Goal: Information Seeking & Learning: Check status

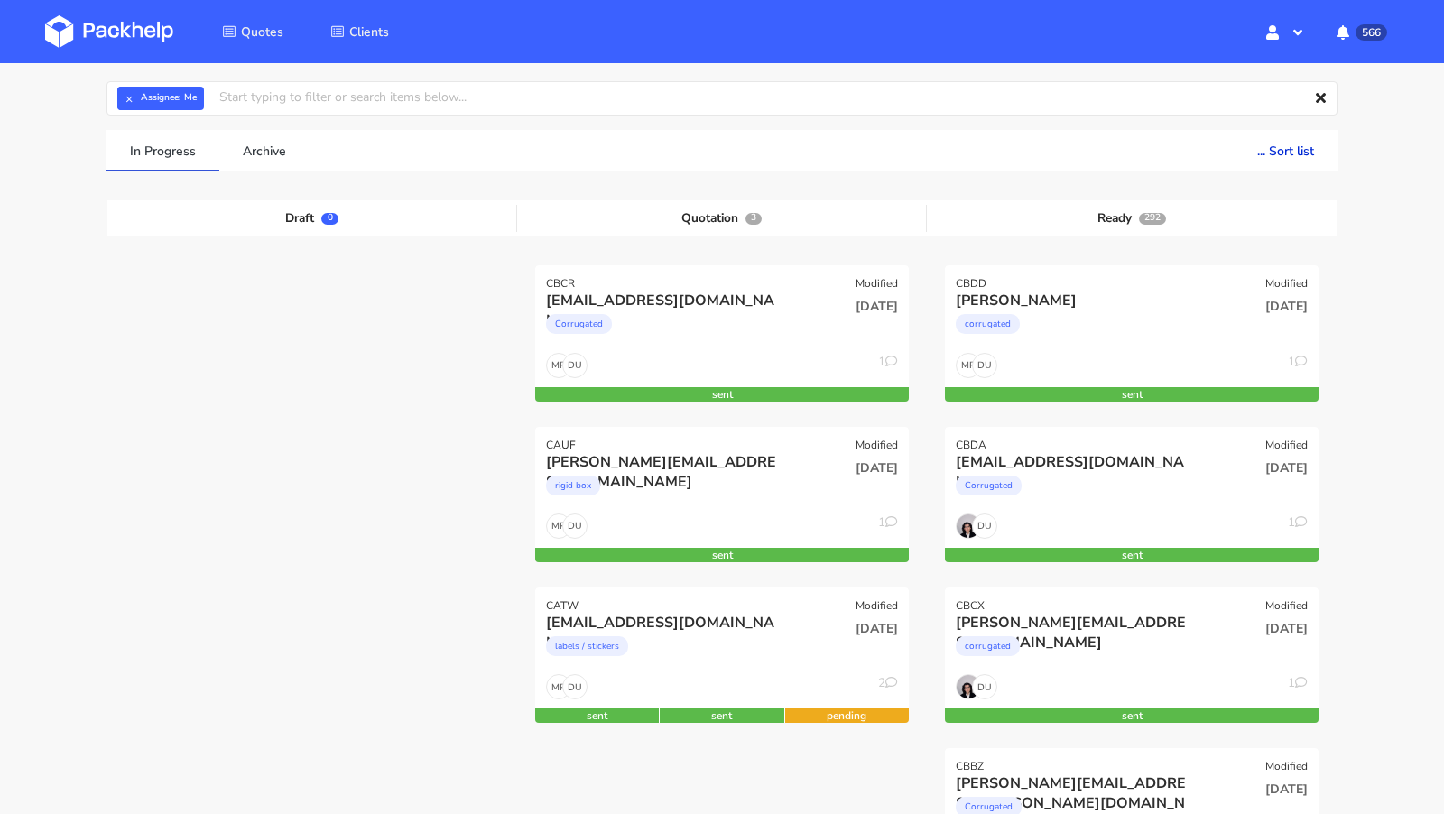
scroll to position [69, 0]
click at [140, 42] on img at bounding box center [109, 31] width 128 height 32
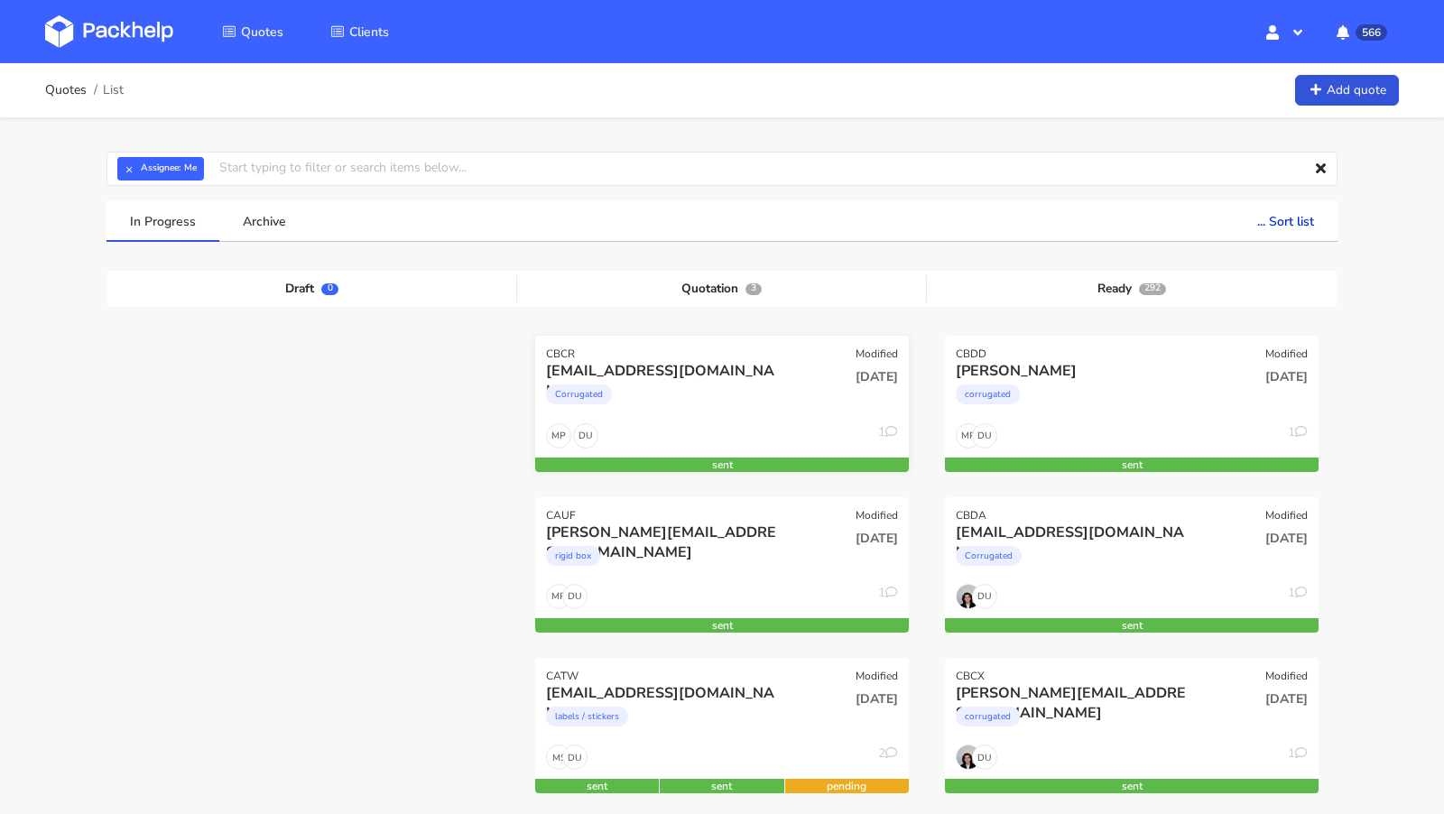
click at [608, 364] on div "[EMAIL_ADDRESS][DOMAIN_NAME]" at bounding box center [665, 371] width 239 height 20
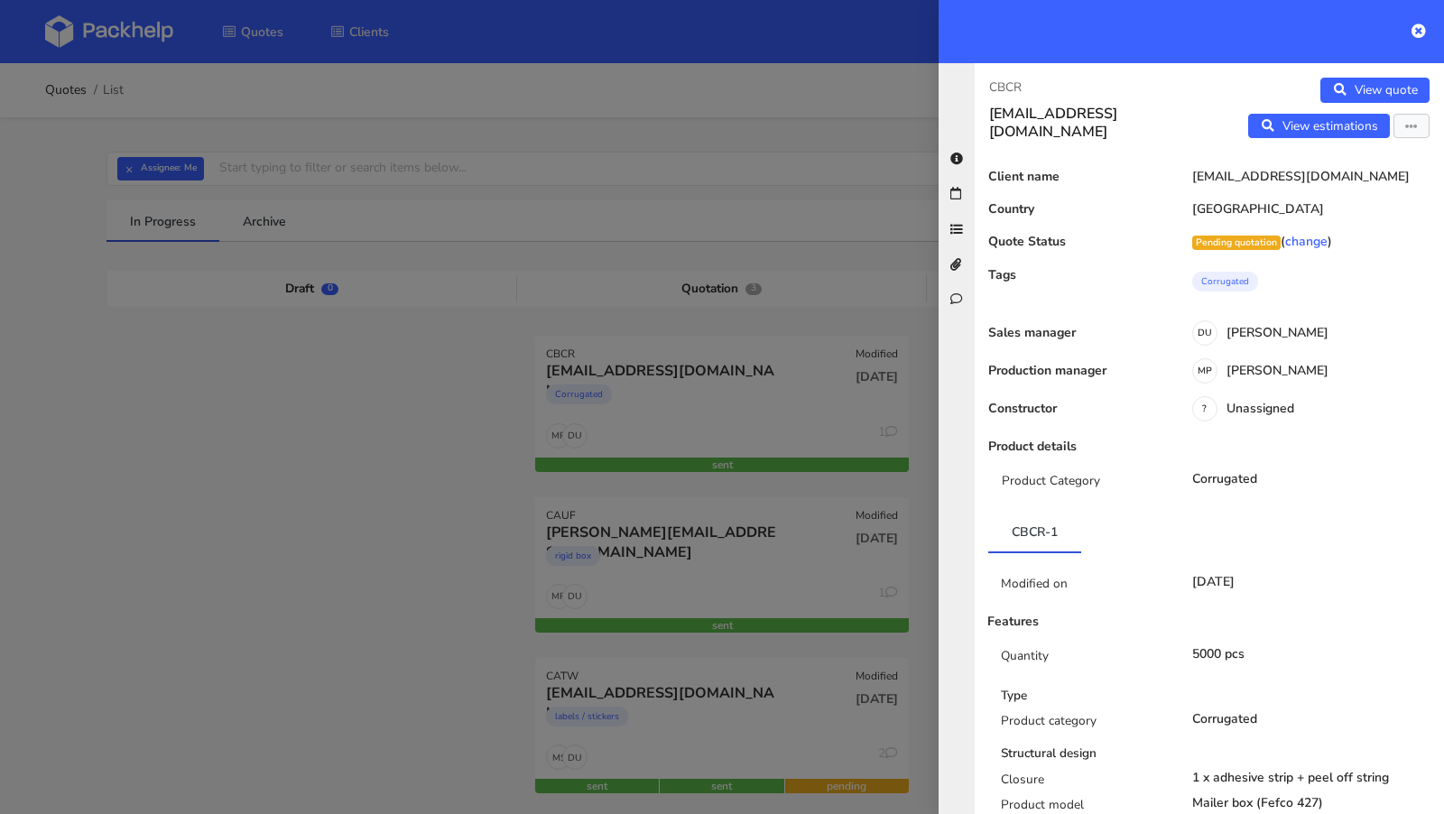
click at [1296, 141] on div "CBCR team@schlafzimmer.de View quote View estimations Edit quote Reject quote C…" at bounding box center [1209, 438] width 469 height 751
click at [1288, 124] on link "View estimations" at bounding box center [1319, 126] width 142 height 25
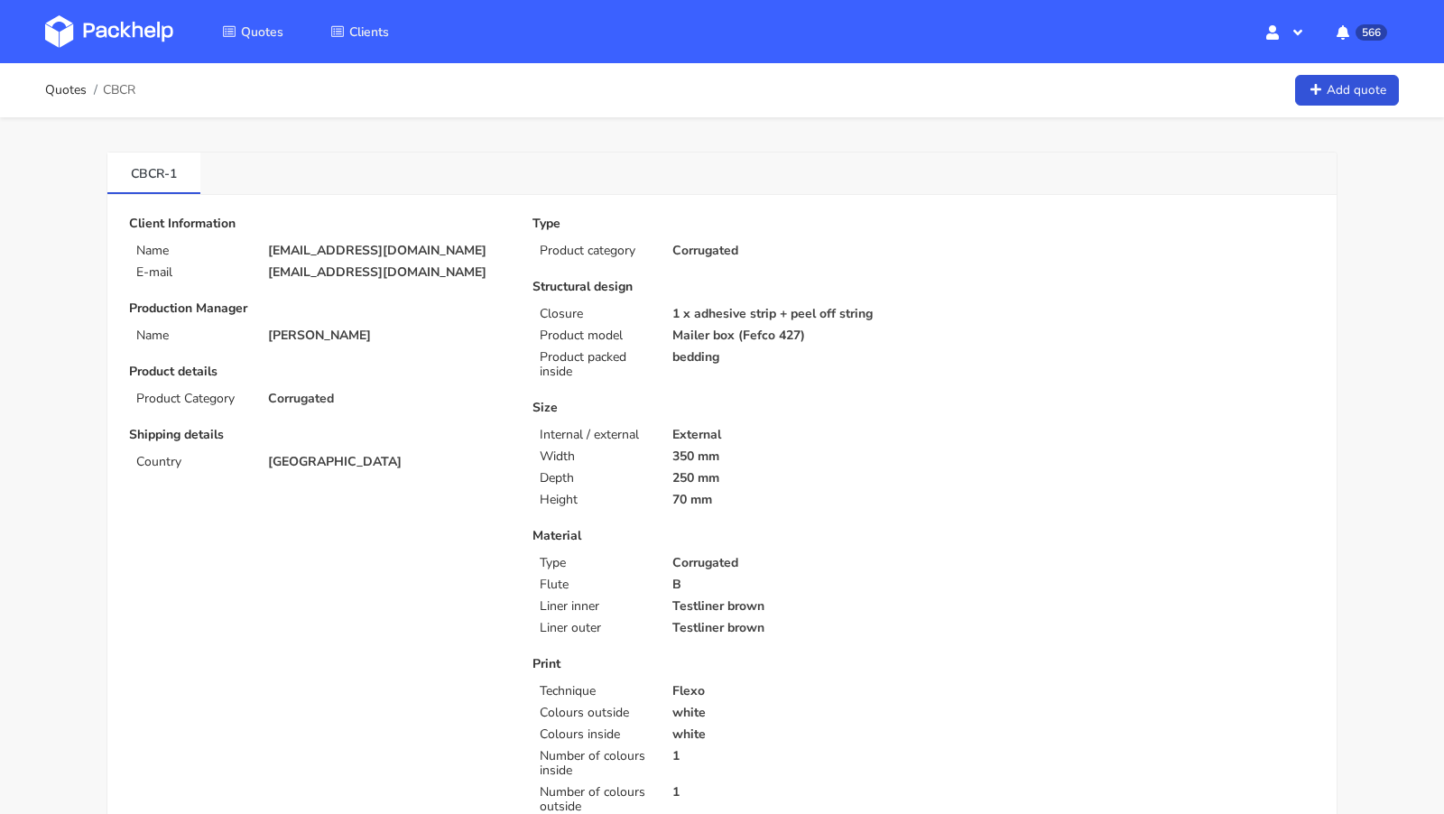
click at [124, 30] on img at bounding box center [109, 31] width 128 height 32
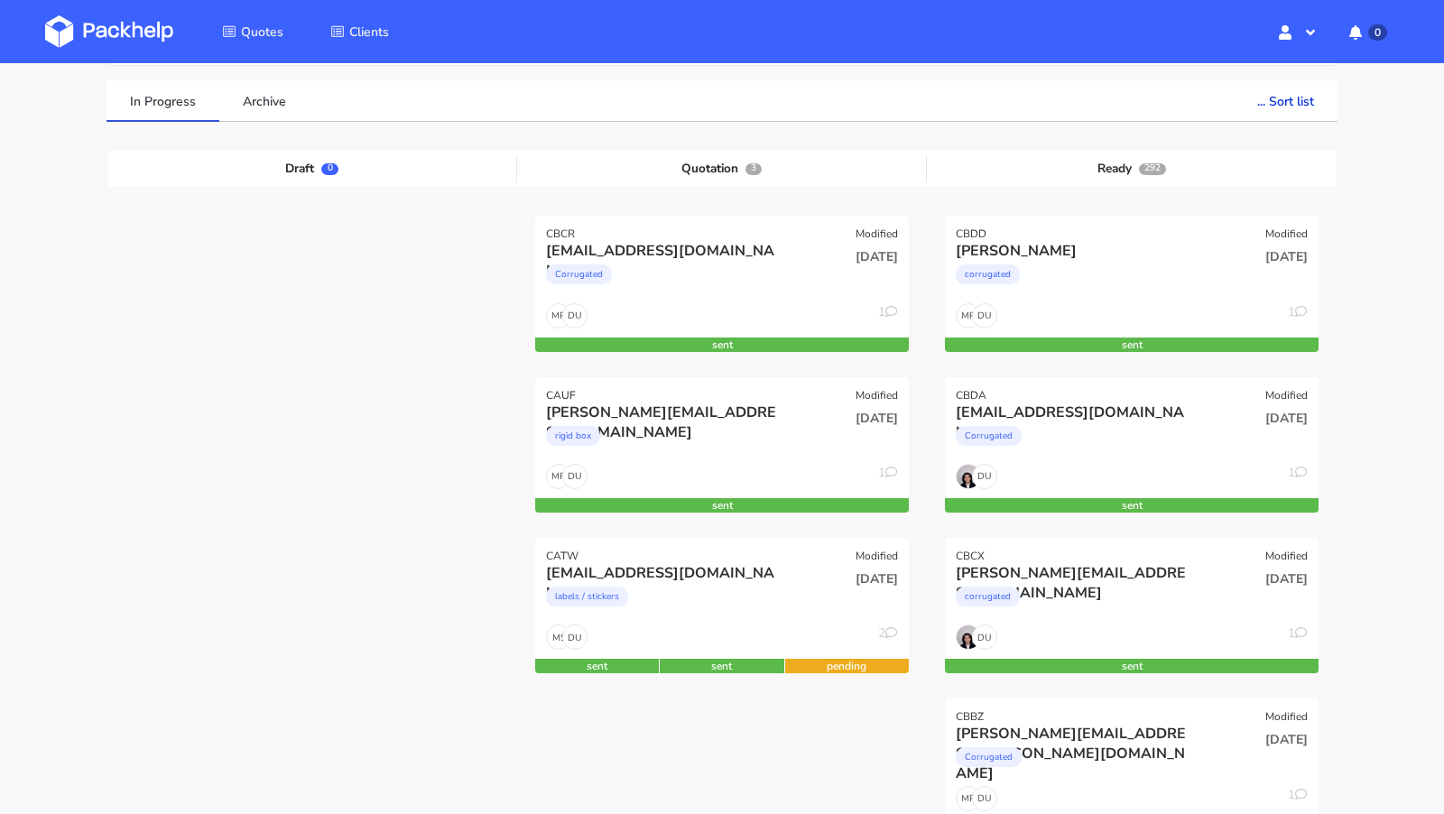
scroll to position [123, 0]
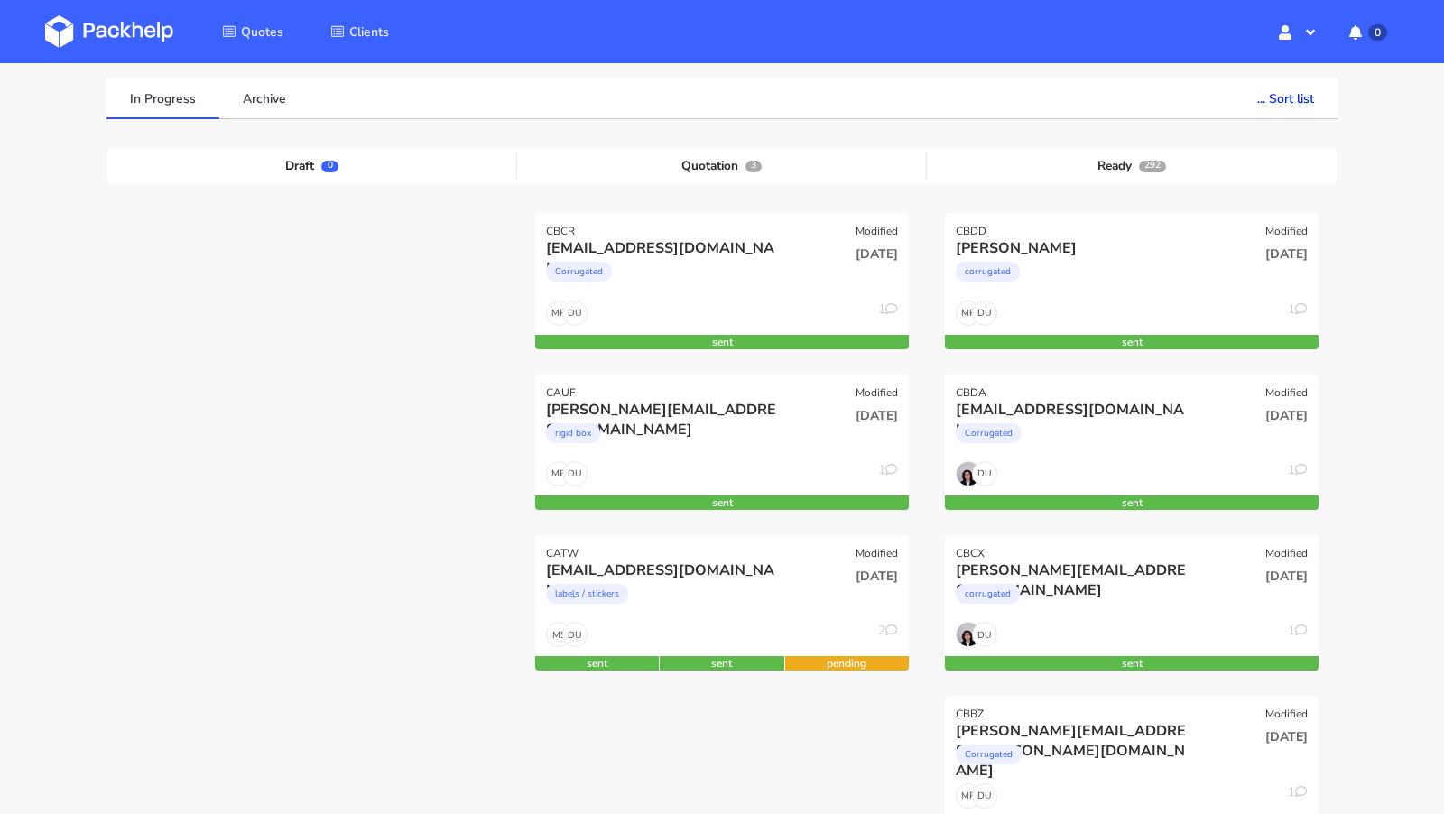
click at [121, 32] on img at bounding box center [109, 31] width 128 height 32
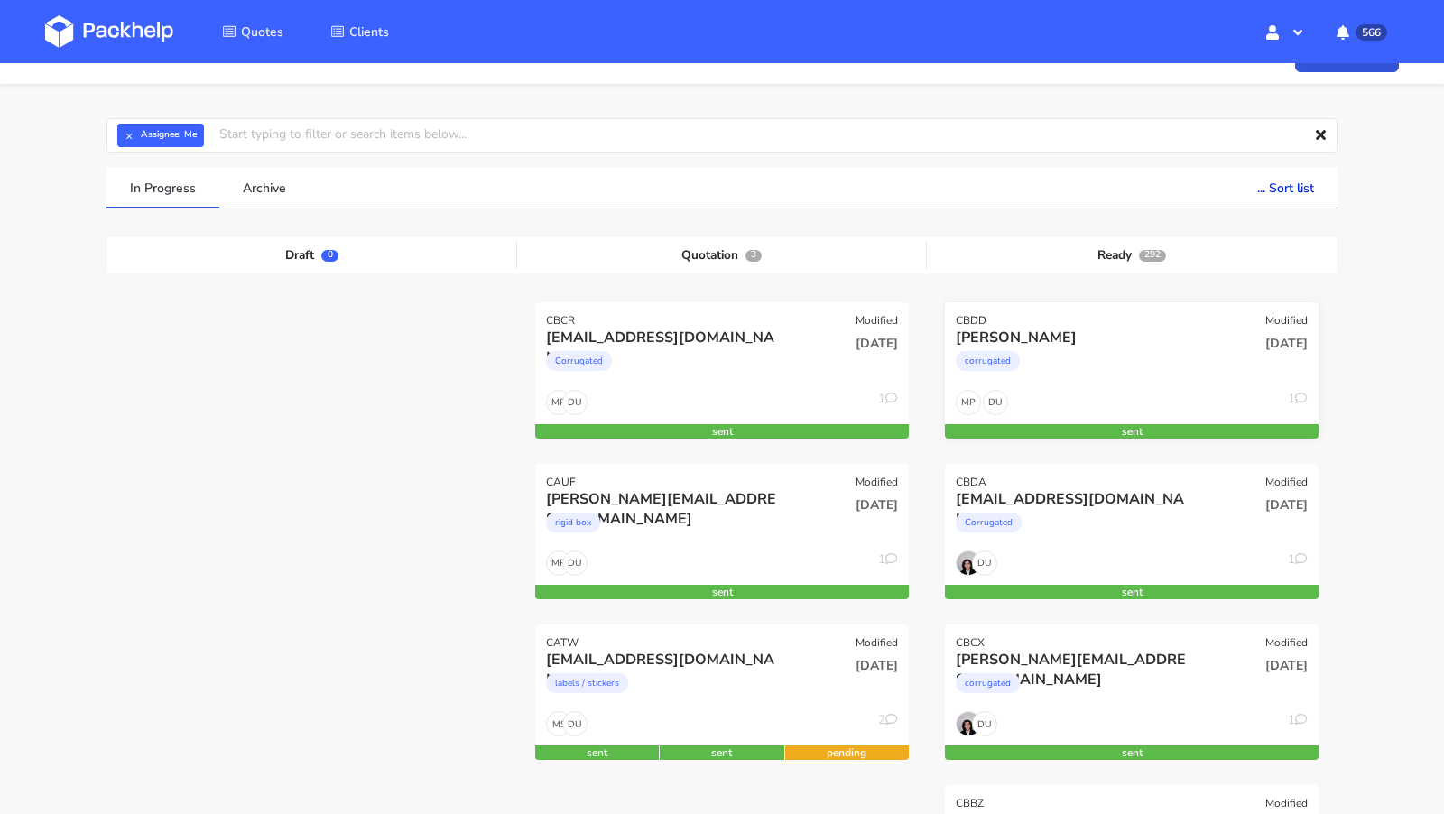
scroll to position [28, 0]
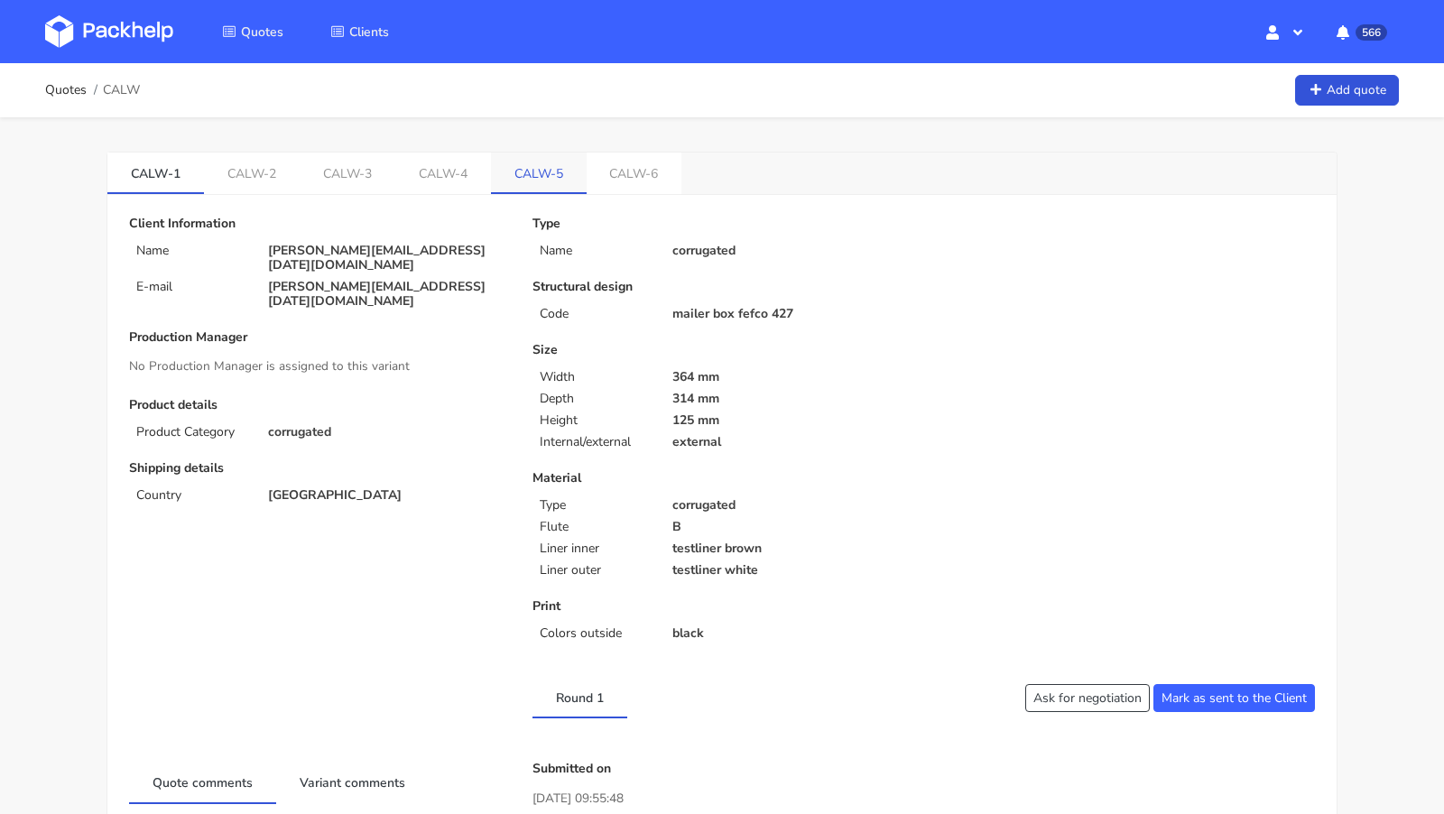
click at [491, 187] on link "CALW-5" at bounding box center [539, 173] width 96 height 40
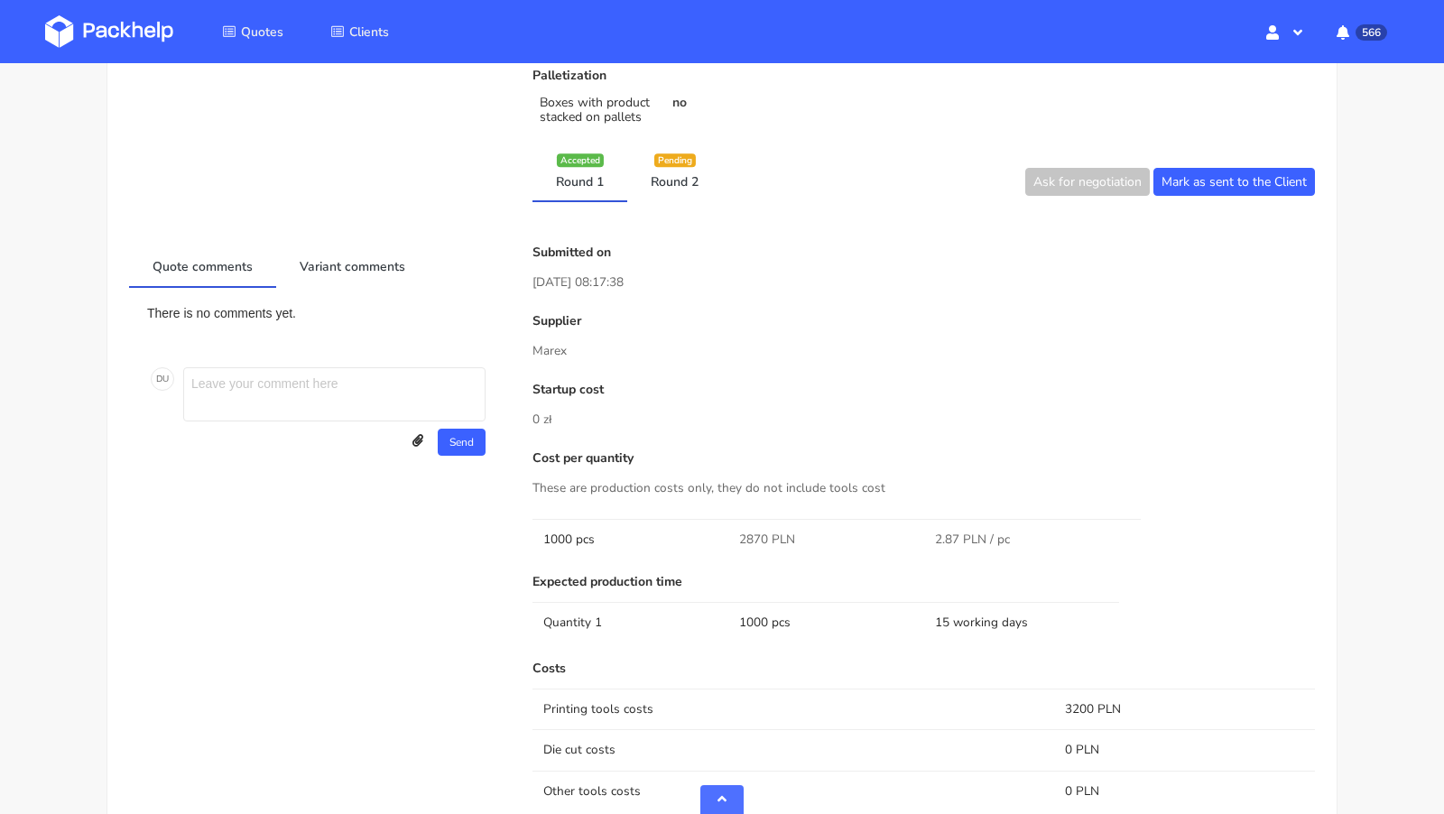
scroll to position [731, 0]
click at [668, 175] on link "Round 2" at bounding box center [674, 179] width 95 height 40
click at [585, 172] on link "Round 1" at bounding box center [579, 179] width 95 height 40
click at [682, 180] on link "Round 2" at bounding box center [674, 179] width 95 height 40
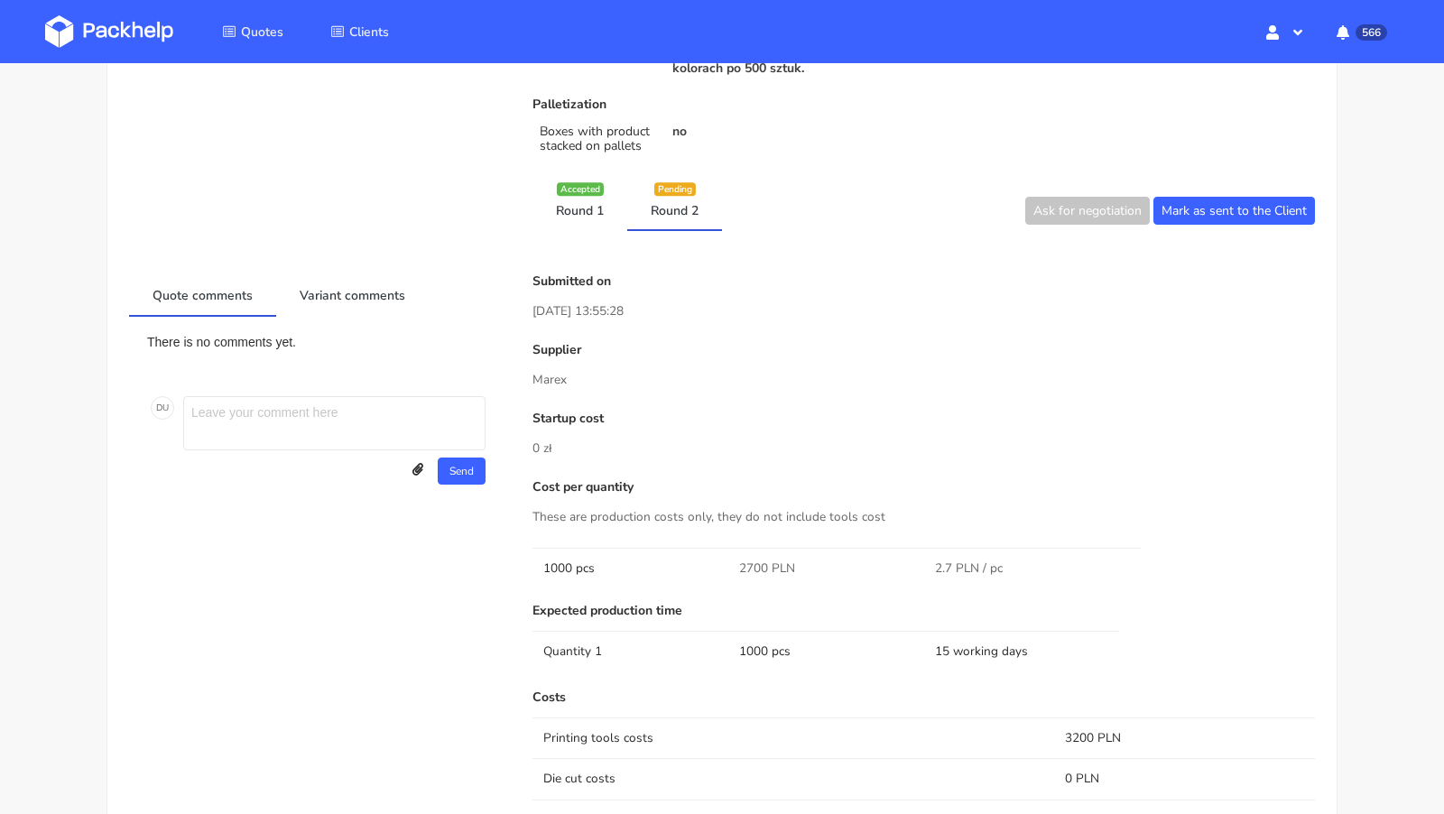
scroll to position [0, 0]
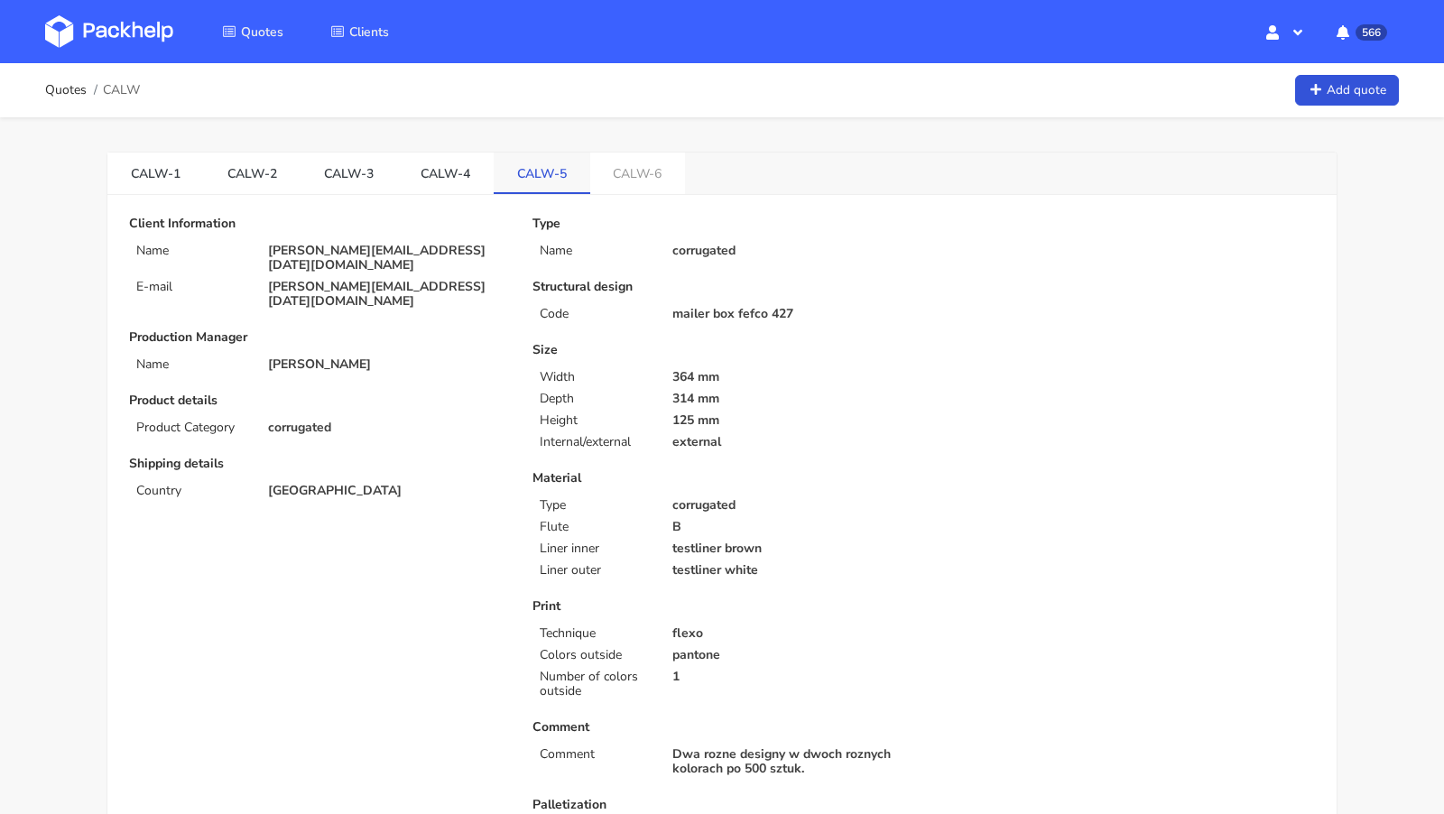
click at [526, 165] on link "CALW-5" at bounding box center [542, 173] width 97 height 40
copy li "CALW-5"
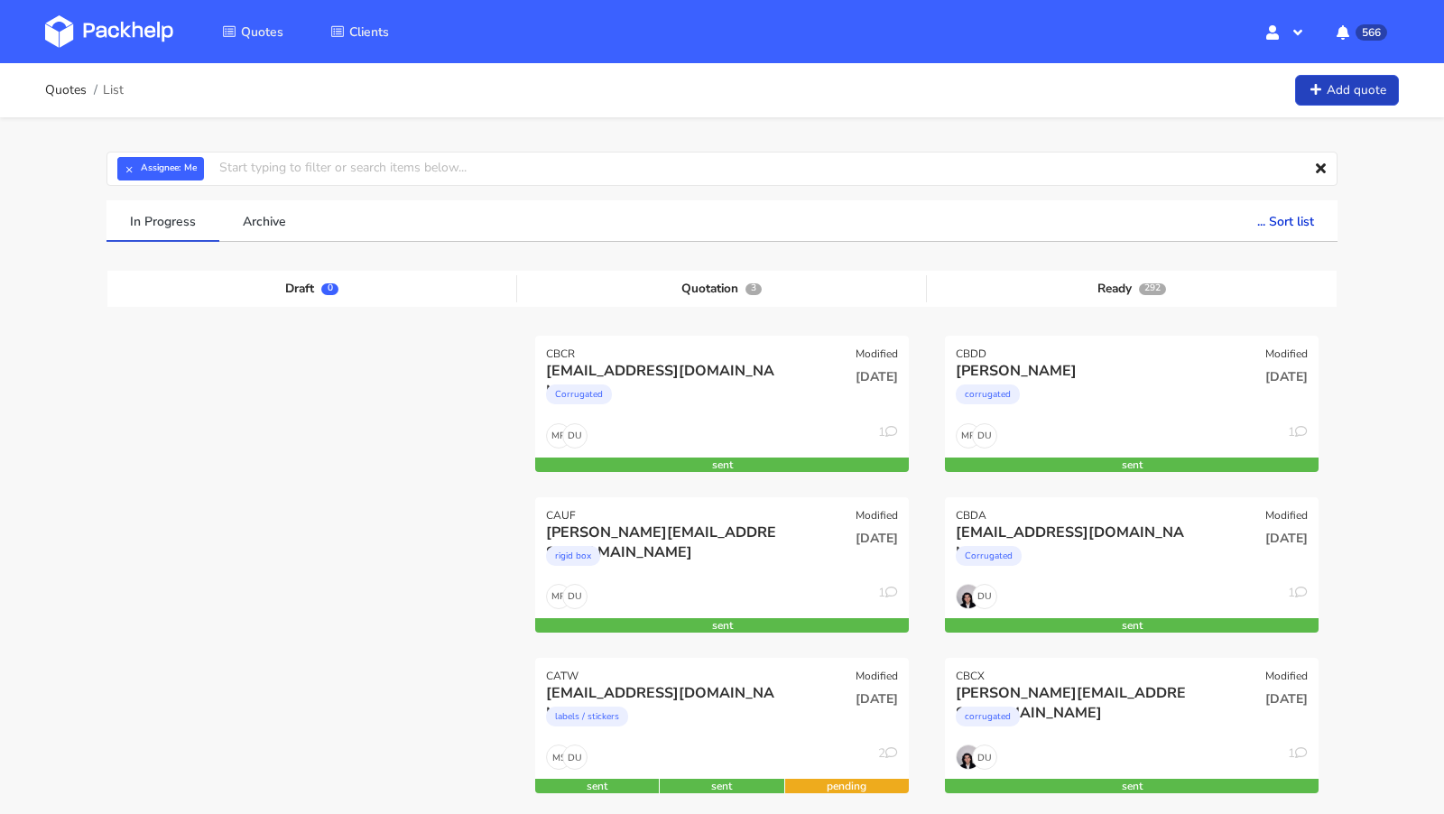
click at [1364, 83] on link "Add quote" at bounding box center [1347, 91] width 104 height 32
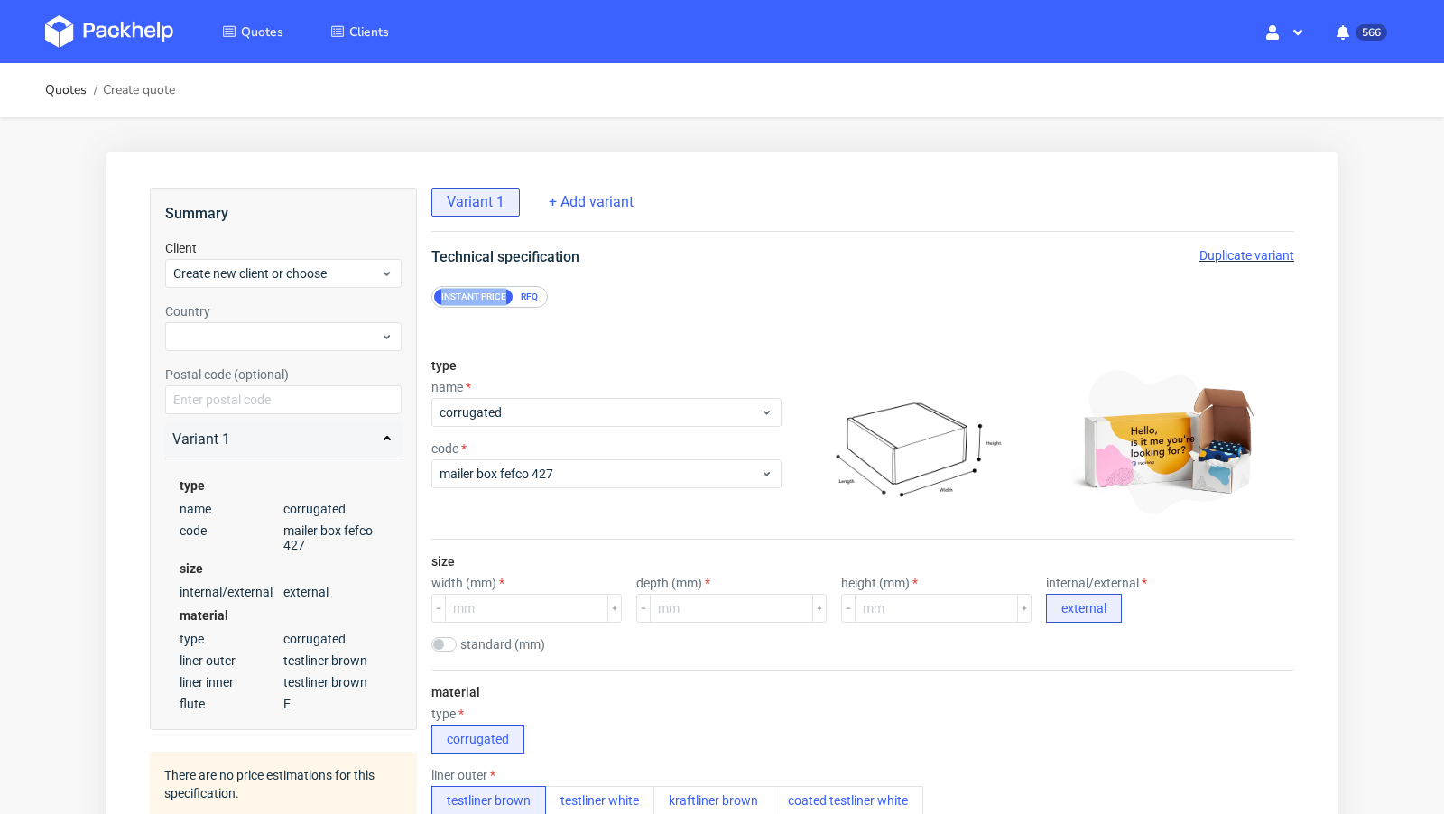
drag, startPoint x: 504, startPoint y: 297, endPoint x: 440, endPoint y: 297, distance: 65.0
click at [440, 297] on div "Instant price" at bounding box center [473, 297] width 79 height 16
copy div "Instant price"
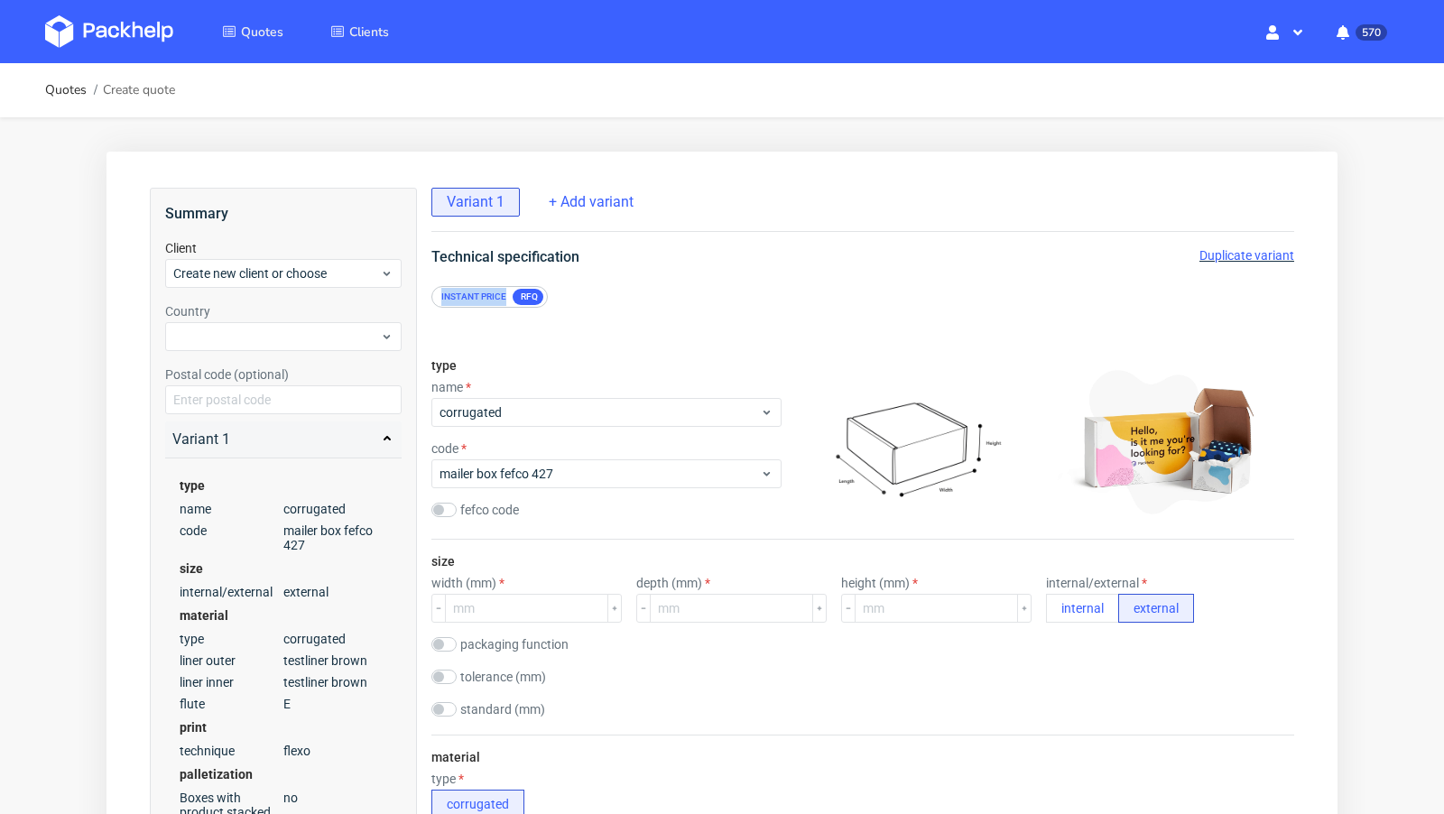
click at [137, 38] on img at bounding box center [109, 31] width 128 height 32
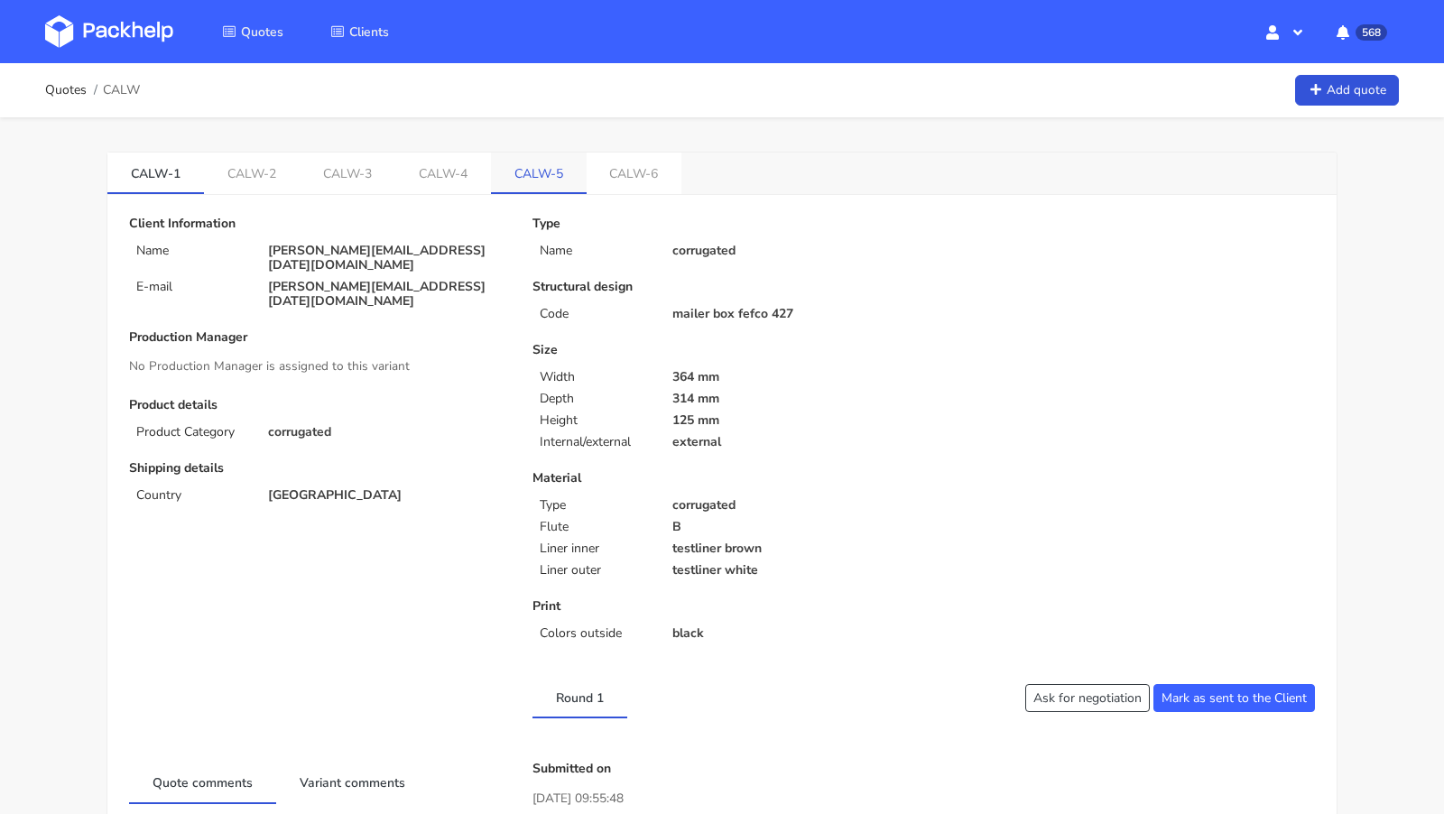
click at [499, 192] on li "CALW-5" at bounding box center [539, 174] width 96 height 42
click at [522, 171] on link "CALW-5" at bounding box center [539, 173] width 96 height 40
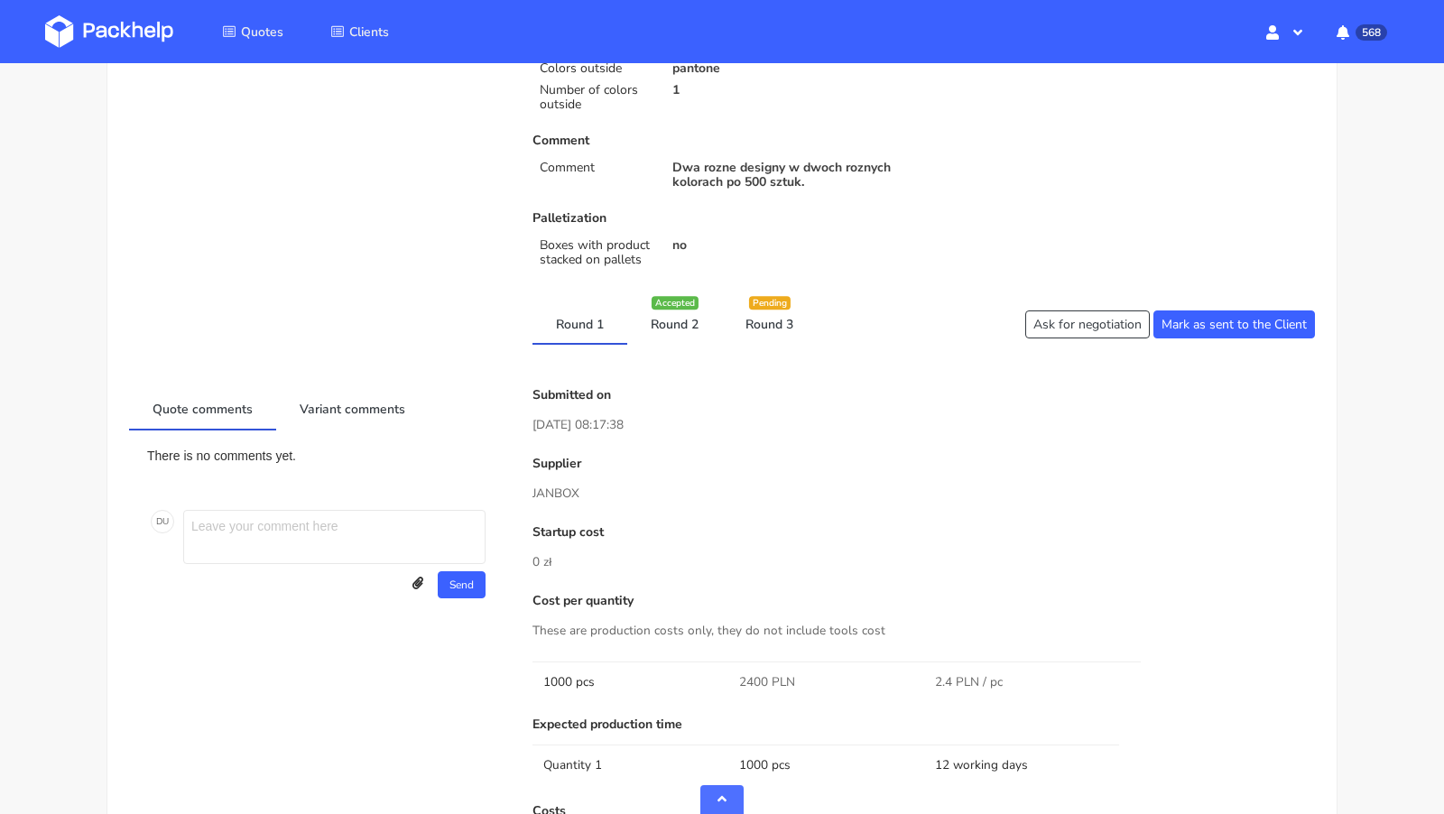
scroll to position [592, 0]
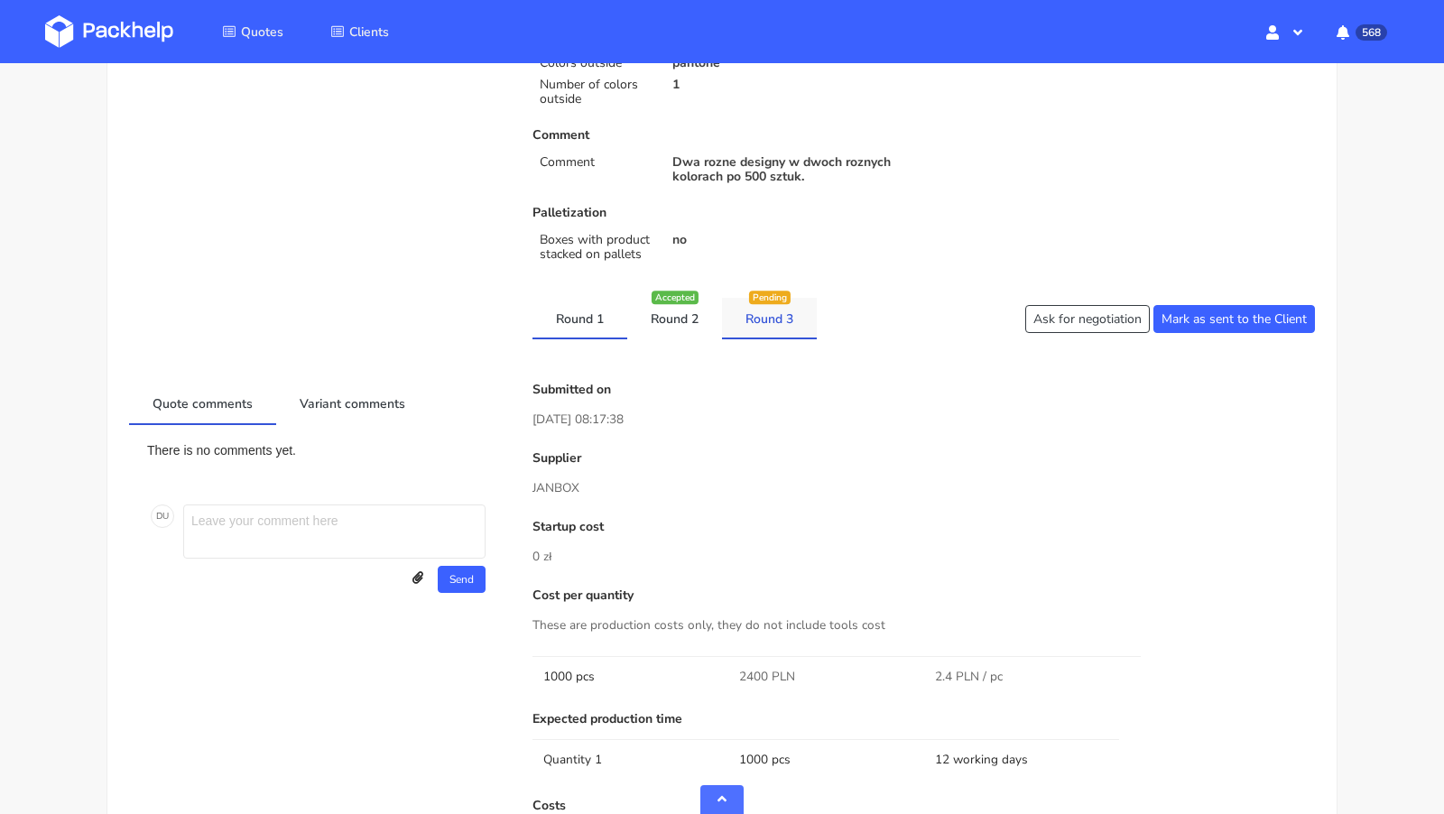
click at [735, 309] on link "Round 3" at bounding box center [769, 318] width 95 height 40
click at [657, 312] on link "Round 2" at bounding box center [674, 318] width 95 height 40
click at [575, 325] on link "Round 1" at bounding box center [579, 318] width 95 height 40
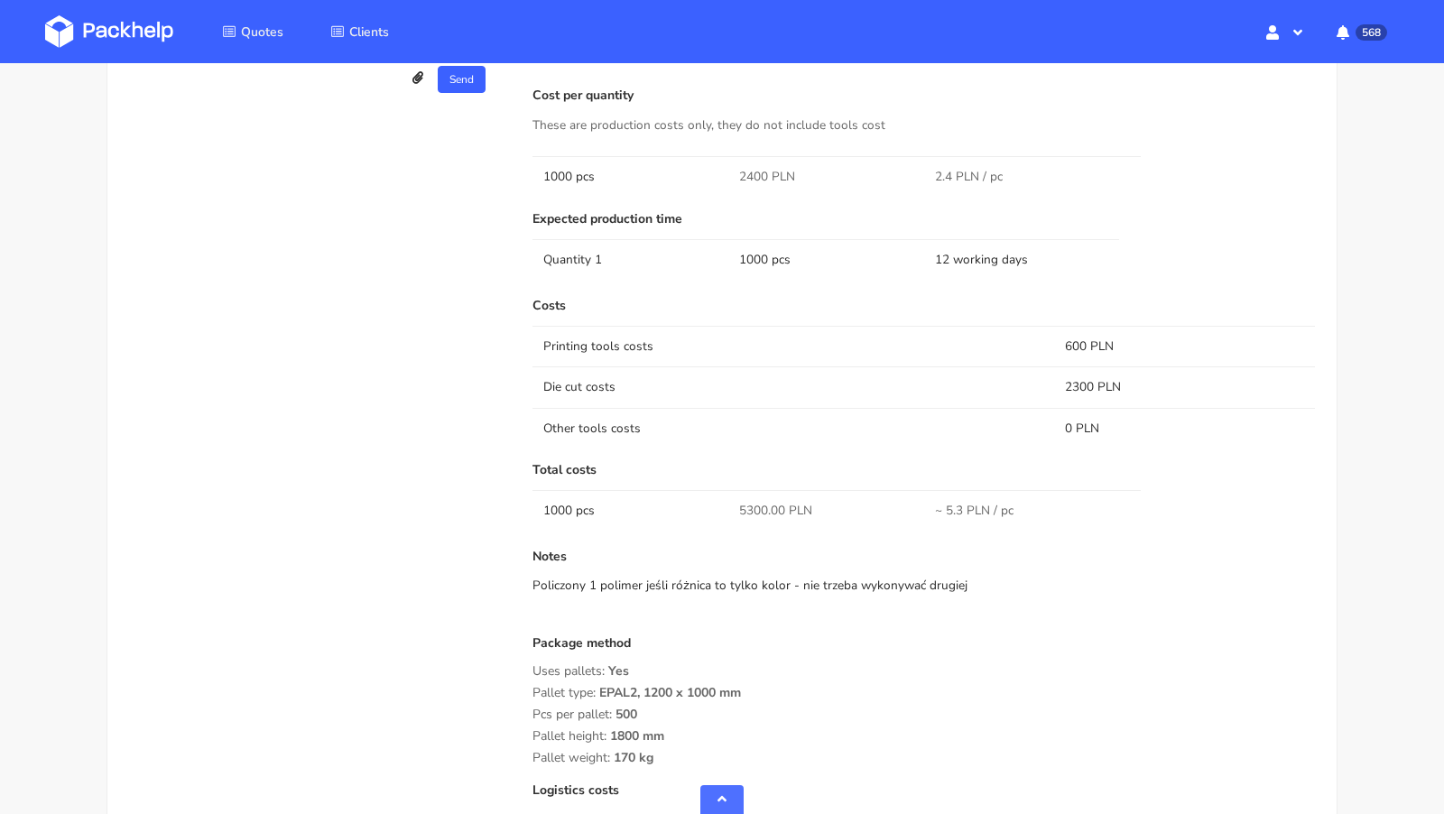
scroll to position [661, 0]
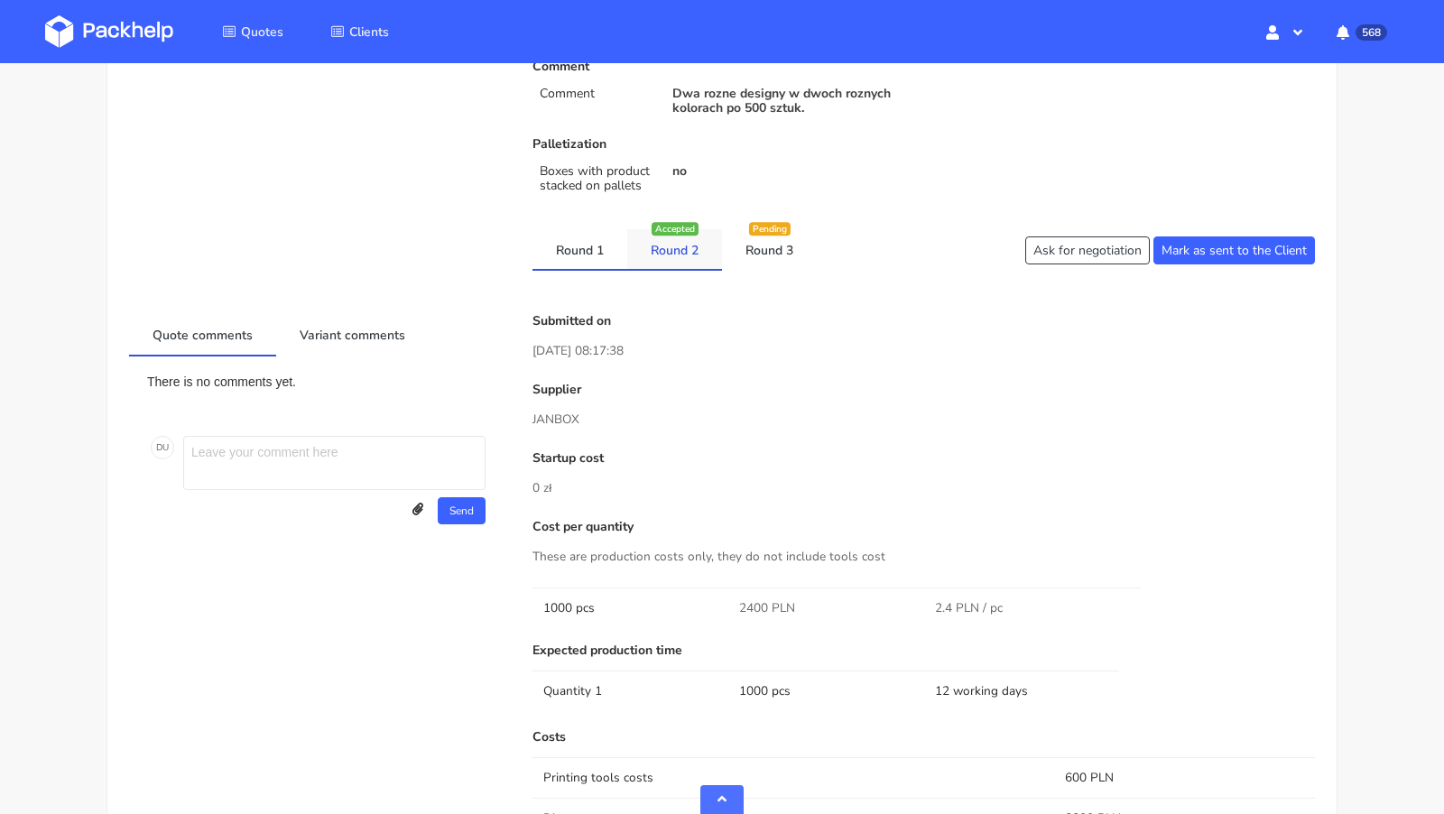
click at [671, 239] on link "Round 2" at bounding box center [674, 249] width 95 height 40
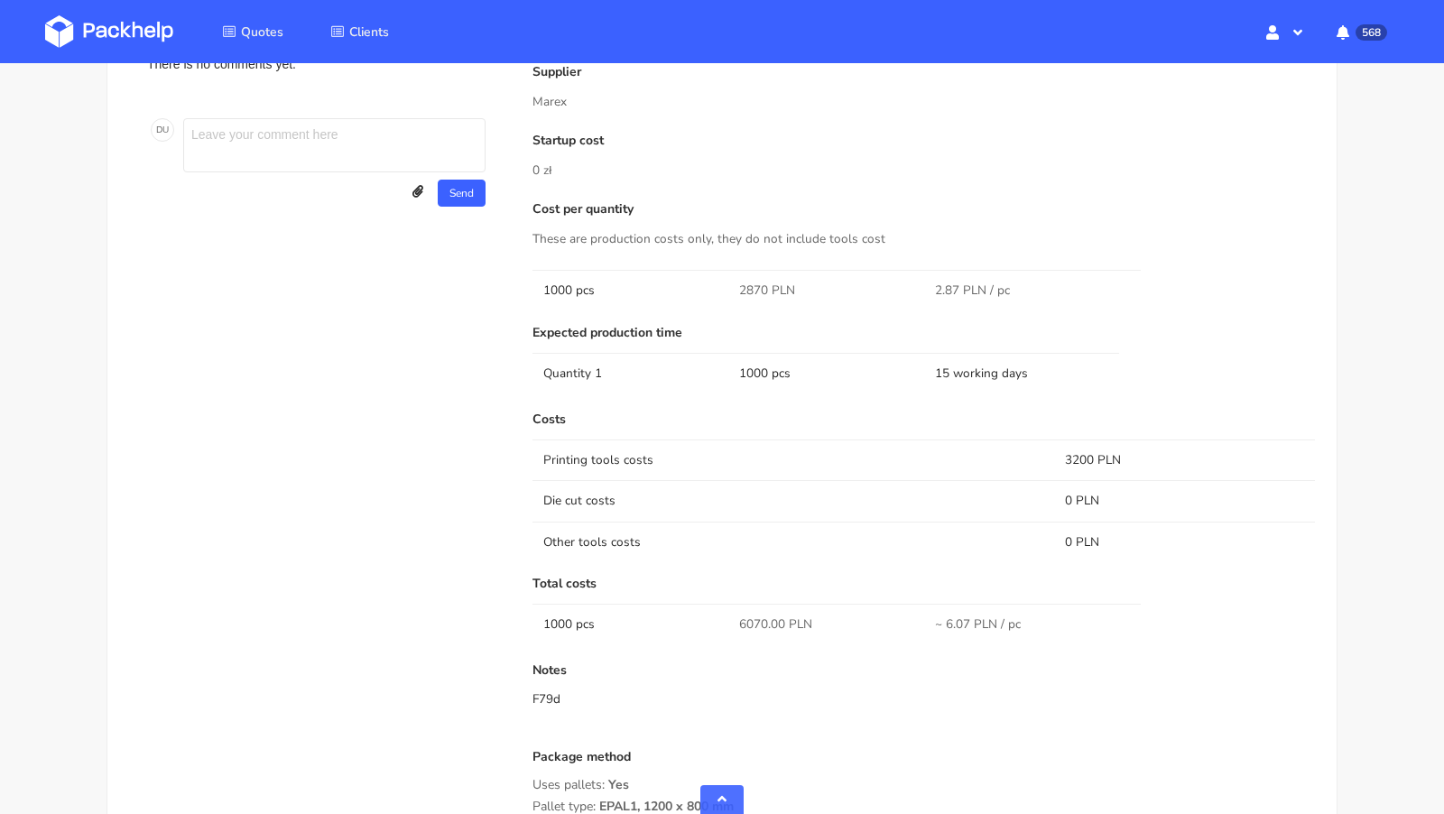
scroll to position [836, 0]
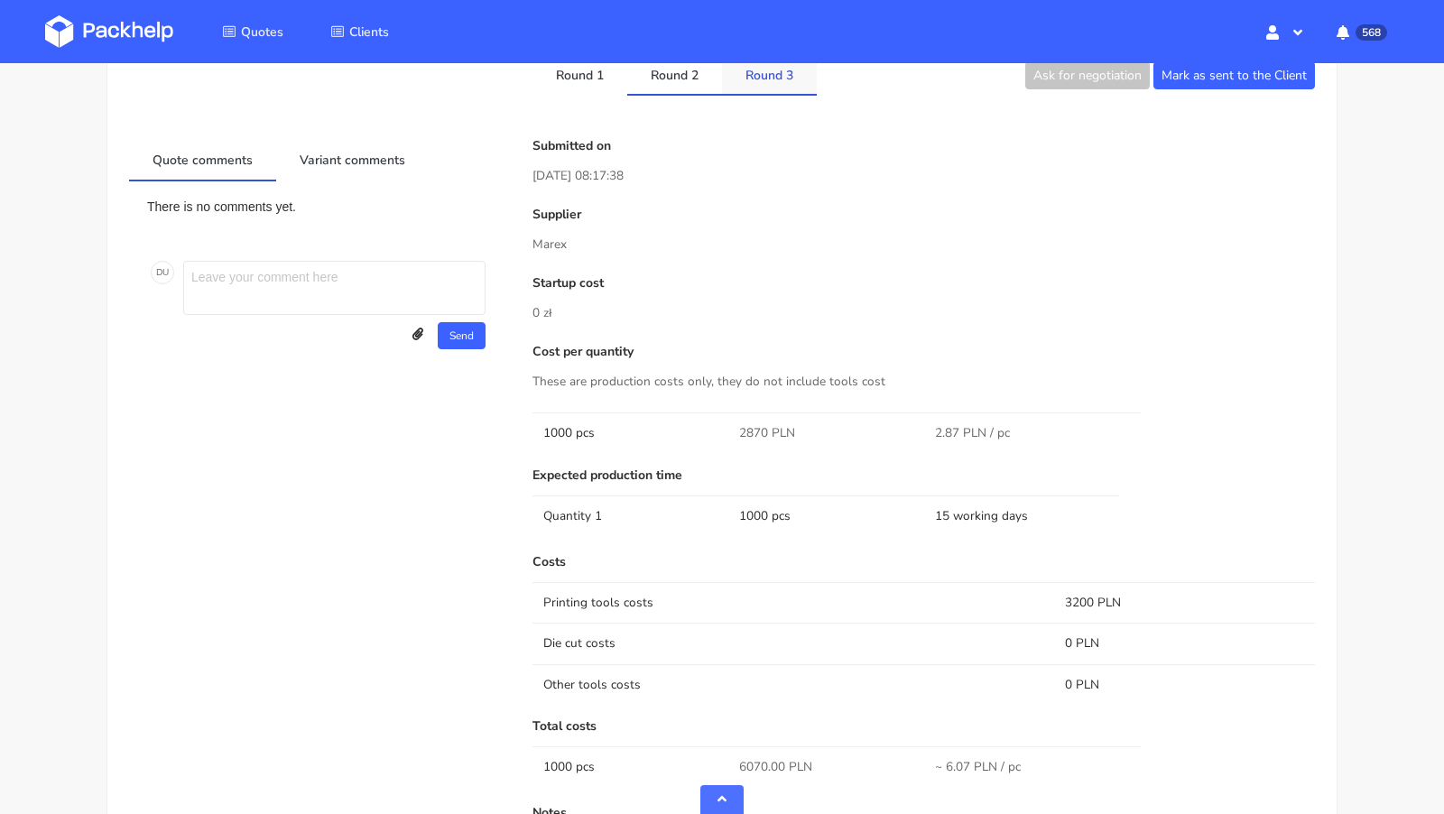
click at [769, 85] on link "Round 3" at bounding box center [769, 74] width 95 height 40
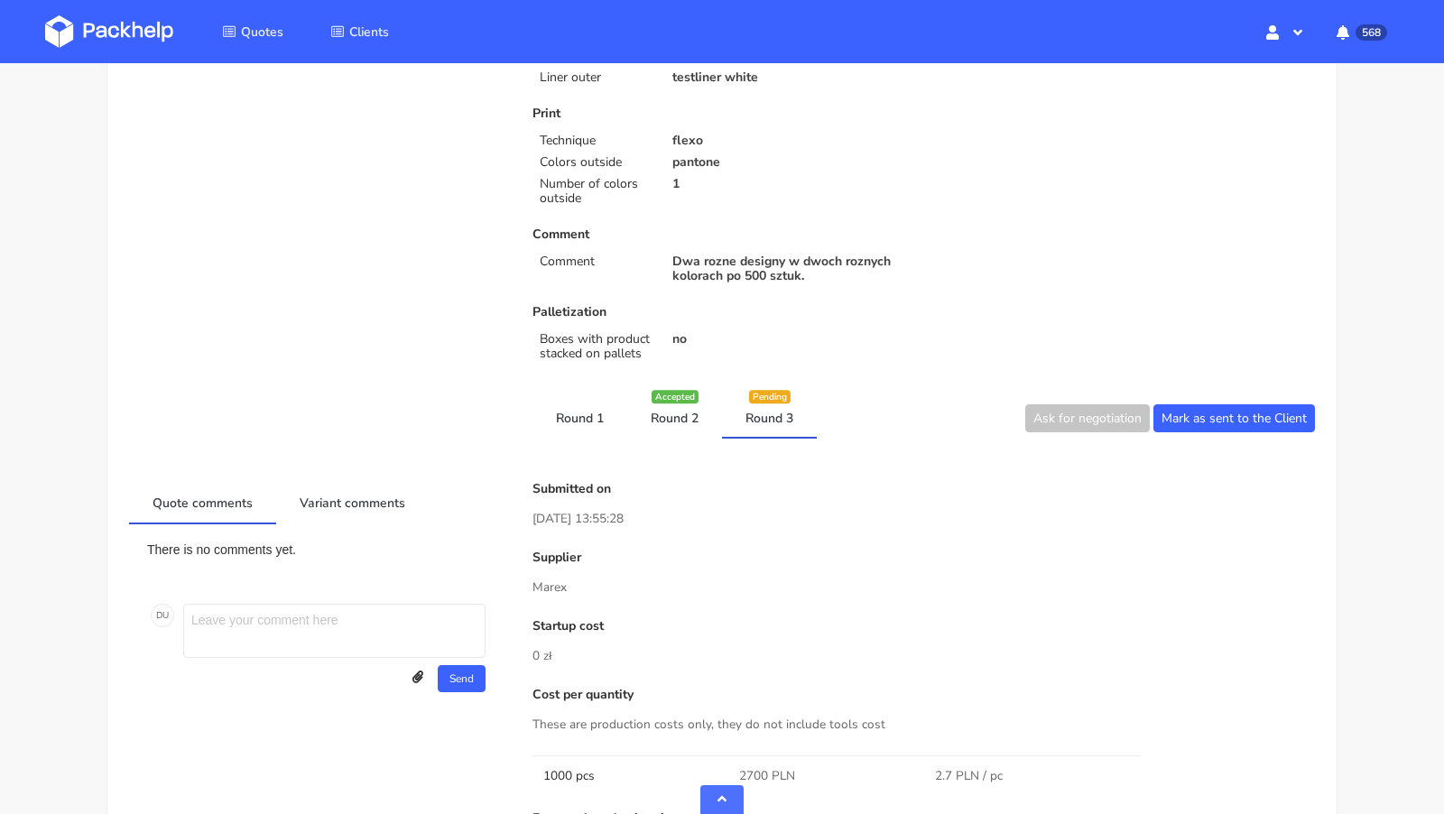
scroll to position [0, 0]
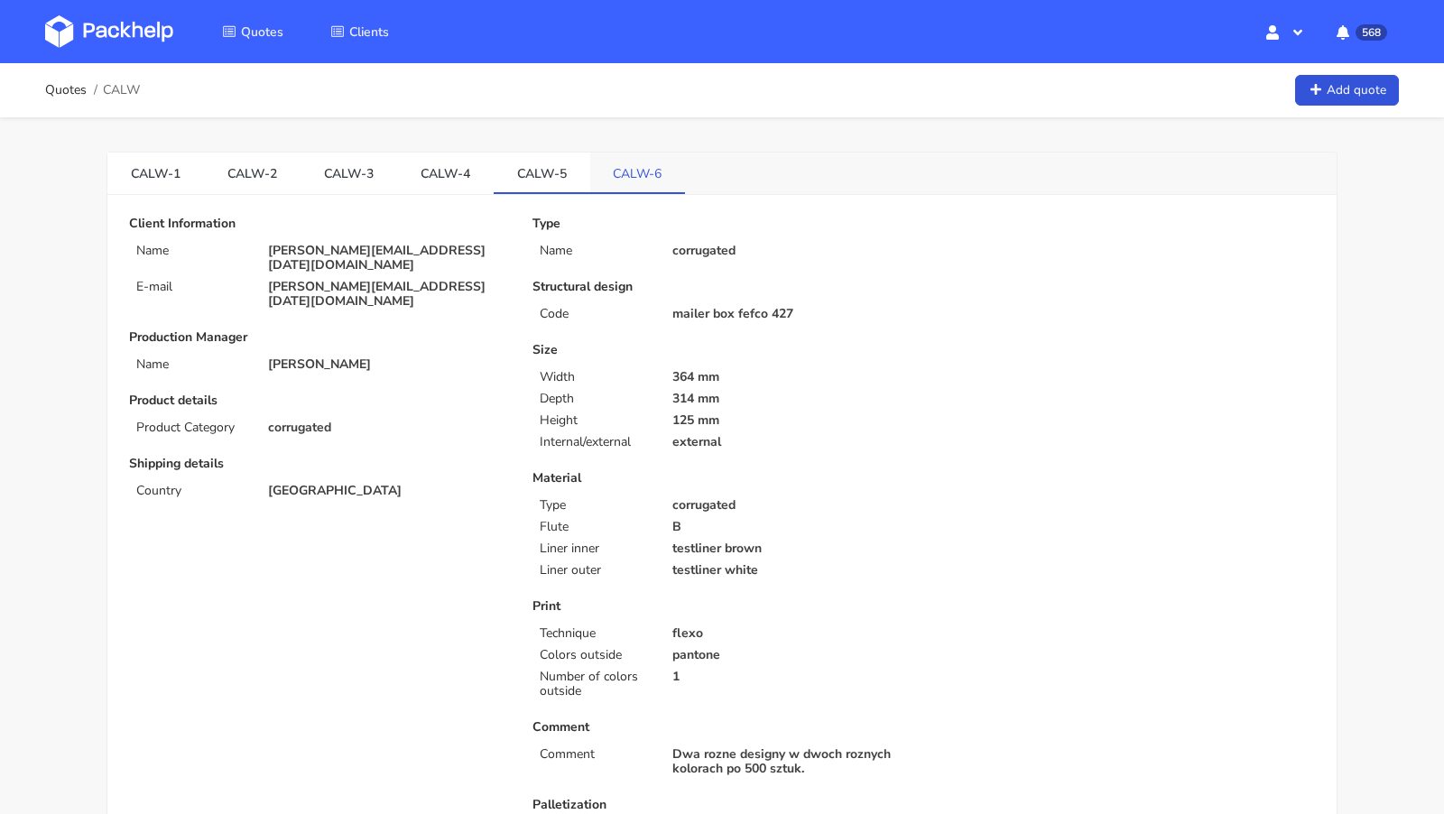
click at [632, 180] on link "CALW-6" at bounding box center [638, 173] width 96 height 40
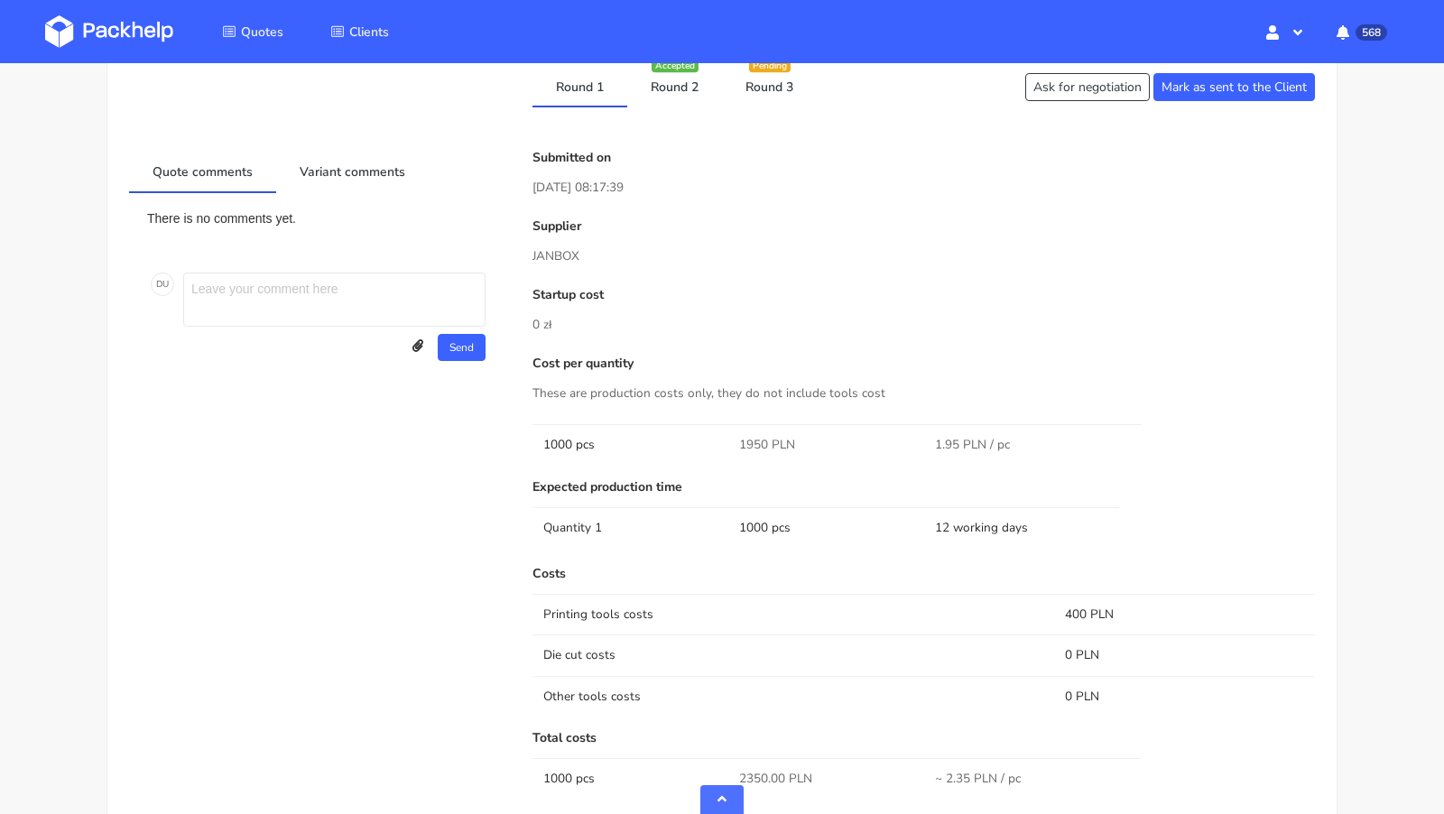
scroll to position [786, 0]
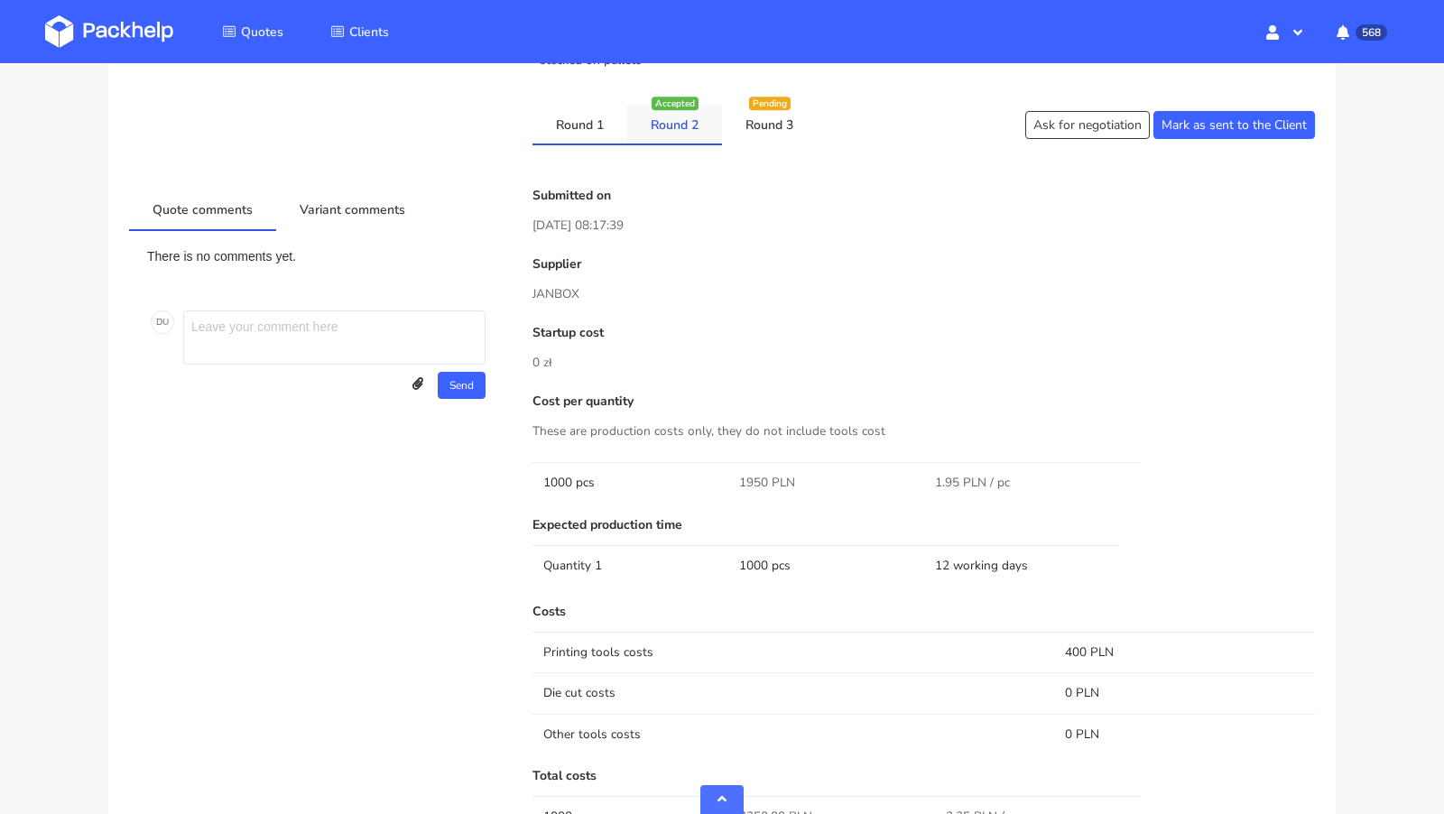
click at [687, 128] on link "Round 2" at bounding box center [674, 124] width 95 height 40
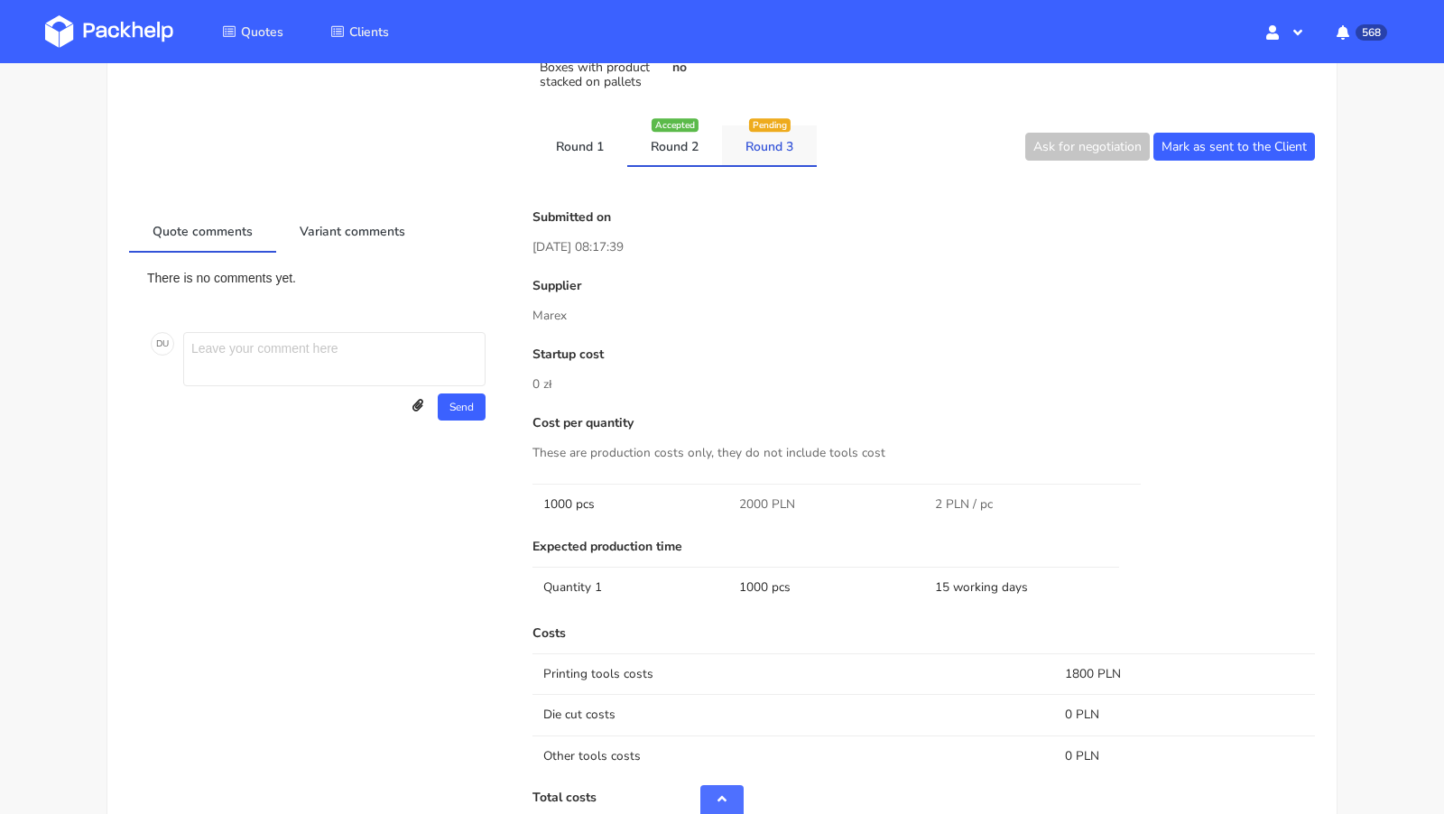
click at [763, 158] on link "Round 3" at bounding box center [769, 145] width 95 height 40
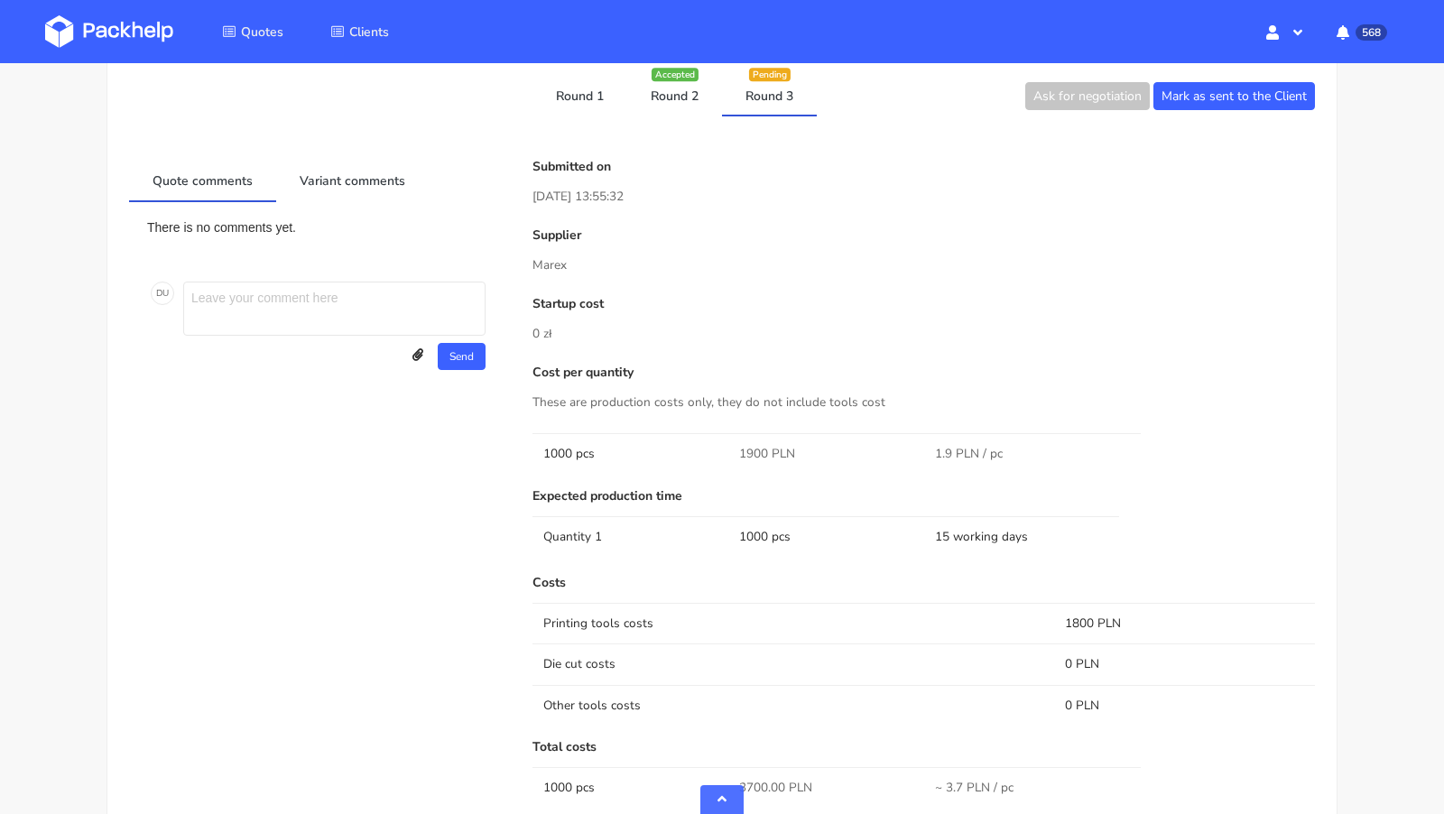
scroll to position [0, 0]
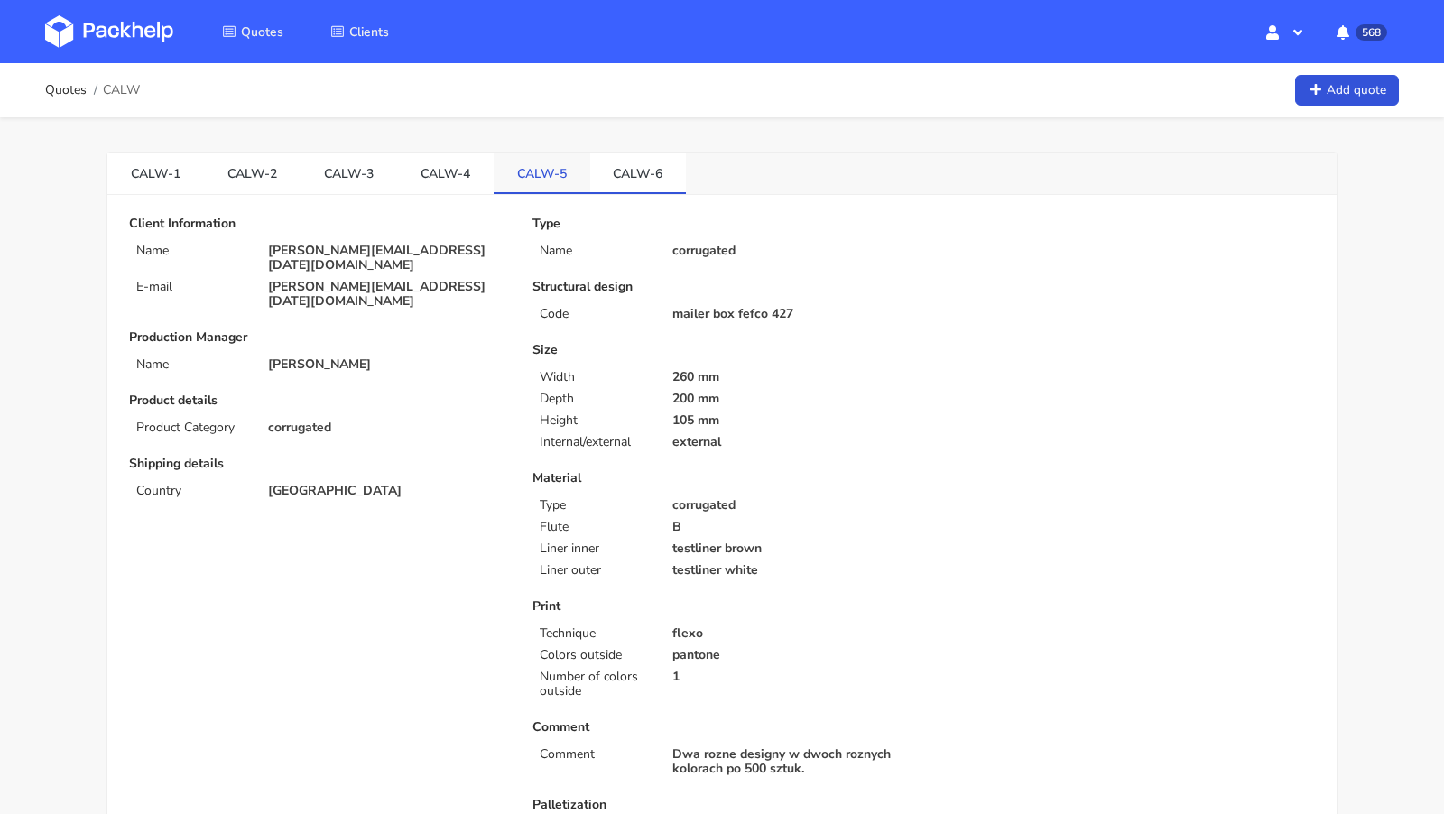
click at [532, 171] on link "CALW-5" at bounding box center [542, 173] width 97 height 40
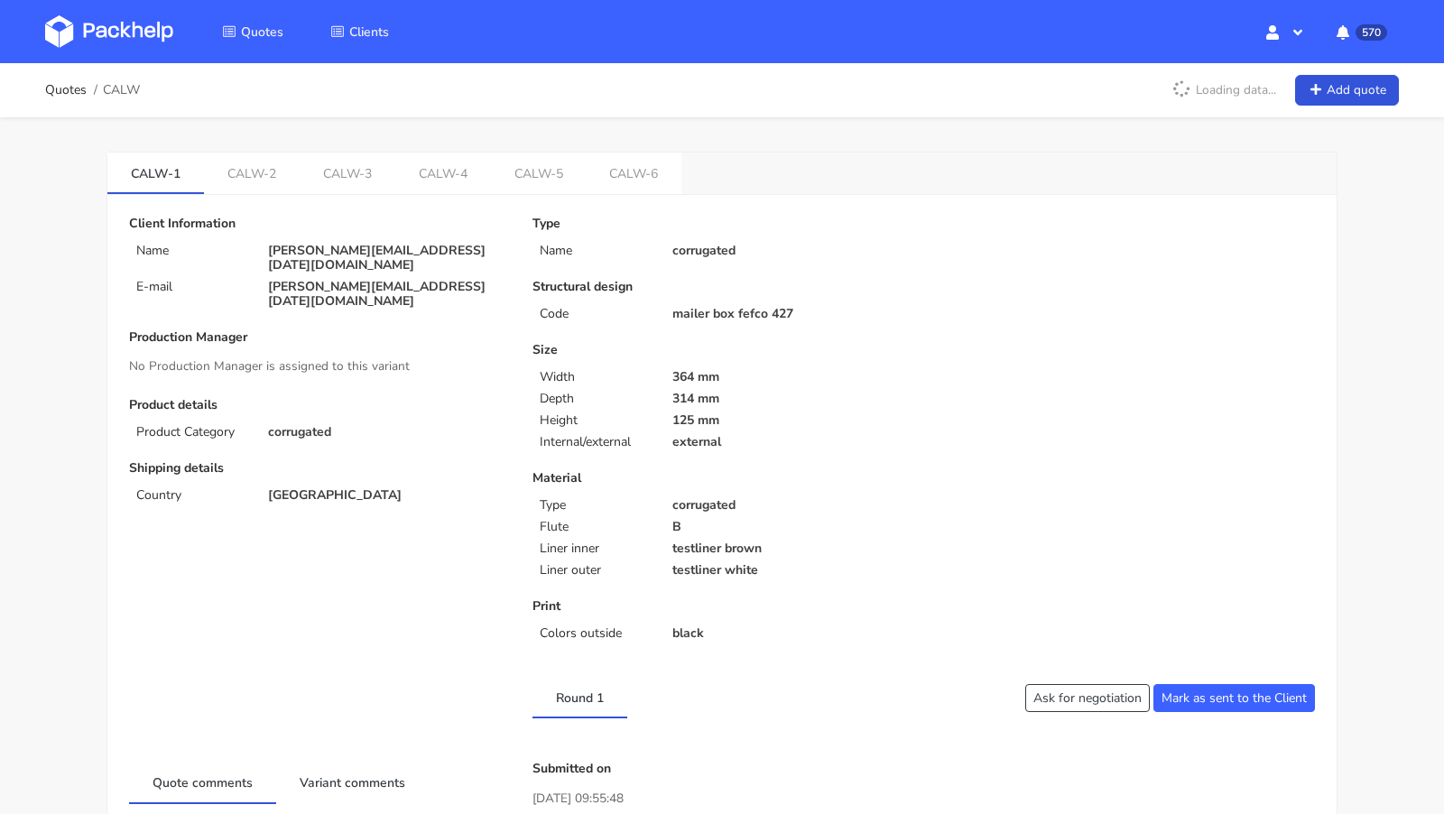
click at [558, 151] on div "CALW-1 CALW-2 CALW-3 CALW-4 CALW-5 CALW-6 Client Information Name [PERSON_NAME]…" at bounding box center [722, 811] width 1300 height 1389
click at [528, 167] on link "CALW-5" at bounding box center [539, 173] width 96 height 40
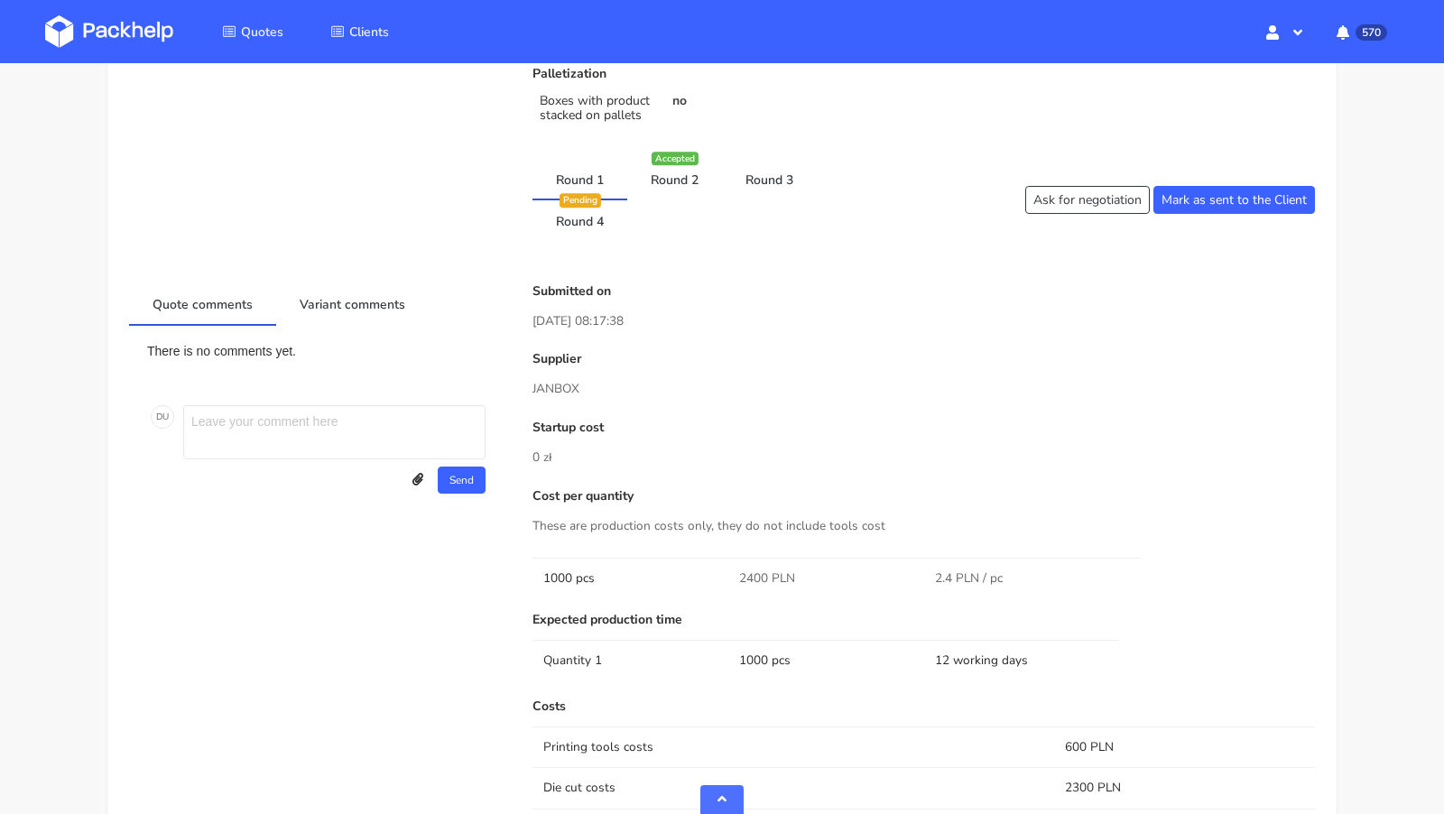
scroll to position [735, 0]
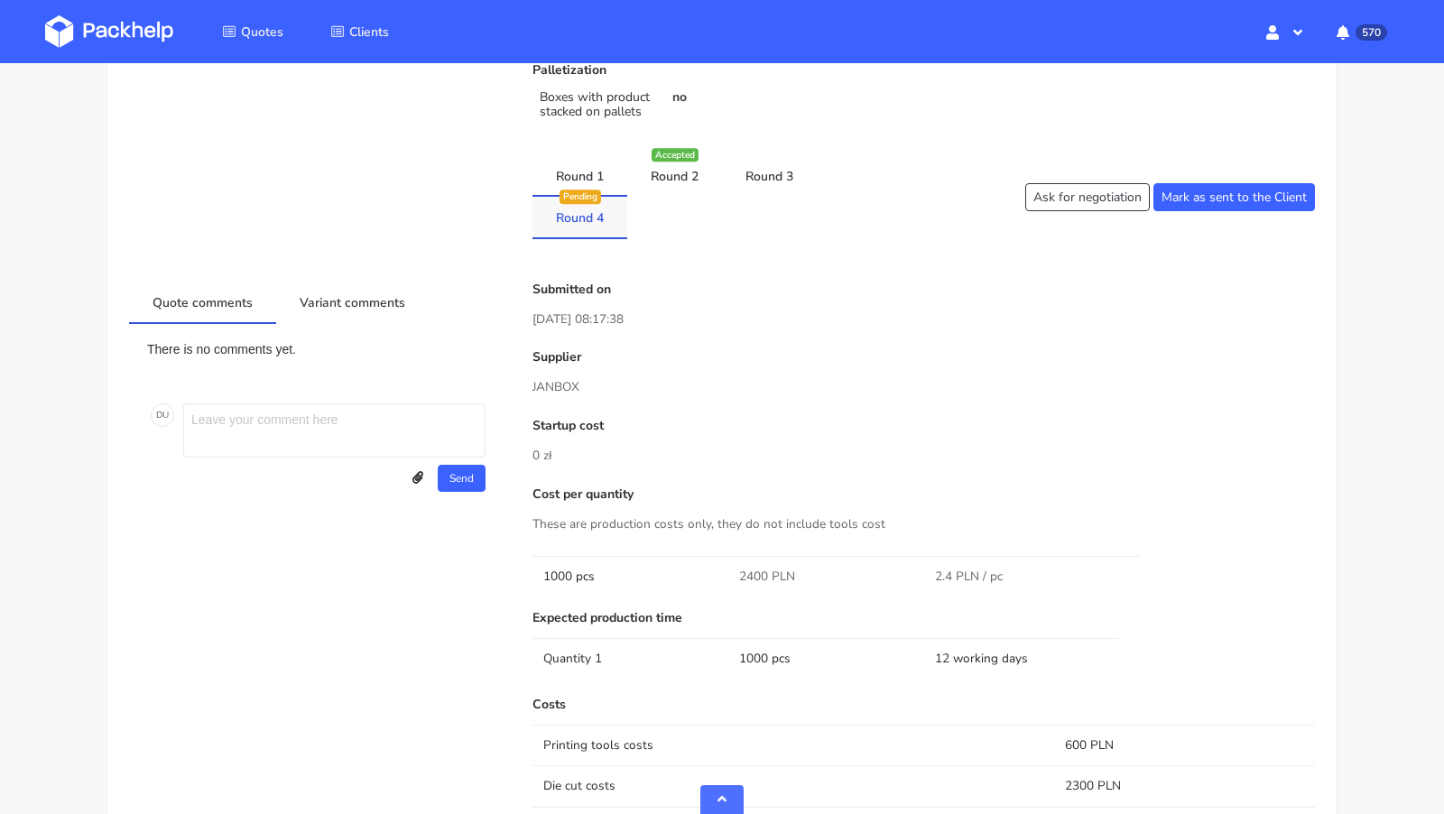
click at [575, 194] on div "Pending" at bounding box center [581, 197] width 42 height 14
click at [579, 215] on link "Round 4" at bounding box center [579, 217] width 95 height 40
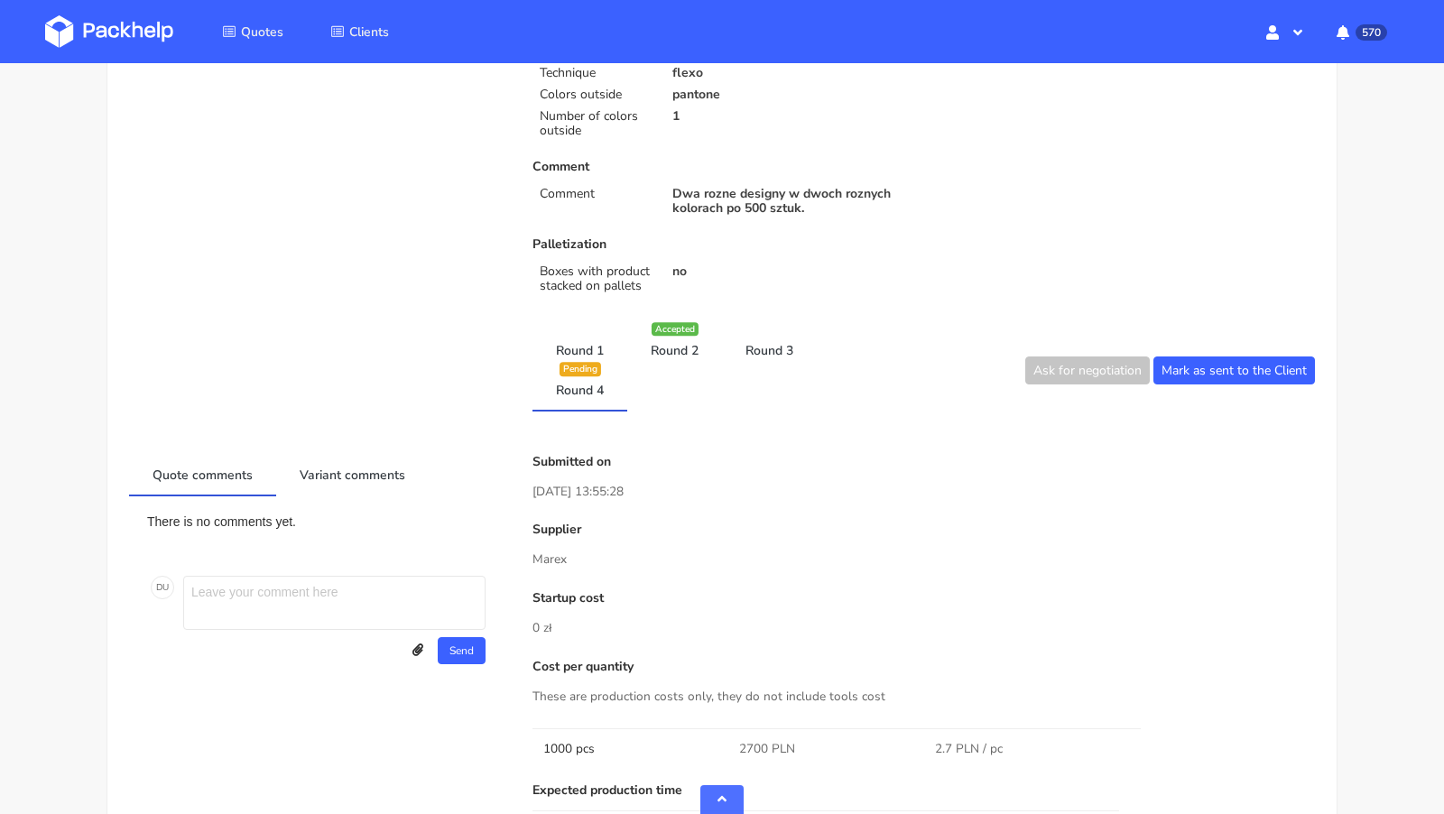
scroll to position [442, 0]
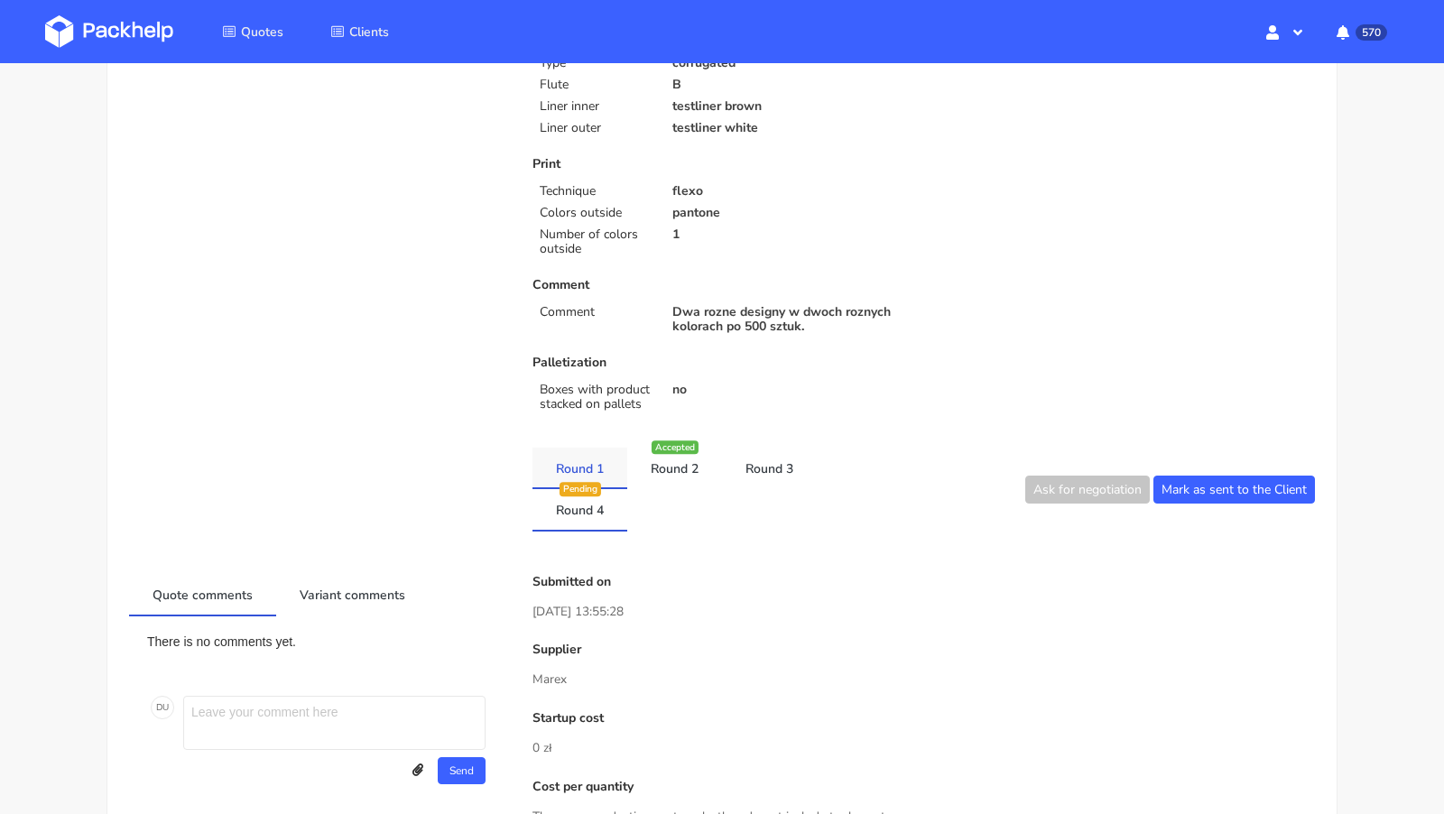
click at [587, 465] on link "Round 1" at bounding box center [579, 468] width 95 height 40
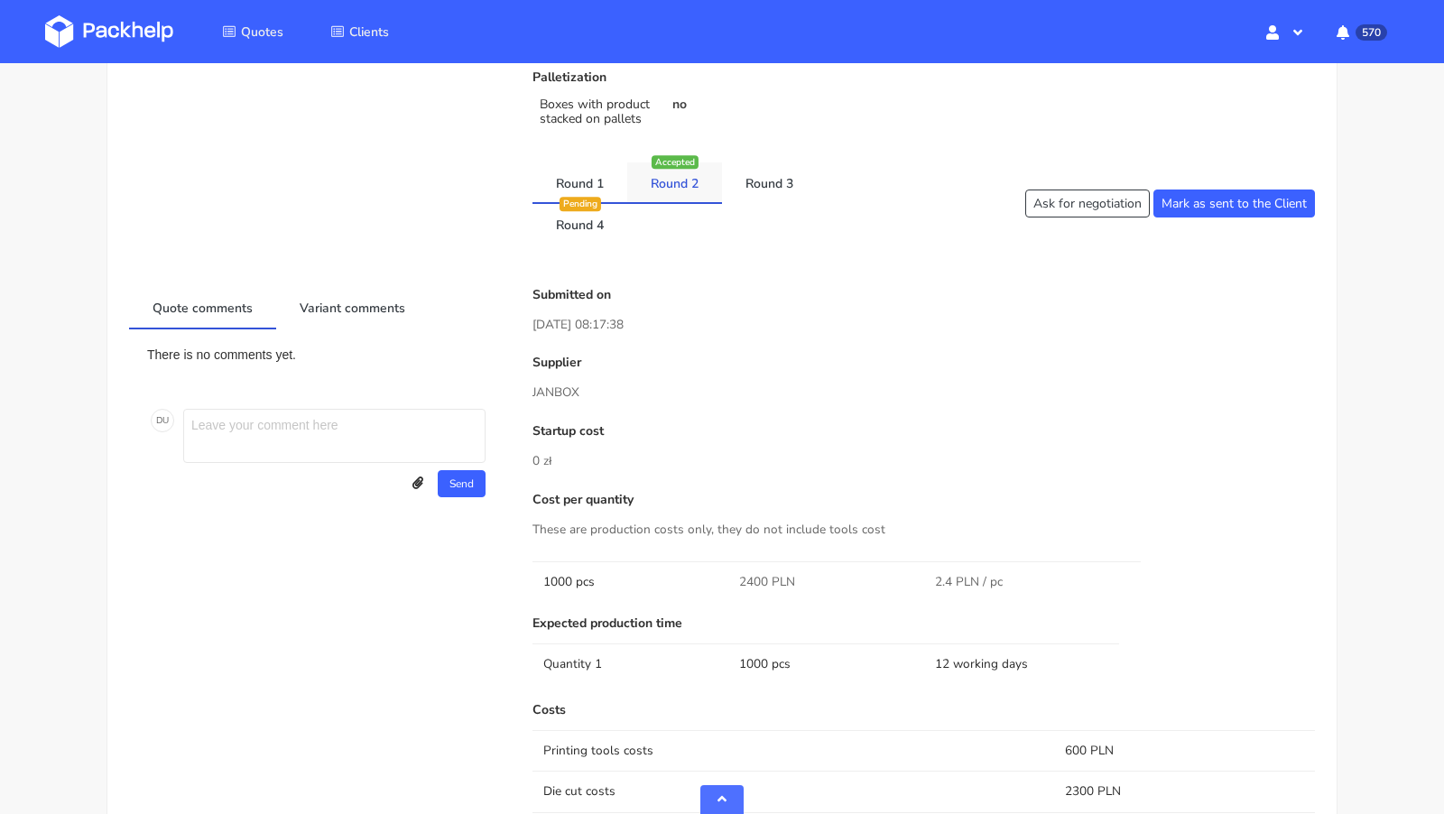
click at [650, 167] on link "Round 2" at bounding box center [674, 182] width 95 height 40
click at [744, 186] on link "Round 3" at bounding box center [769, 182] width 95 height 40
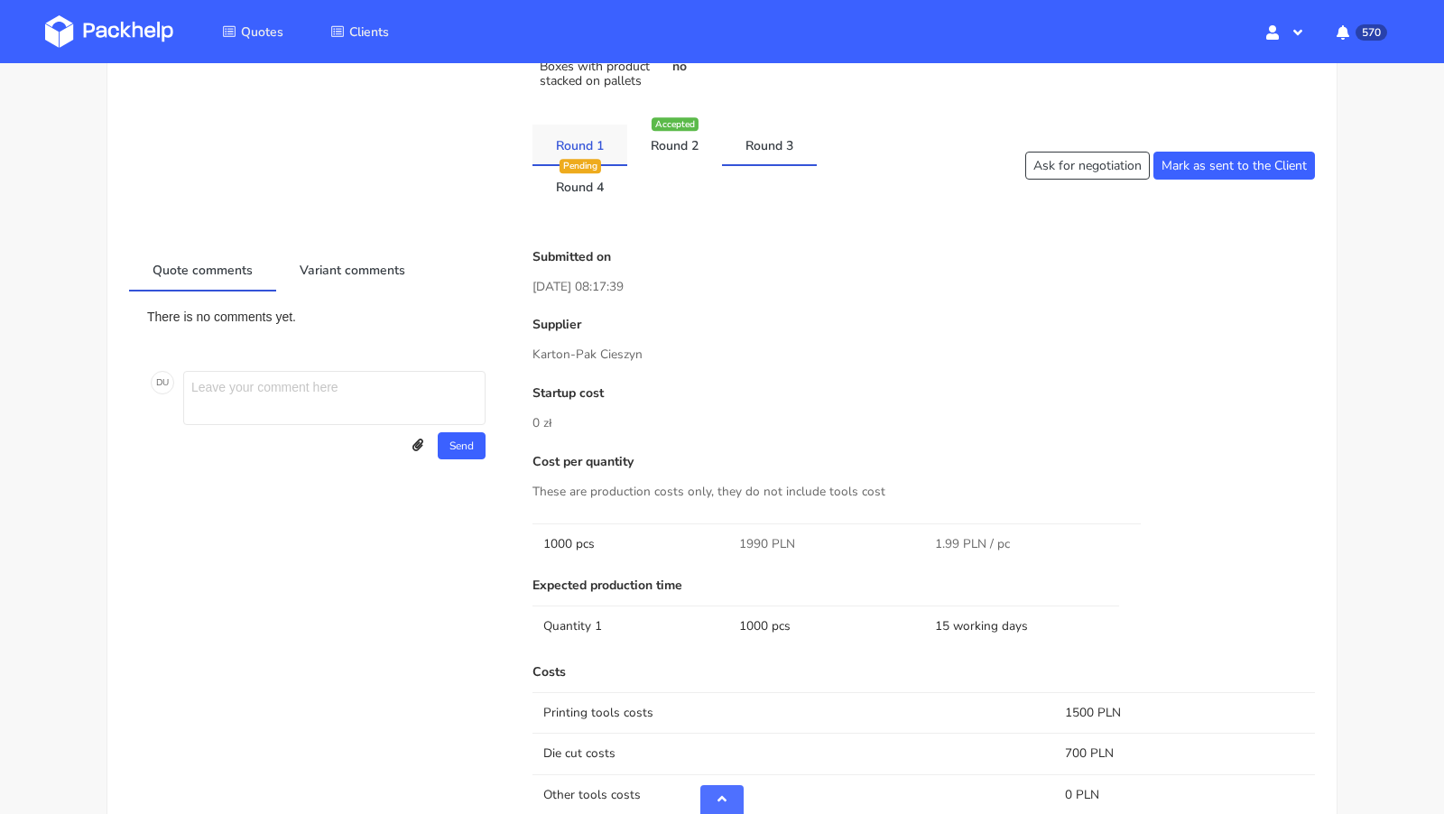
click at [588, 134] on link "Round 1" at bounding box center [579, 145] width 95 height 40
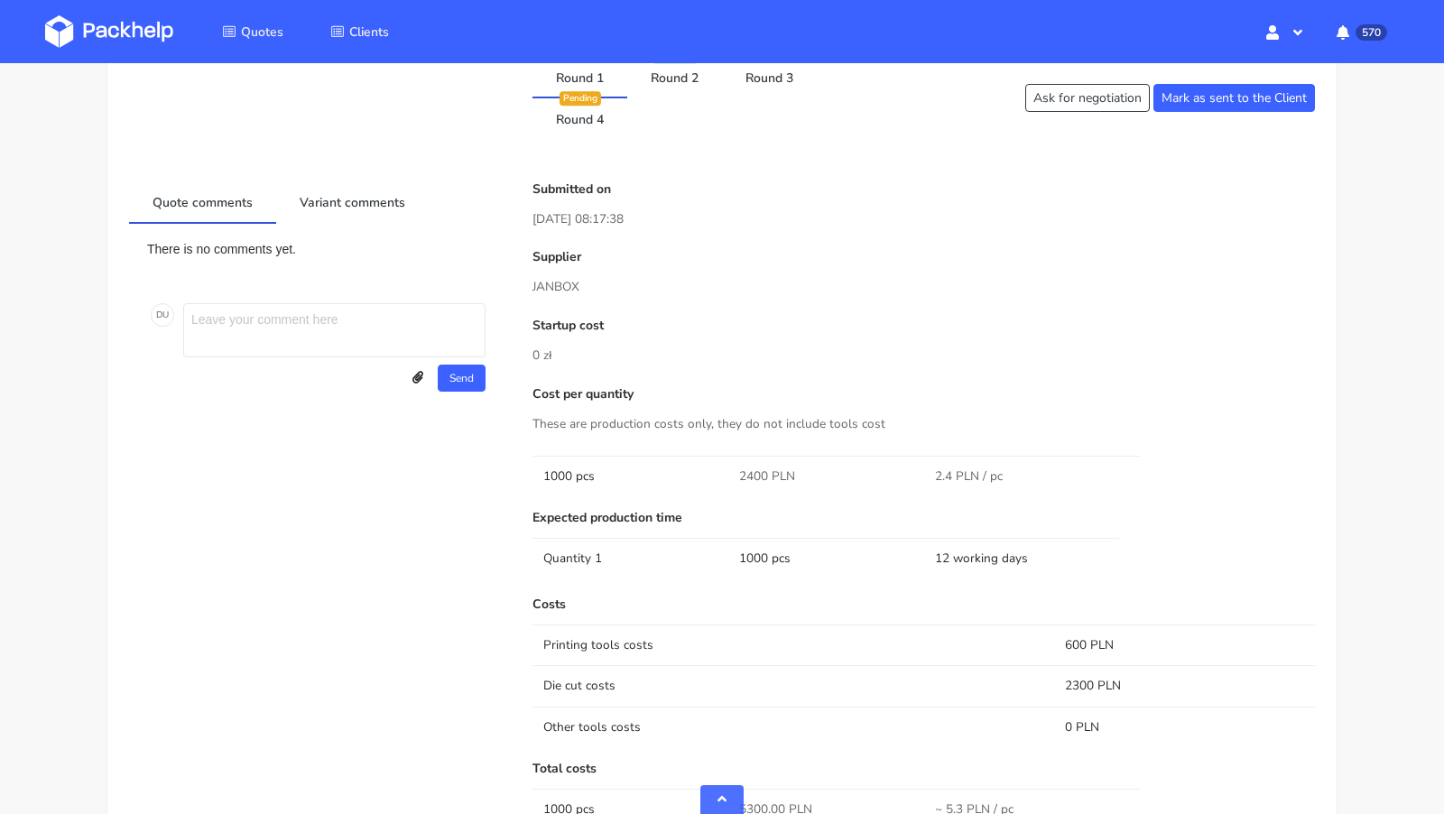
scroll to position [816, 0]
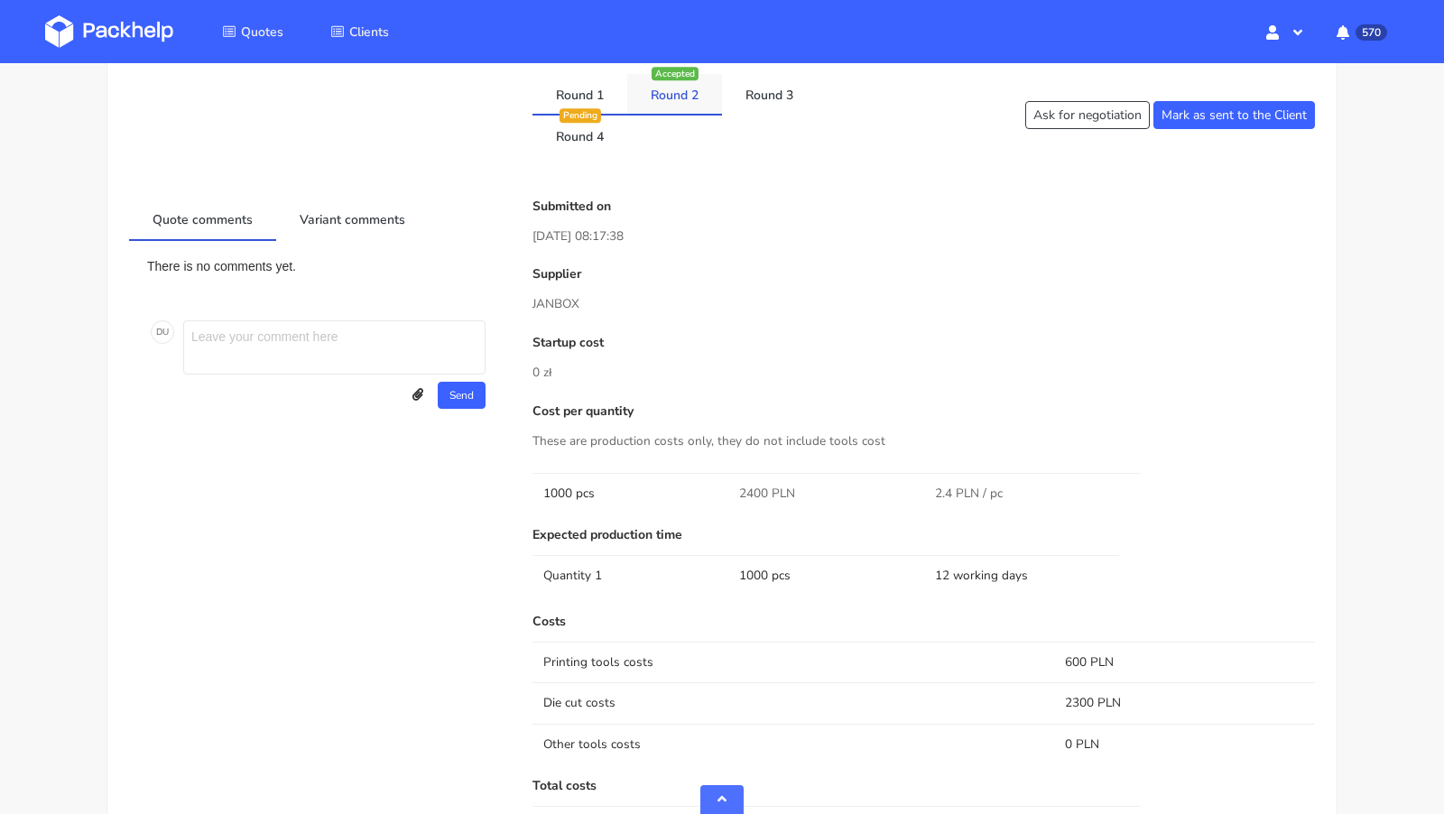
click at [680, 98] on link "Round 2" at bounding box center [674, 94] width 95 height 40
click at [766, 98] on link "Round 3" at bounding box center [769, 94] width 95 height 40
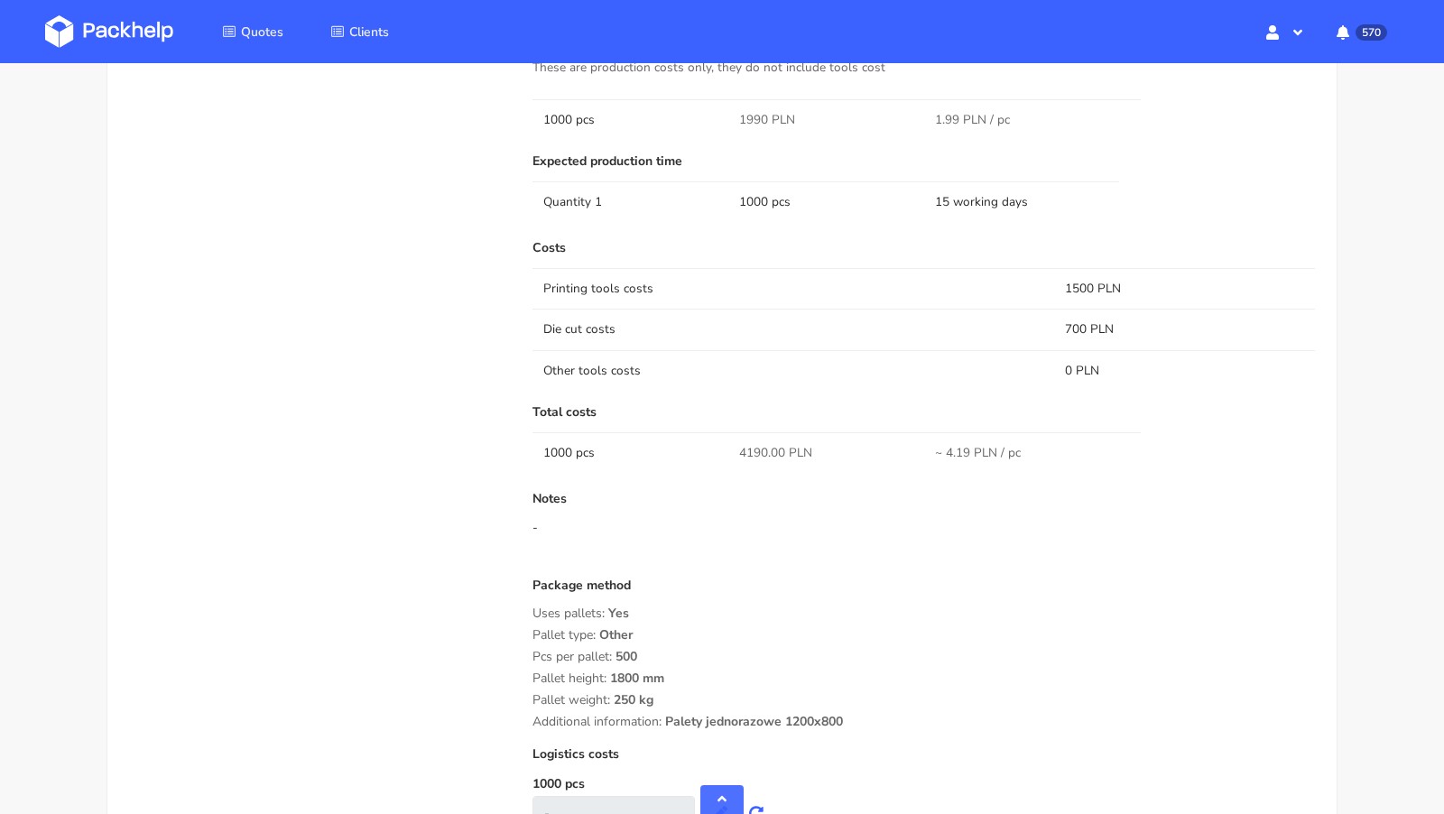
scroll to position [1097, 0]
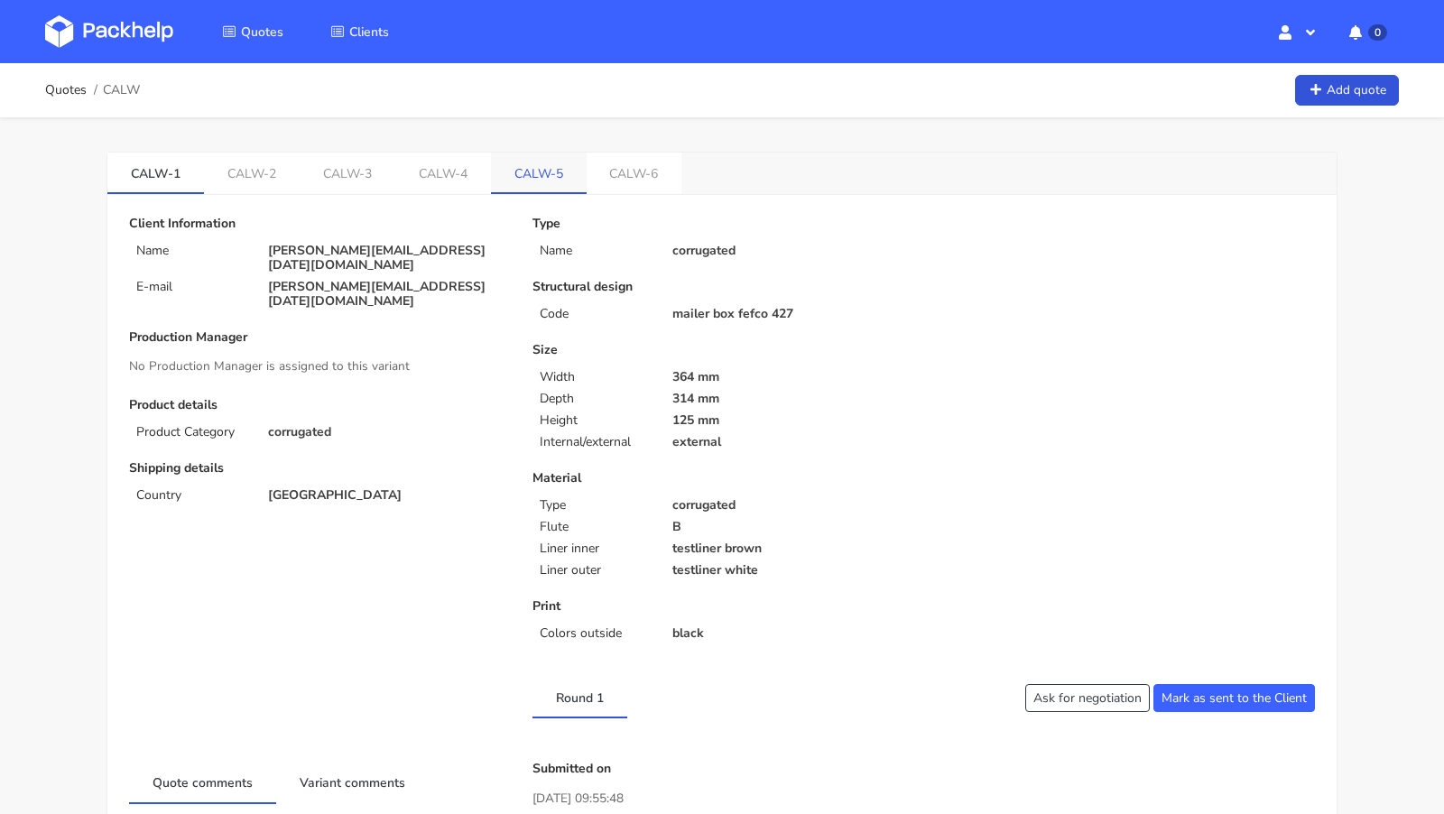
click at [514, 172] on link "CALW-5" at bounding box center [539, 173] width 96 height 40
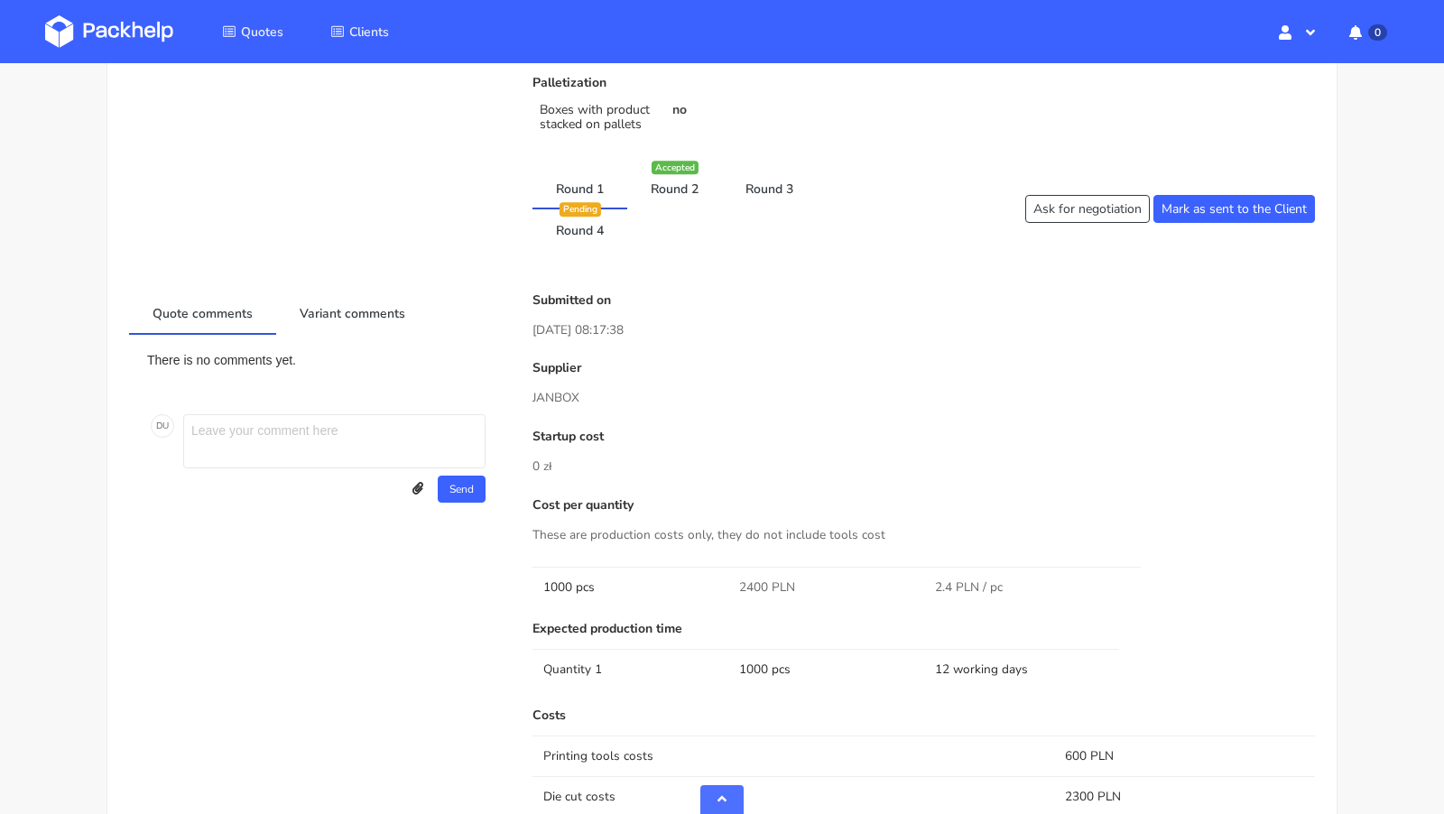
scroll to position [710, 0]
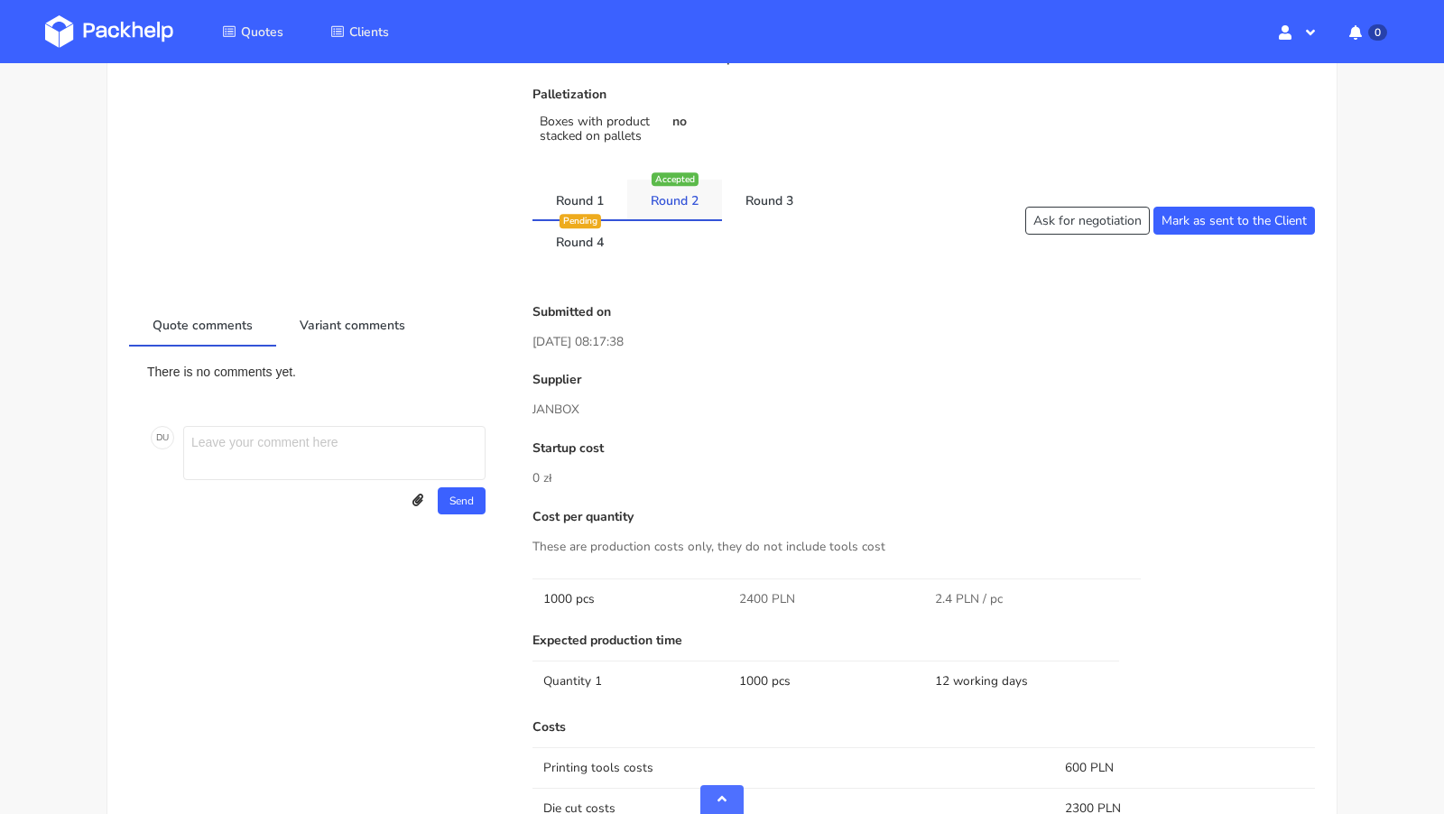
click at [676, 199] on link "Round 2" at bounding box center [674, 200] width 95 height 40
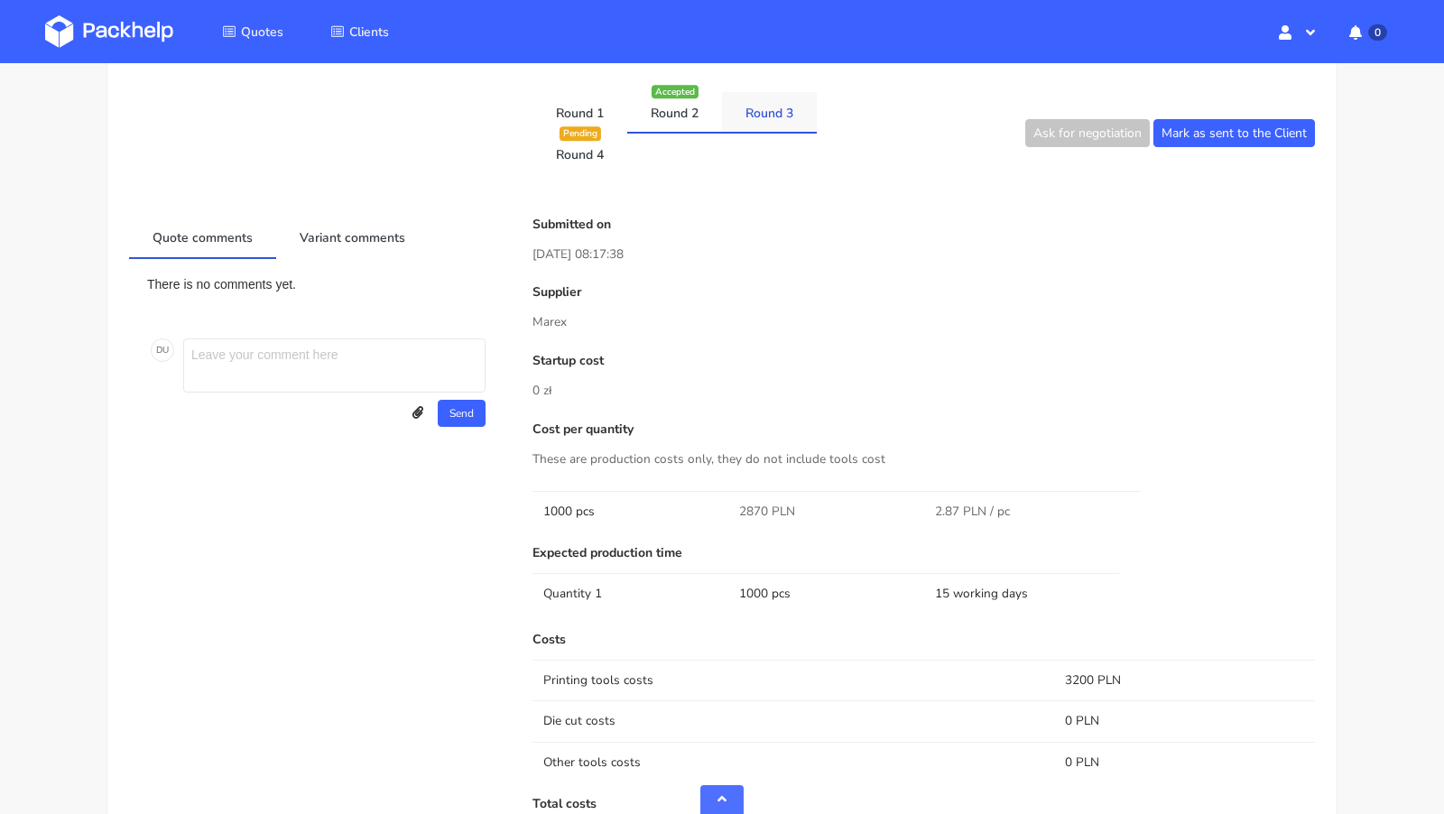
click at [773, 111] on link "Round 3" at bounding box center [769, 112] width 95 height 40
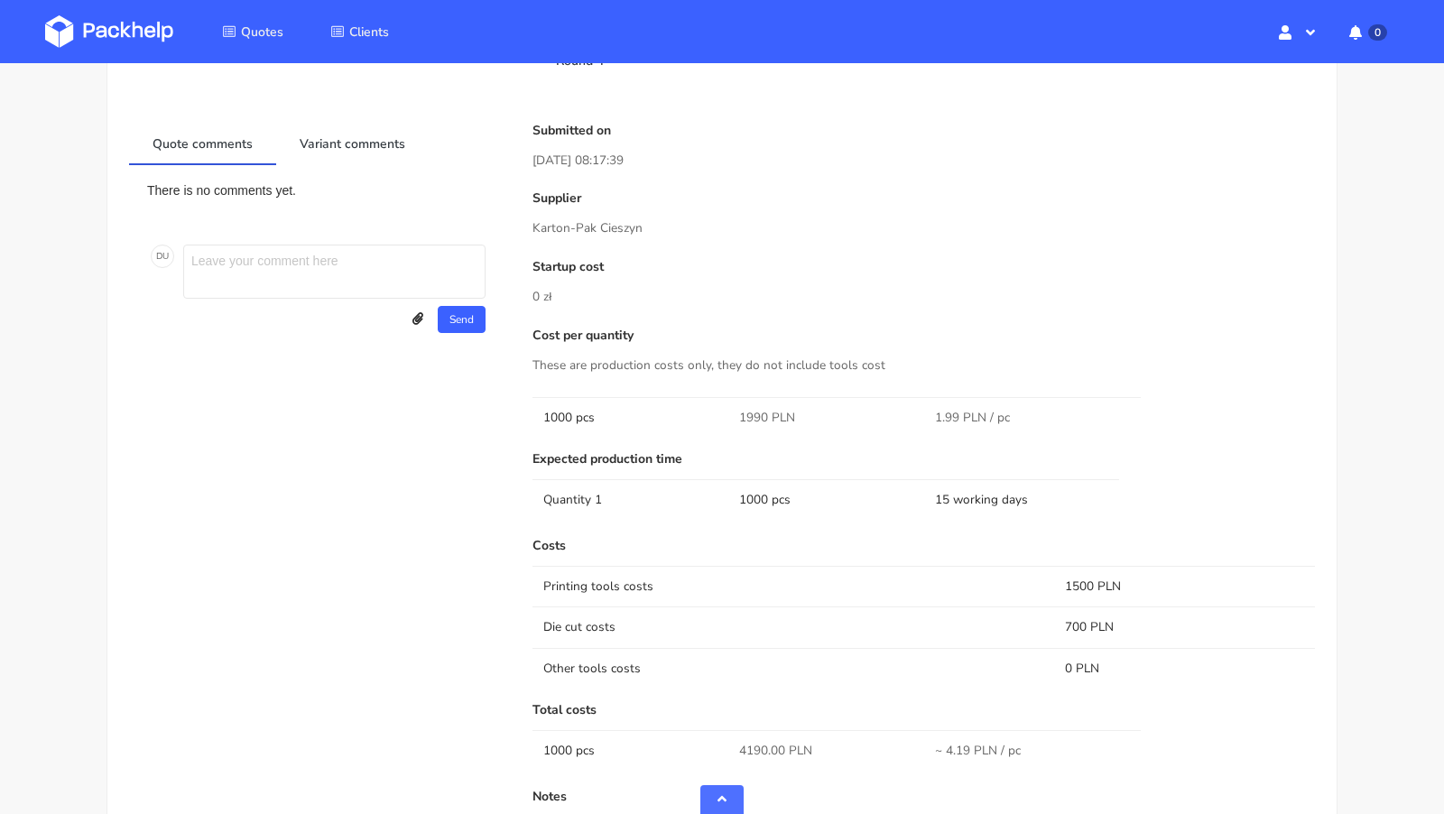
scroll to position [792, 0]
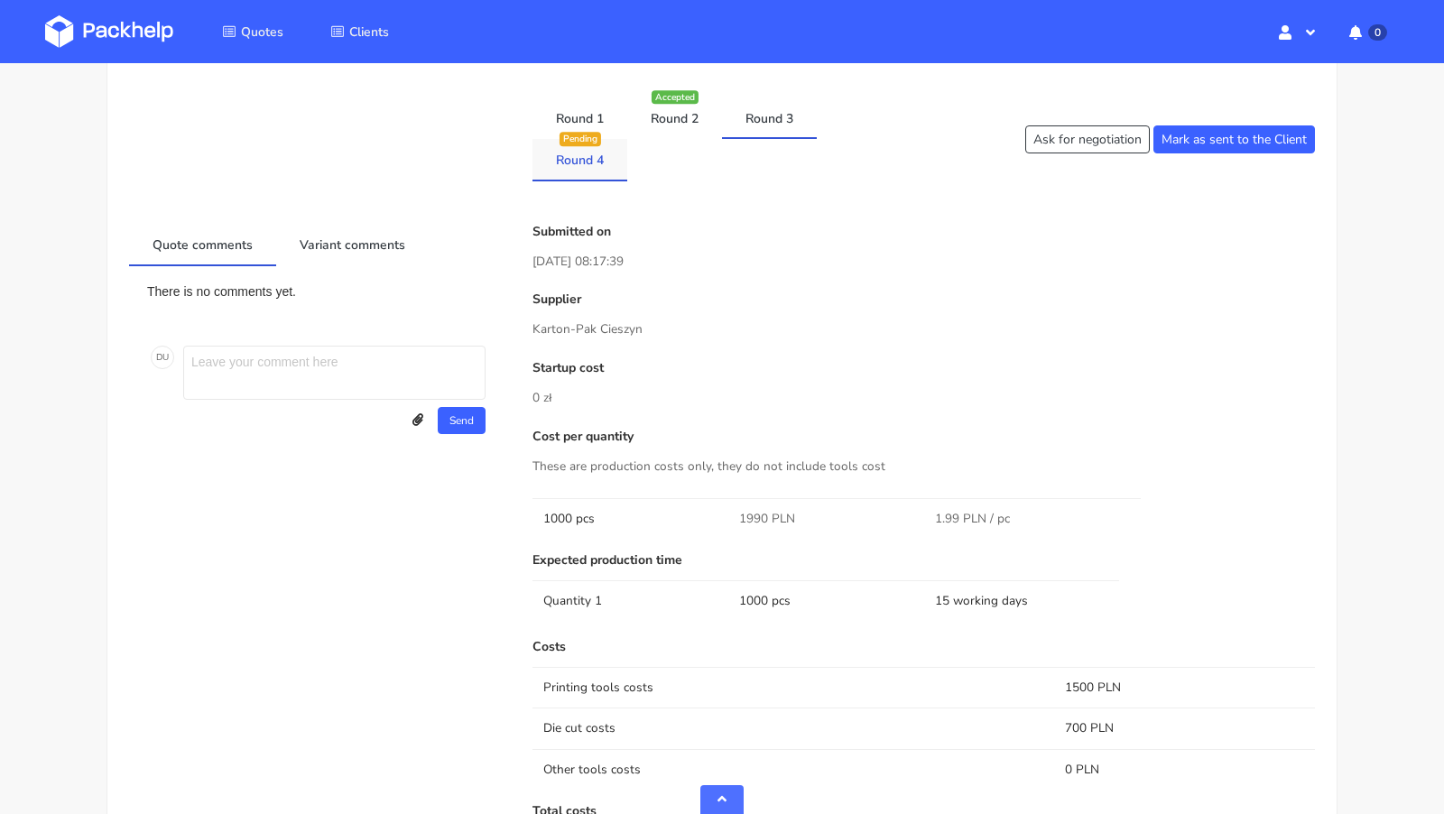
click at [573, 168] on link "Round 4" at bounding box center [579, 159] width 95 height 40
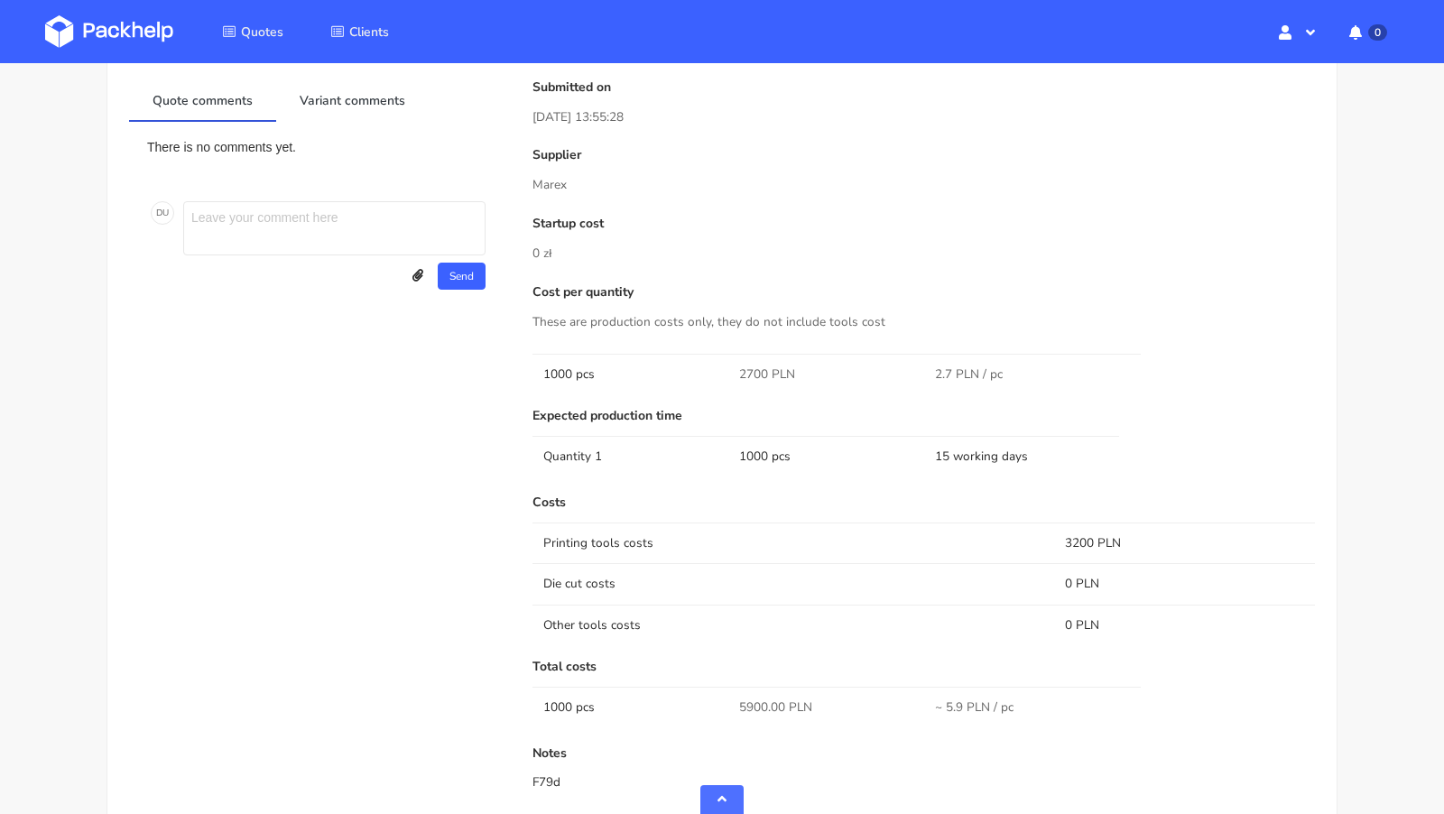
scroll to position [745, 0]
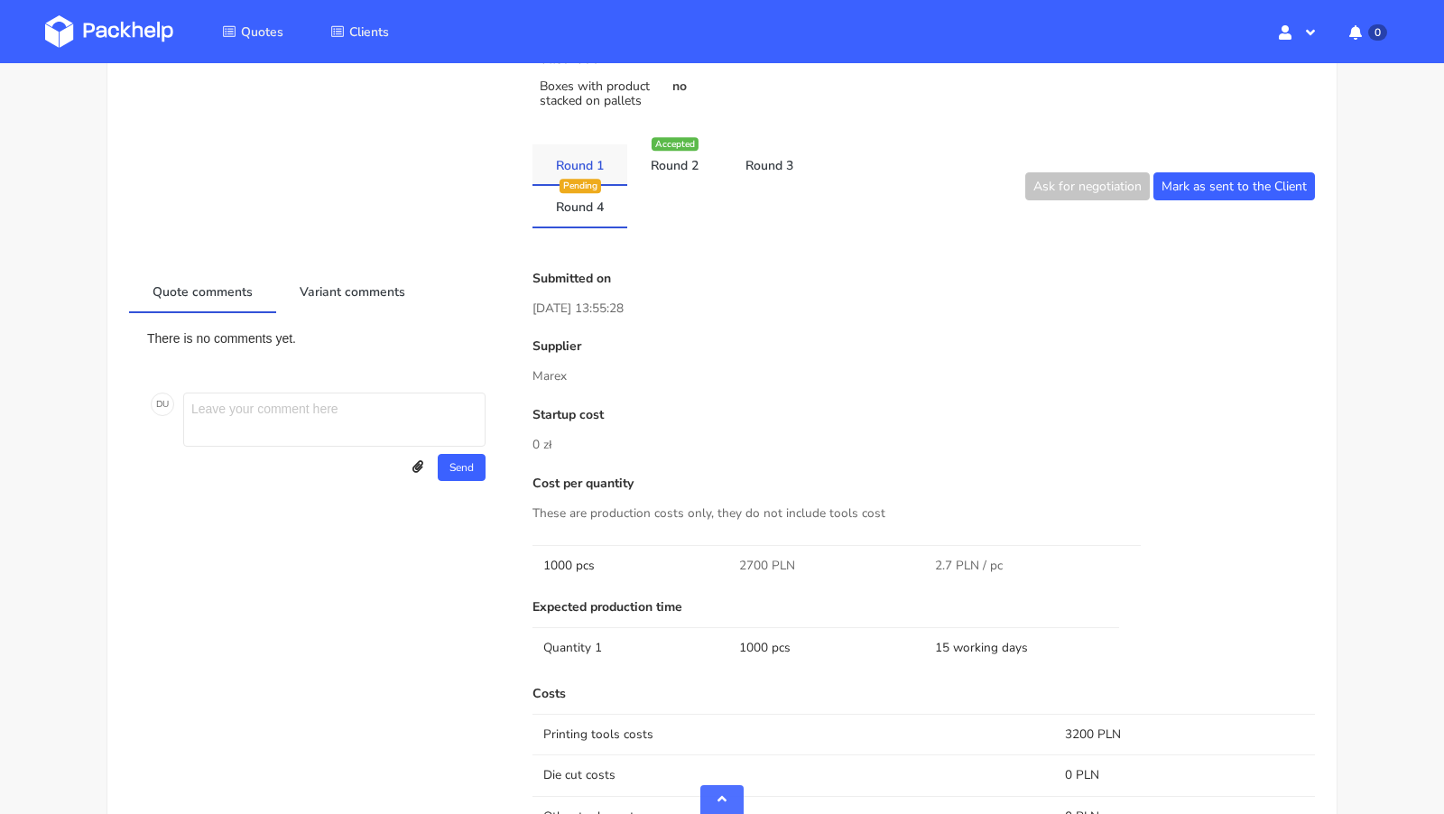
click at [578, 167] on link "Round 1" at bounding box center [579, 164] width 95 height 40
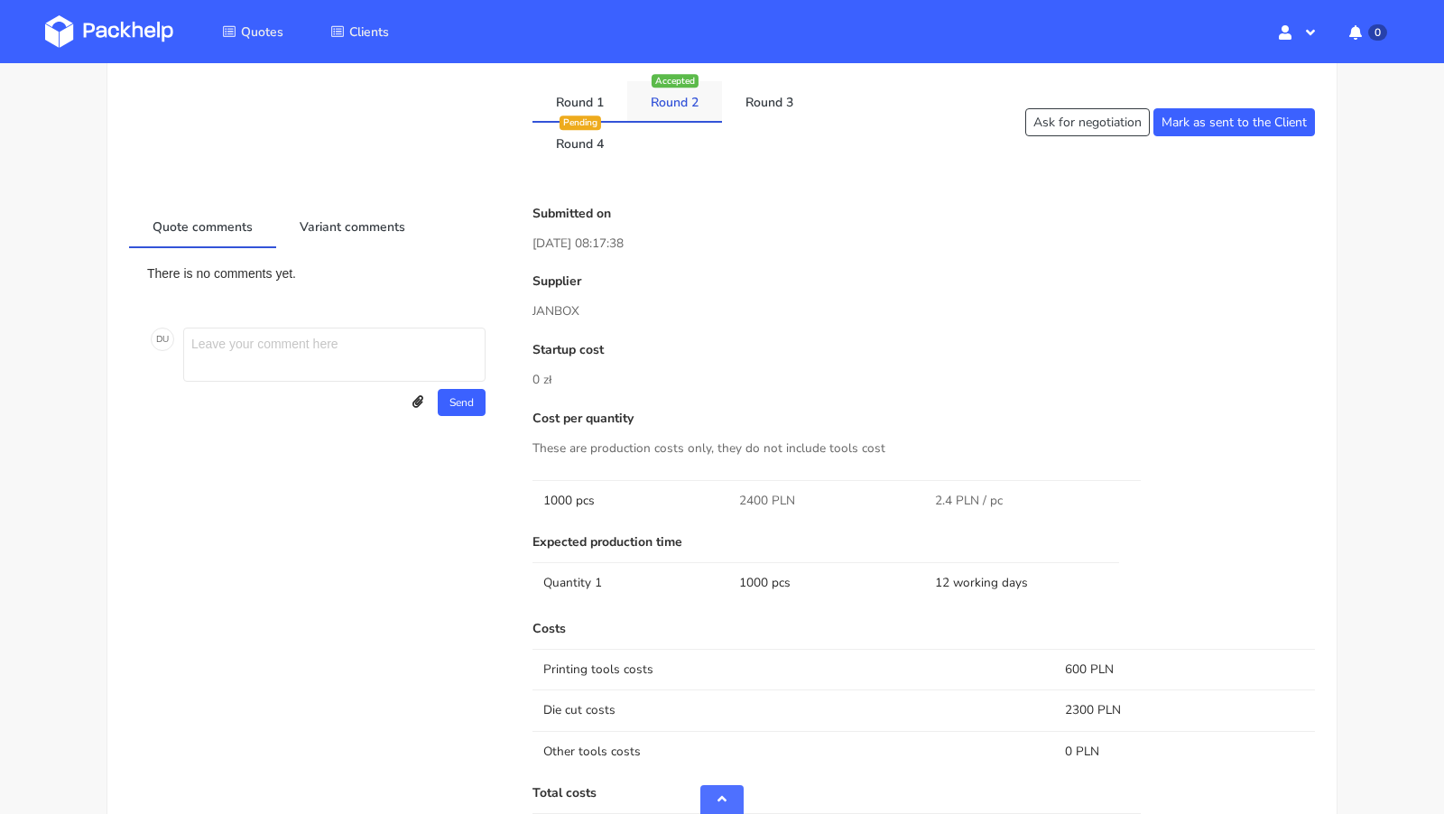
click at [673, 108] on link "Round 2" at bounding box center [674, 101] width 95 height 40
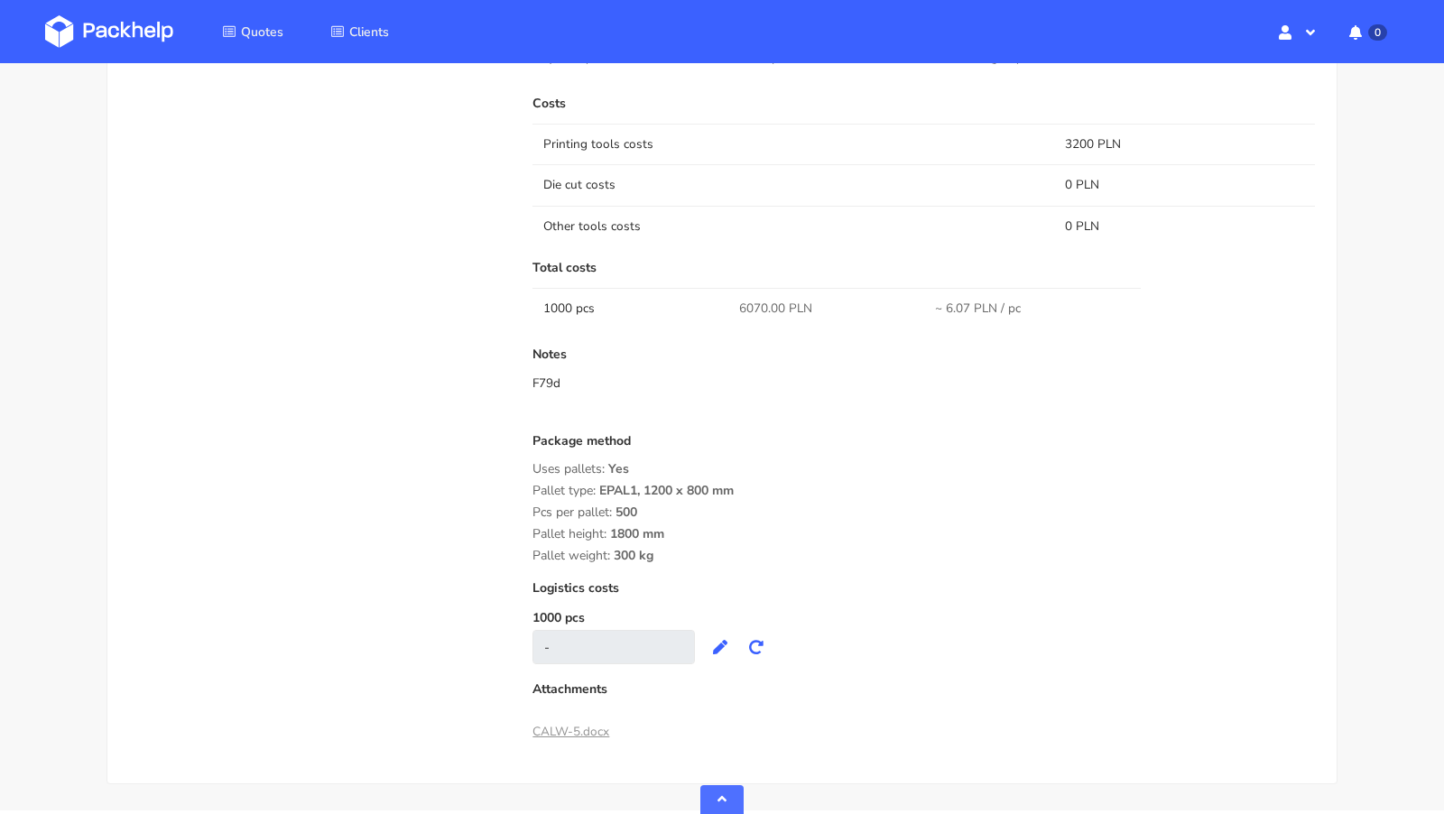
scroll to position [727, 0]
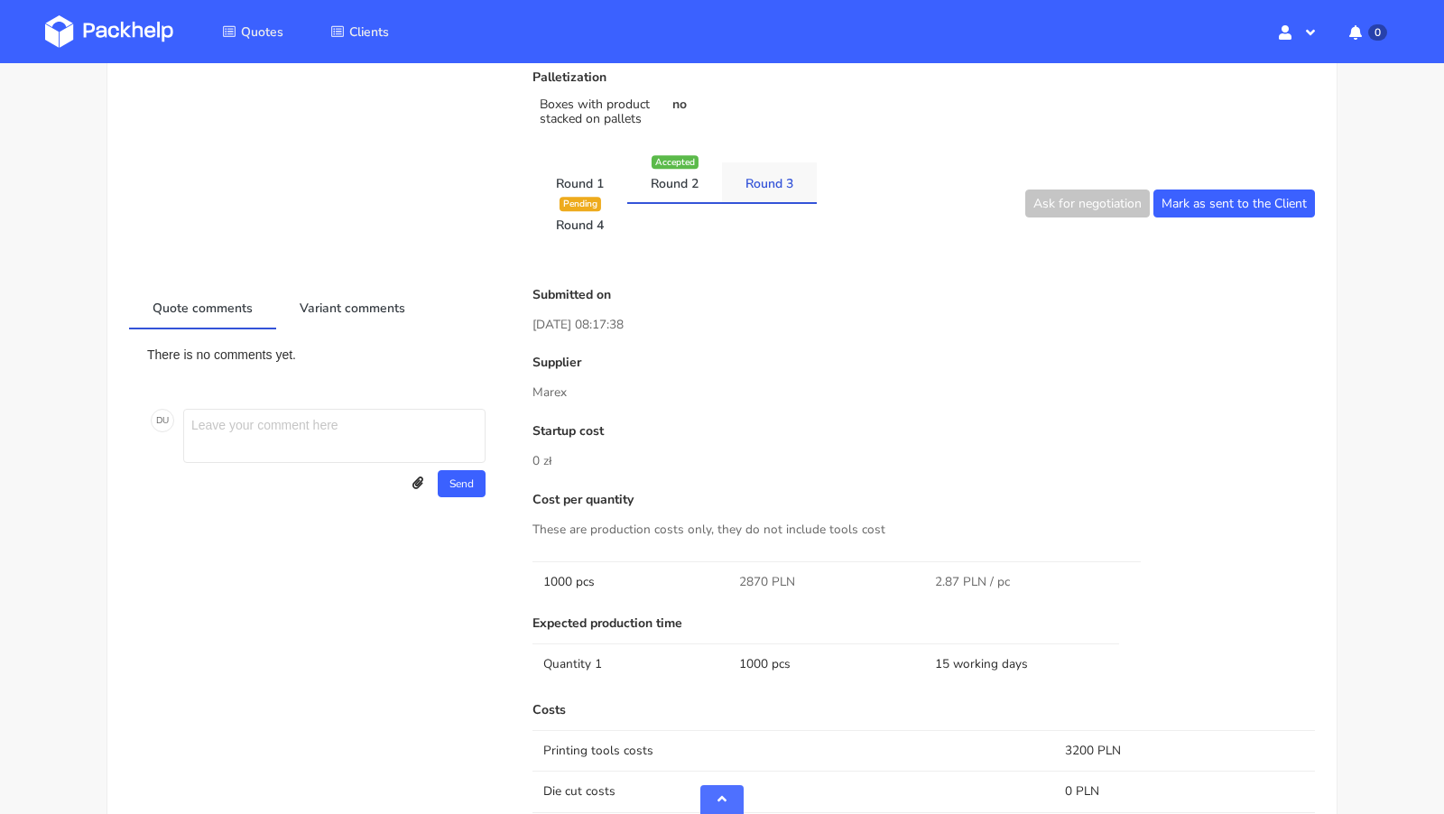
click at [765, 190] on link "Round 3" at bounding box center [769, 182] width 95 height 40
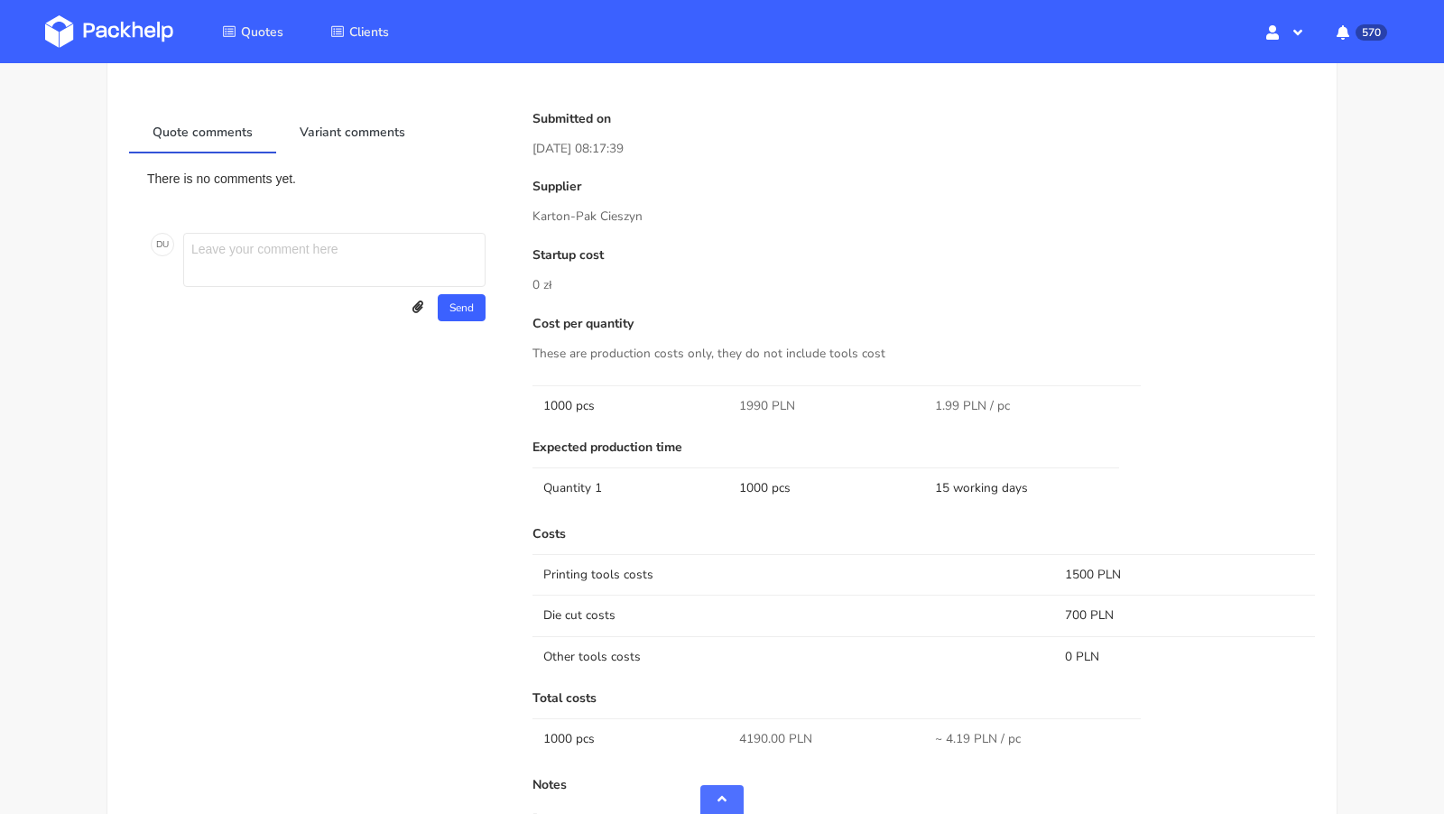
scroll to position [760, 0]
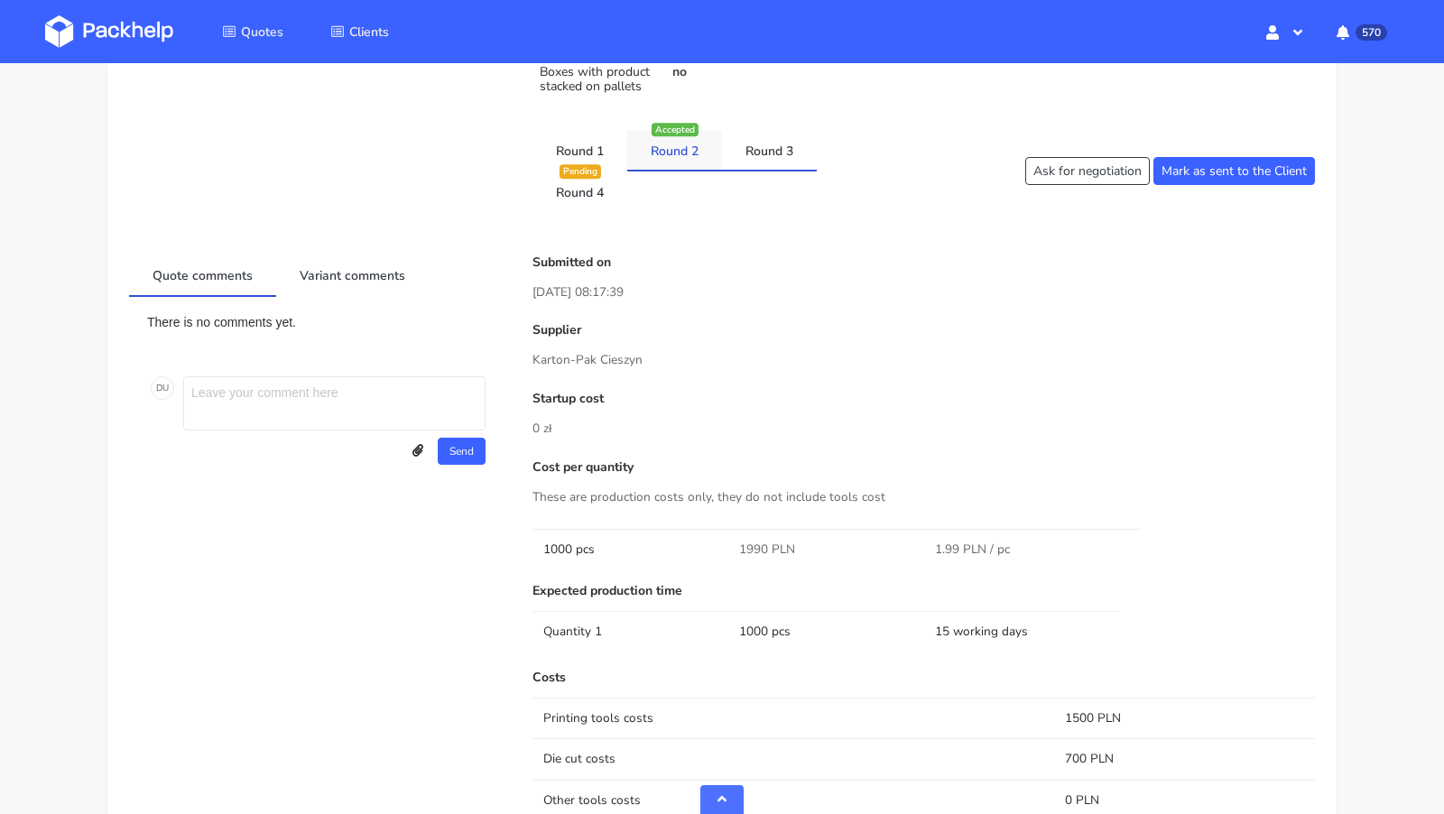
click at [662, 153] on link "Round 2" at bounding box center [674, 150] width 95 height 40
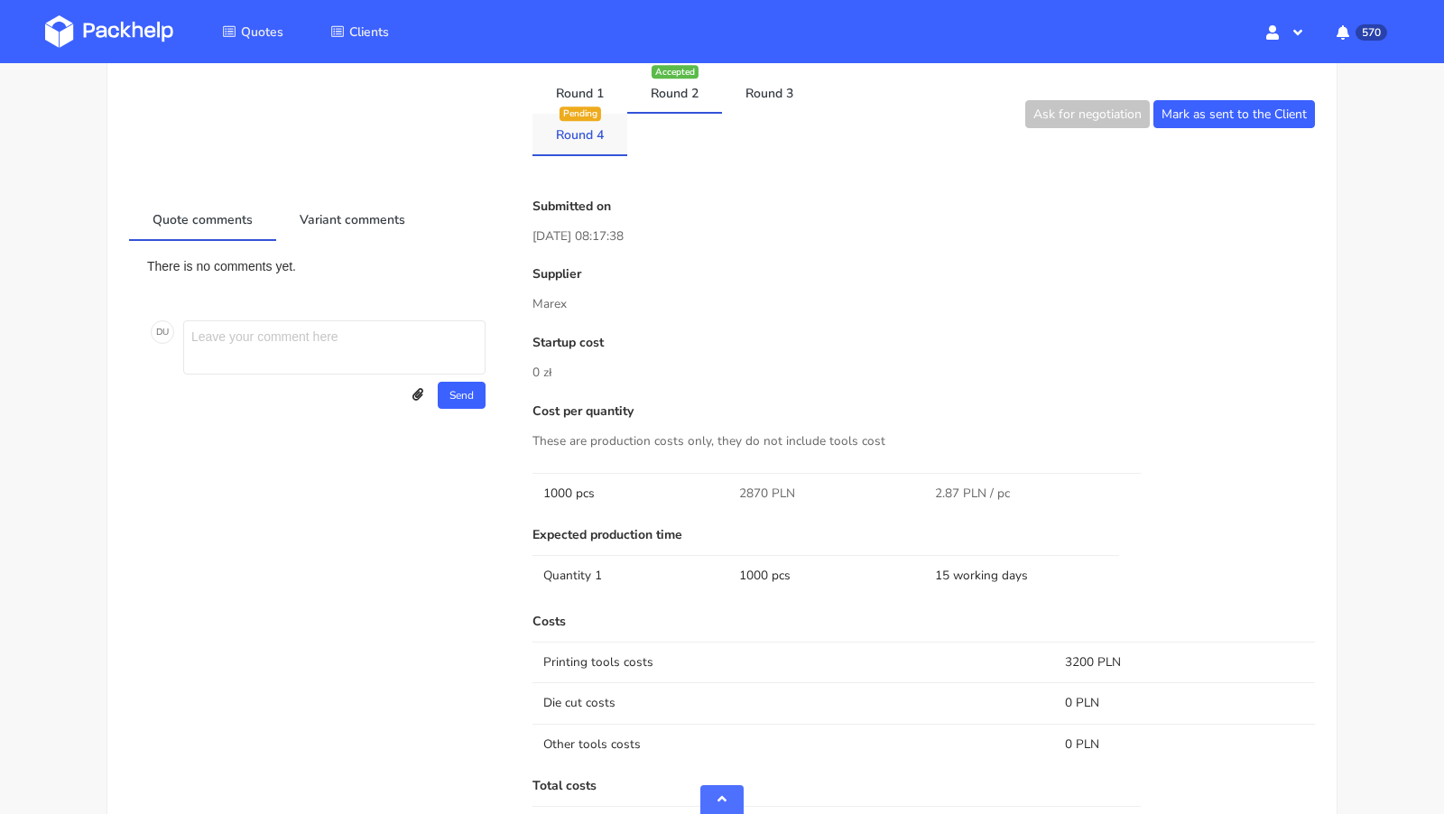
click at [578, 138] on link "Round 4" at bounding box center [579, 134] width 95 height 40
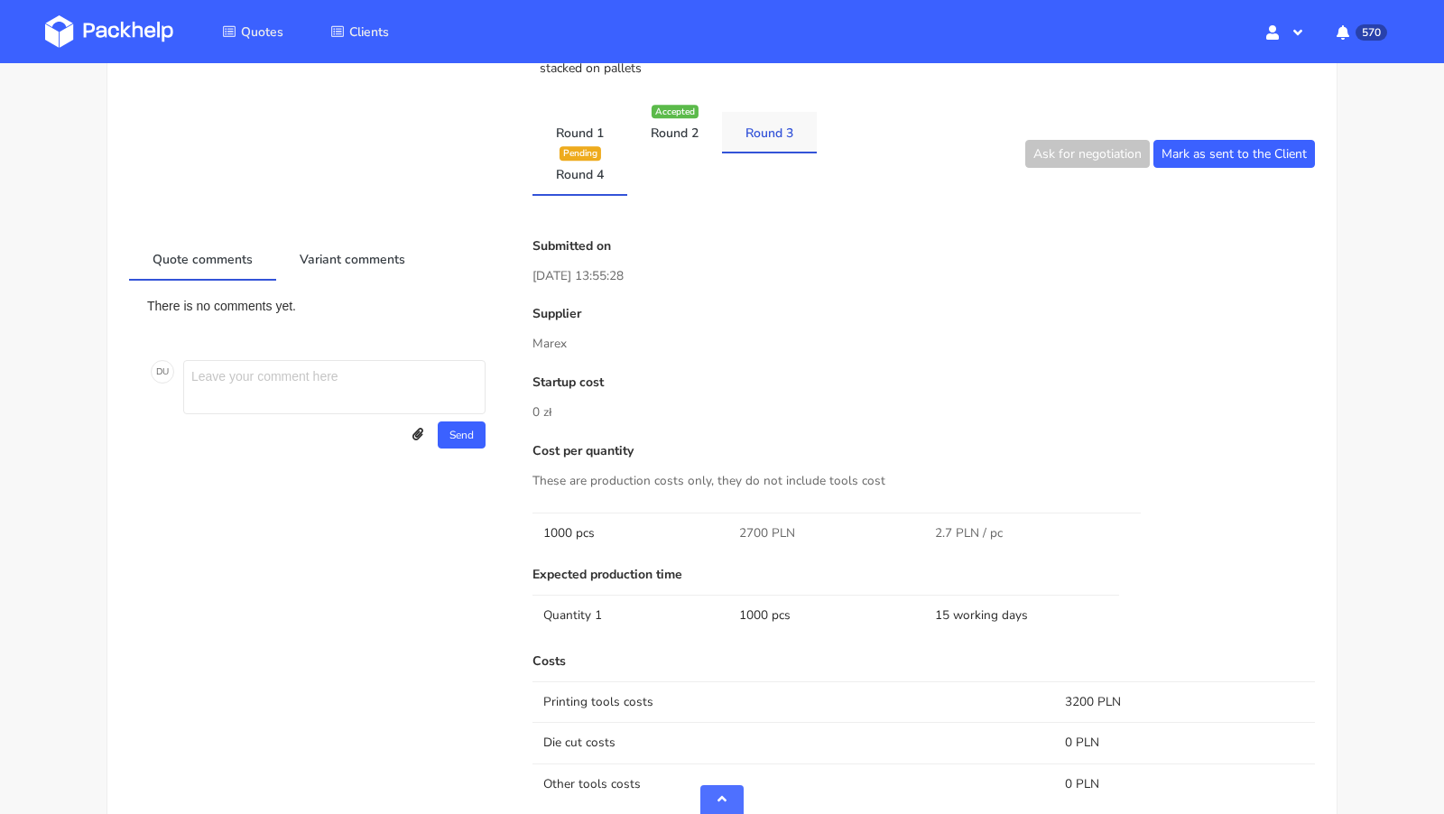
click at [772, 134] on link "Round 3" at bounding box center [769, 132] width 95 height 40
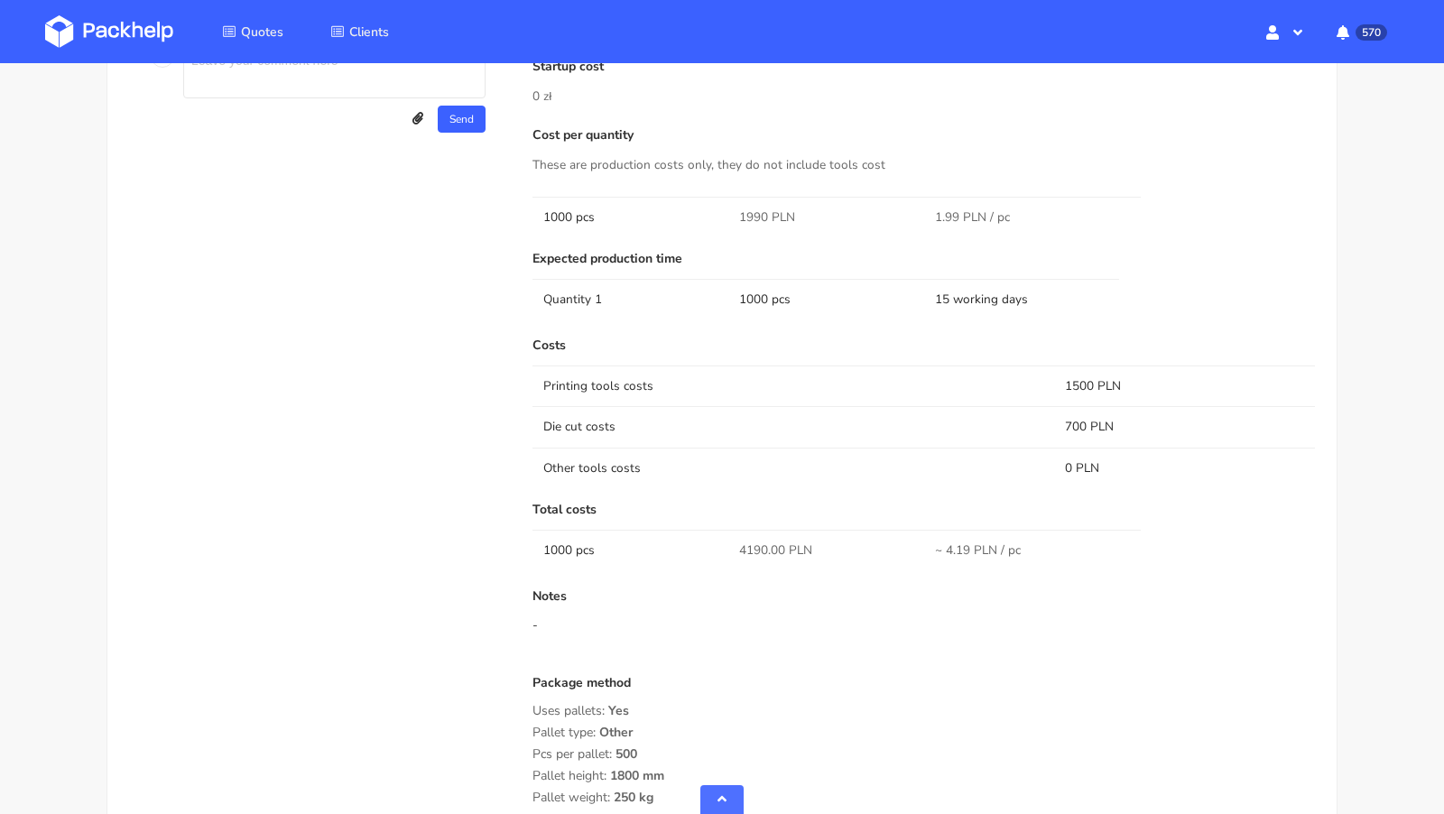
scroll to position [1343, 0]
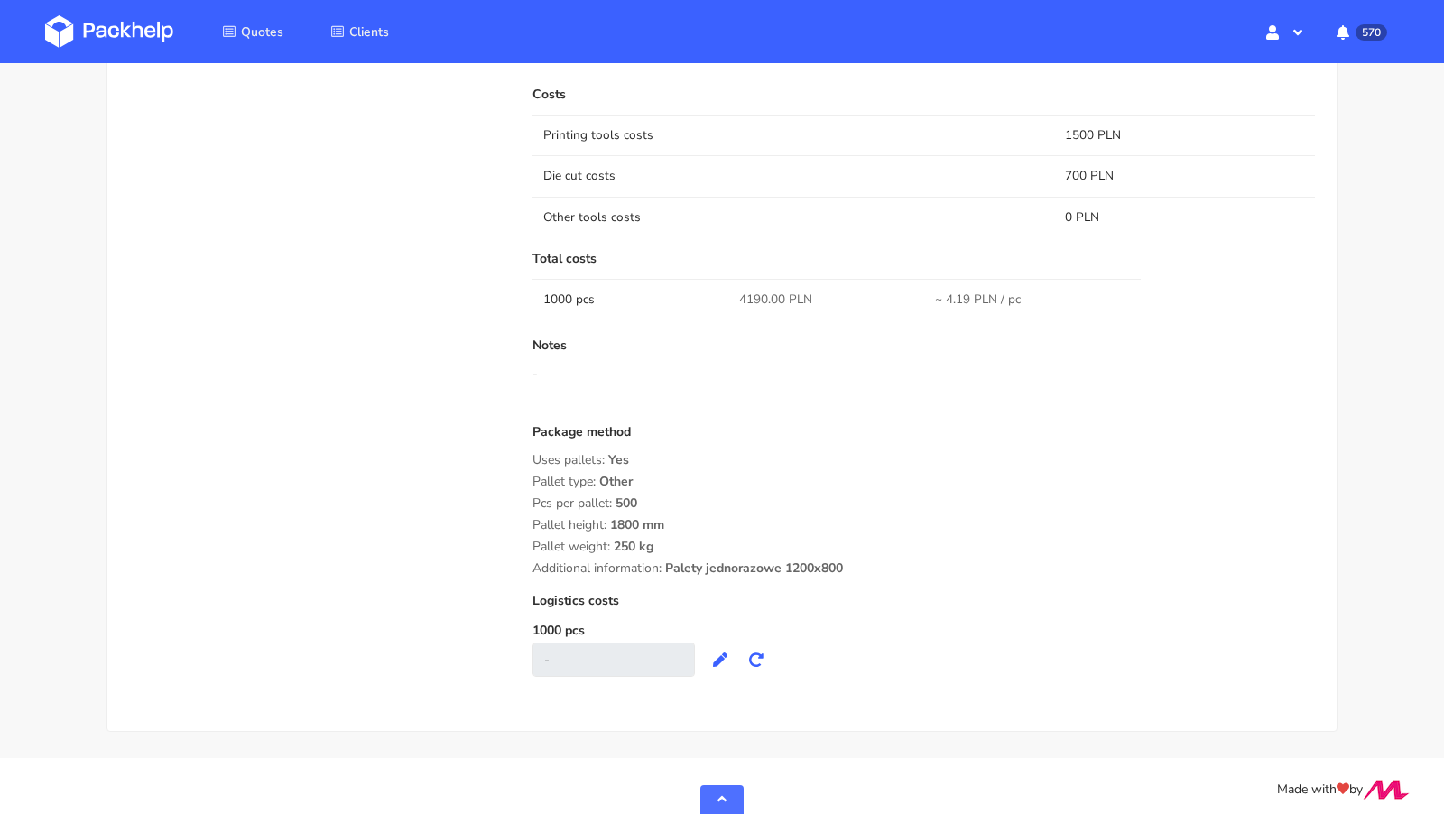
click at [746, 291] on span "4190.00 PLN" at bounding box center [775, 300] width 73 height 18
copy span "4190.00"
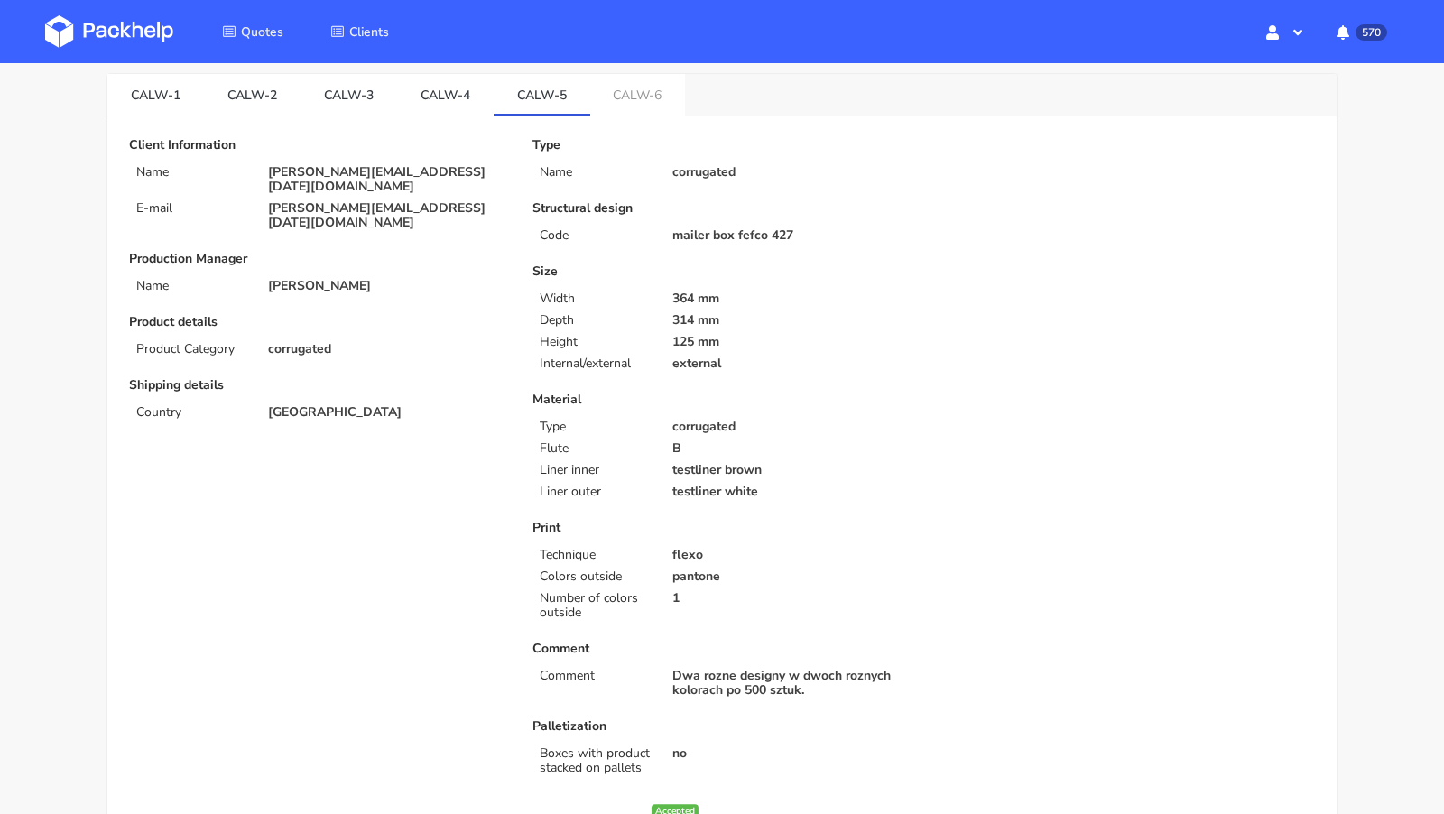
scroll to position [0, 0]
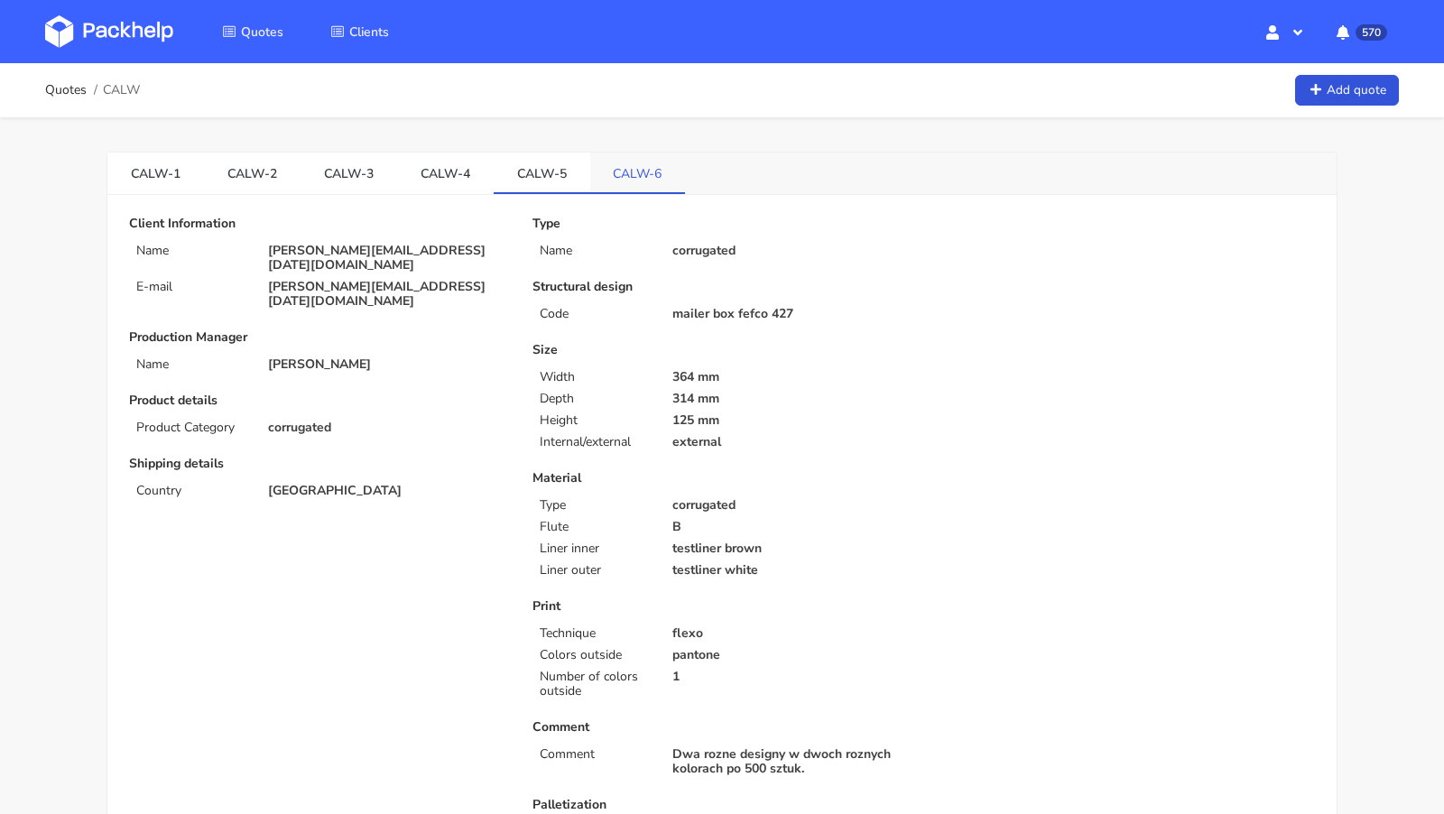
click at [621, 171] on link "CALW-6" at bounding box center [638, 173] width 96 height 40
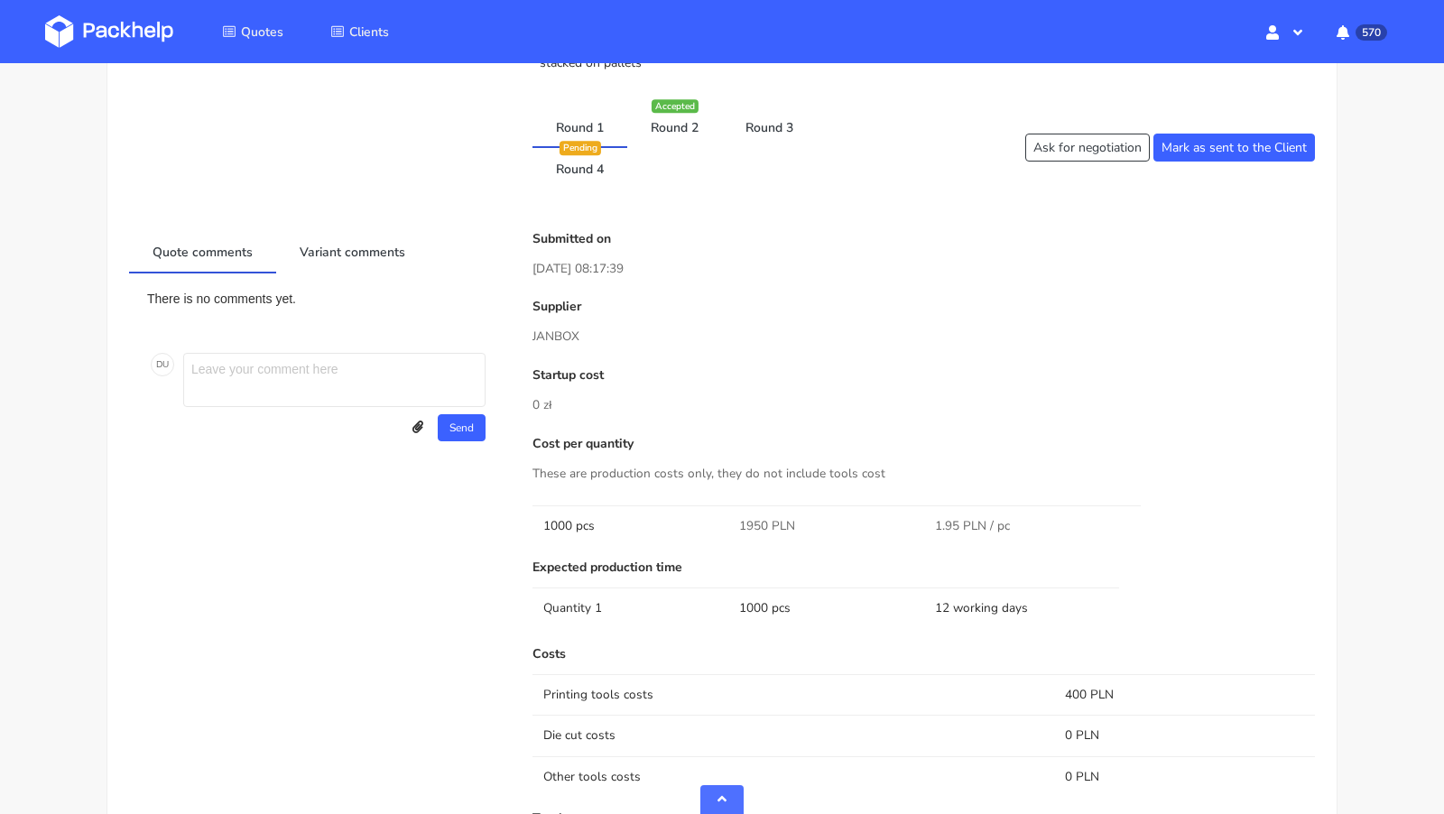
scroll to position [782, 0]
click at [679, 135] on link "Round 2" at bounding box center [674, 127] width 95 height 40
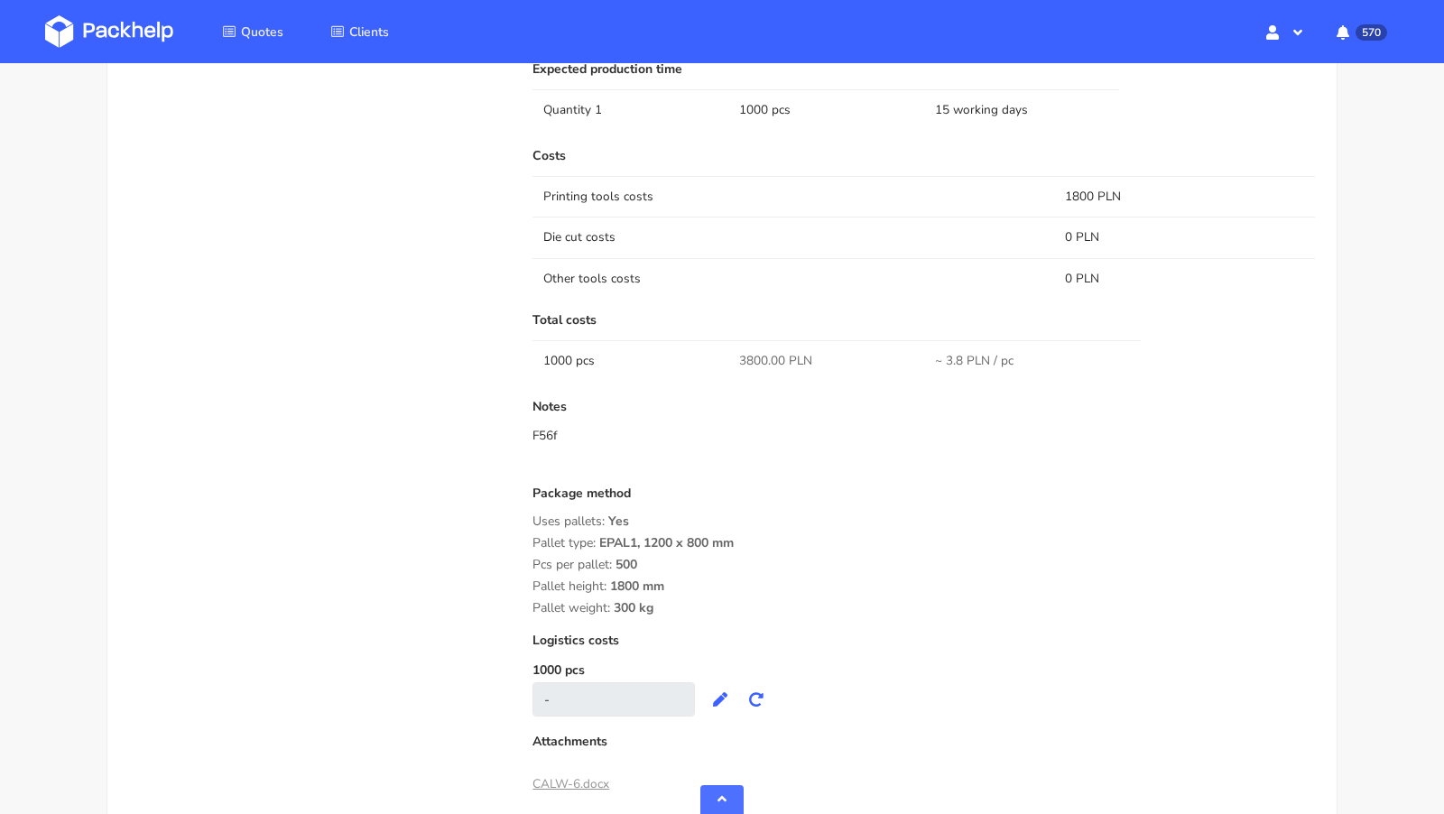
scroll to position [806, 0]
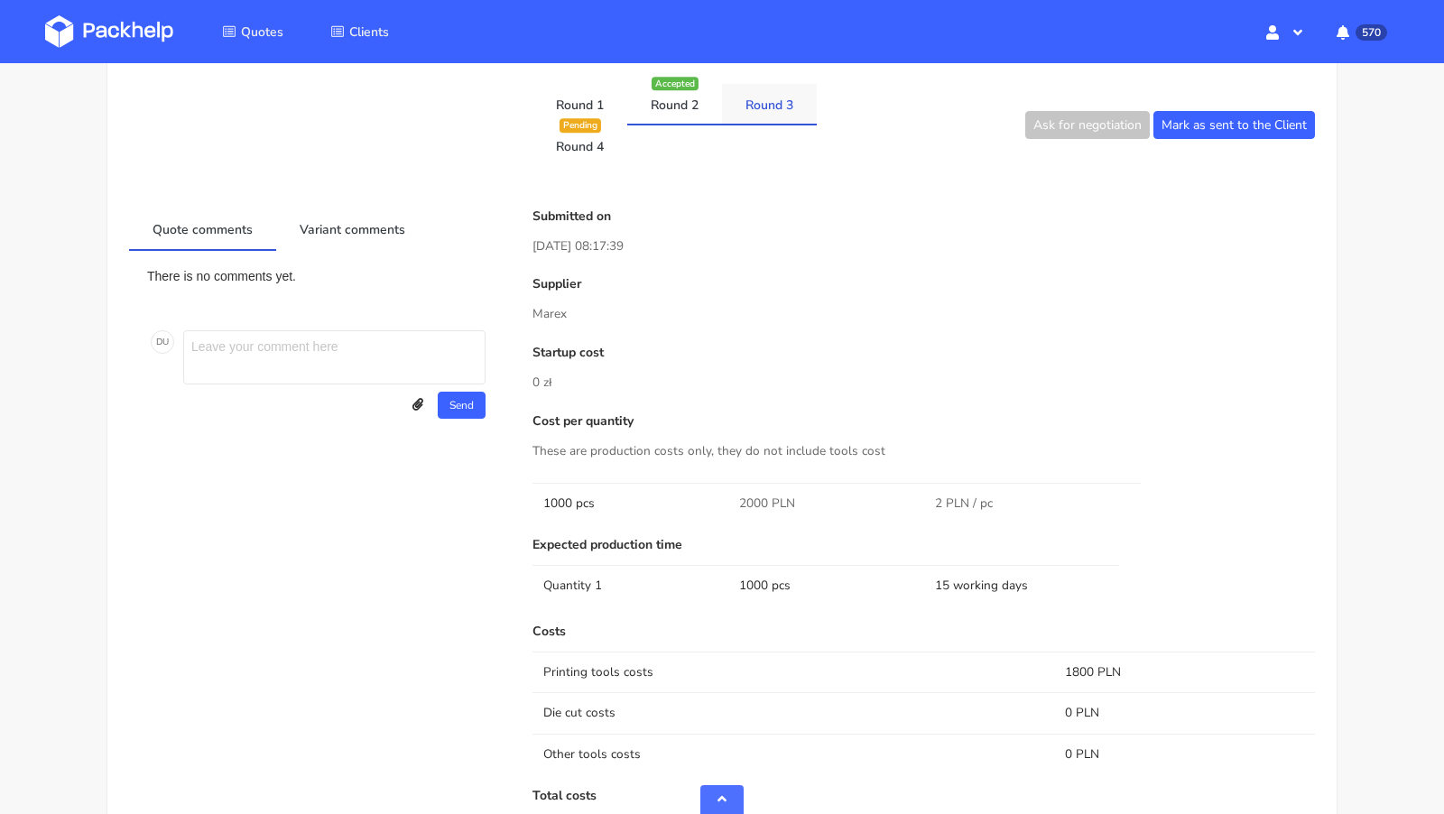
click at [760, 102] on link "Round 3" at bounding box center [769, 104] width 95 height 40
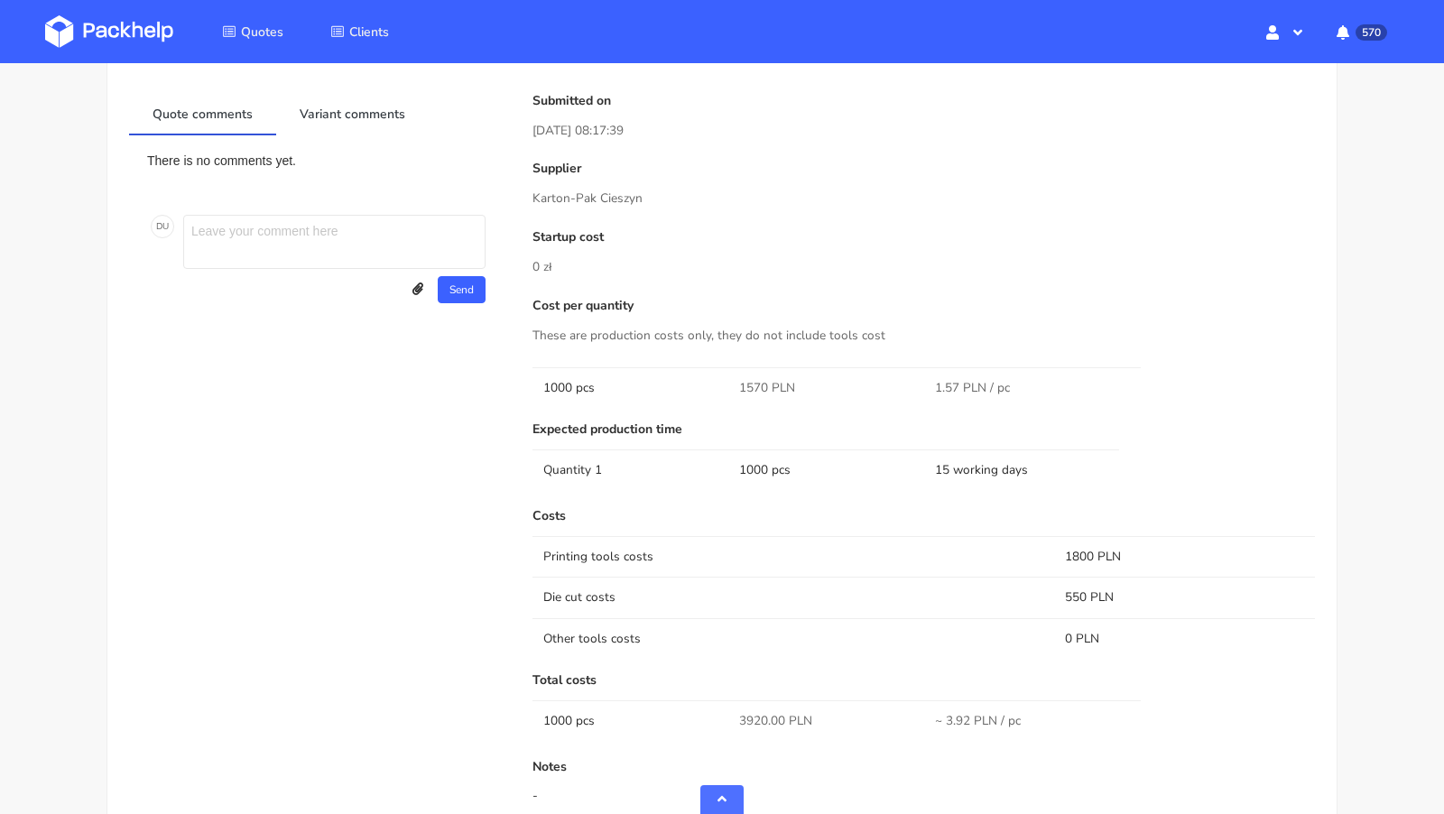
scroll to position [848, 0]
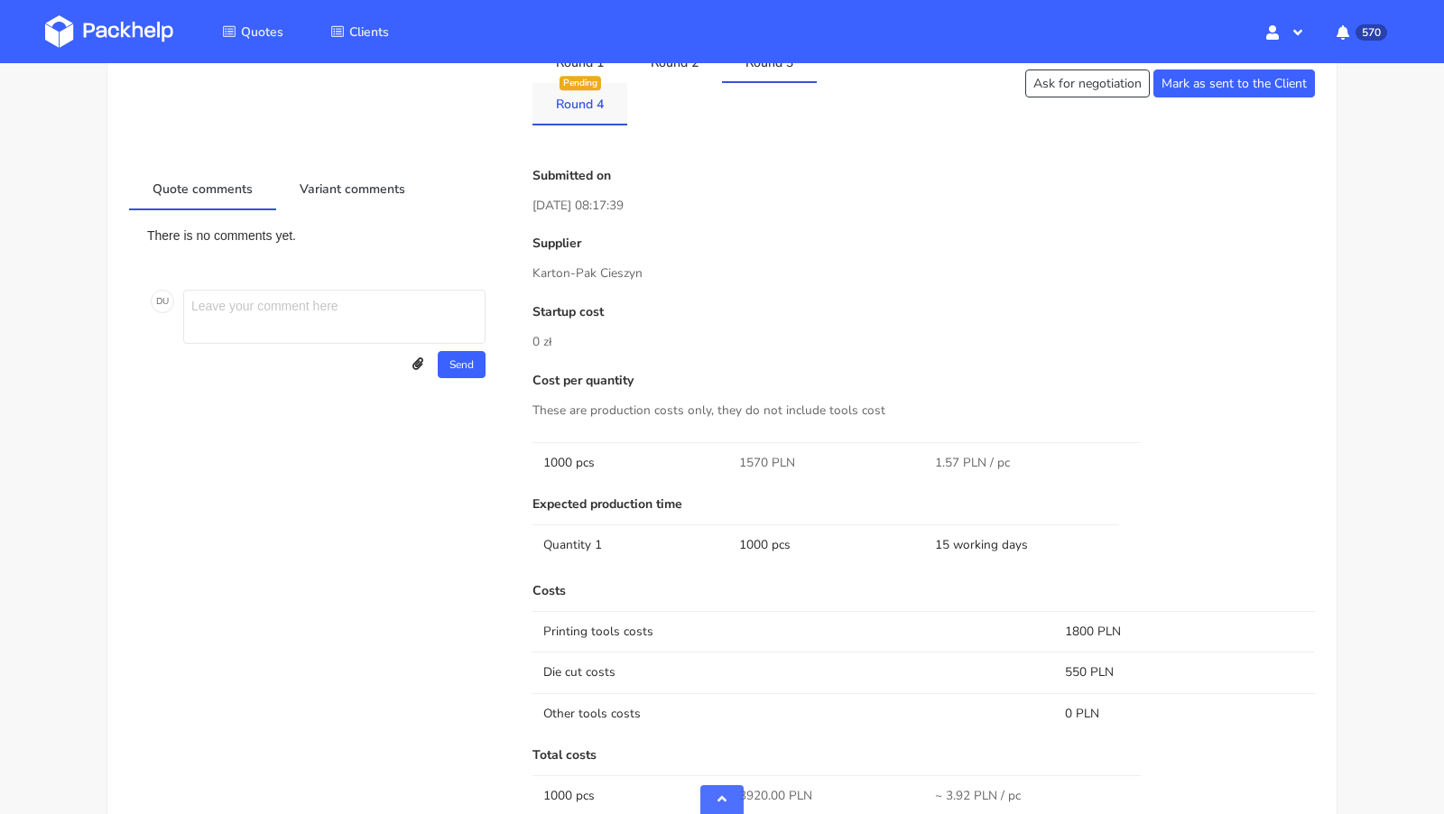
click at [583, 111] on link "Round 4" at bounding box center [579, 103] width 95 height 40
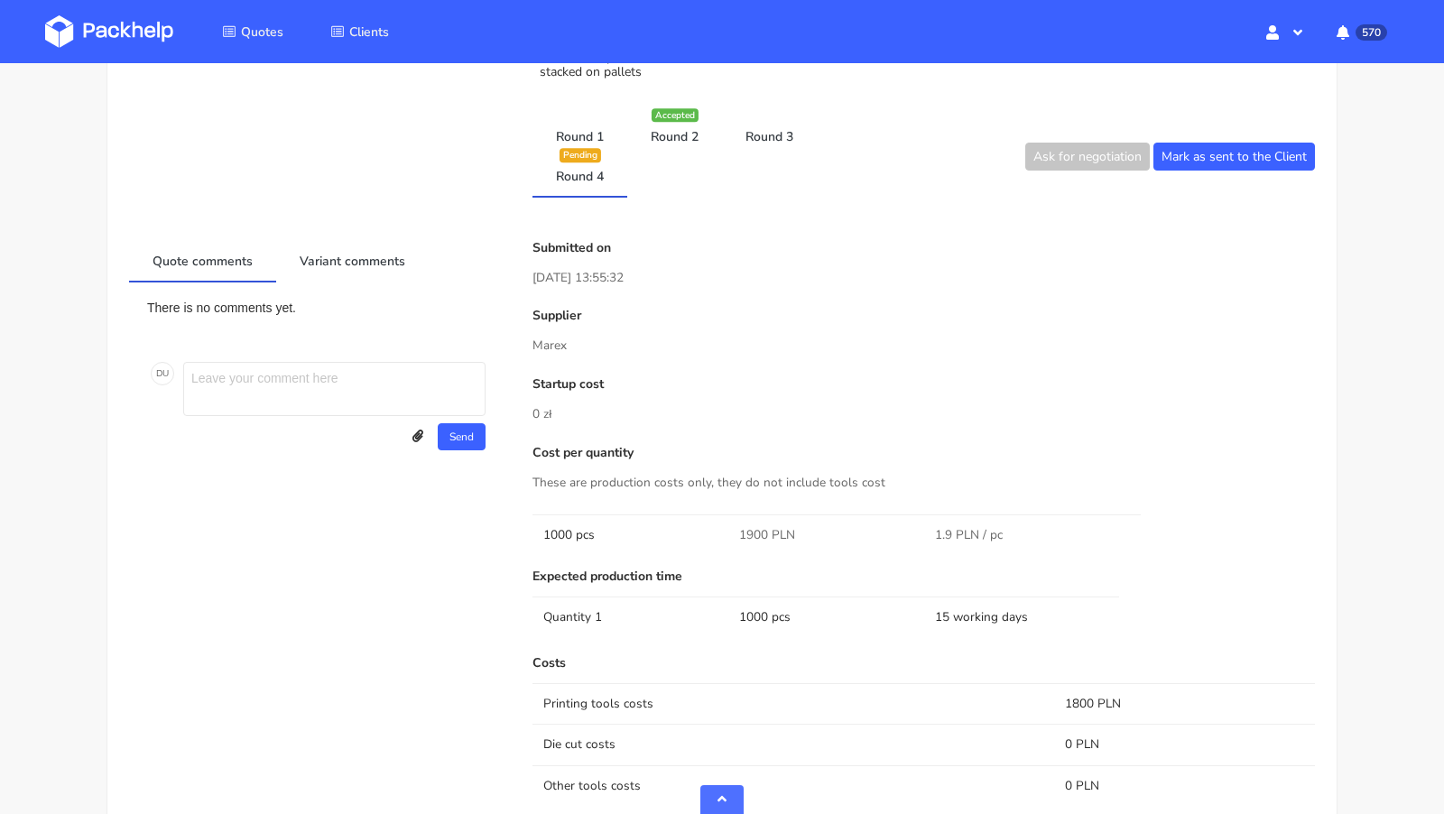
scroll to position [776, 0]
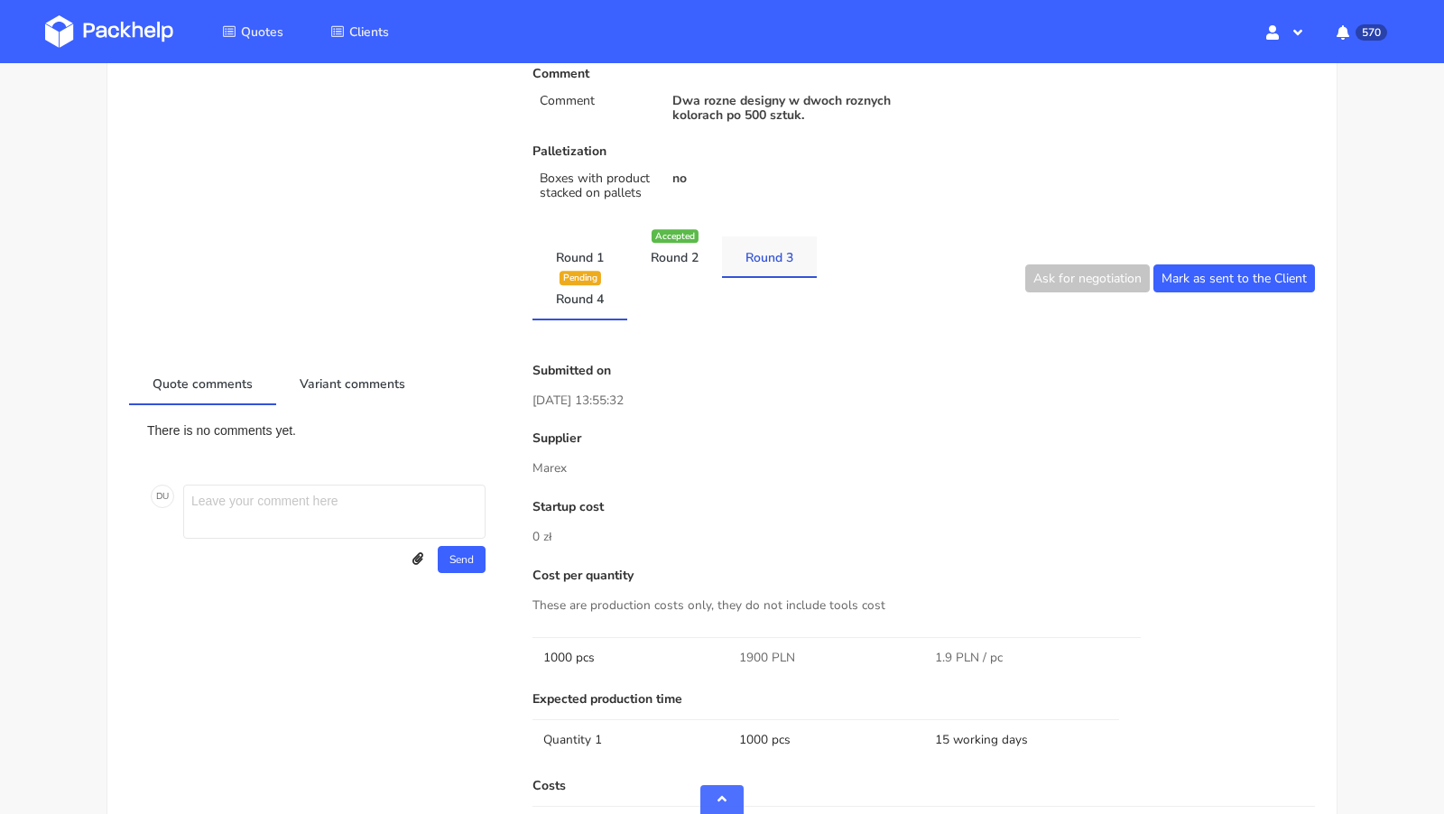
click at [779, 260] on link "Round 3" at bounding box center [769, 256] width 95 height 40
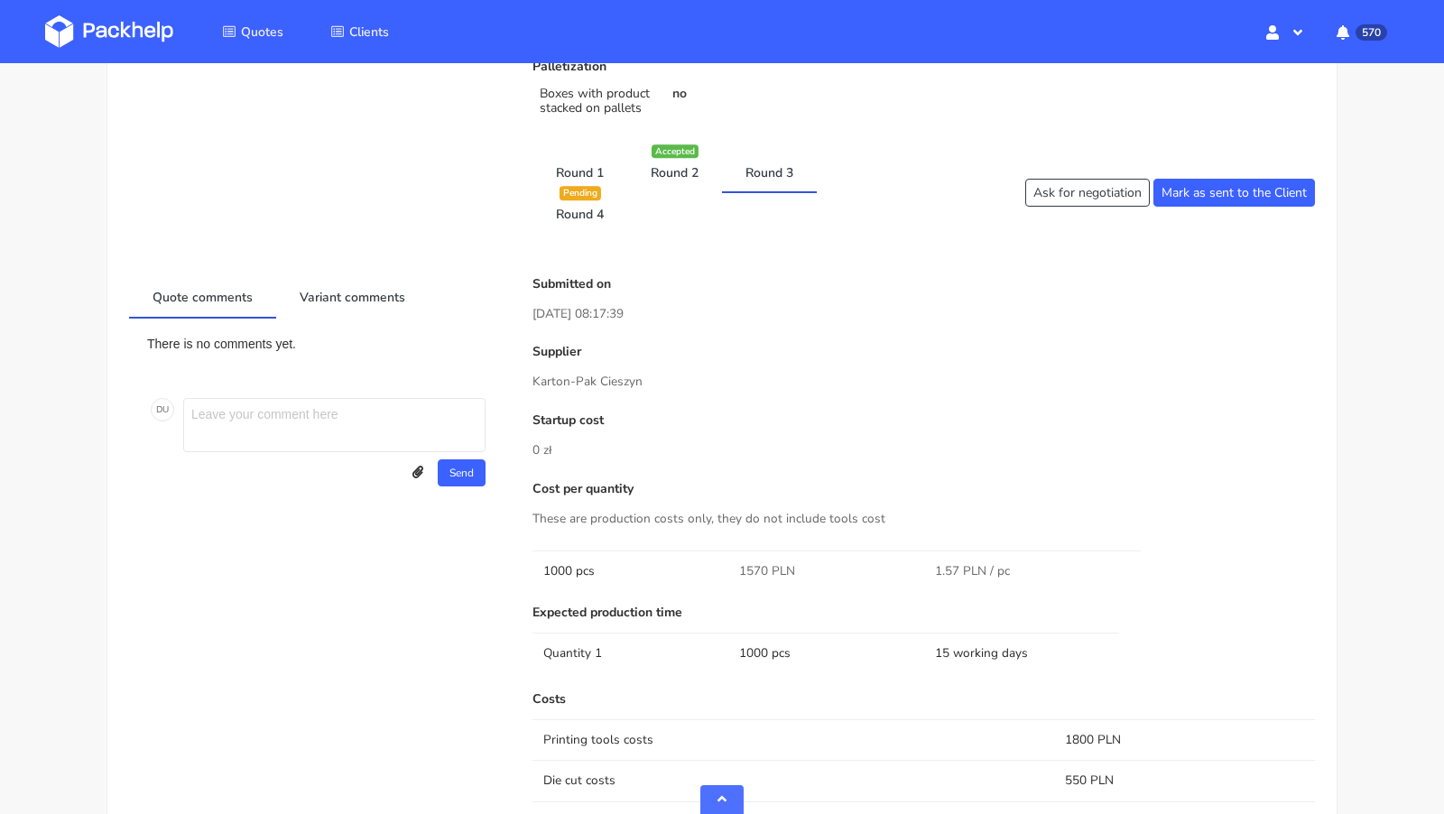
scroll to position [737, 0]
click at [675, 171] on link "Round 2" at bounding box center [674, 173] width 95 height 40
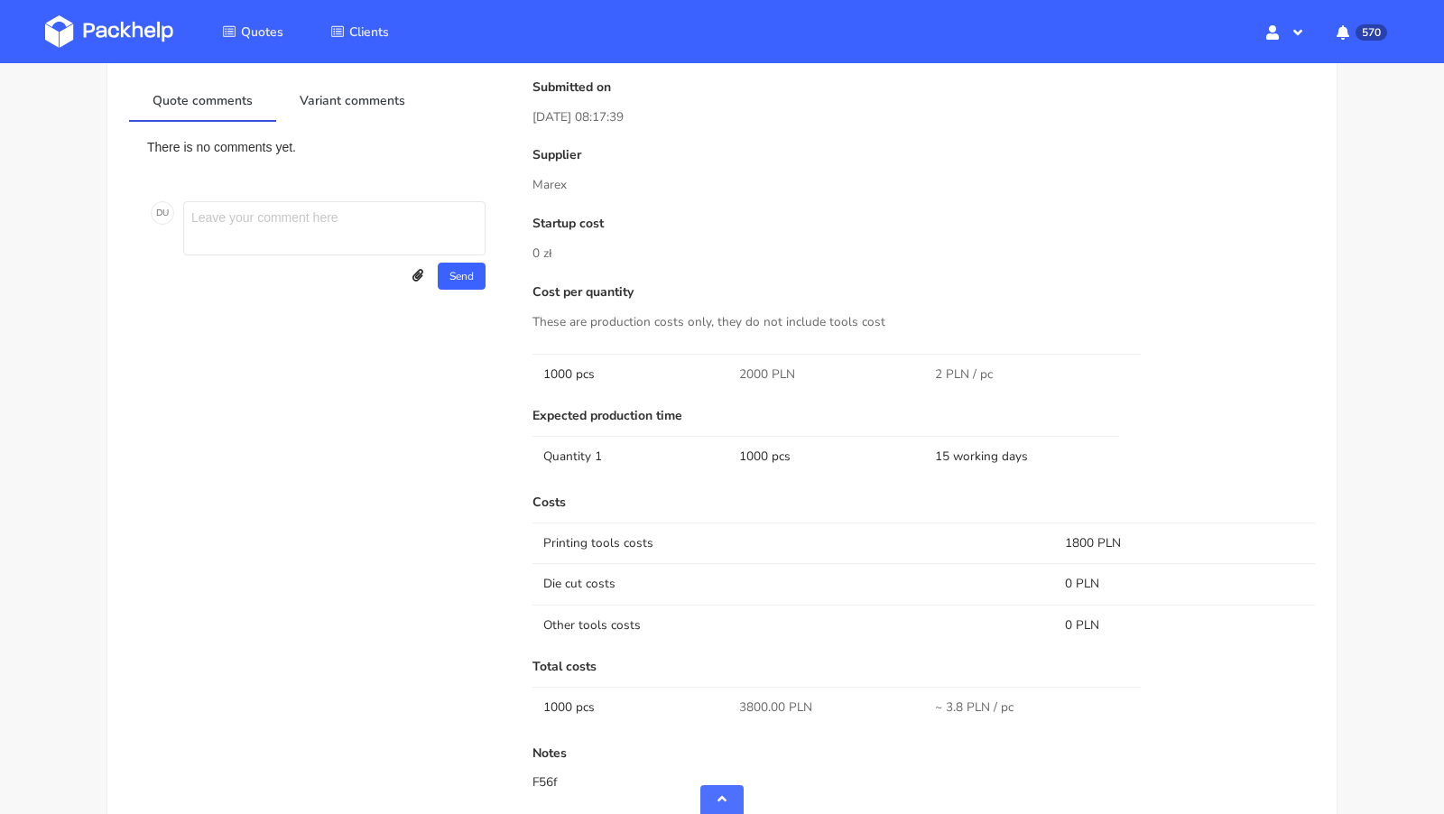
scroll to position [819, 0]
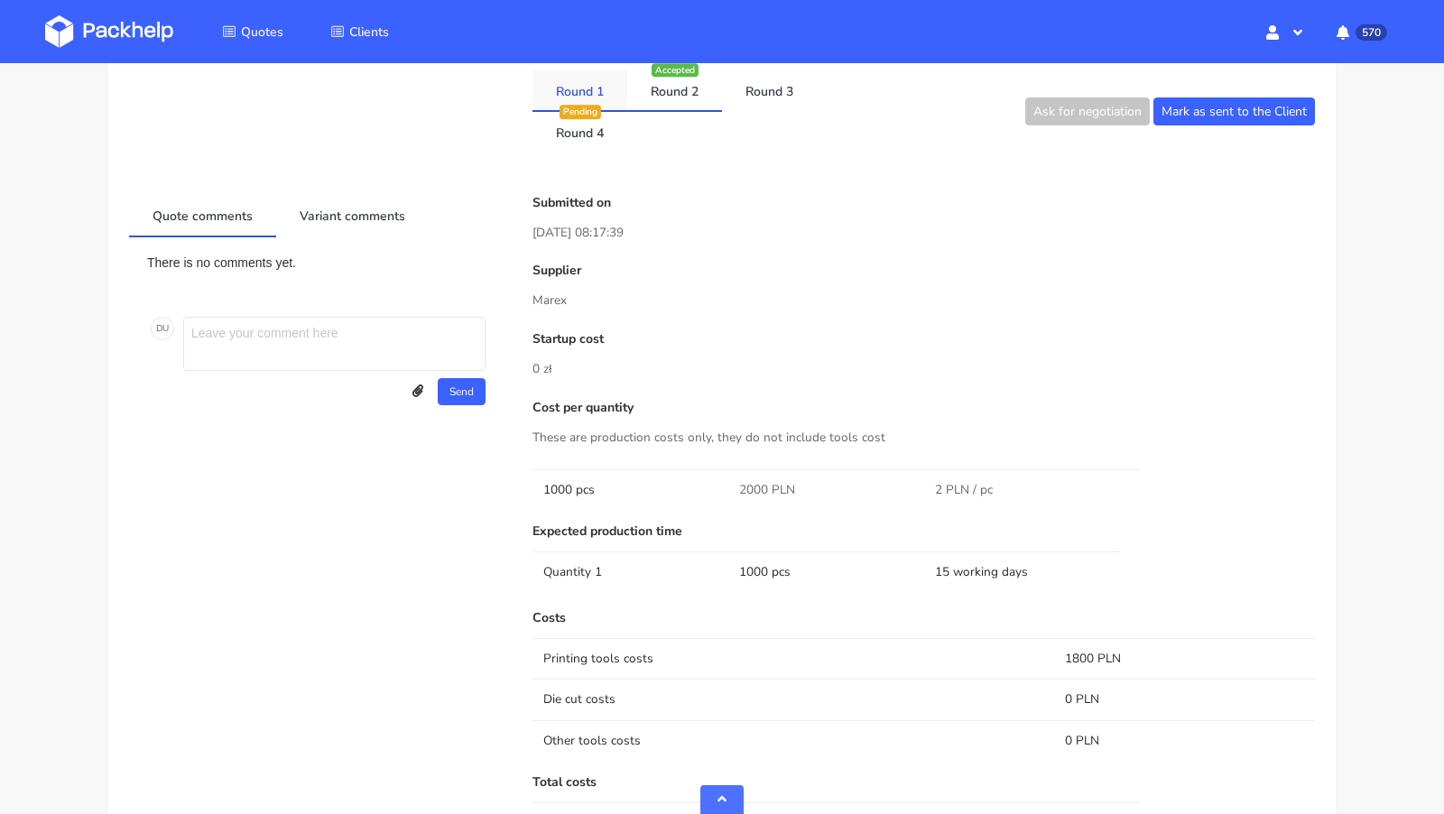
click at [582, 94] on link "Round 1" at bounding box center [579, 90] width 95 height 40
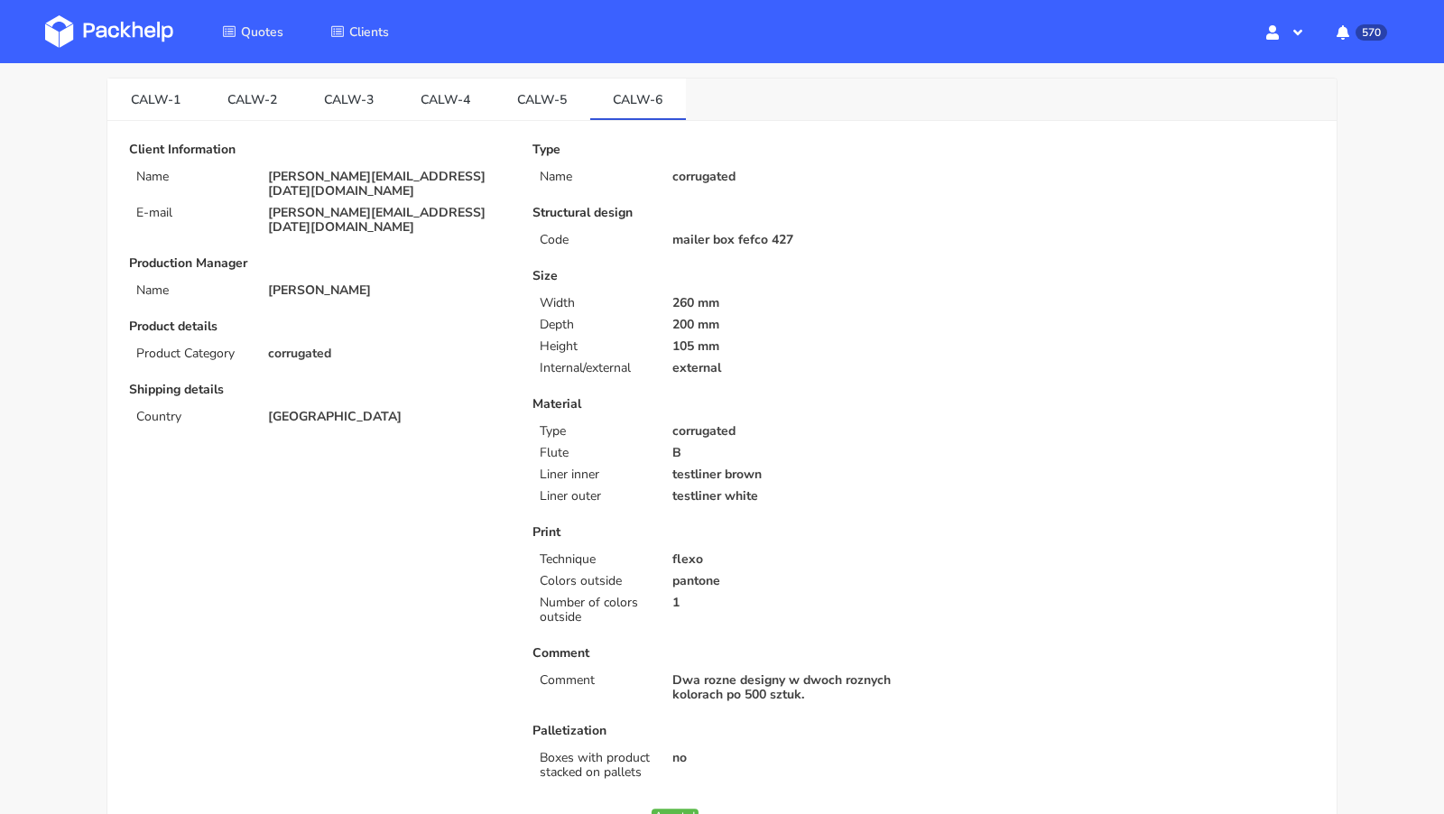
scroll to position [0, 0]
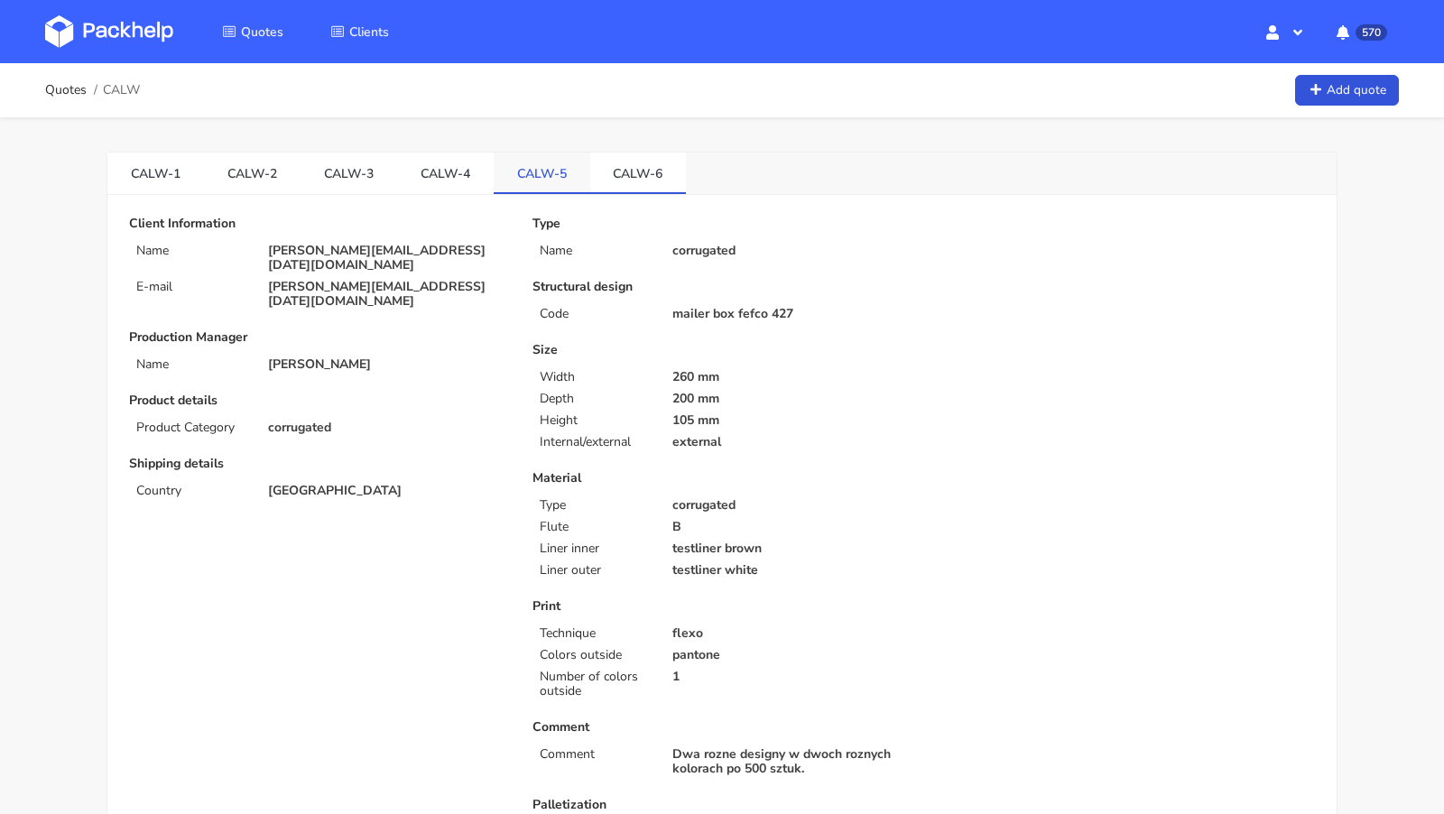
click at [521, 177] on link "CALW-5" at bounding box center [542, 173] width 97 height 40
click at [626, 163] on link "CALW-6" at bounding box center [638, 173] width 97 height 40
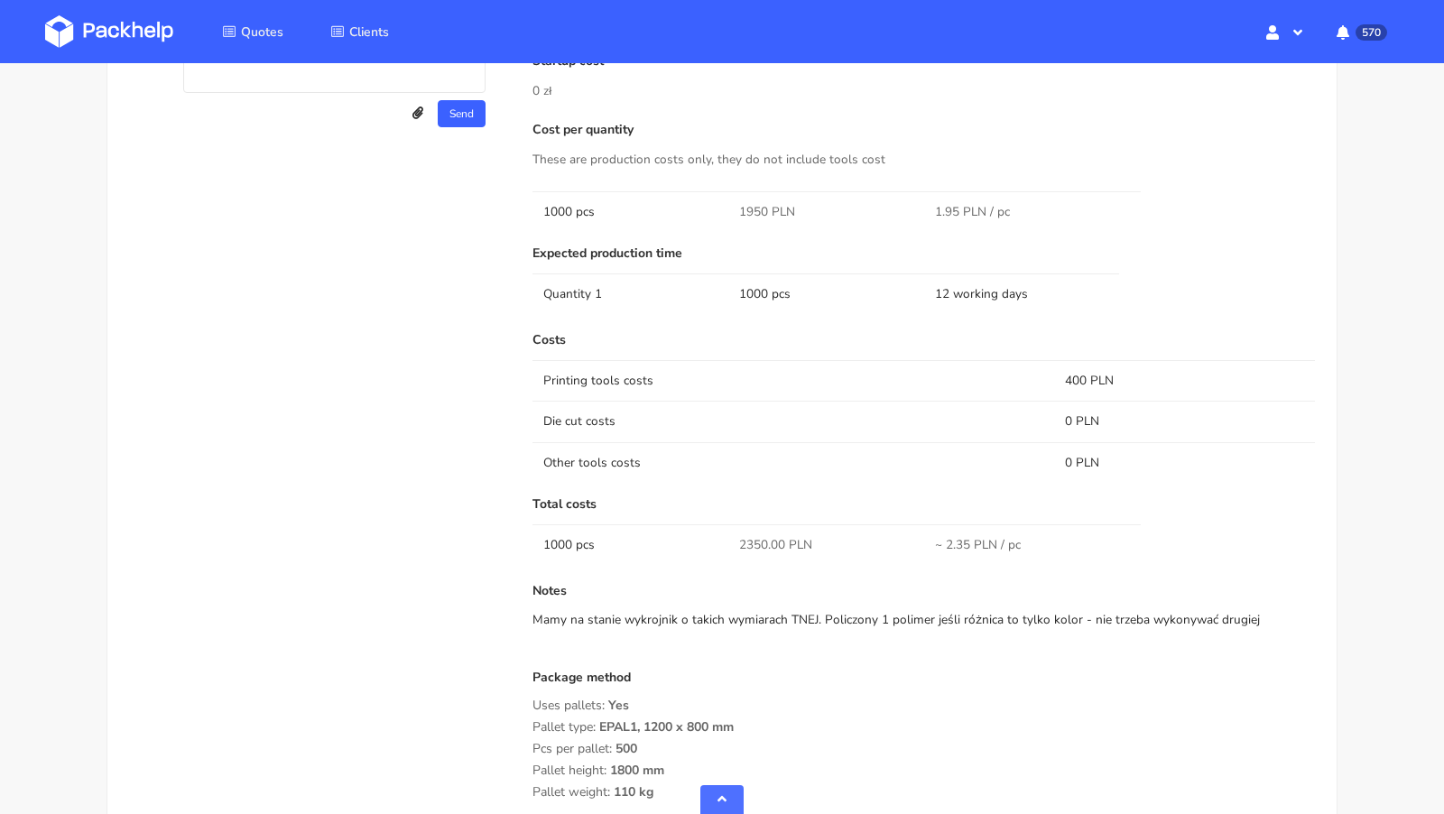
scroll to position [1146, 0]
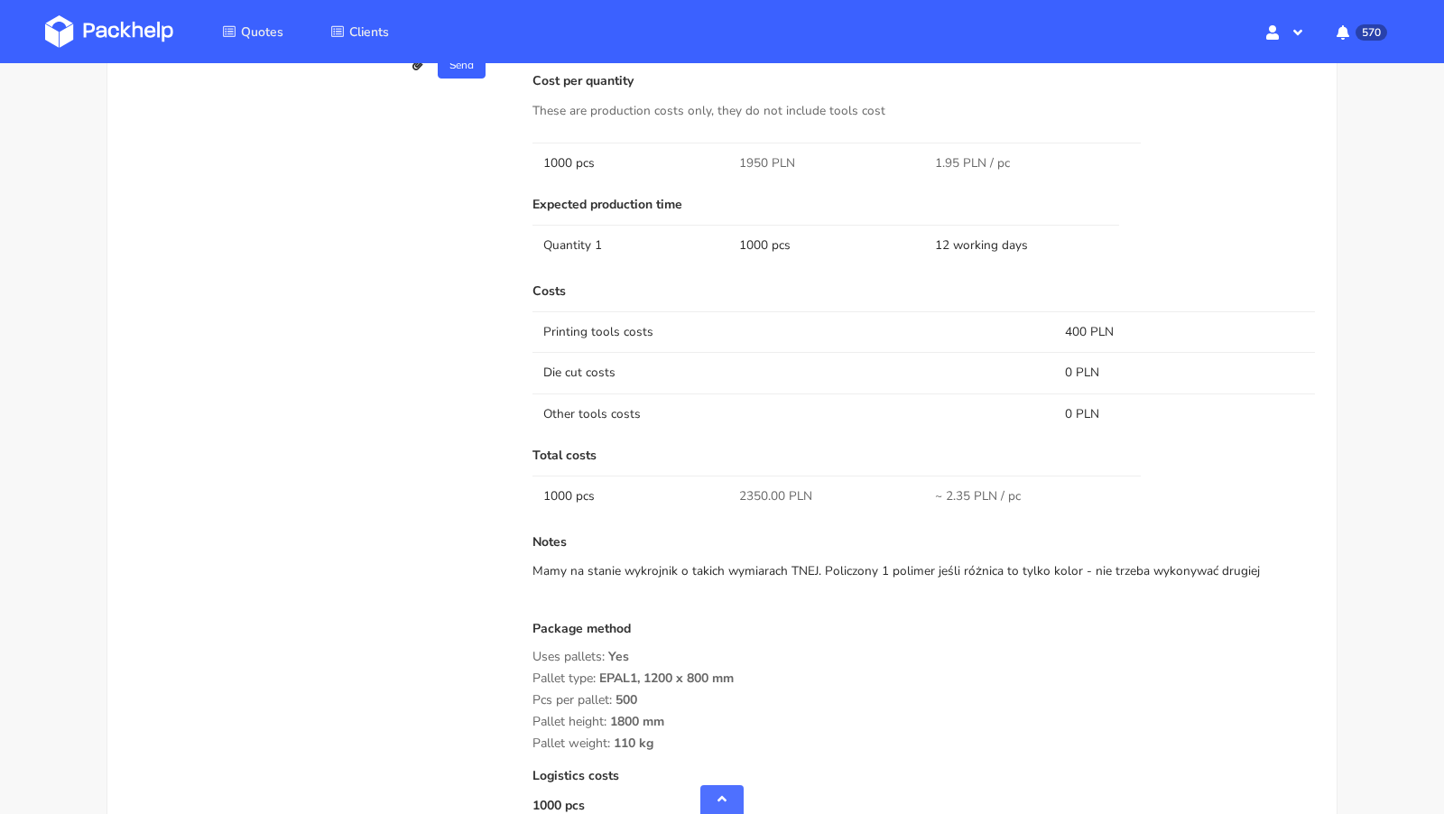
click at [765, 493] on span "2350.00 PLN" at bounding box center [775, 496] width 73 height 18
copy span "2350.00"
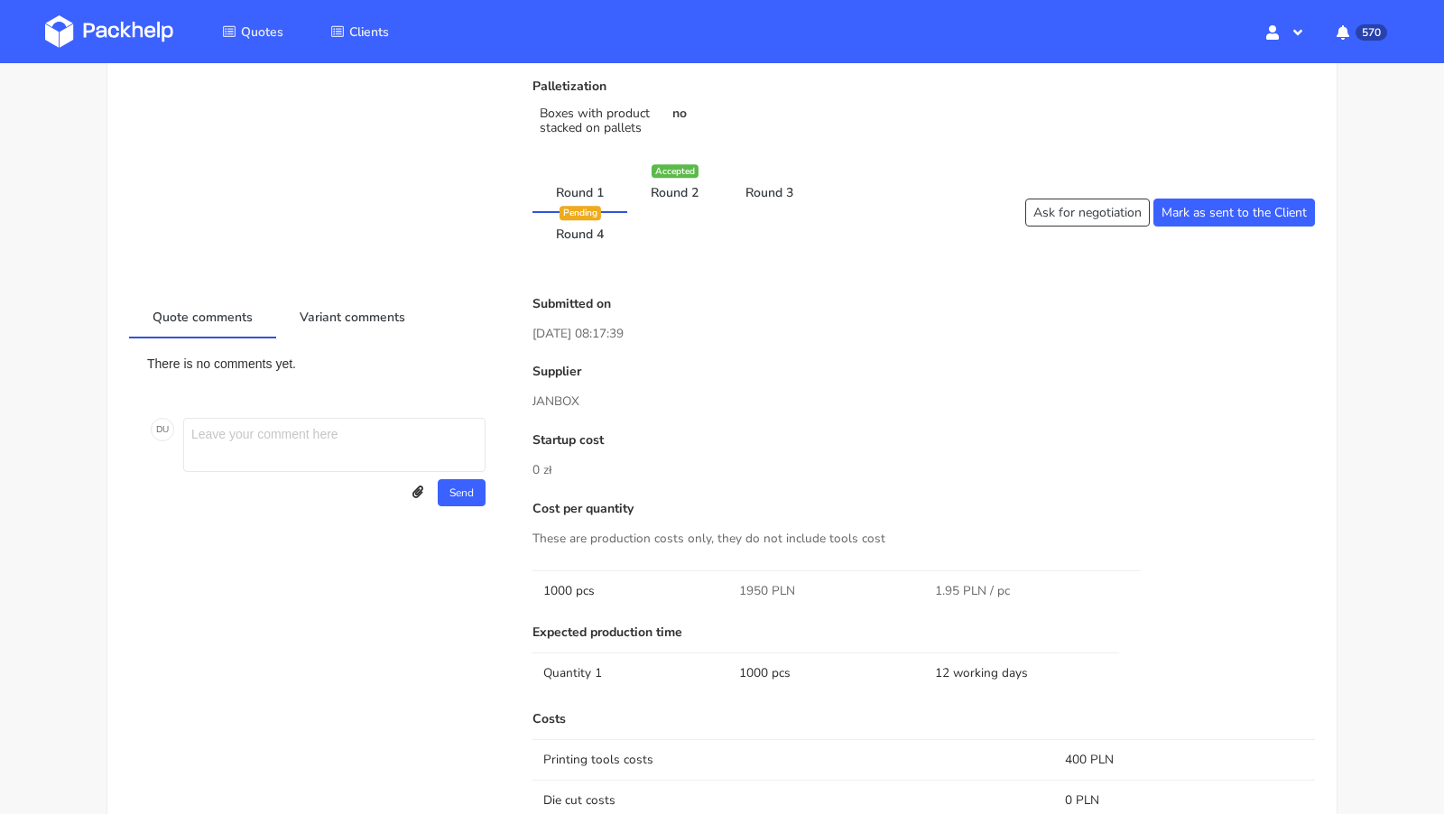
scroll to position [0, 0]
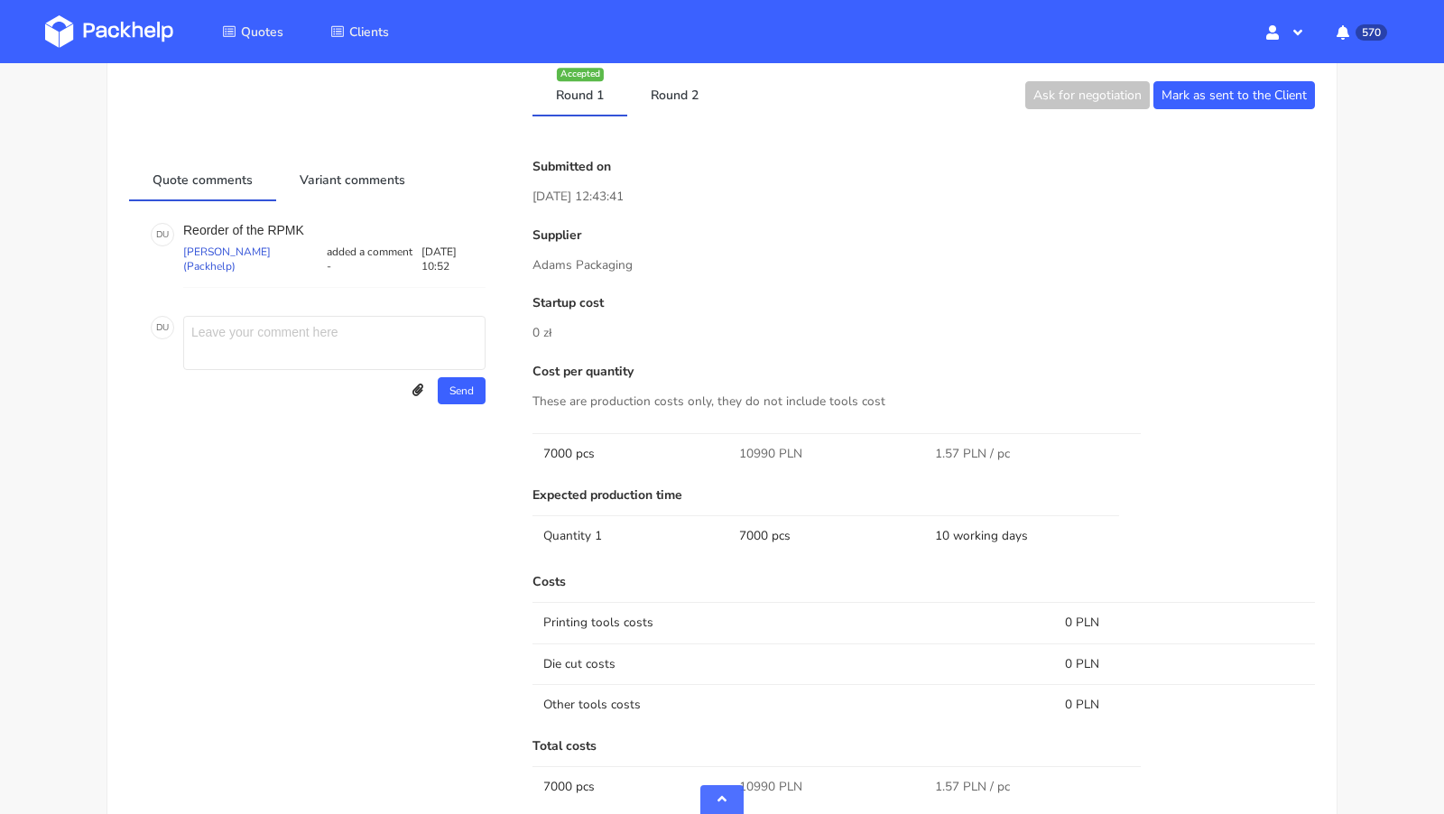
scroll to position [955, 0]
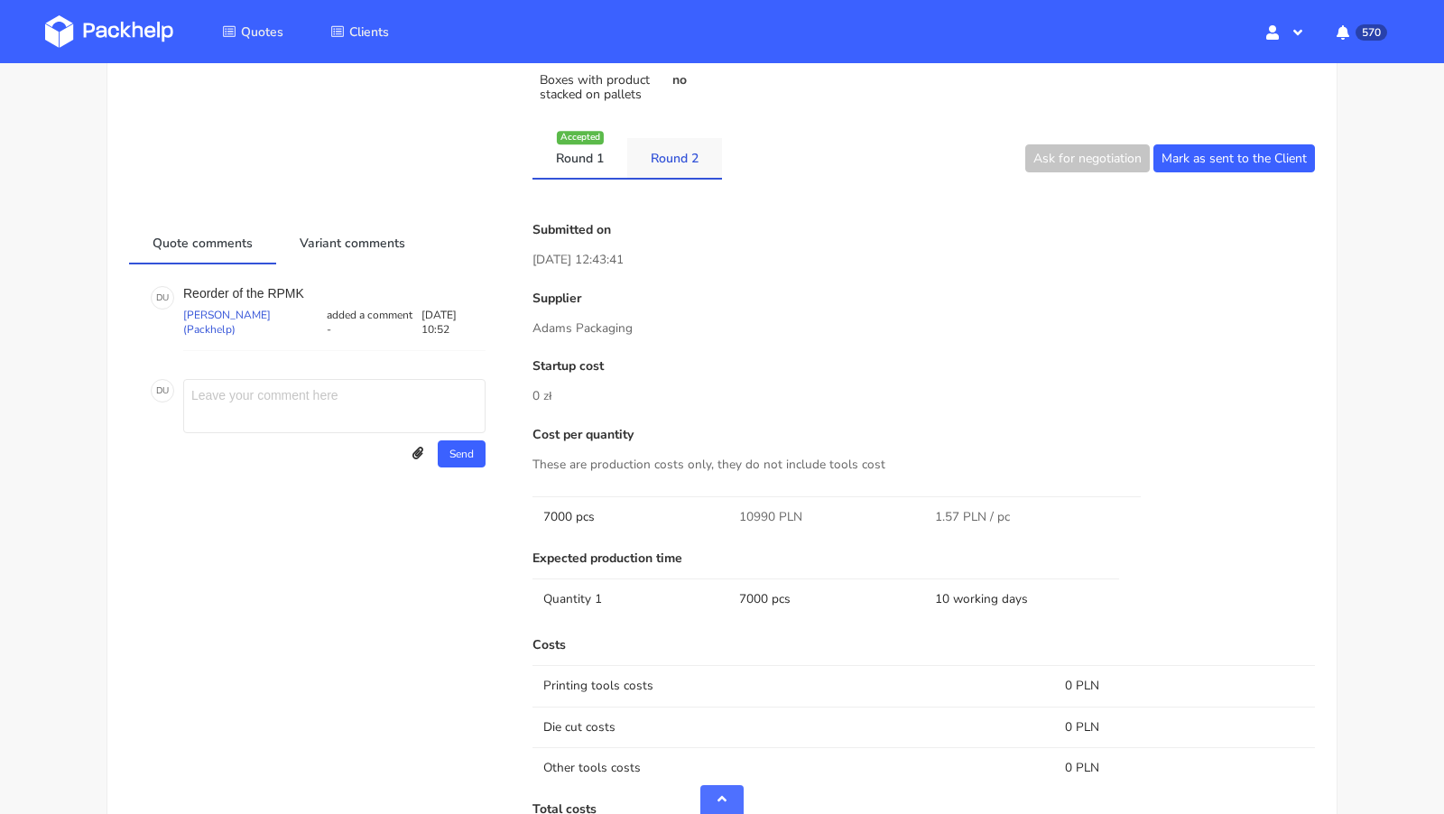
click at [663, 143] on link "Round 2" at bounding box center [674, 158] width 95 height 40
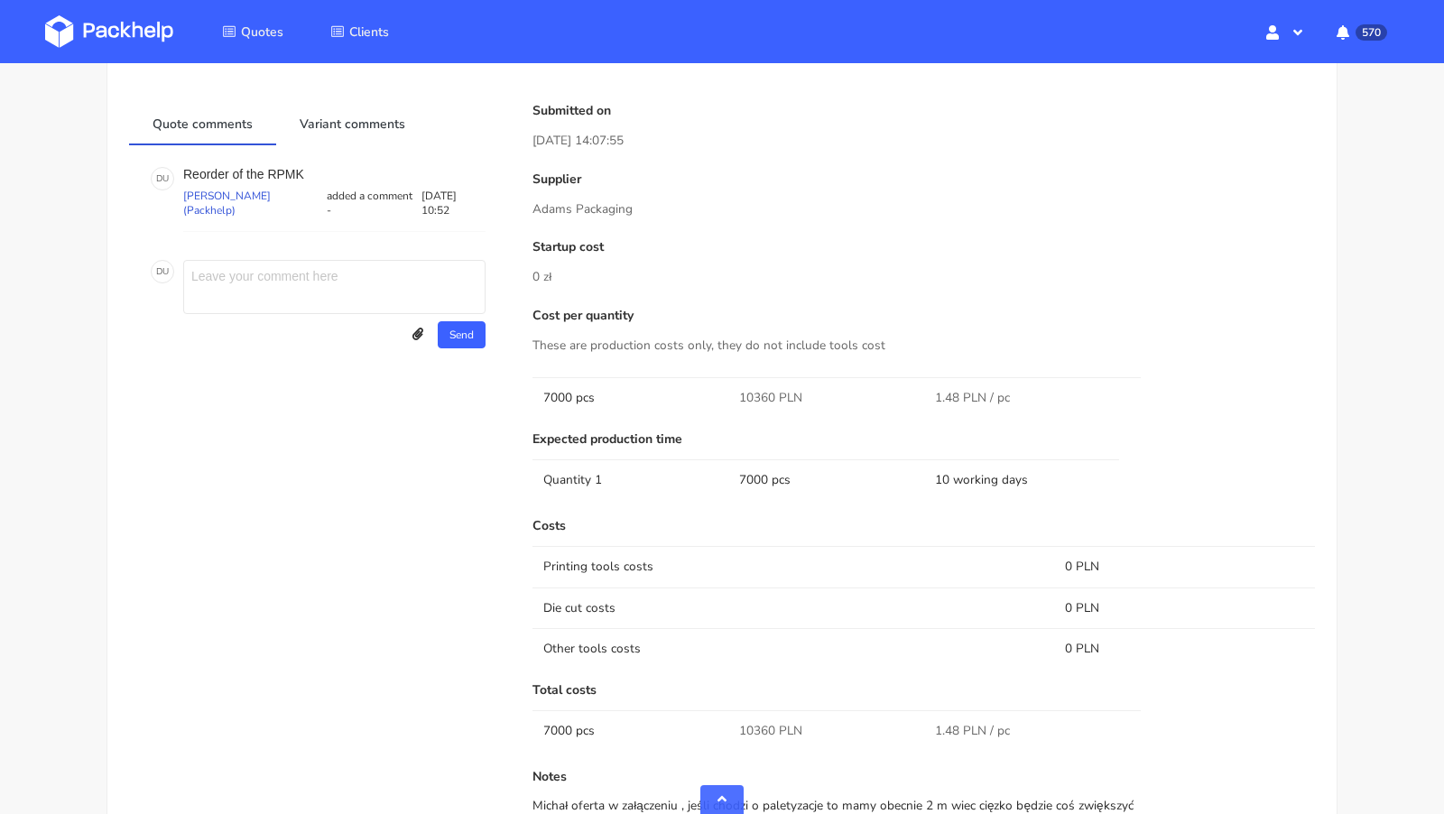
scroll to position [984, 0]
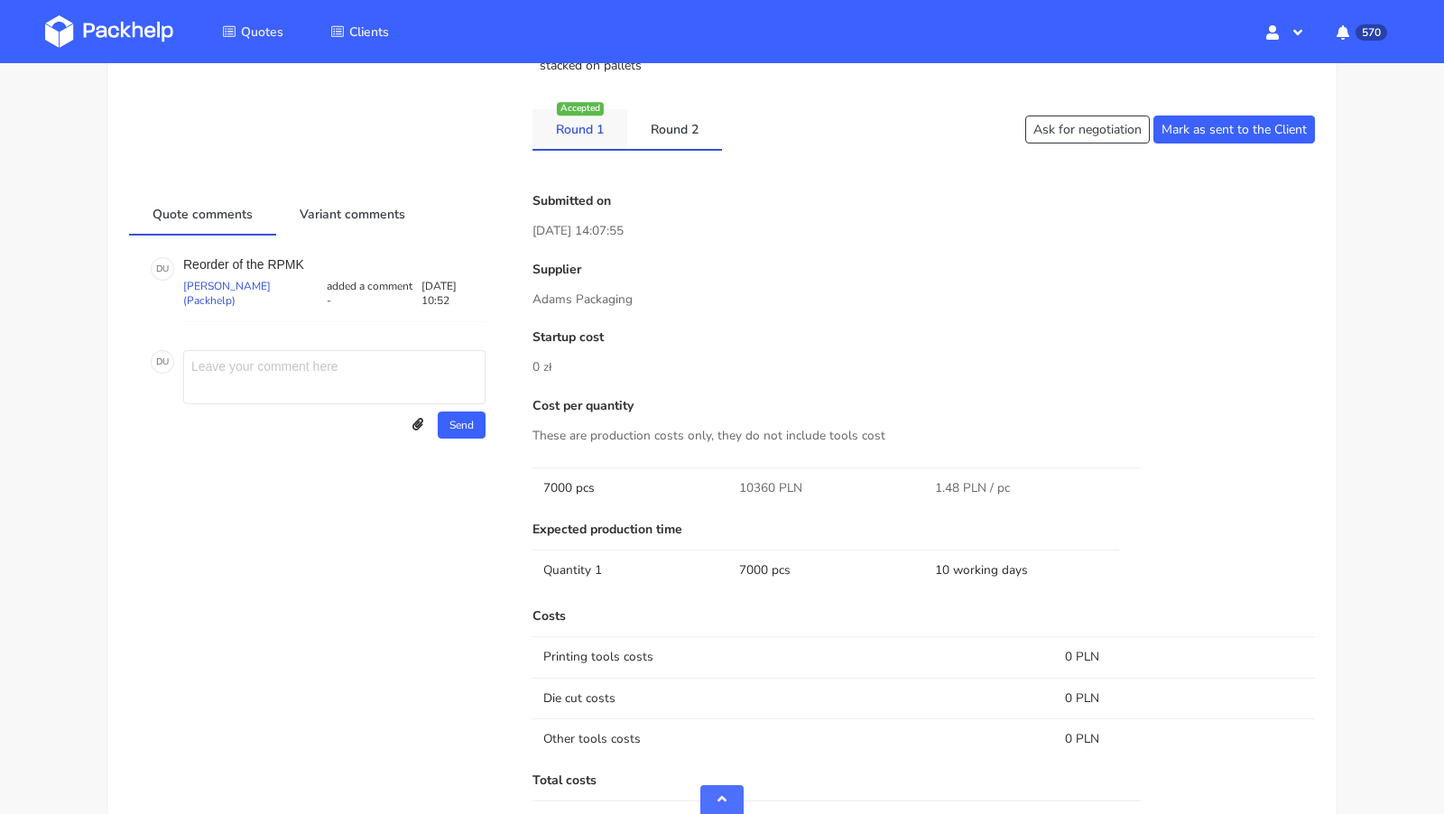
click at [568, 143] on link "Round 1" at bounding box center [579, 129] width 95 height 40
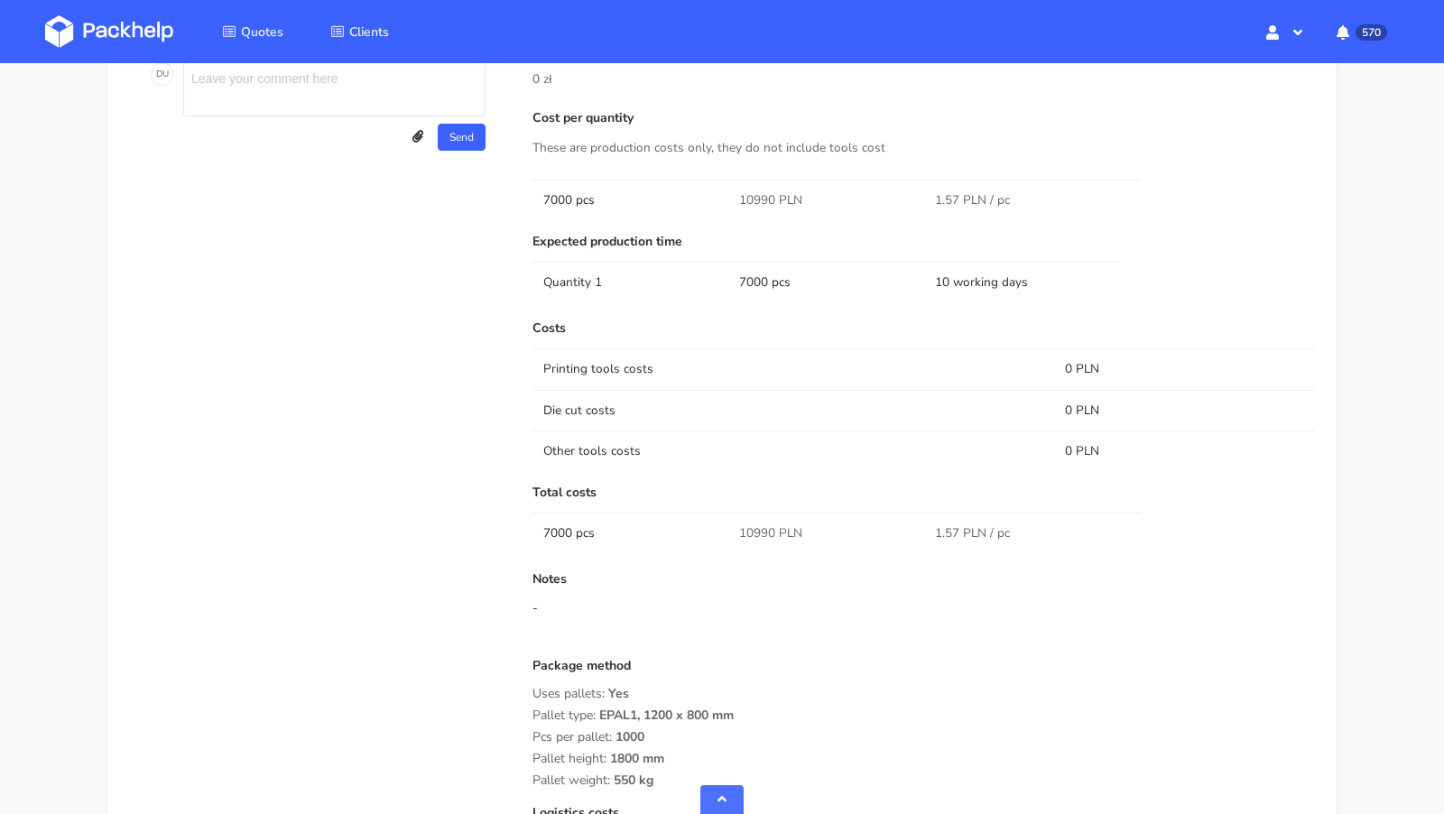
scroll to position [1266, 0]
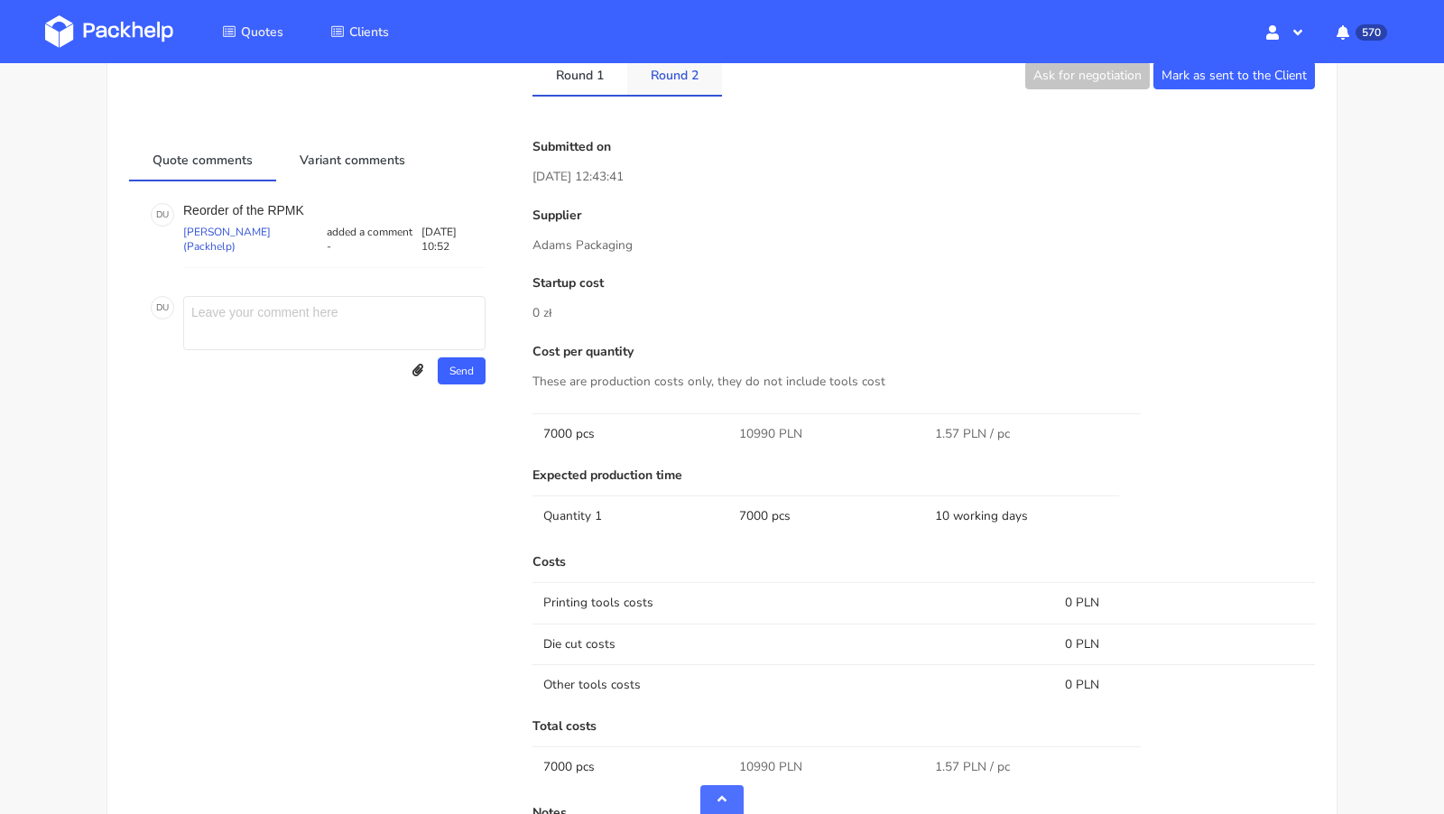
click at [673, 88] on link "Round 2" at bounding box center [674, 75] width 95 height 40
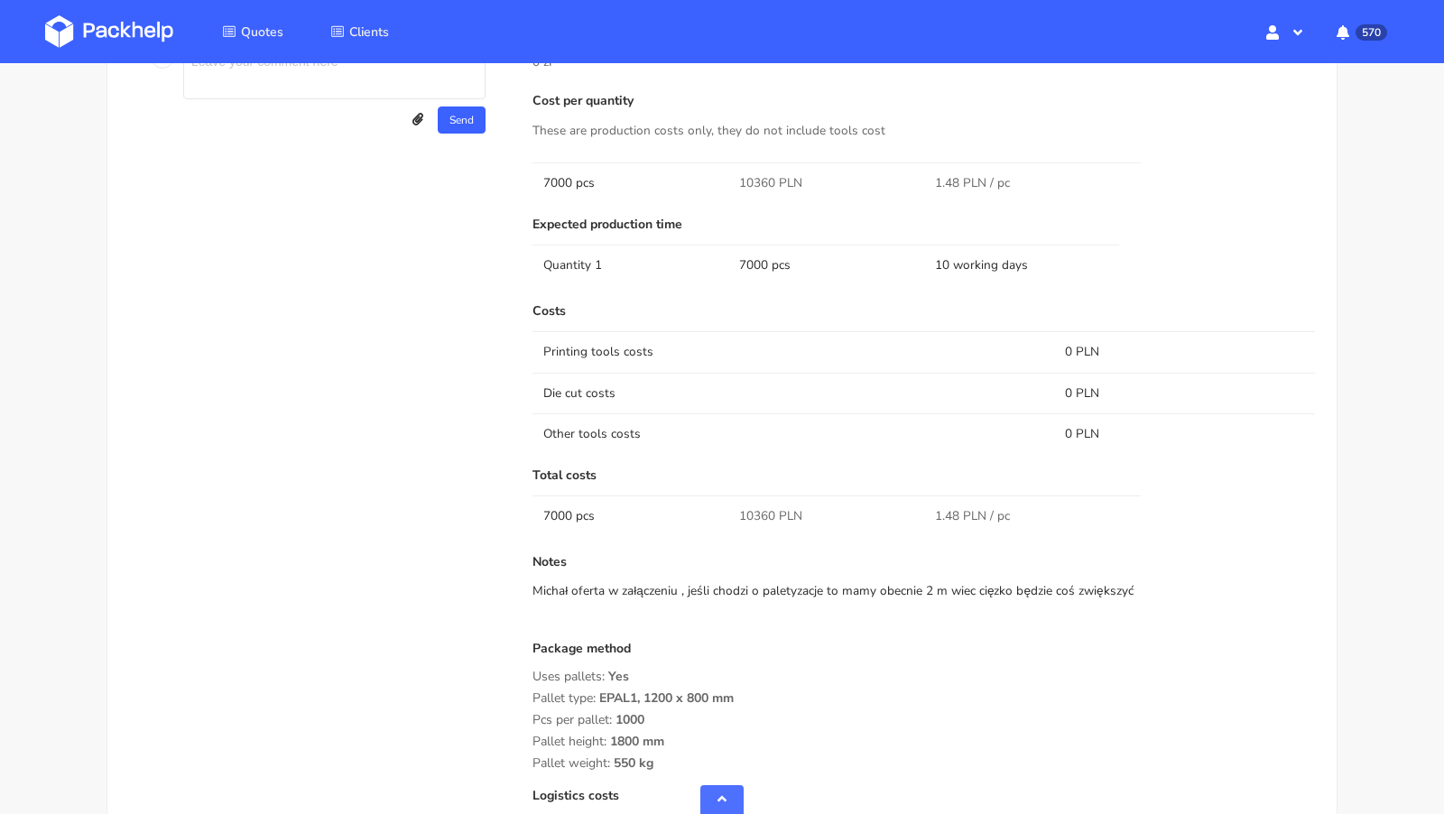
scroll to position [1250, 0]
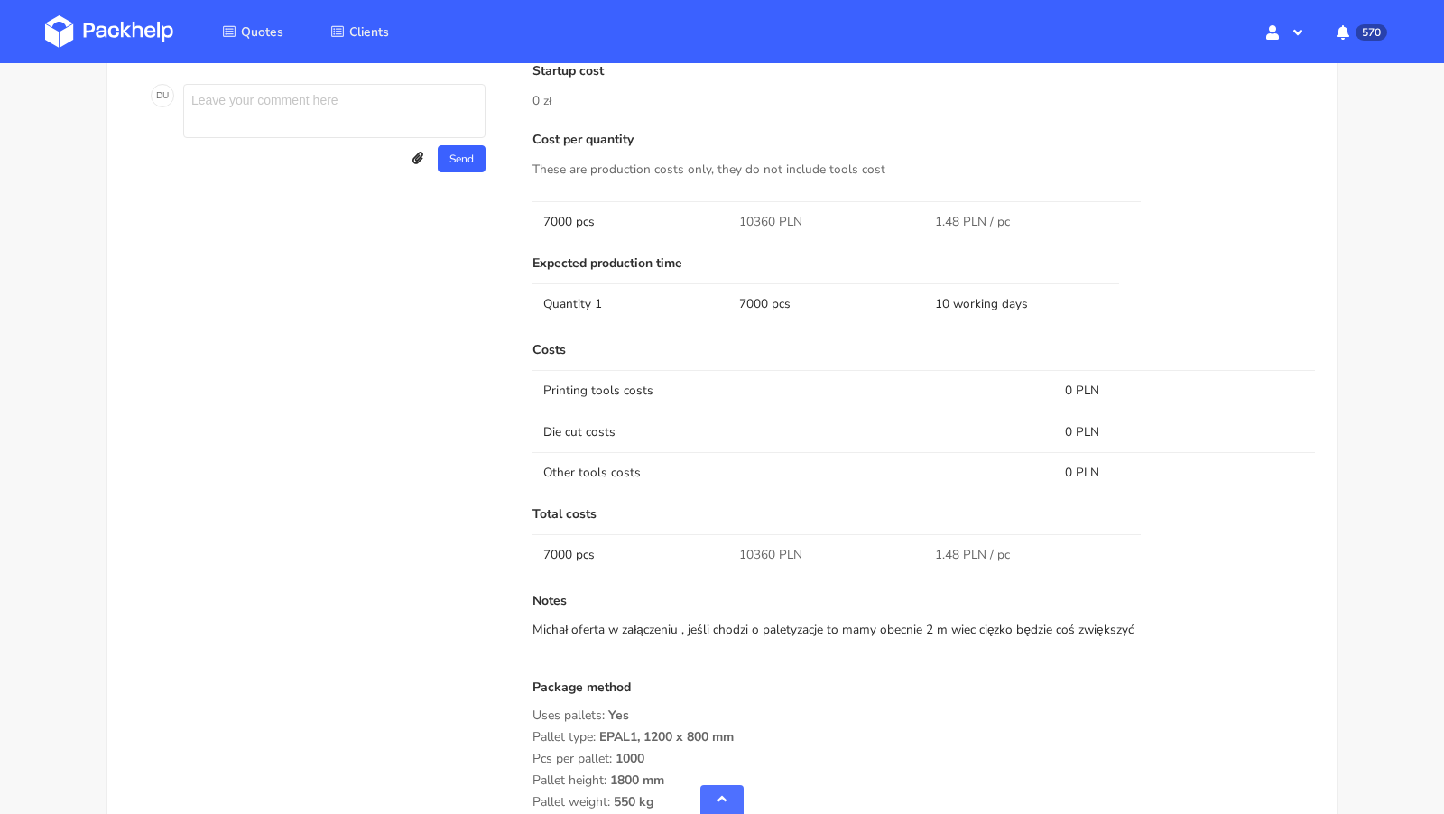
click at [757, 550] on span "10360 PLN" at bounding box center [770, 555] width 63 height 18
copy span "10360"
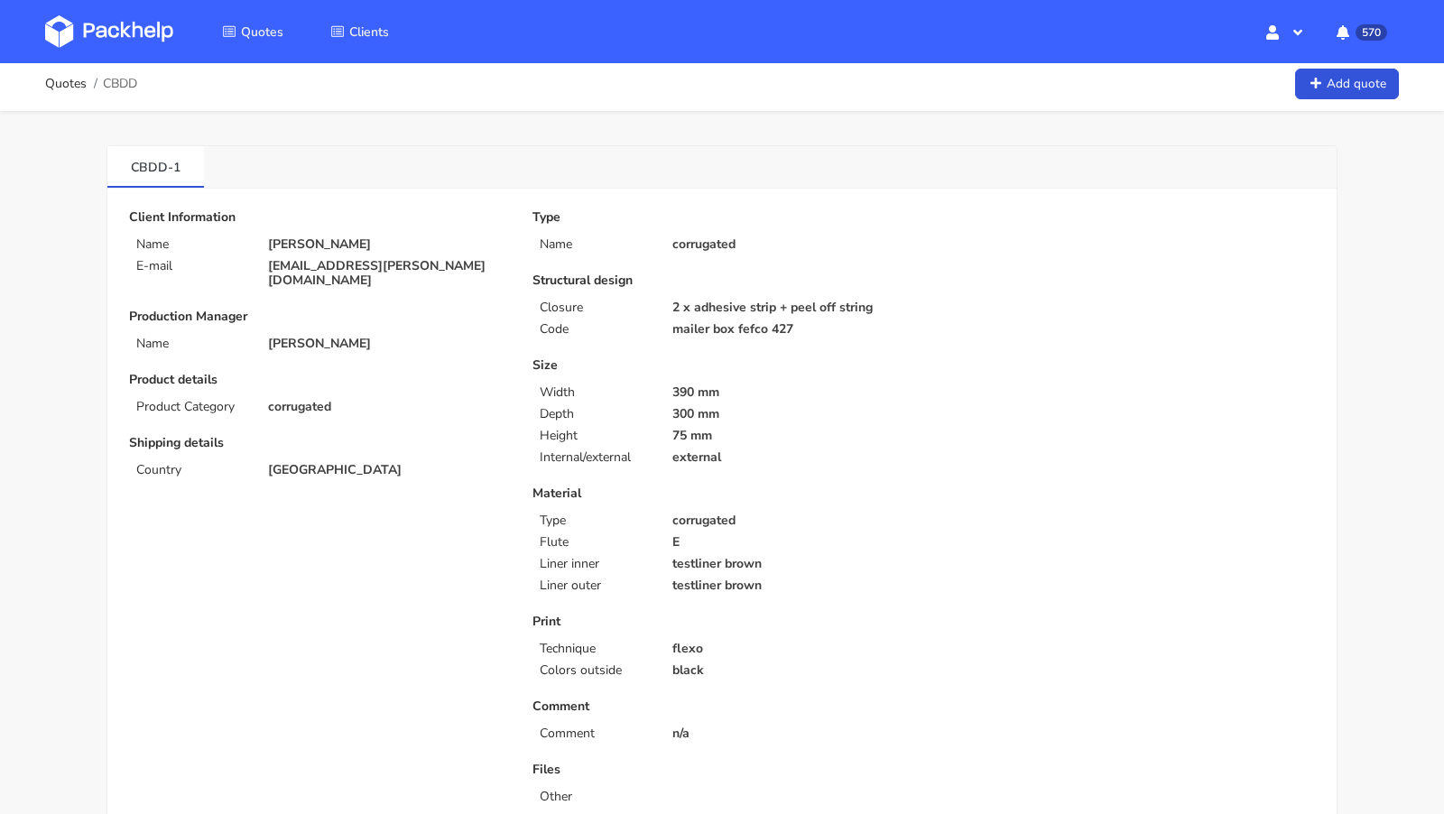
scroll to position [0, 0]
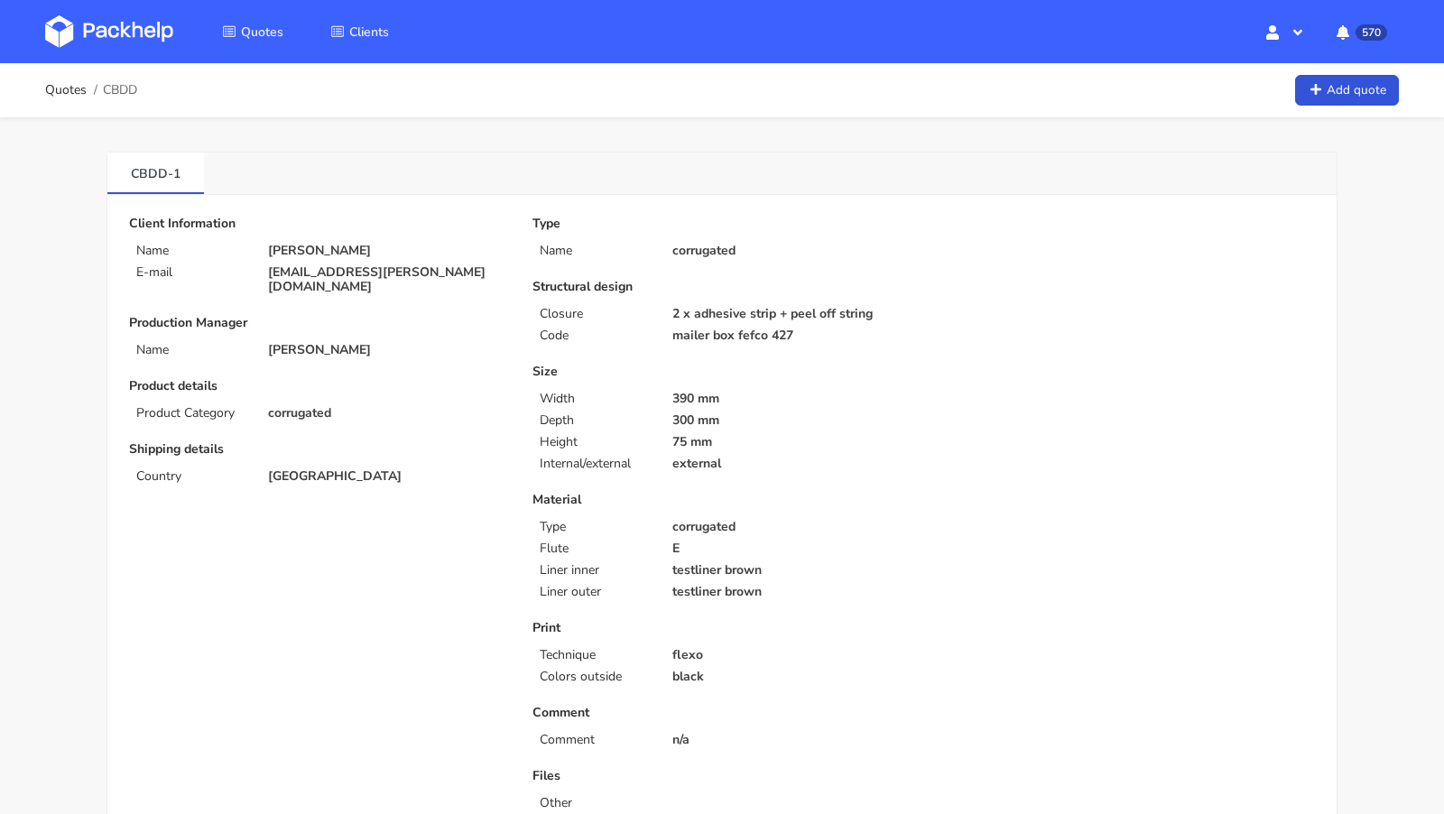
click at [139, 50] on link at bounding box center [122, 31] width 155 height 52
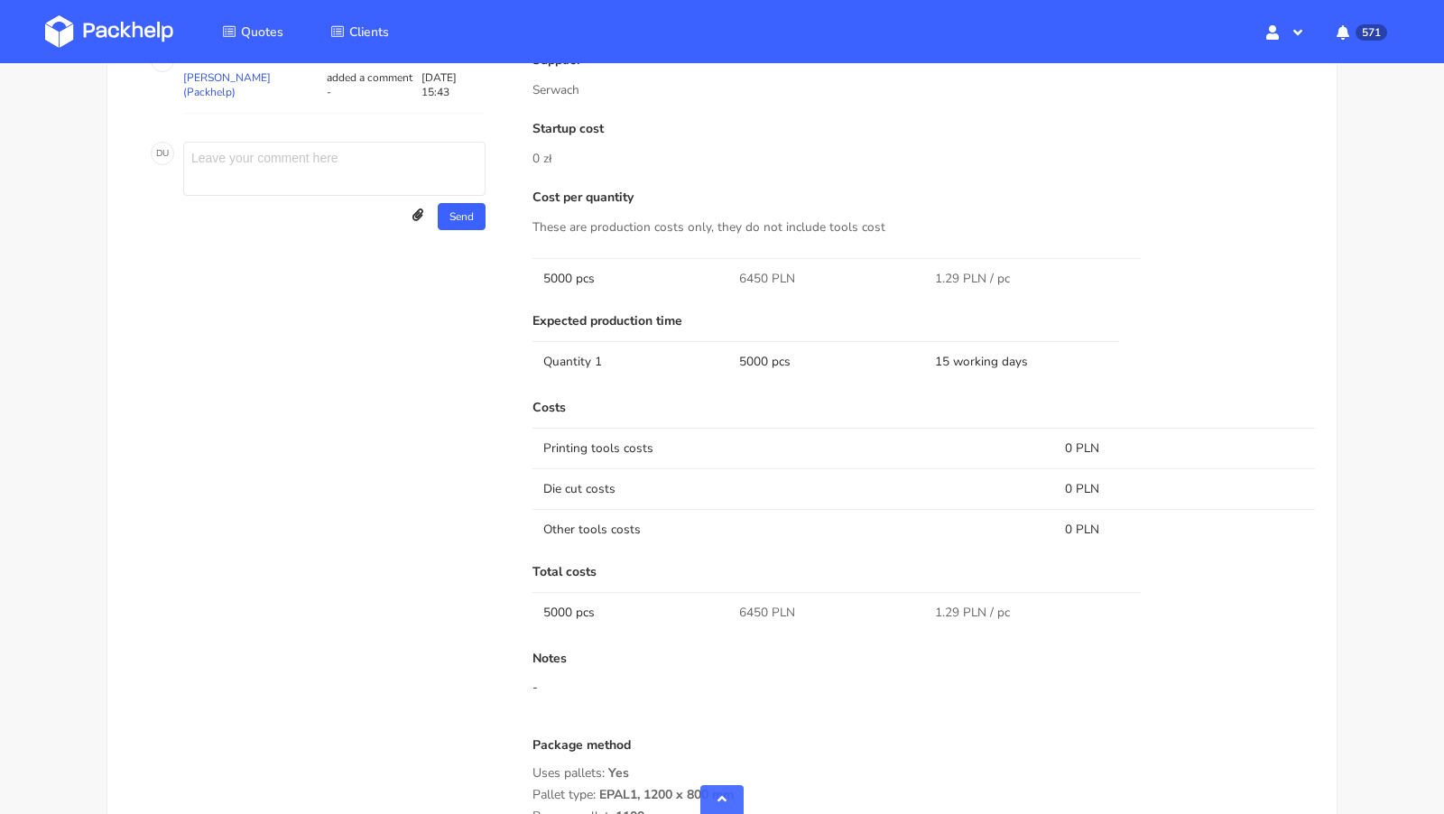
scroll to position [1311, 0]
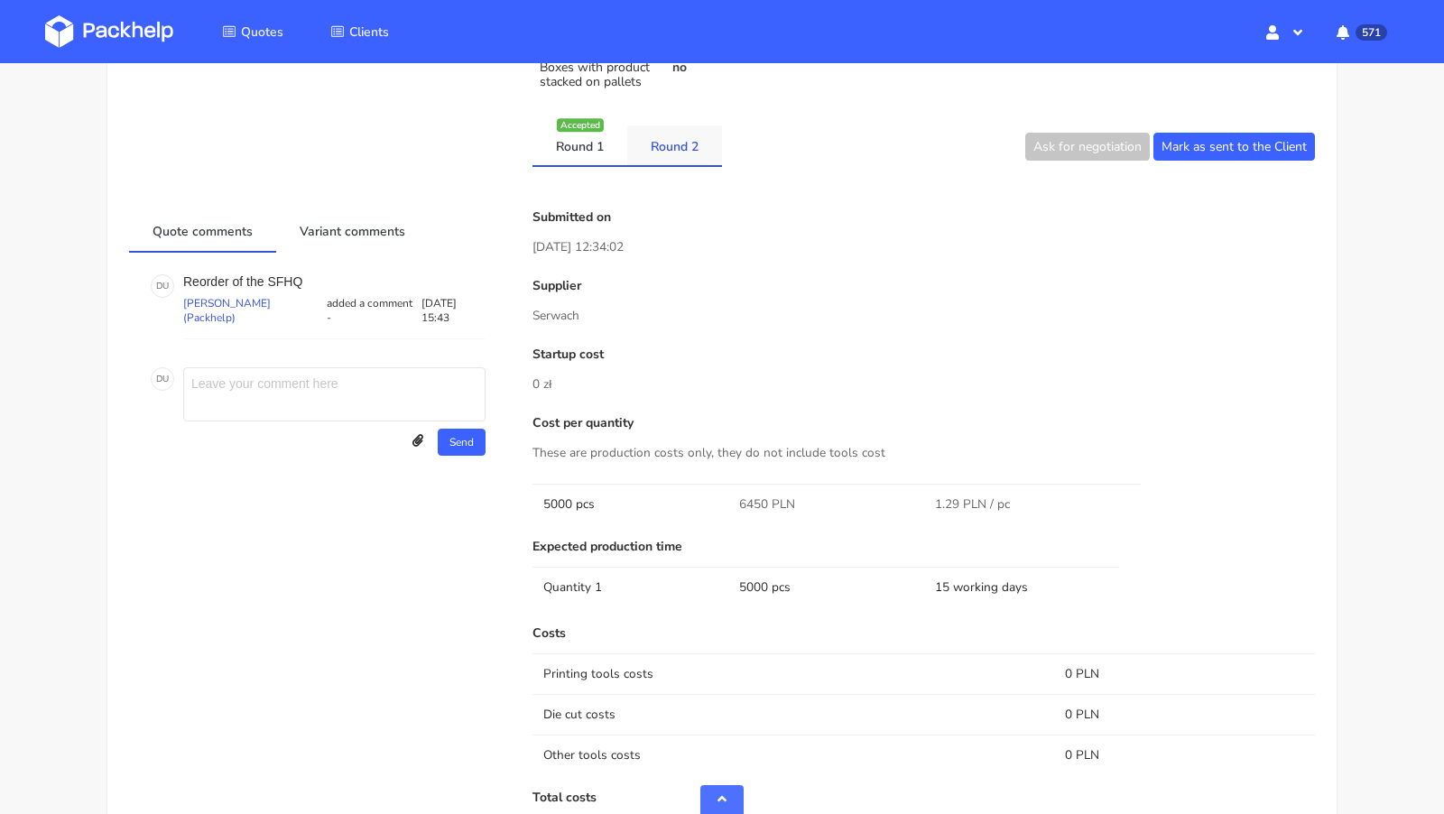
click at [653, 154] on link "Round 2" at bounding box center [674, 145] width 95 height 40
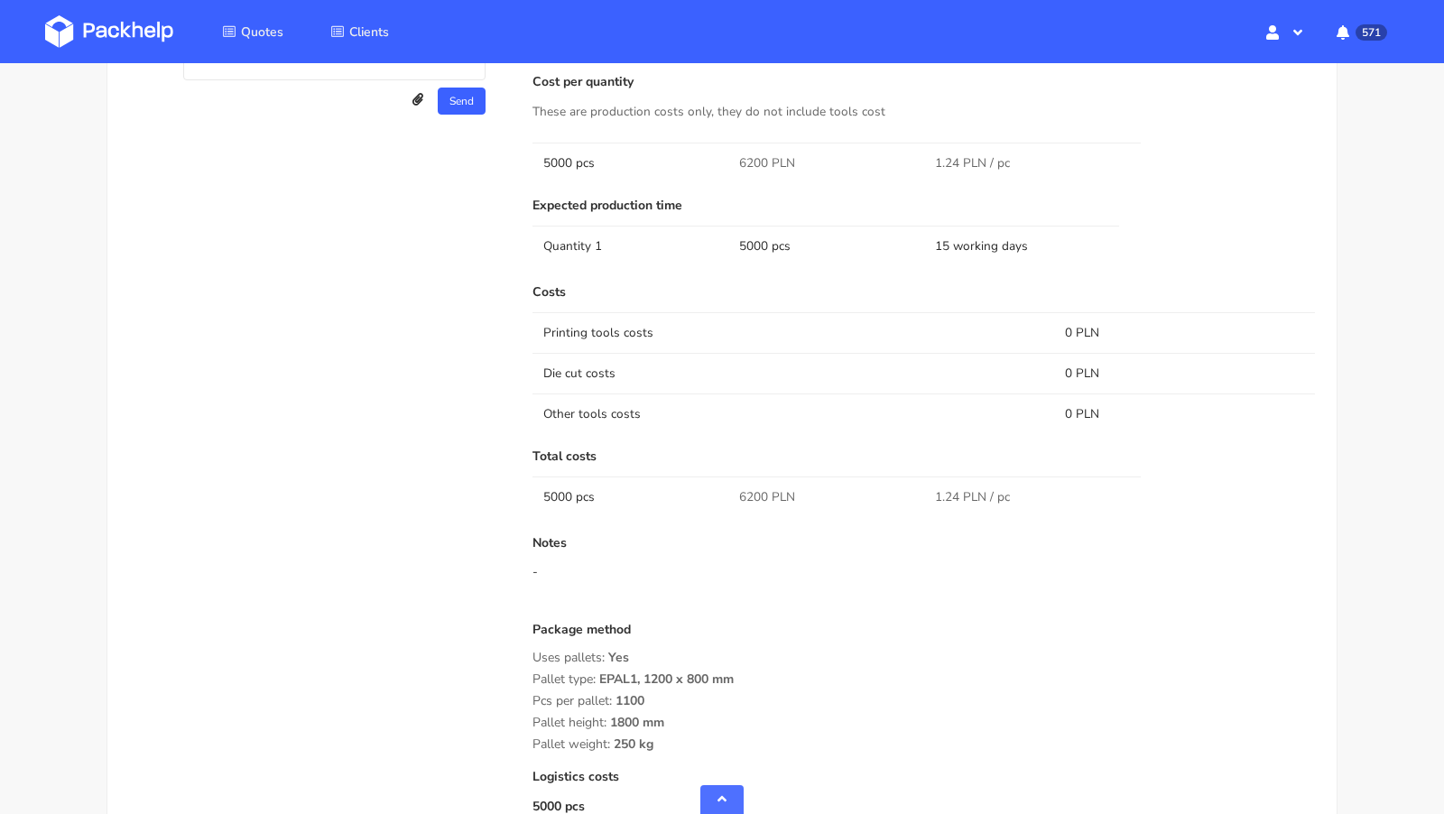
scroll to position [1585, 0]
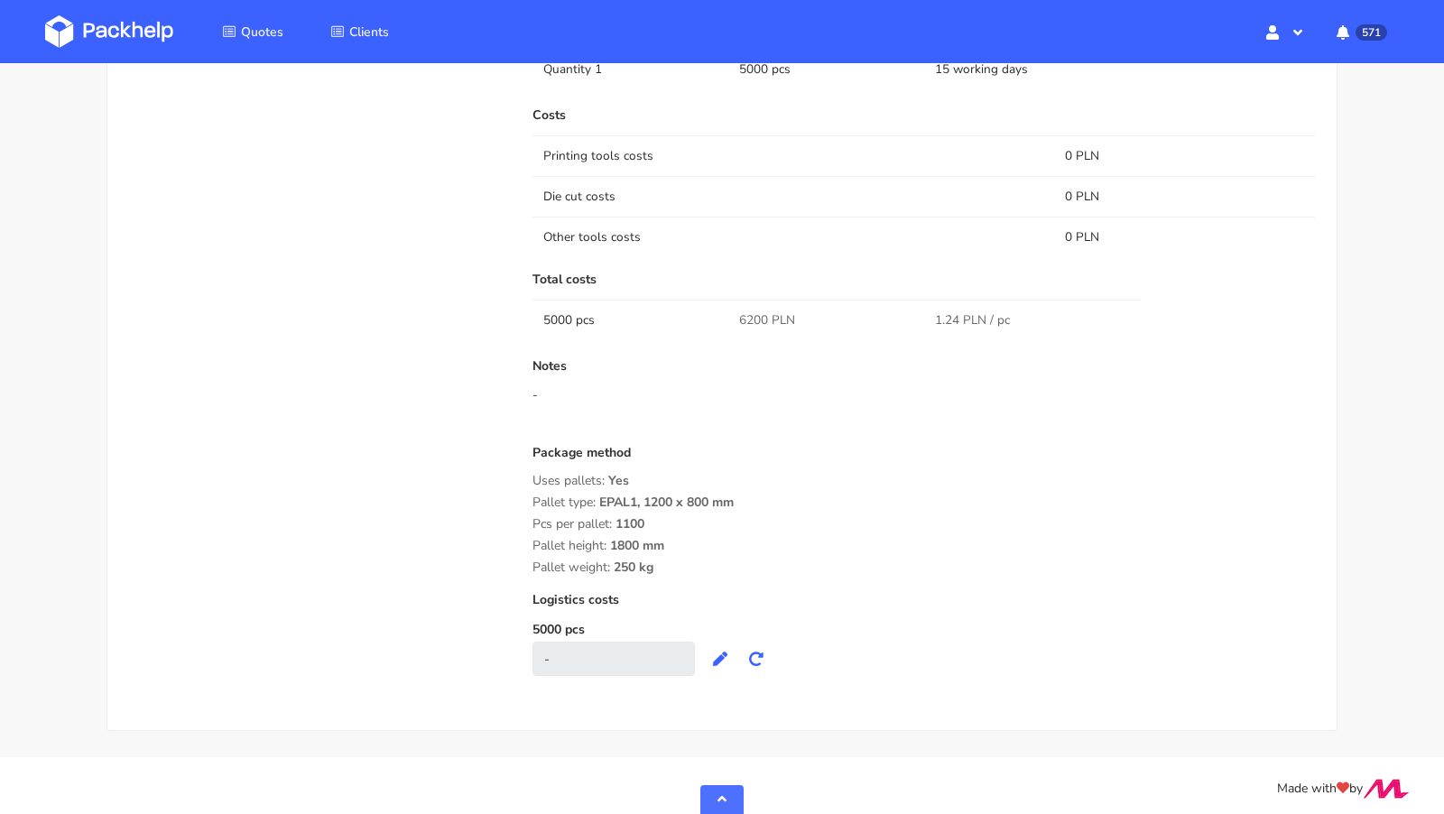
click at [752, 311] on span "6200 PLN" at bounding box center [767, 320] width 56 height 18
copy span "6200"
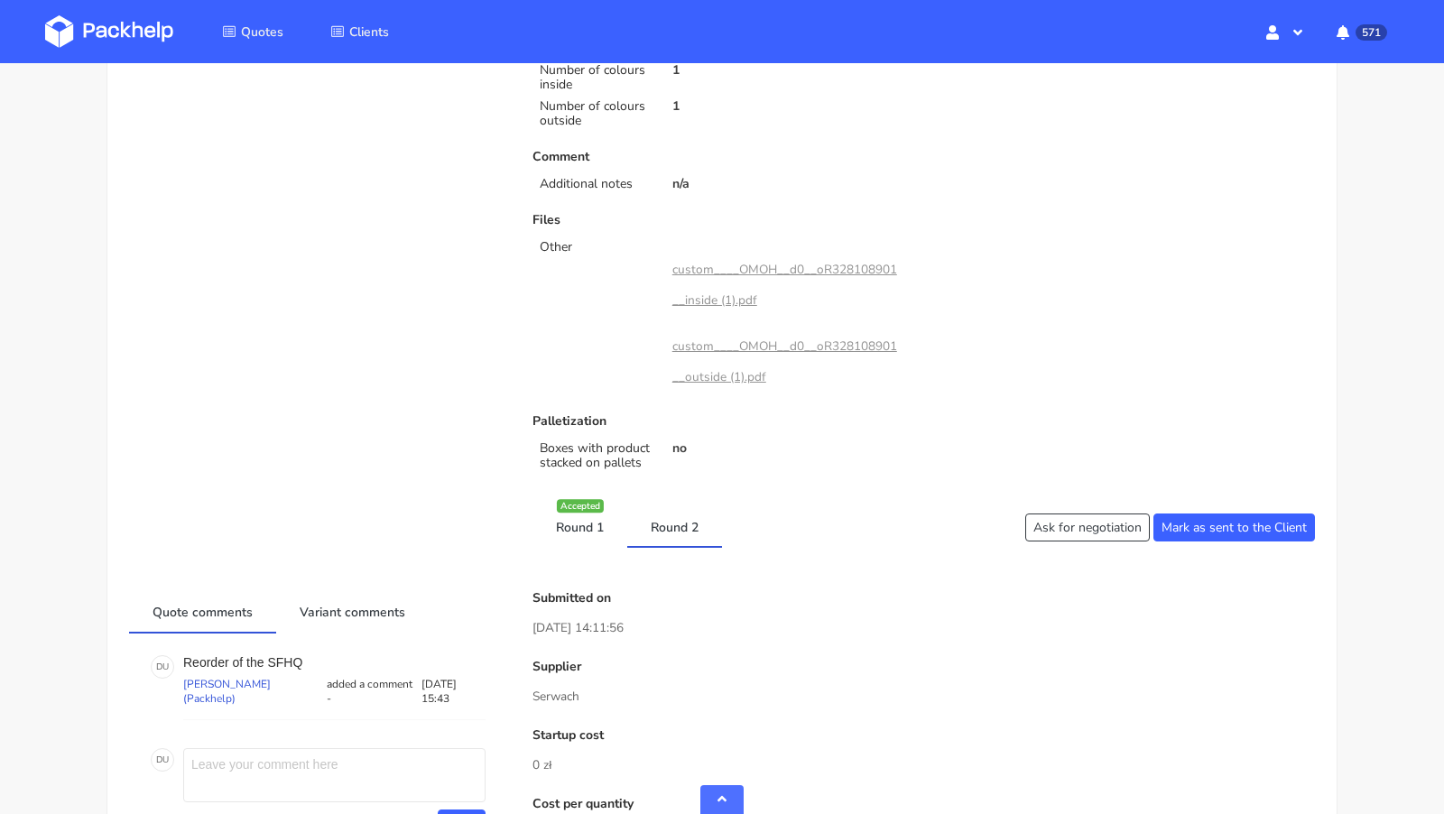
scroll to position [0, 0]
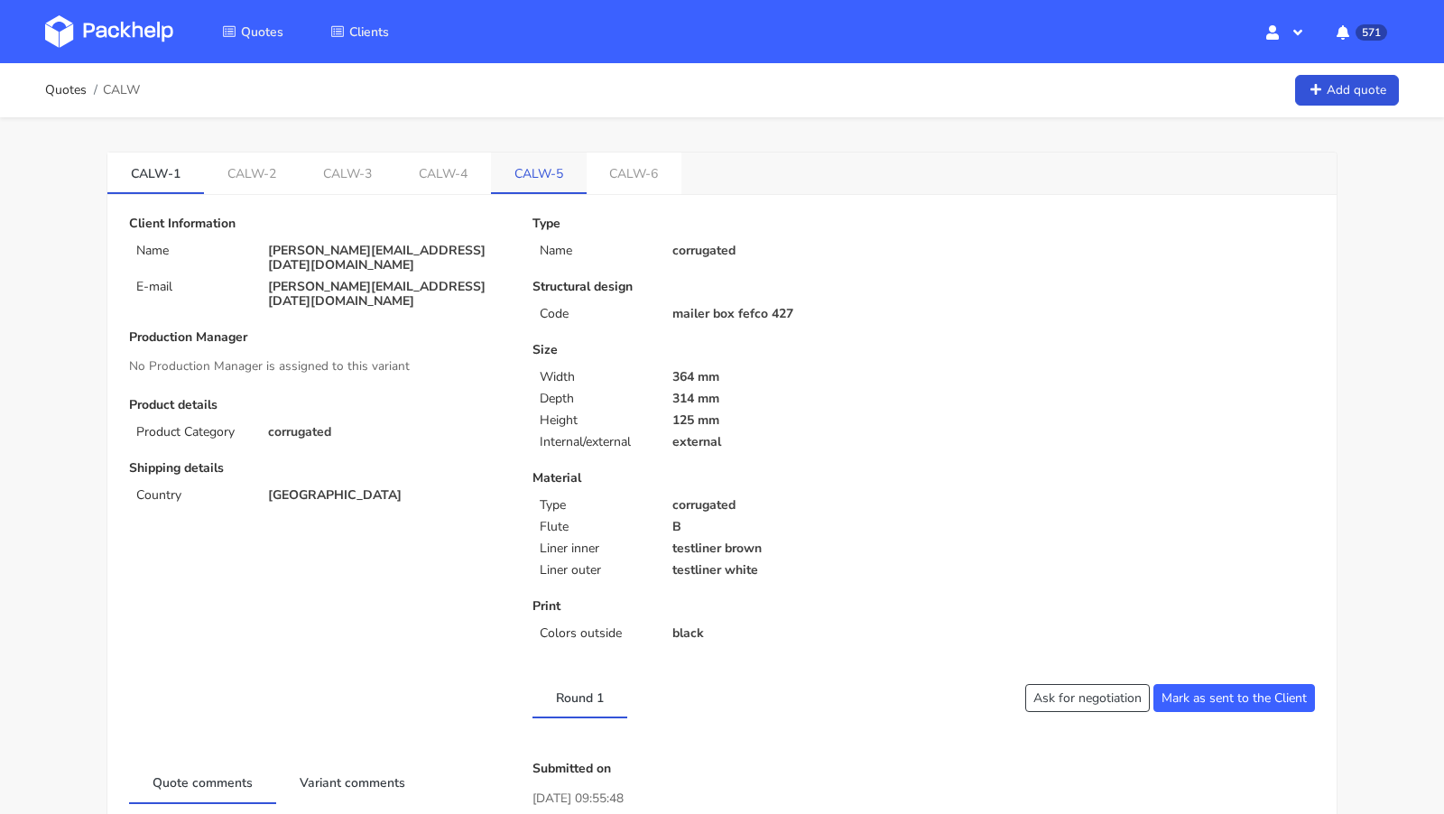
click at [526, 175] on link "CALW-5" at bounding box center [539, 173] width 96 height 40
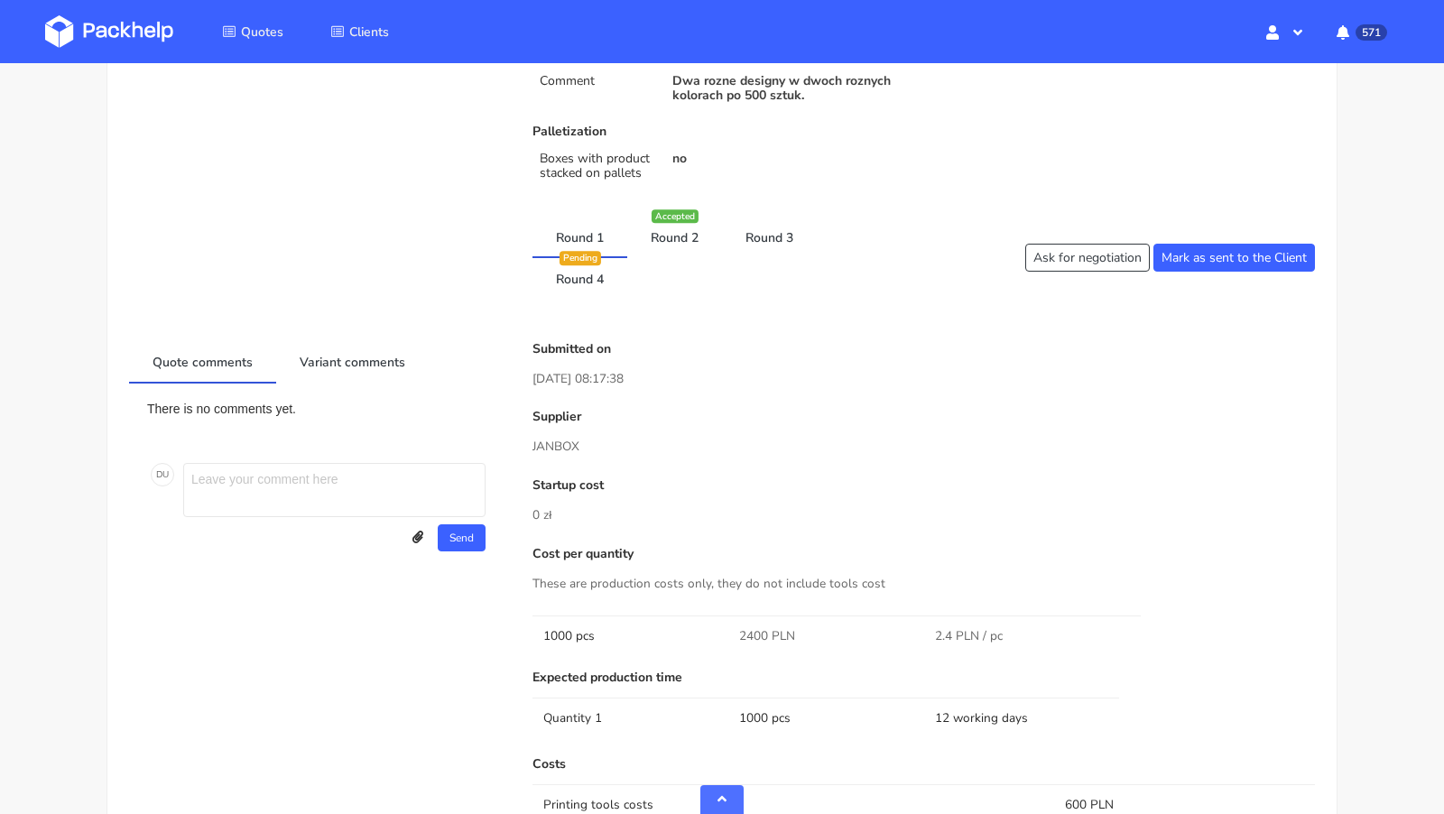
scroll to position [740, 0]
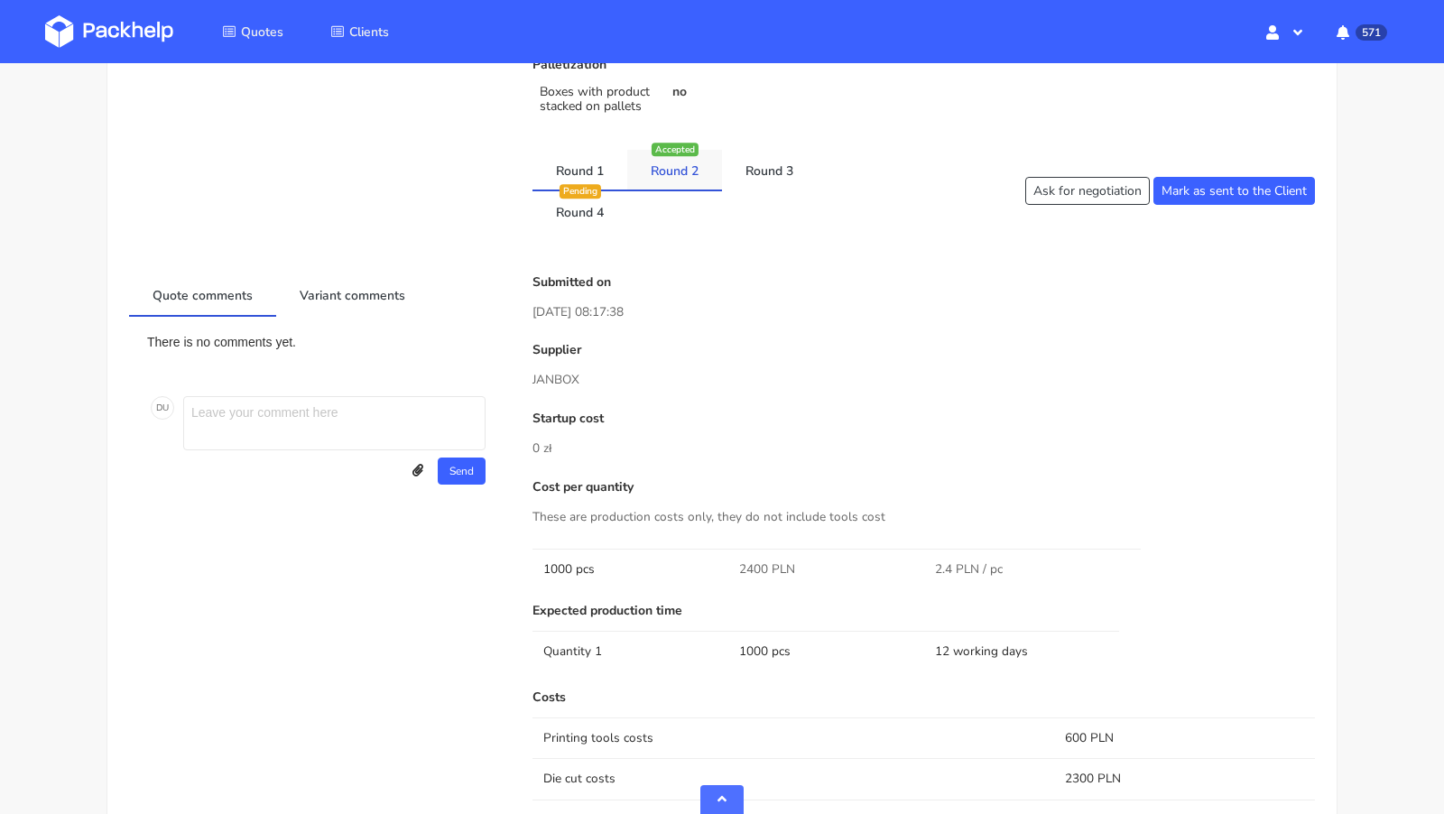
click at [701, 170] on link "Round 2" at bounding box center [674, 170] width 95 height 40
click at [749, 170] on link "Round 3" at bounding box center [769, 170] width 95 height 40
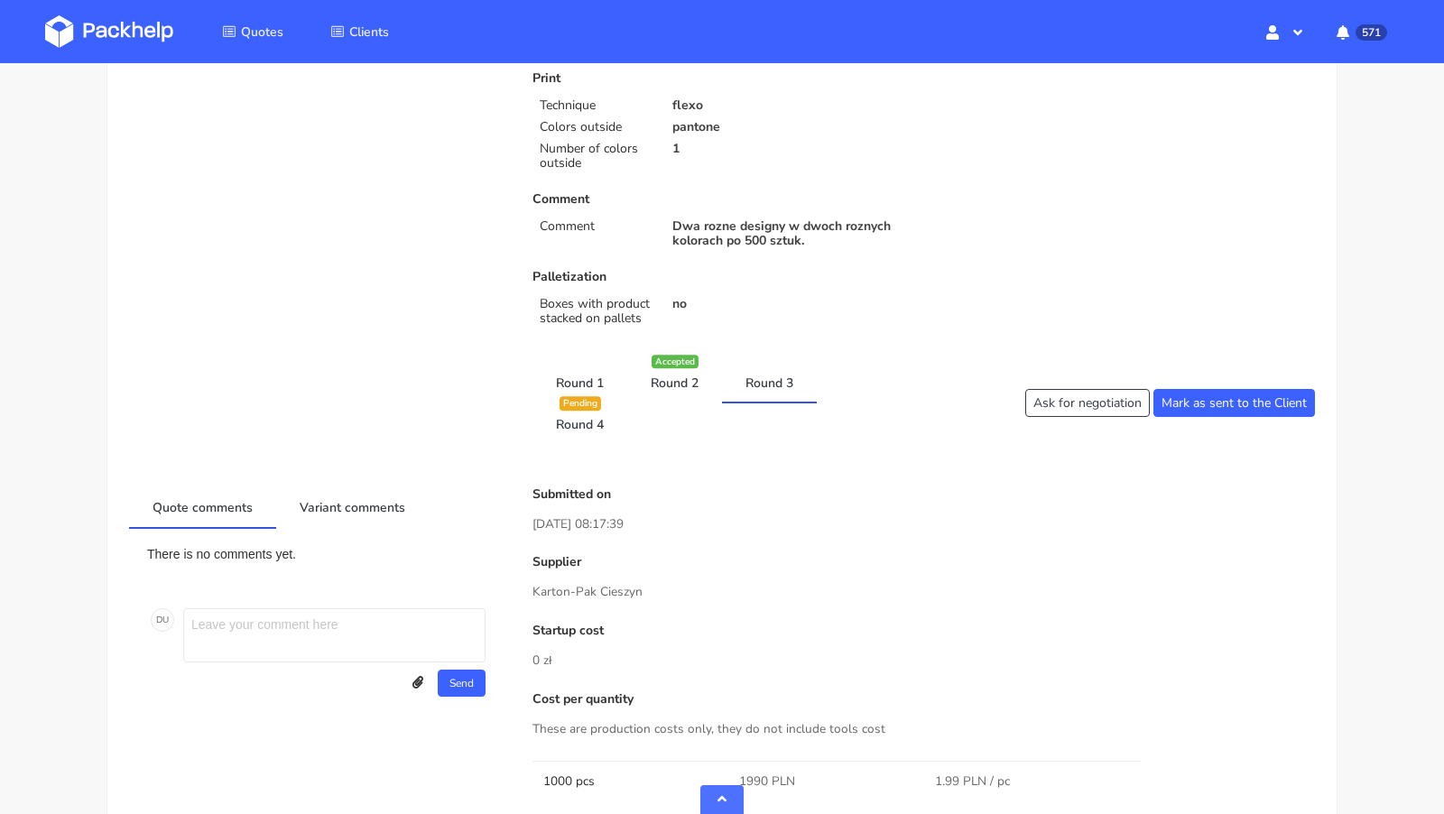
scroll to position [508, 0]
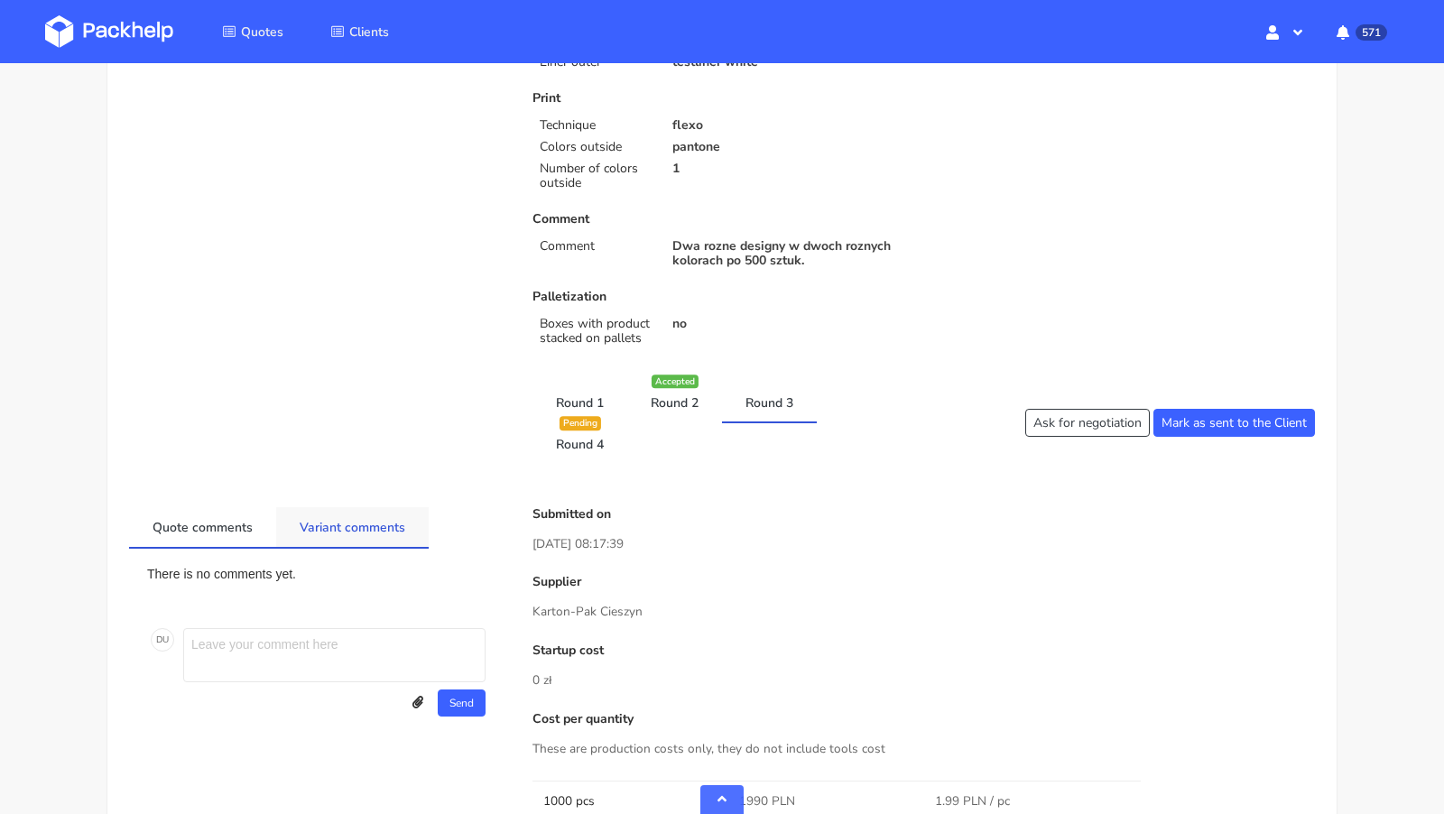
click at [340, 523] on link "Variant comments" at bounding box center [352, 527] width 153 height 40
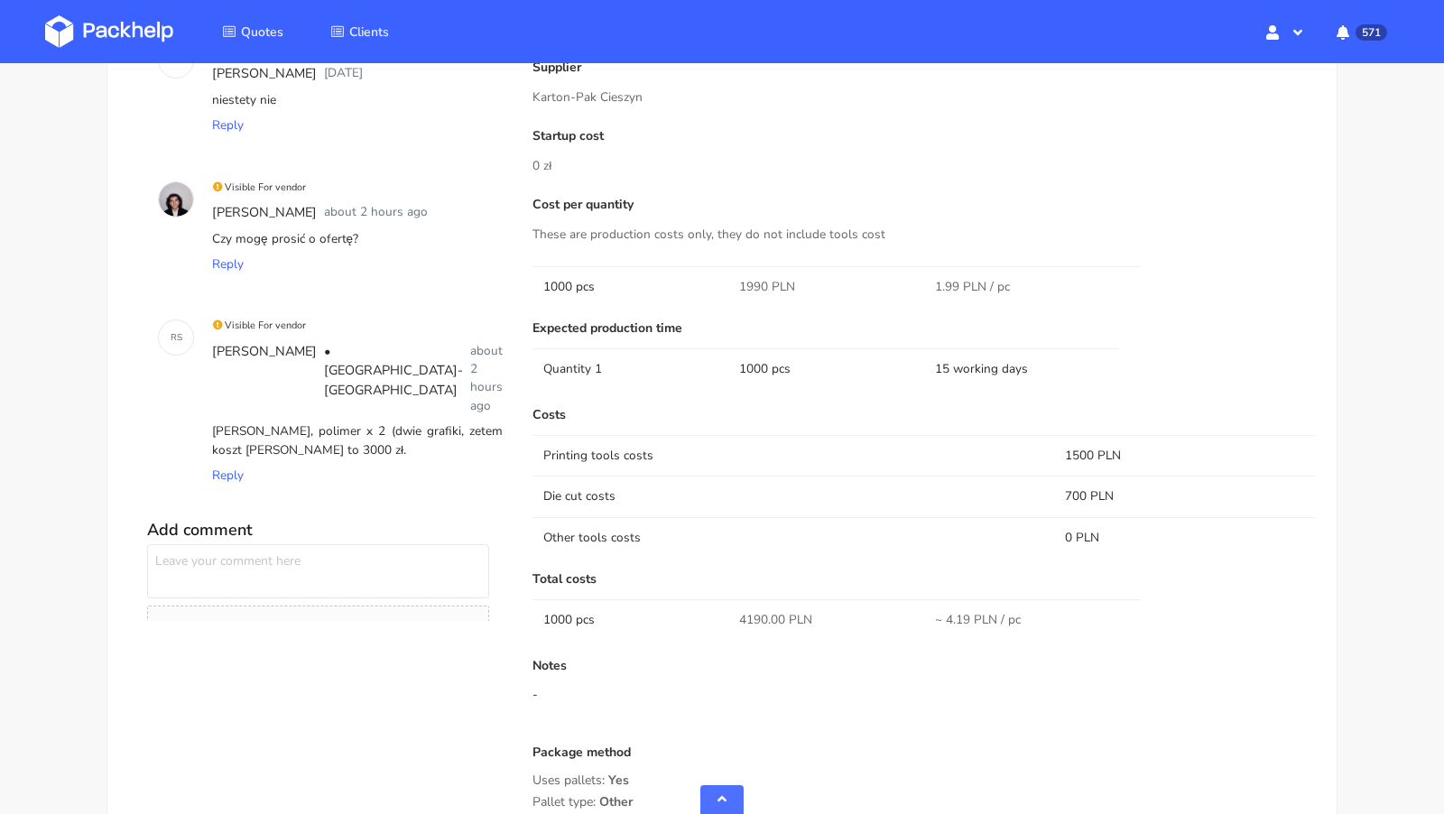
scroll to position [1024, 0]
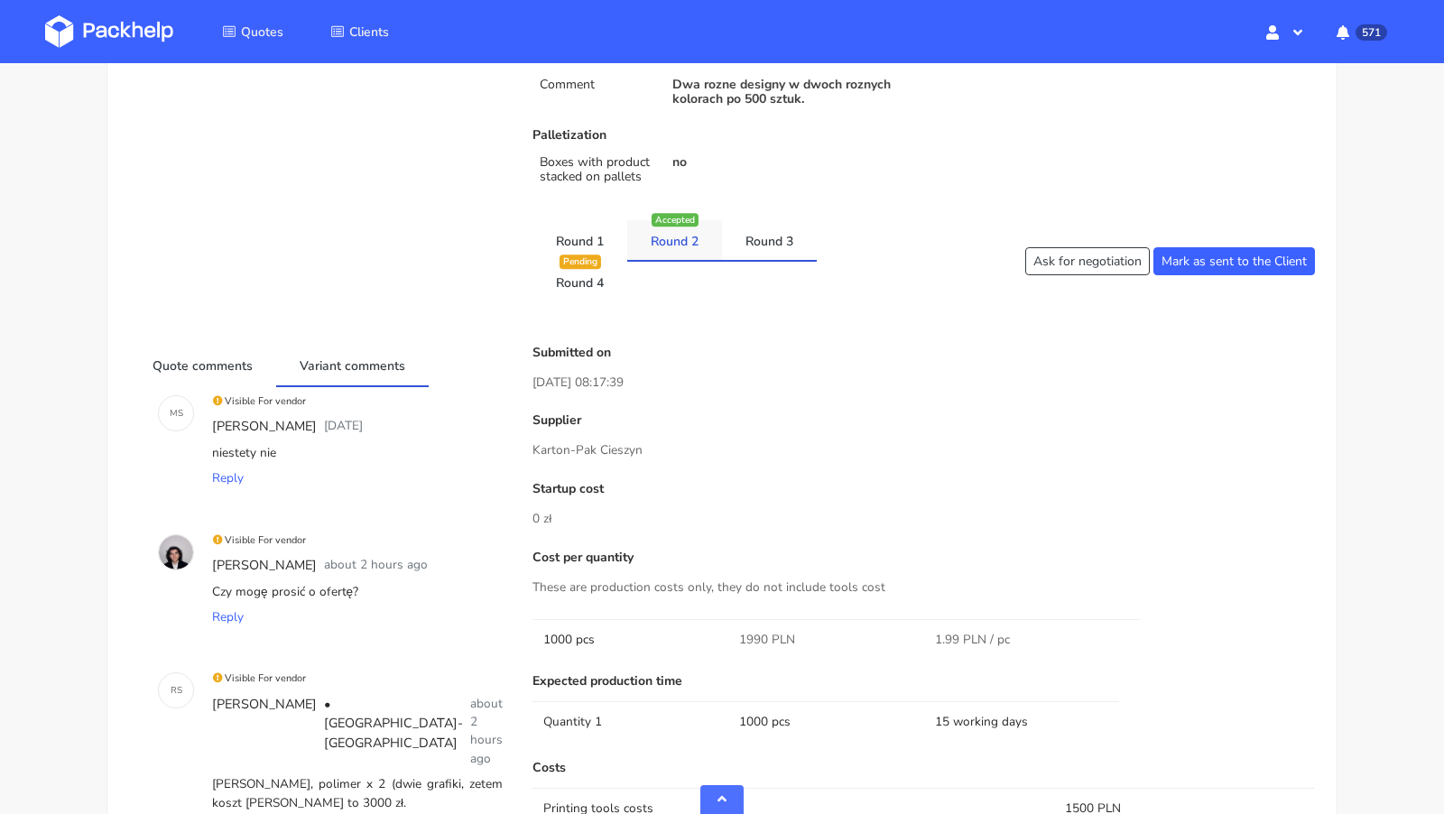
click at [671, 230] on link "Round 2" at bounding box center [674, 240] width 95 height 40
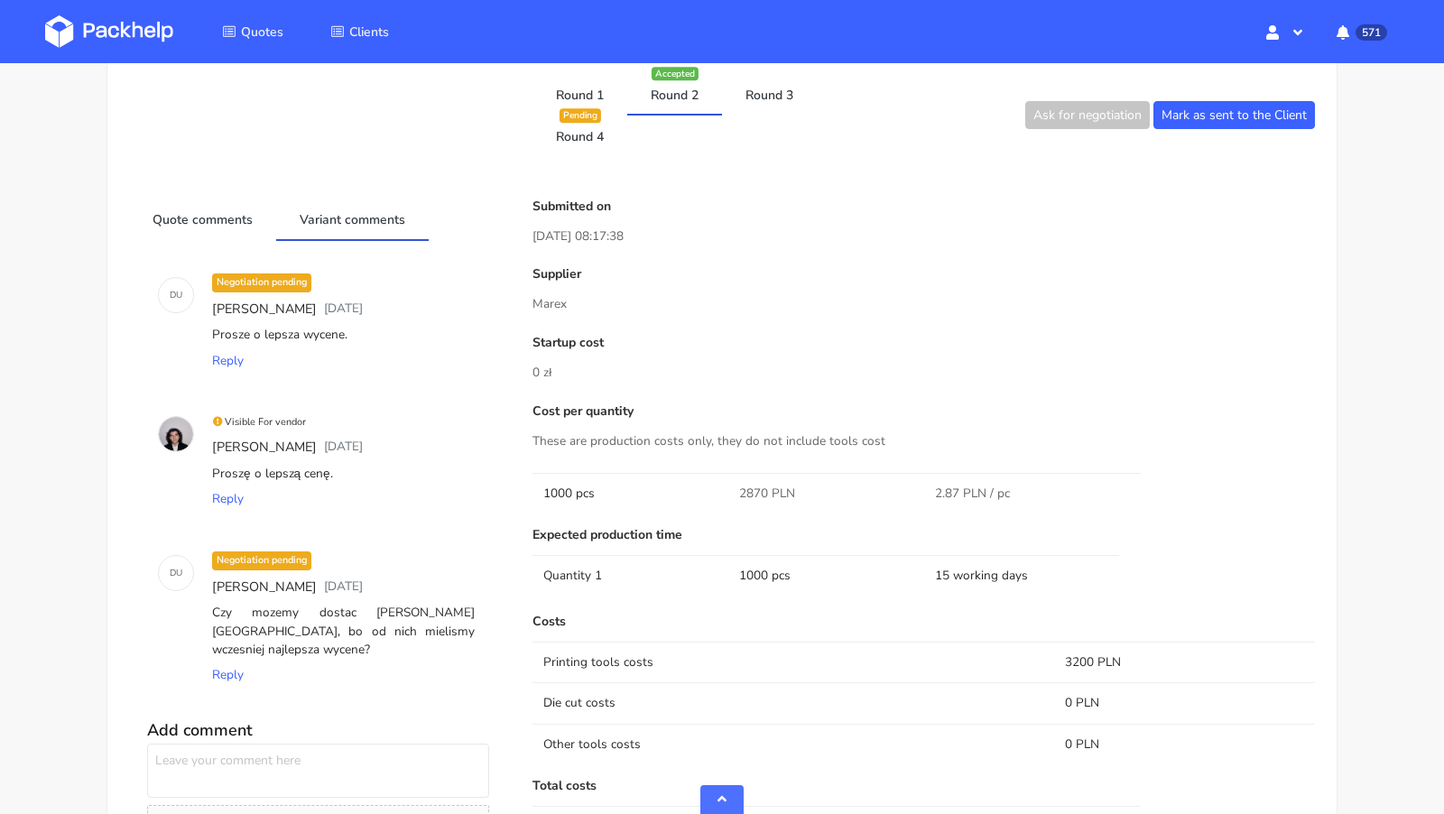
scroll to position [638, 0]
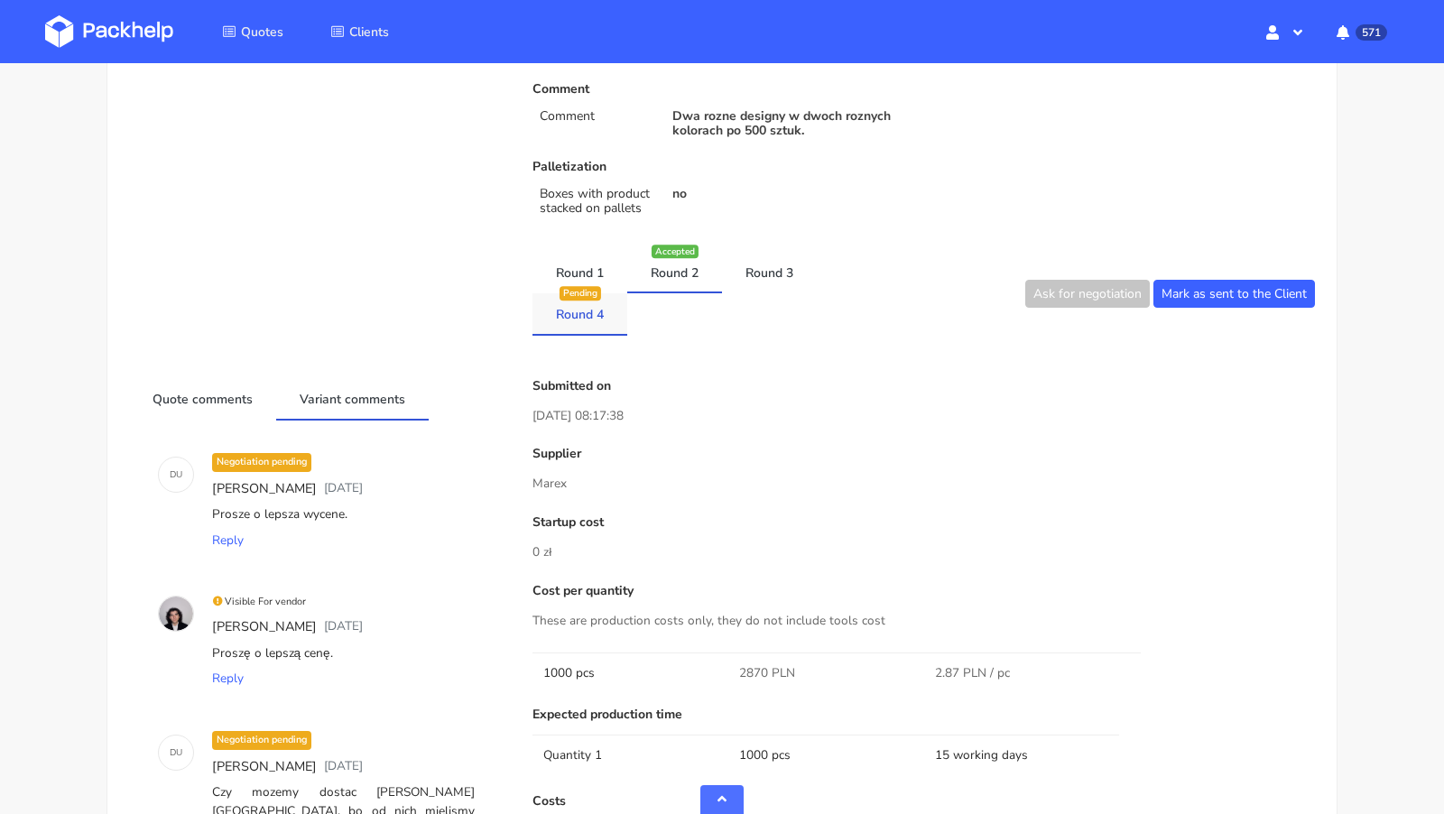
click at [585, 309] on link "Round 4" at bounding box center [579, 313] width 95 height 40
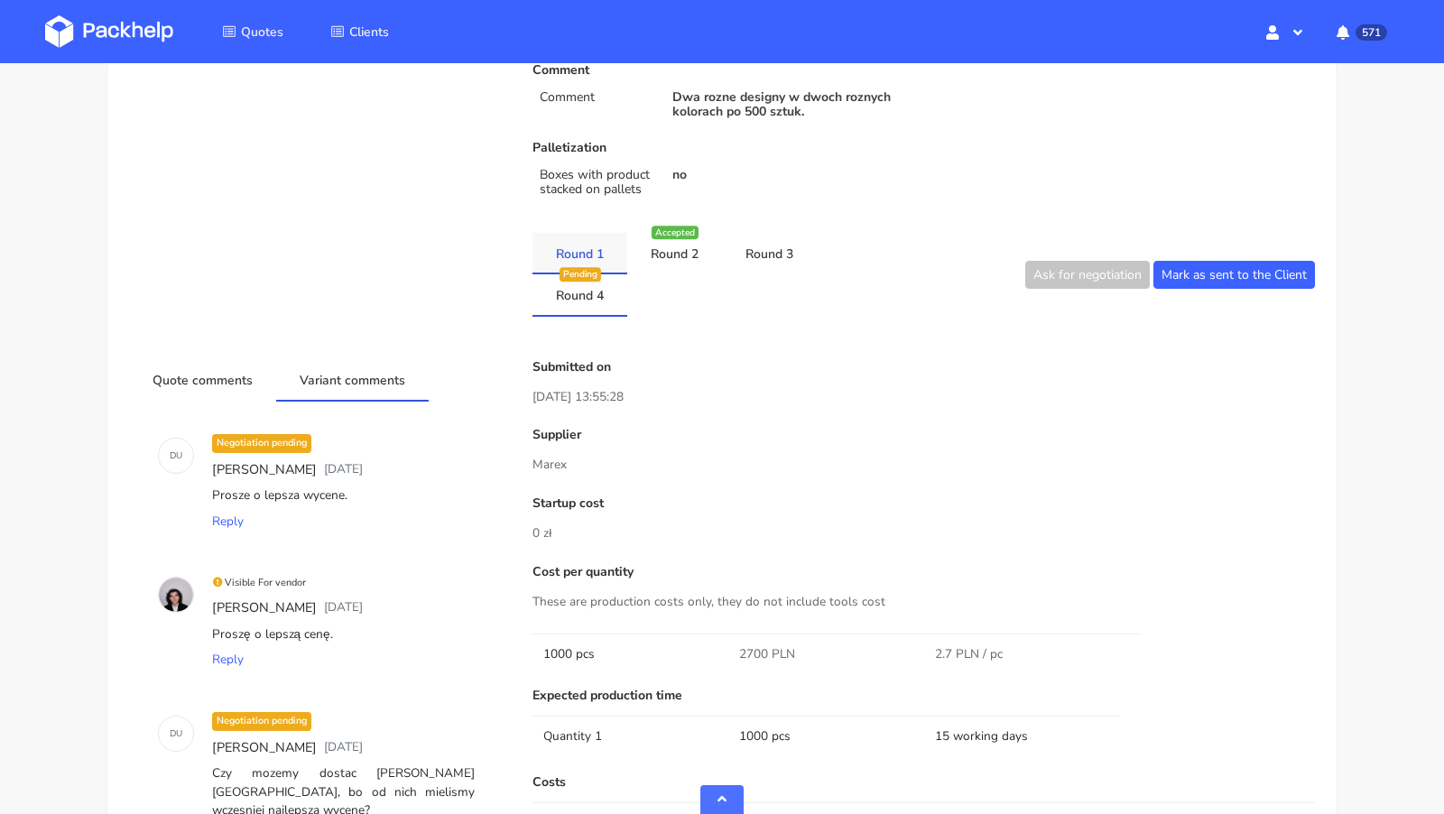
click at [574, 254] on link "Round 1" at bounding box center [579, 253] width 95 height 40
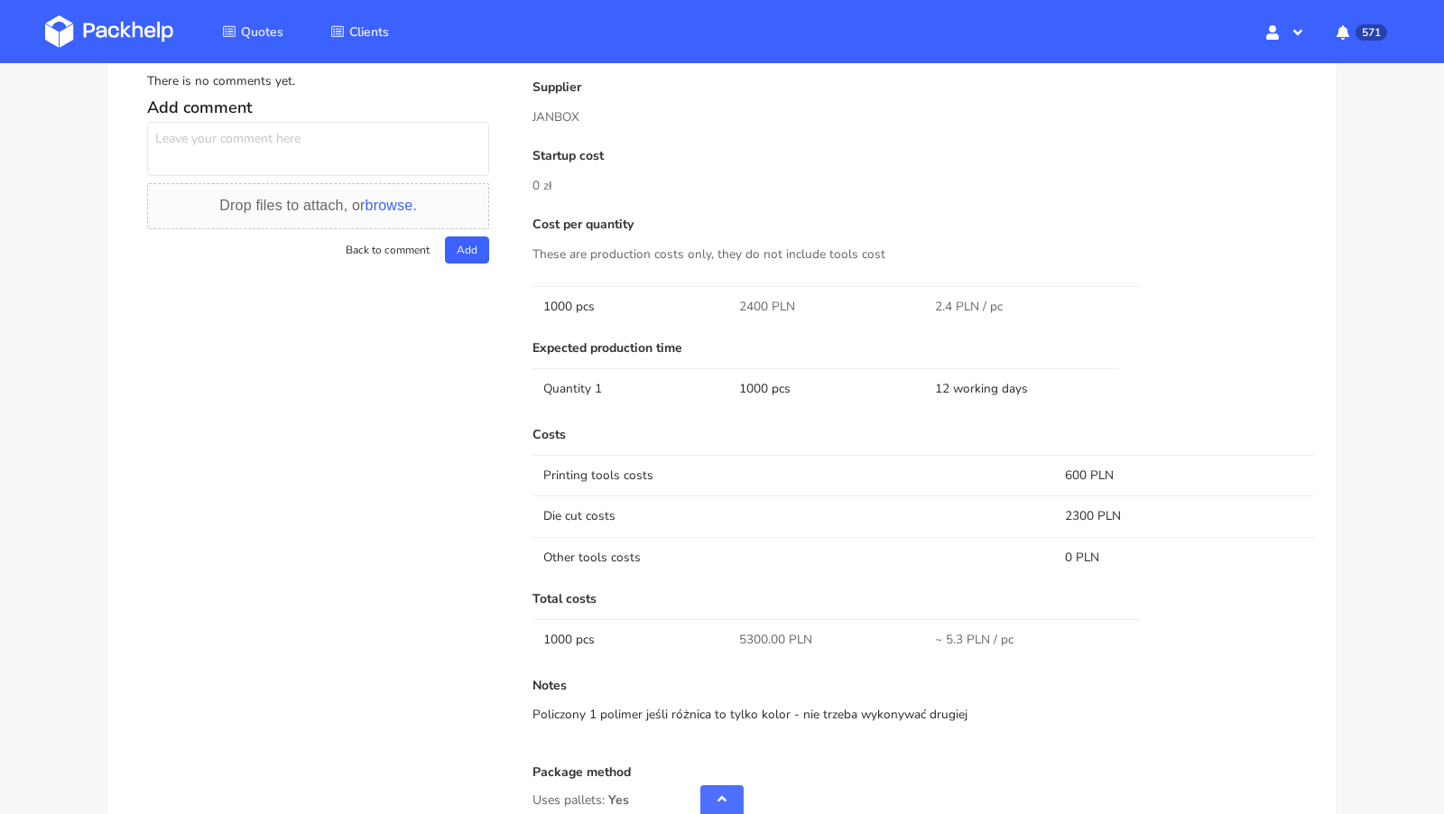
scroll to position [1011, 0]
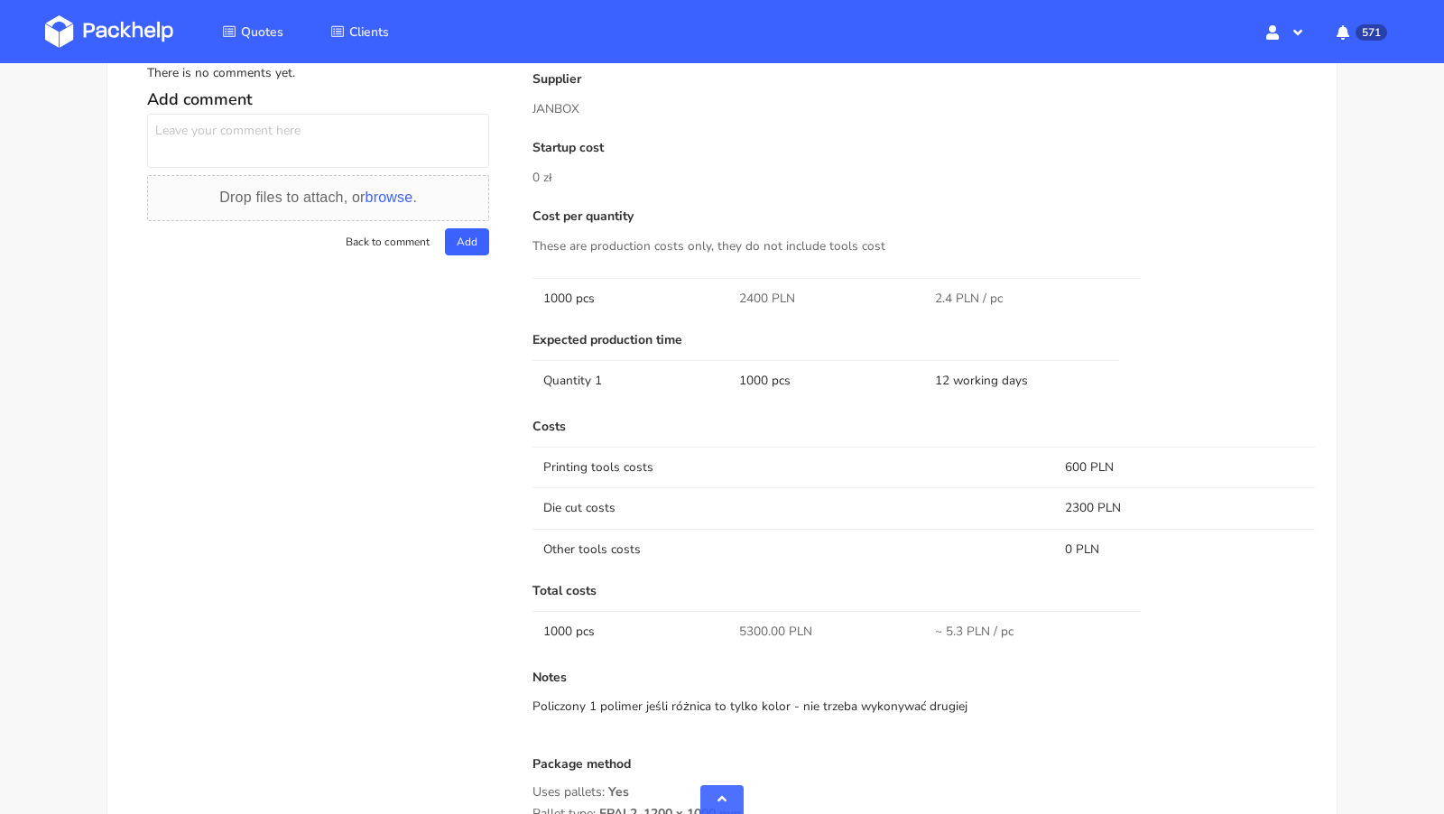
click at [749, 625] on span "5300.00 PLN" at bounding box center [775, 632] width 73 height 18
copy span "5300.00"
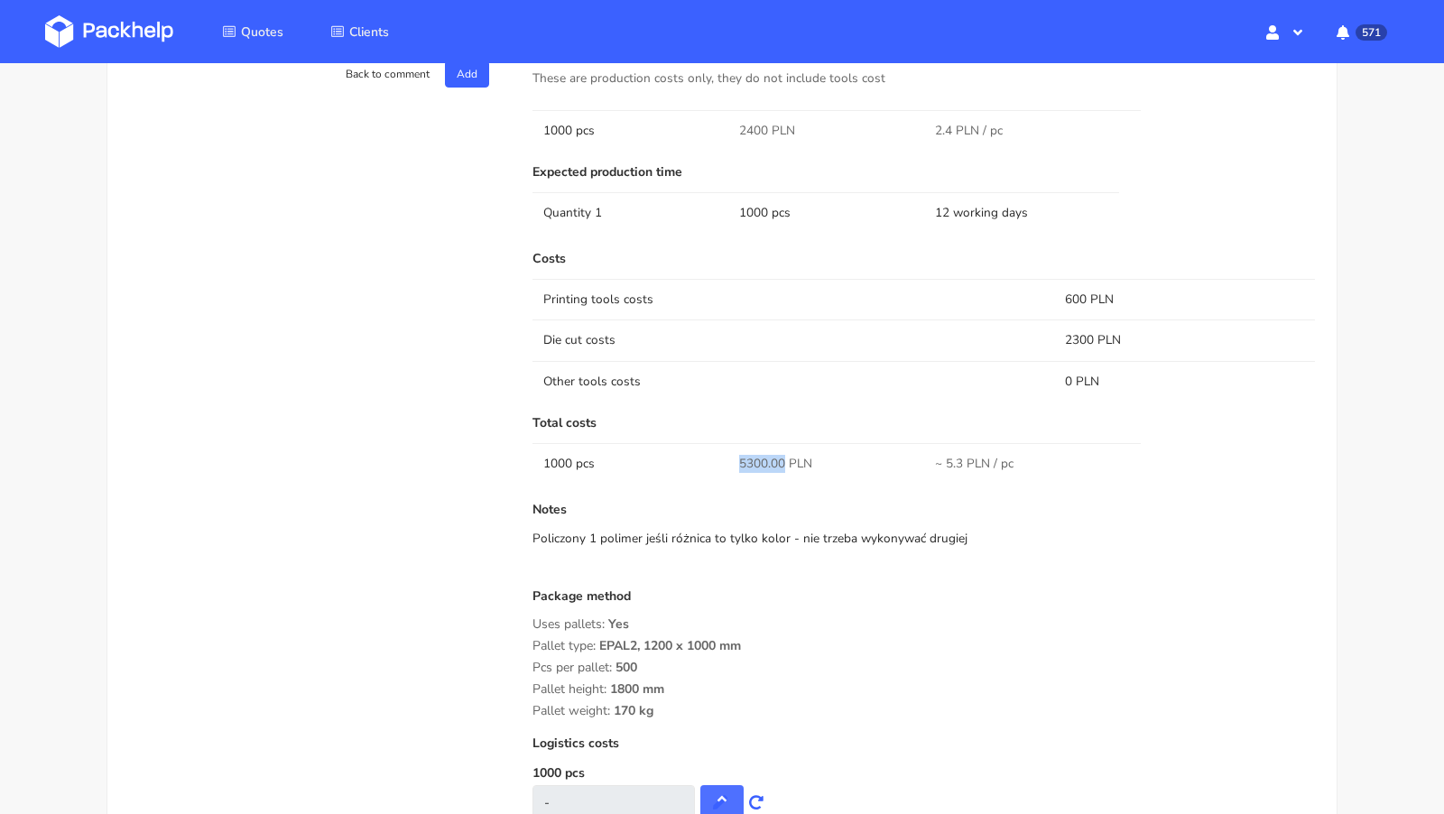
scroll to position [782, 0]
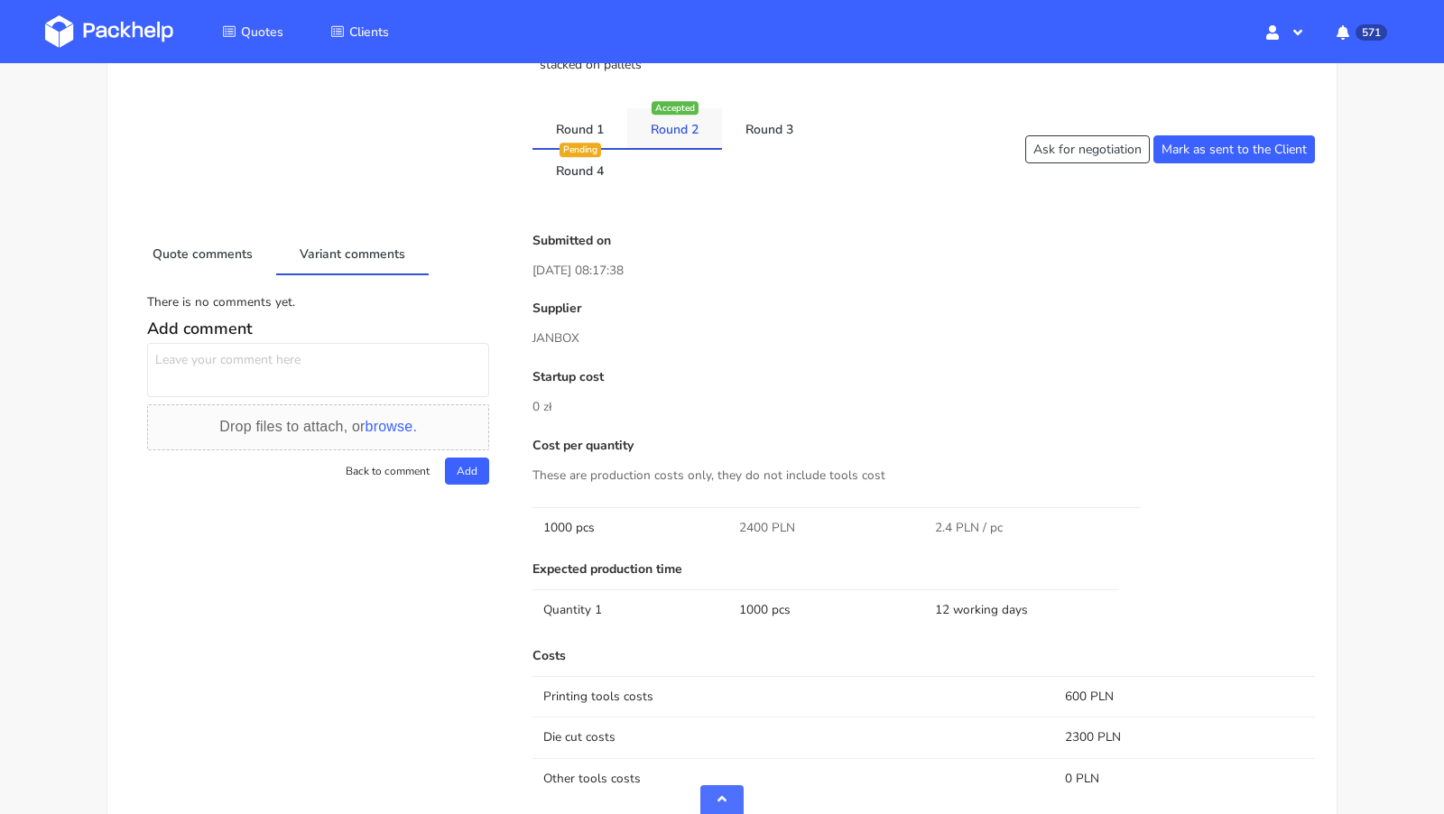
click at [686, 146] on li "Round 2 Accepted" at bounding box center [674, 129] width 95 height 42
click at [677, 129] on link "Round 2" at bounding box center [674, 128] width 95 height 40
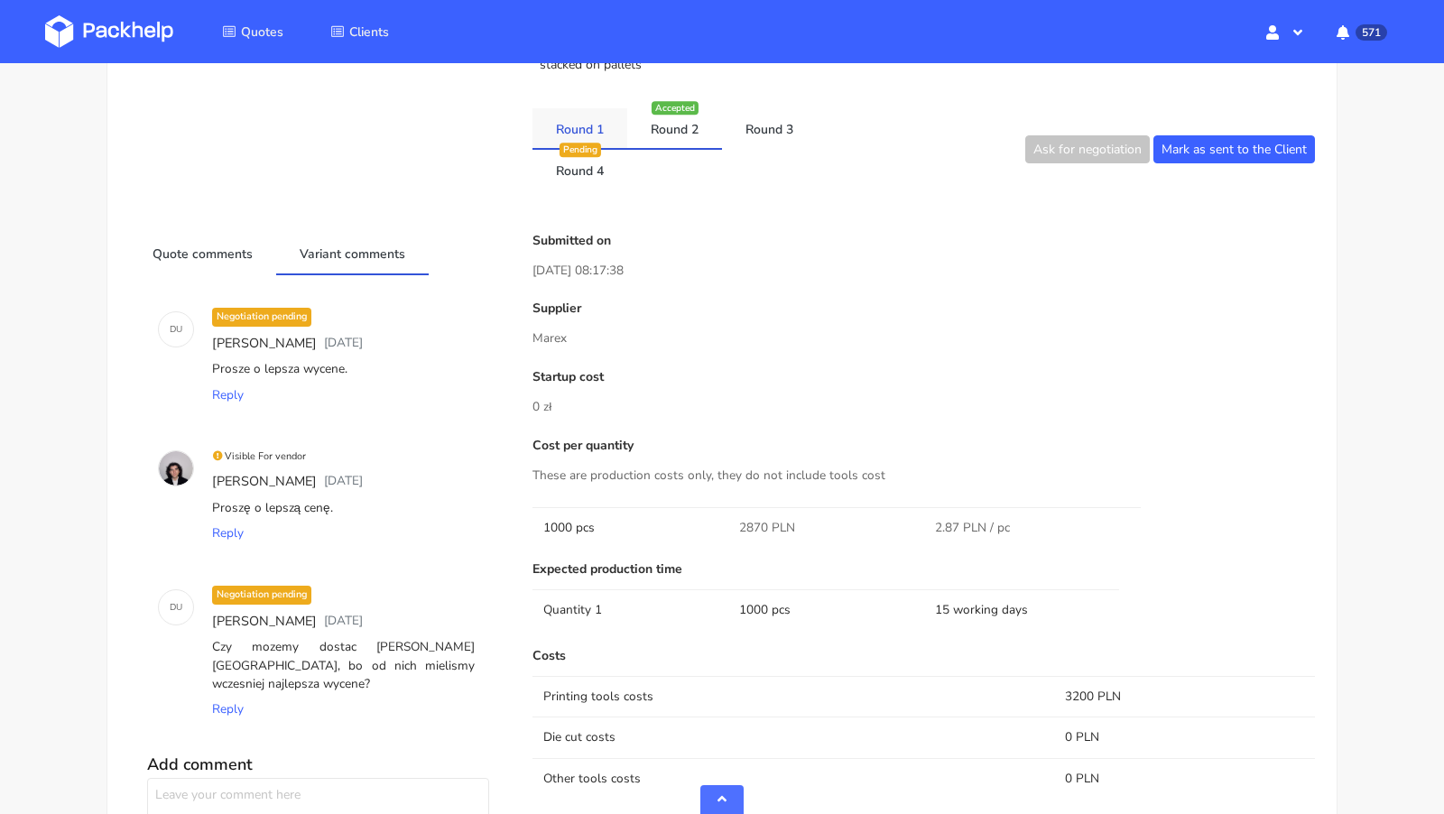
click at [584, 135] on link "Round 1" at bounding box center [579, 128] width 95 height 40
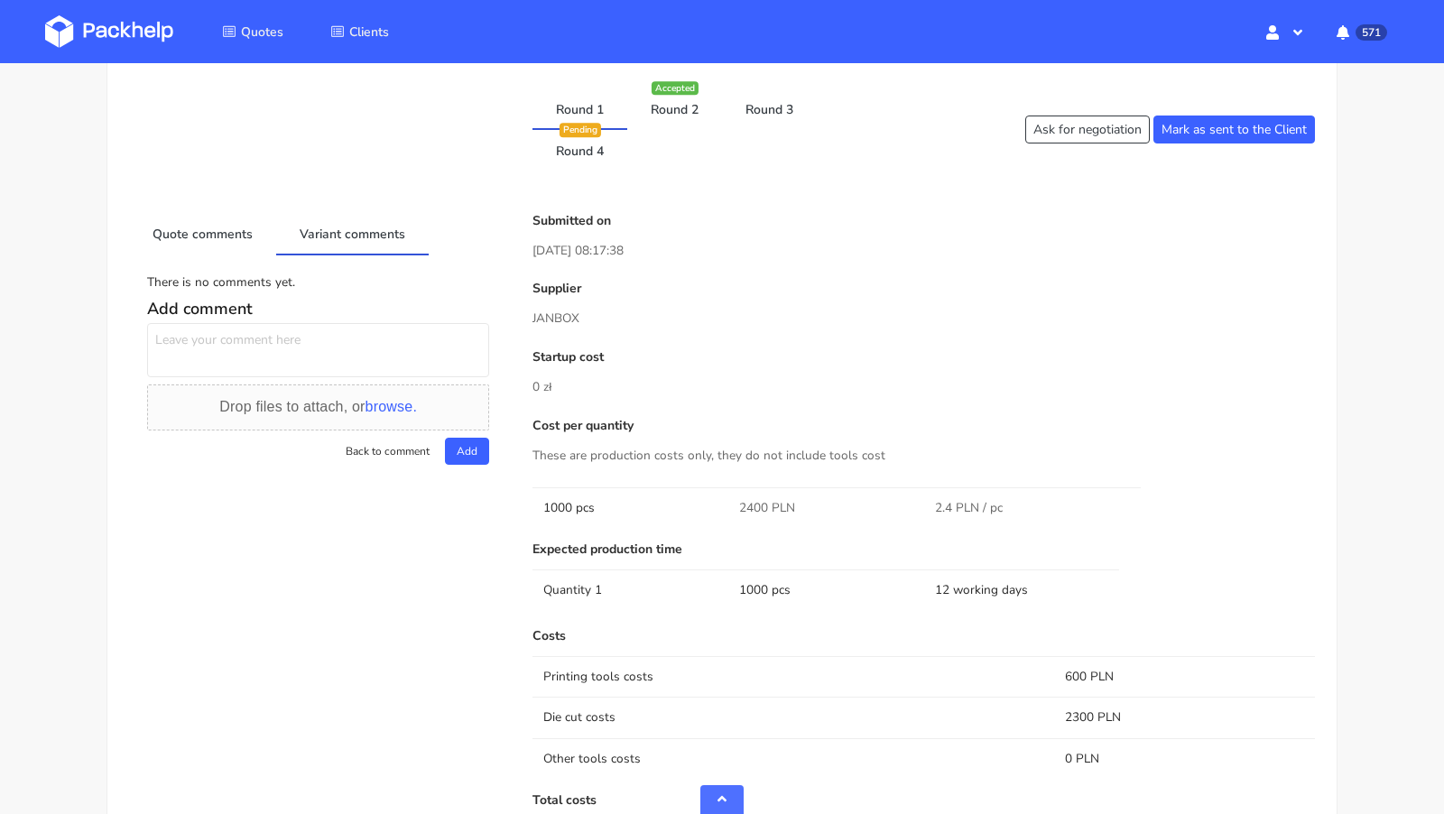
scroll to position [795, 0]
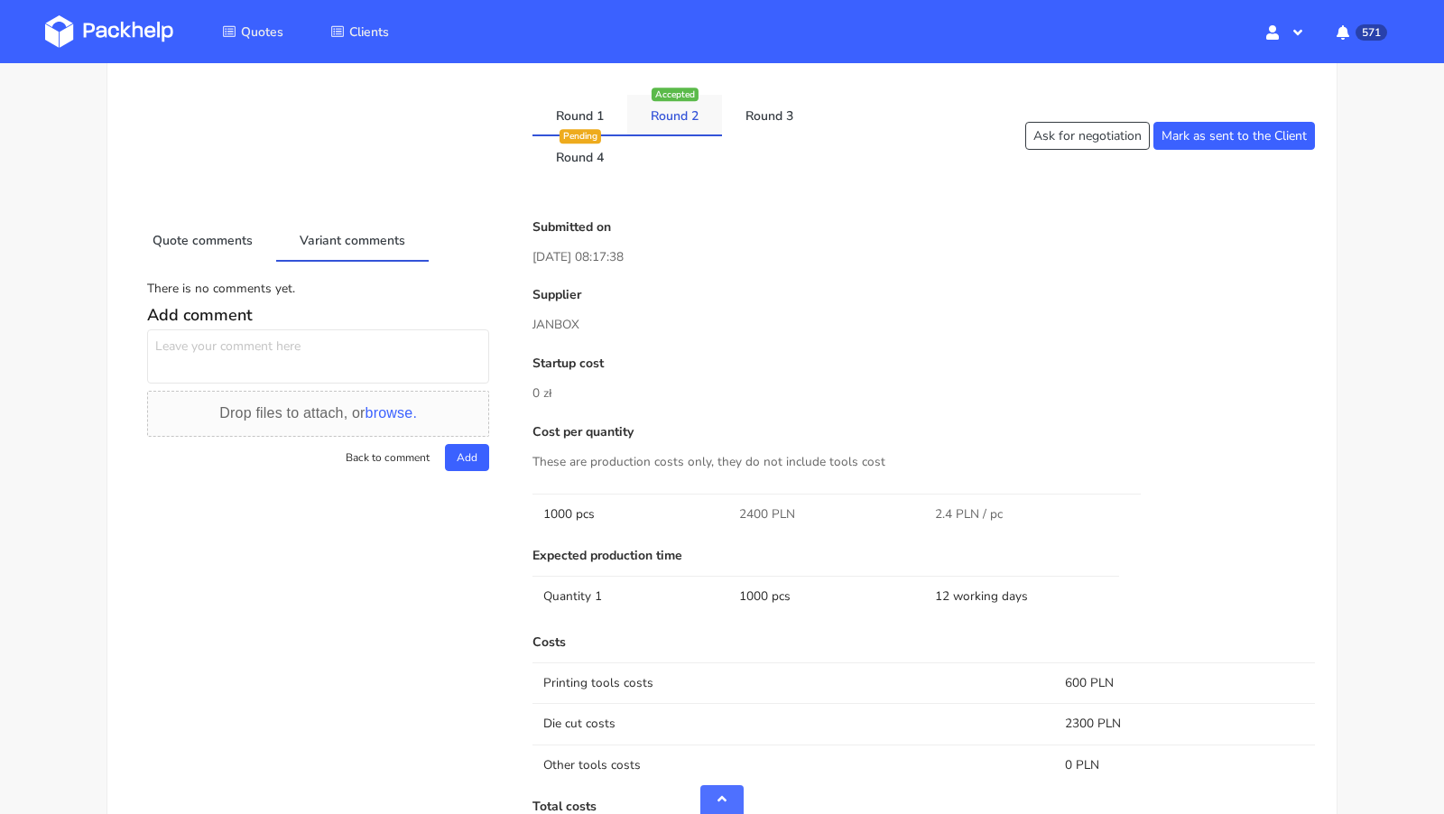
click at [669, 115] on link "Round 2" at bounding box center [674, 115] width 95 height 40
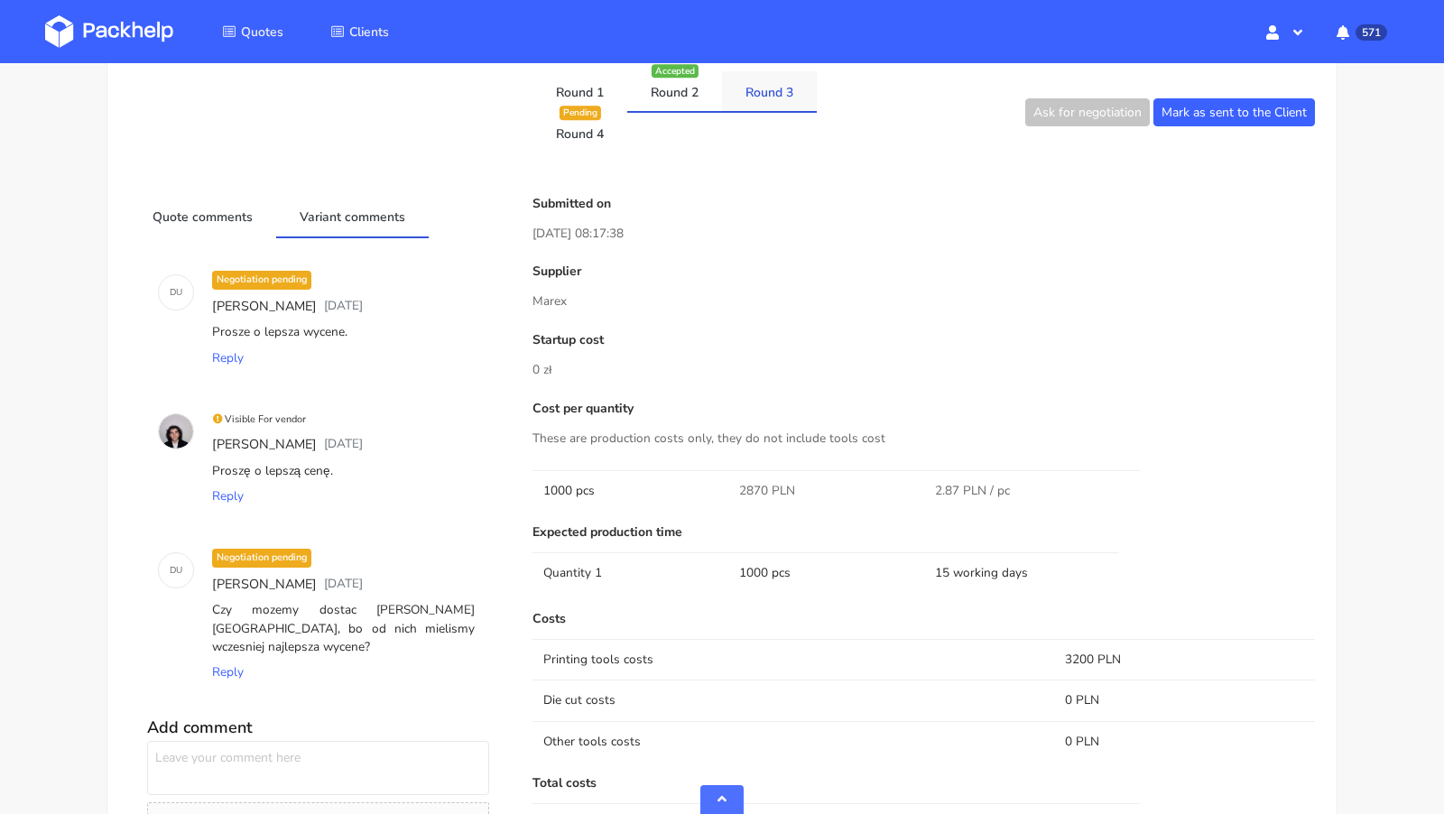
scroll to position [720, 0]
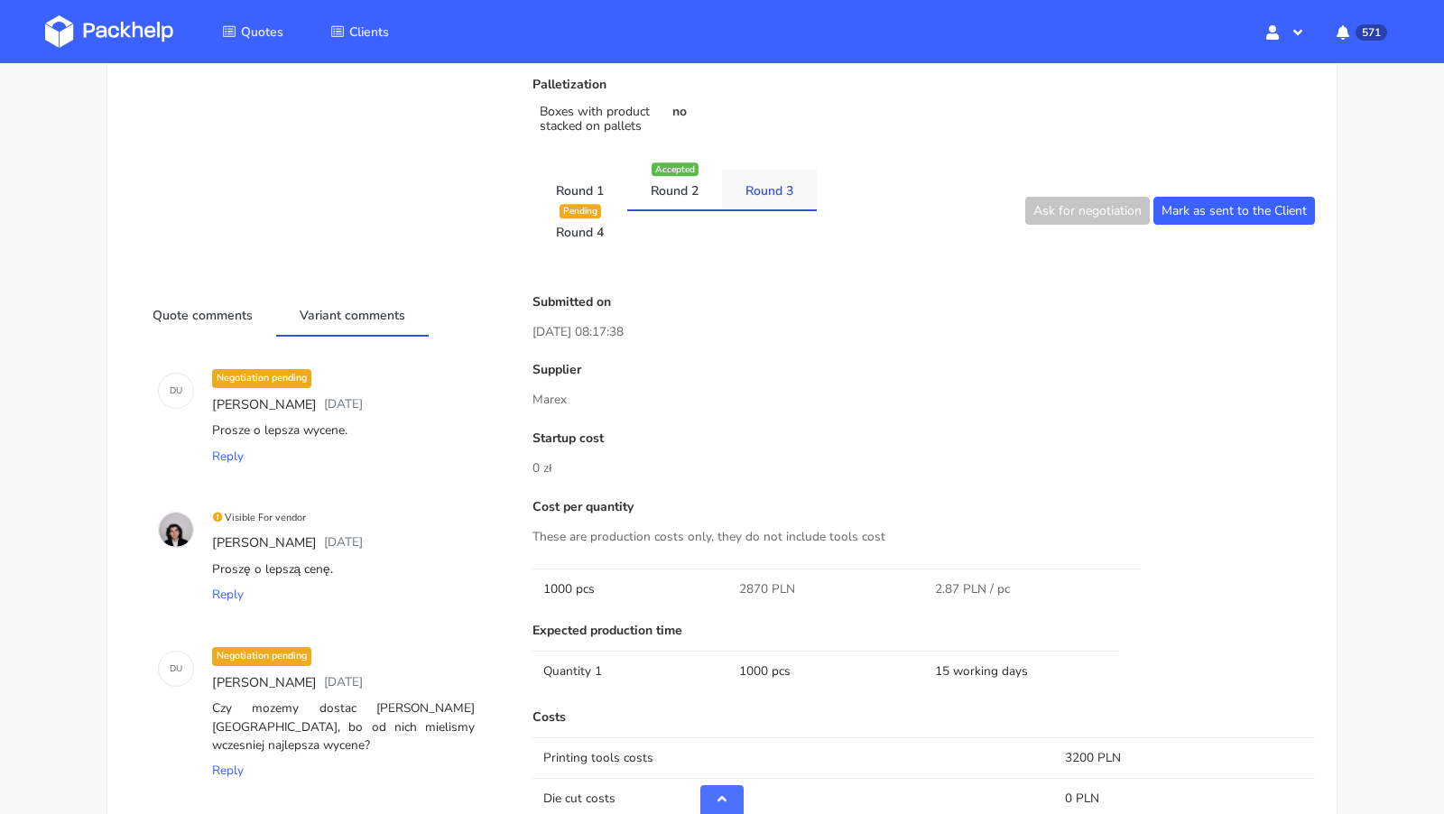
click at [760, 207] on li "Round 3" at bounding box center [769, 191] width 95 height 42
click at [760, 191] on link "Round 3" at bounding box center [769, 190] width 95 height 40
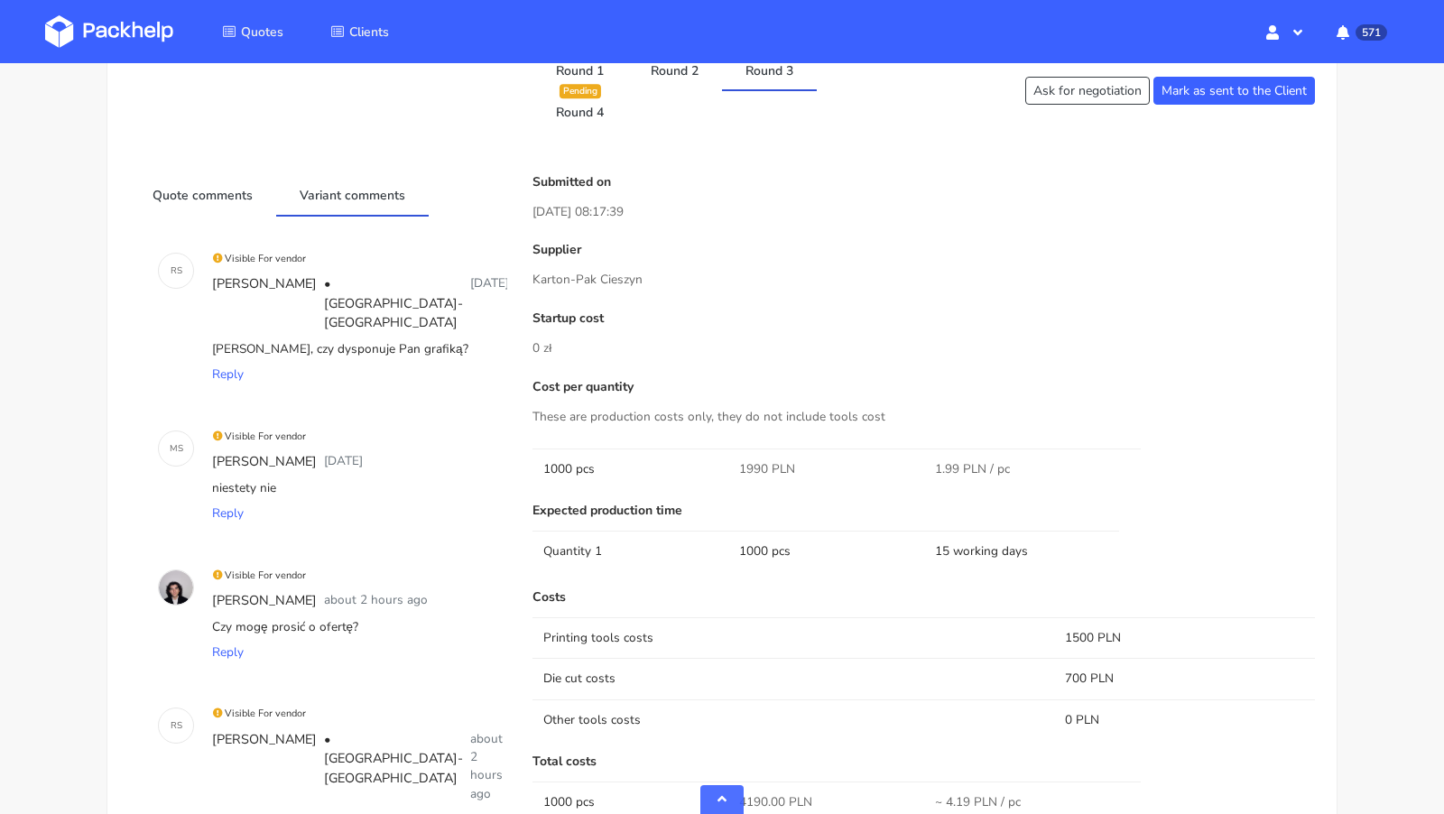
scroll to position [824, 0]
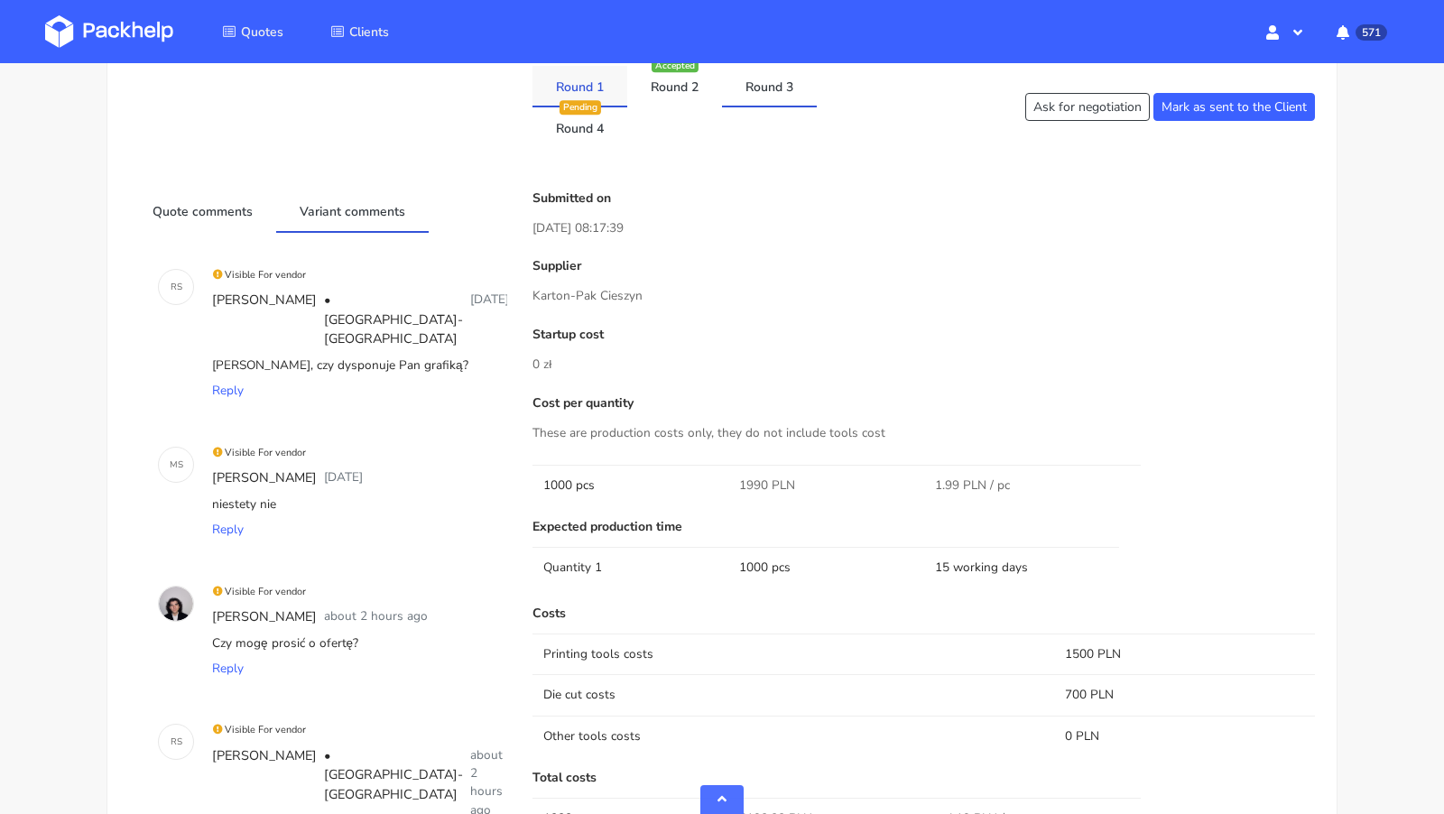
click at [589, 80] on link "Round 1" at bounding box center [579, 86] width 95 height 40
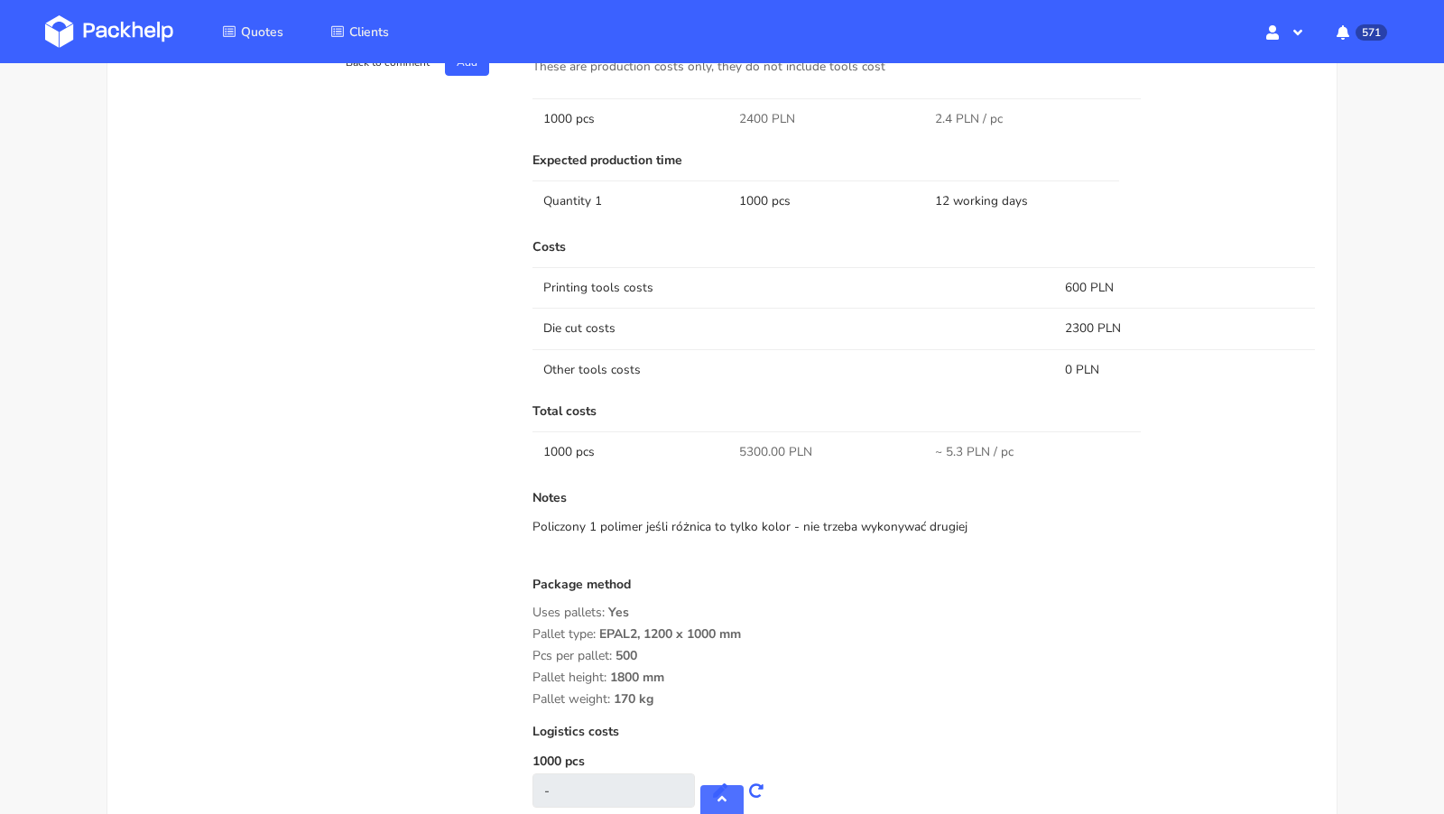
scroll to position [1197, 0]
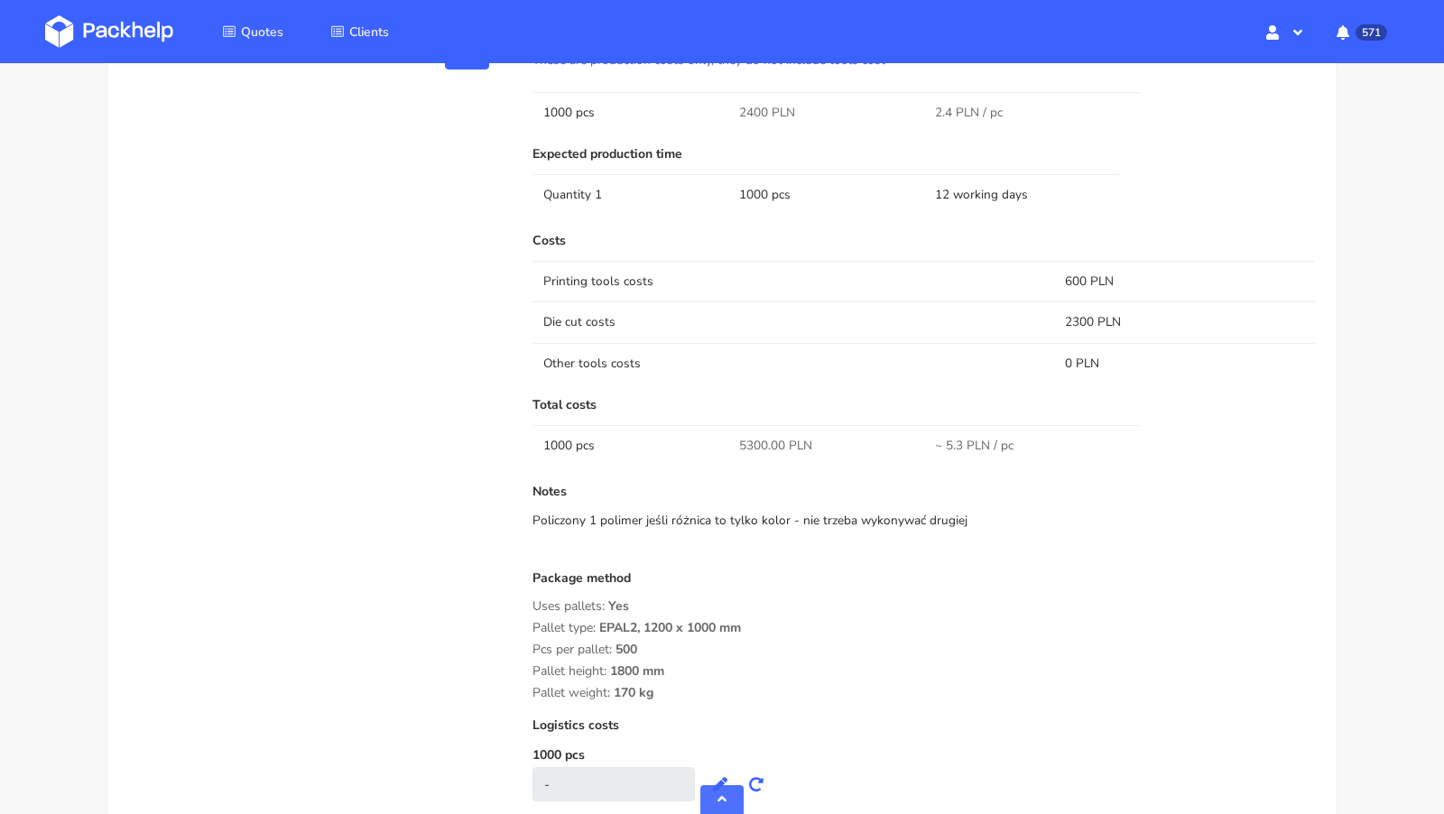
click at [752, 437] on span "5300.00 PLN" at bounding box center [775, 446] width 73 height 18
copy span "5300.00"
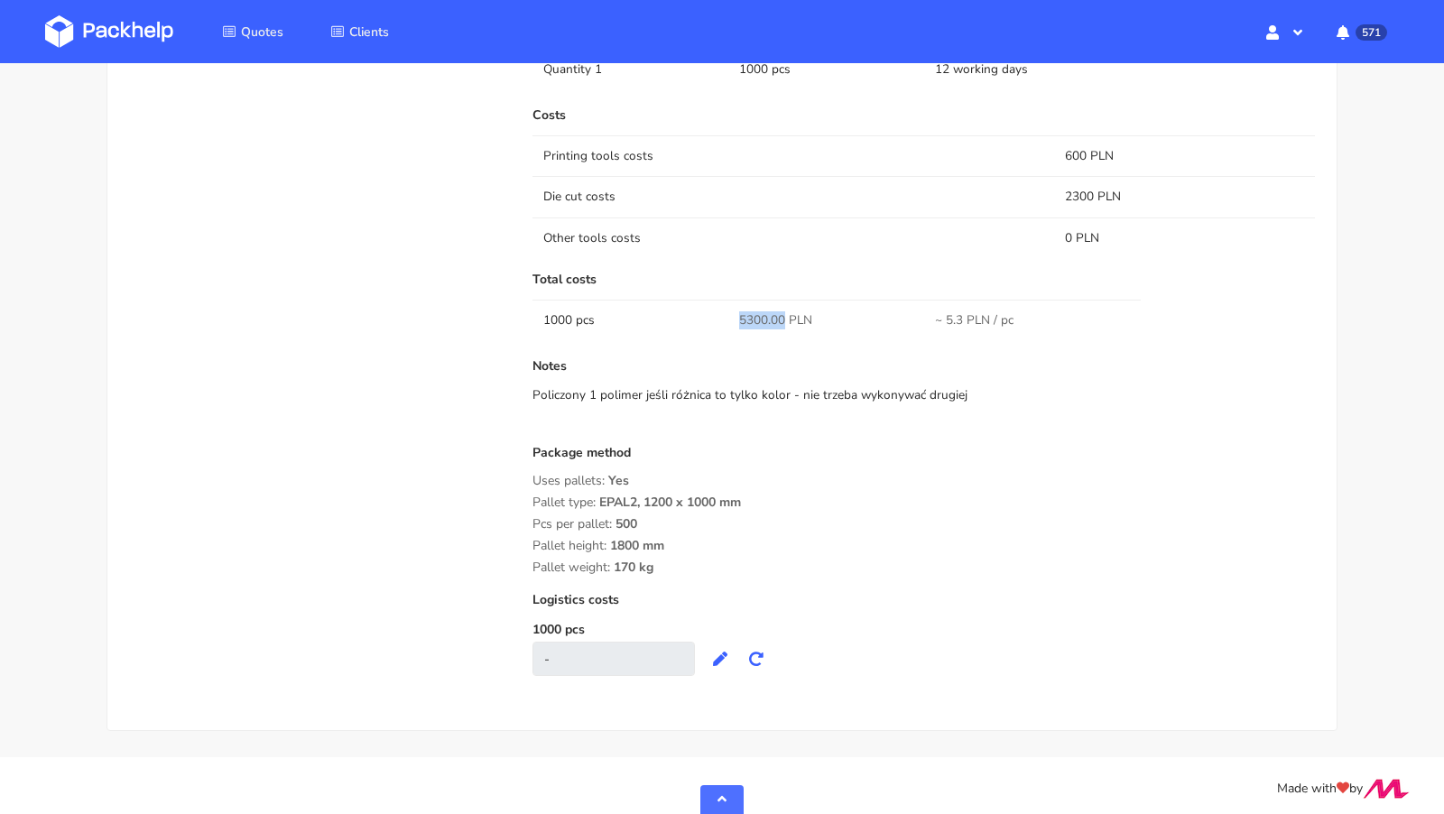
scroll to position [0, 0]
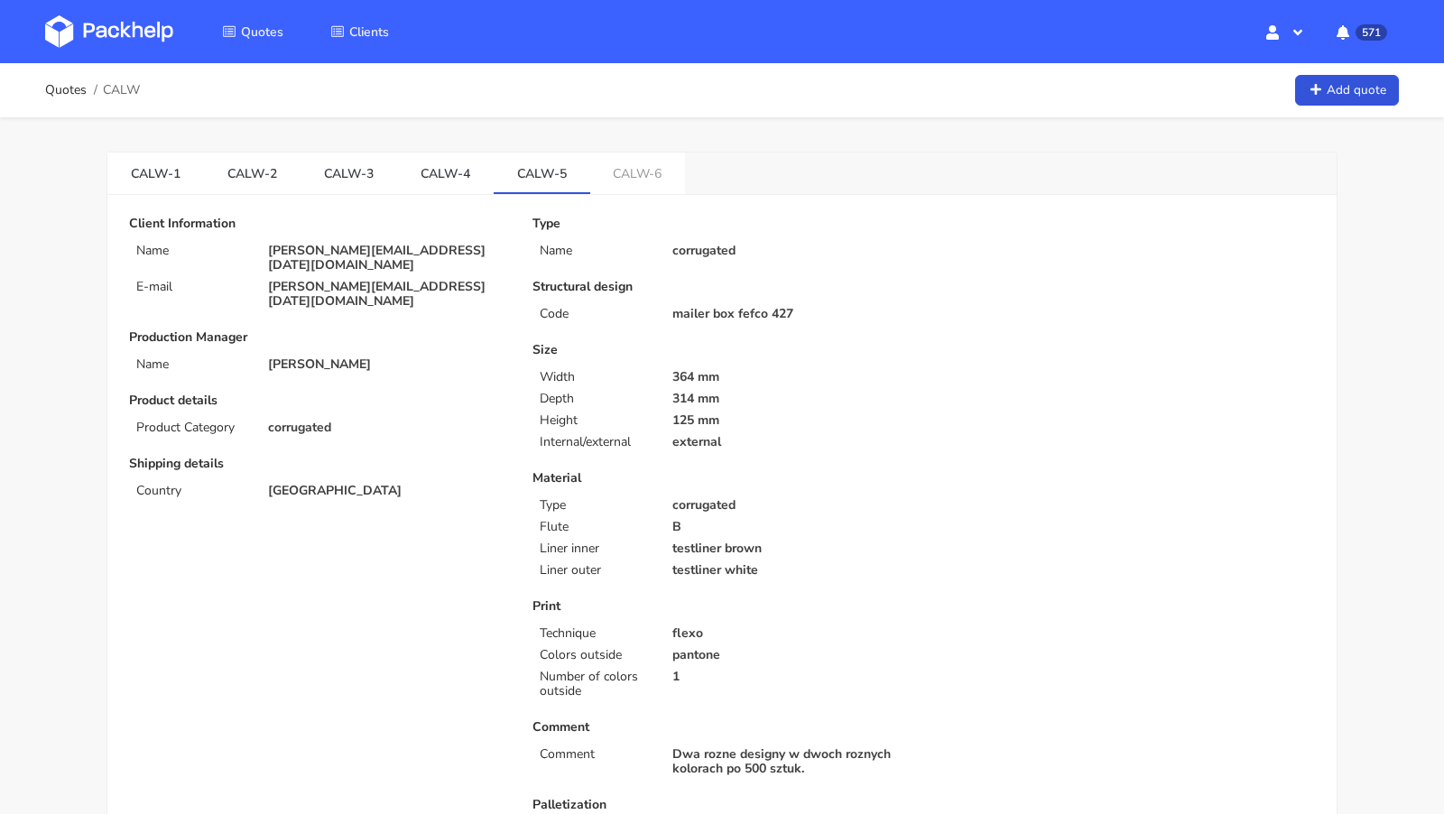
click at [118, 39] on img at bounding box center [109, 31] width 128 height 32
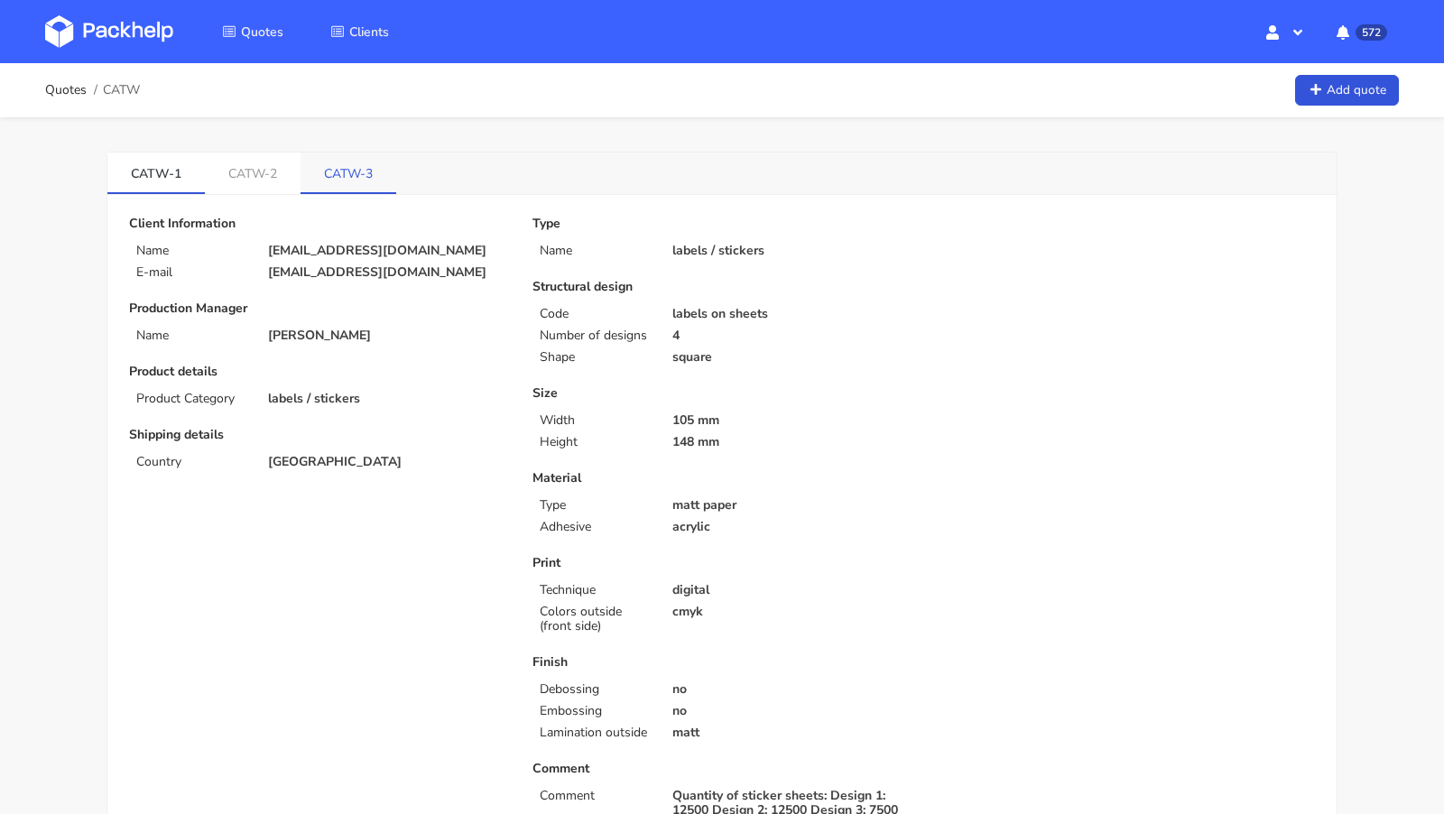
click at [335, 159] on link "CATW-3" at bounding box center [349, 173] width 96 height 40
click at [240, 174] on link "CATW-2" at bounding box center [253, 173] width 97 height 40
click at [149, 172] on link "CATW-1" at bounding box center [155, 173] width 97 height 40
click at [345, 168] on link "CATW-3" at bounding box center [350, 173] width 97 height 40
click at [153, 174] on link "CATW-1" at bounding box center [155, 173] width 97 height 40
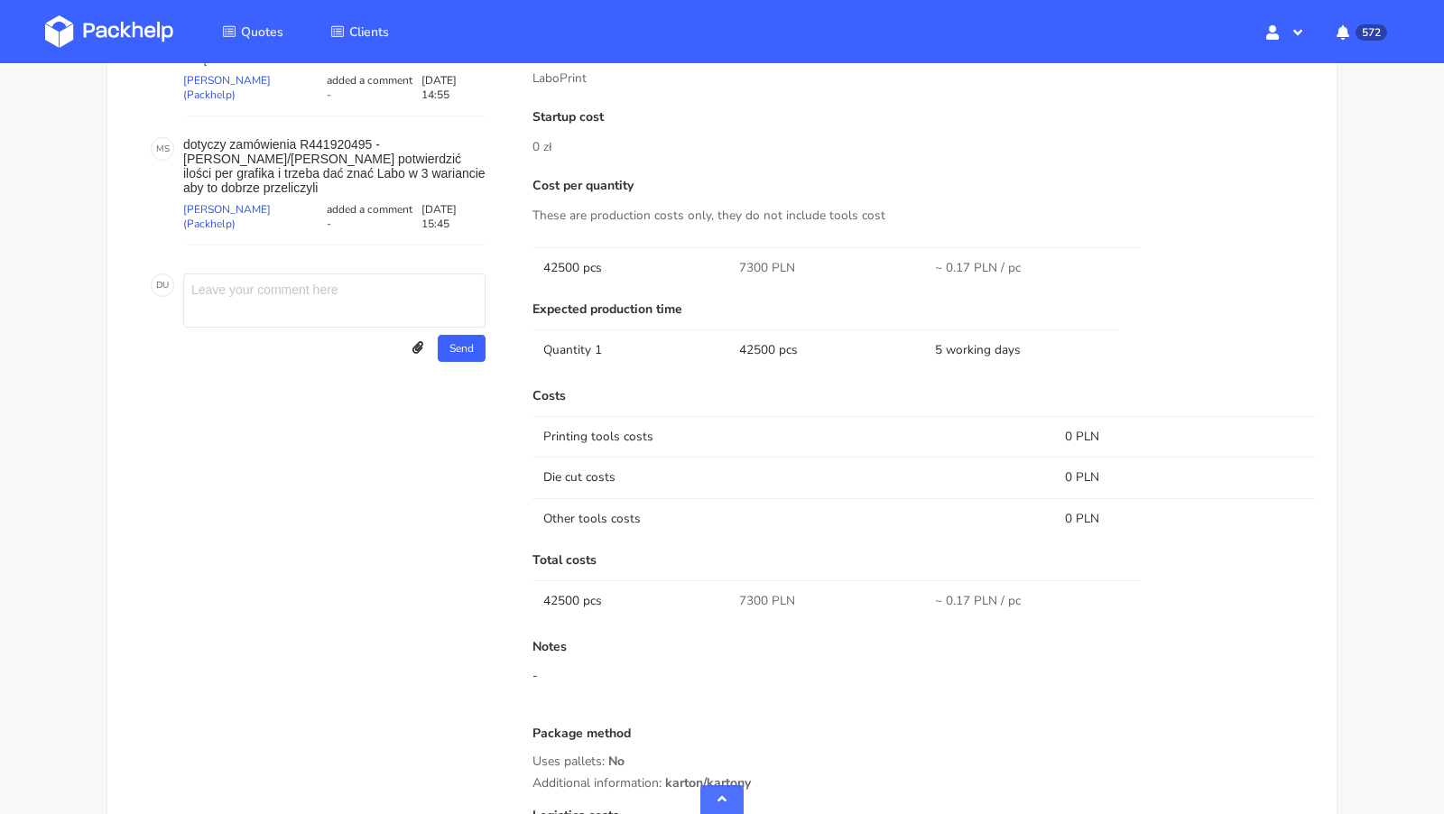
scroll to position [819, 0]
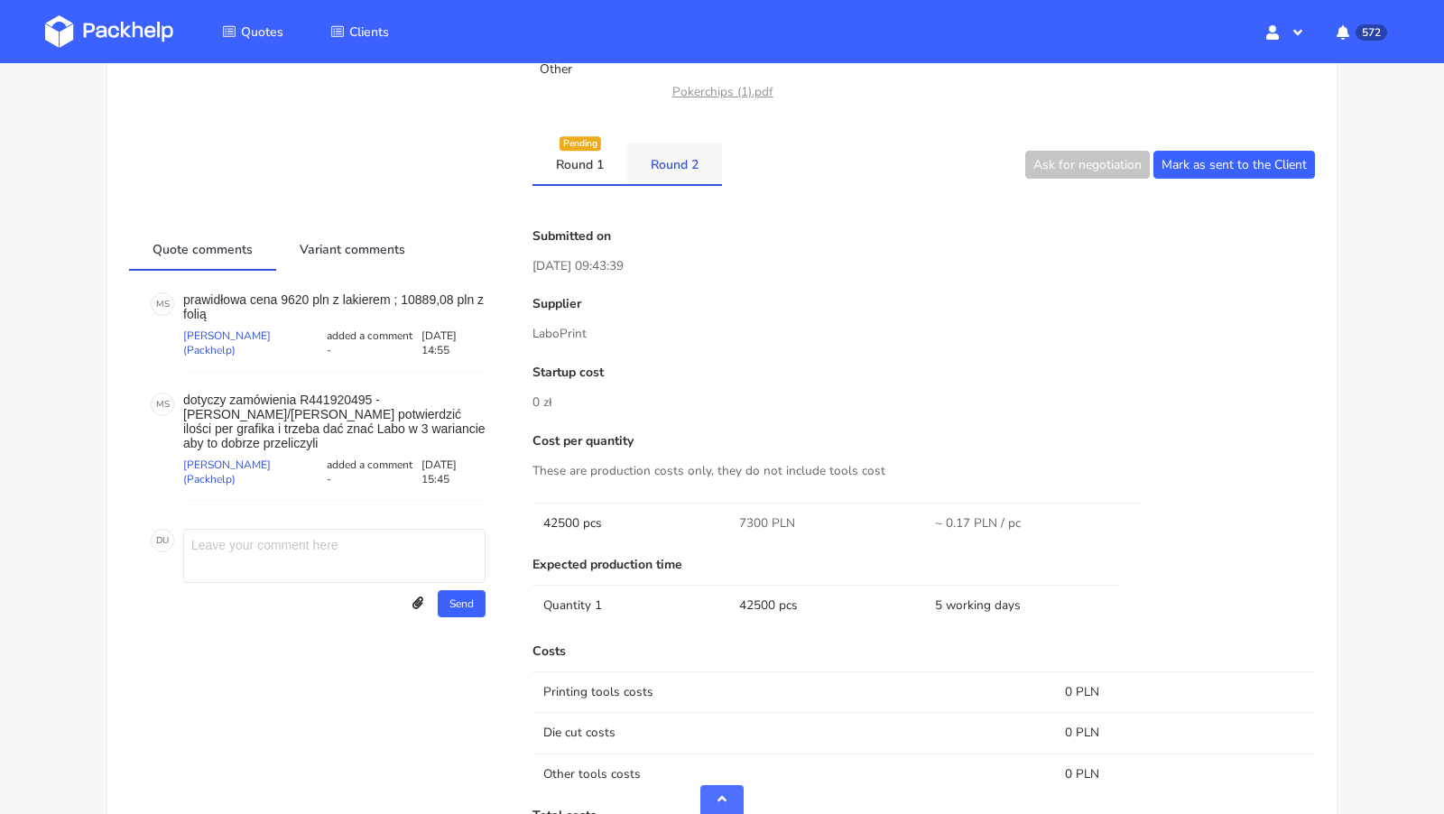
click at [670, 170] on link "Round 2" at bounding box center [674, 163] width 95 height 40
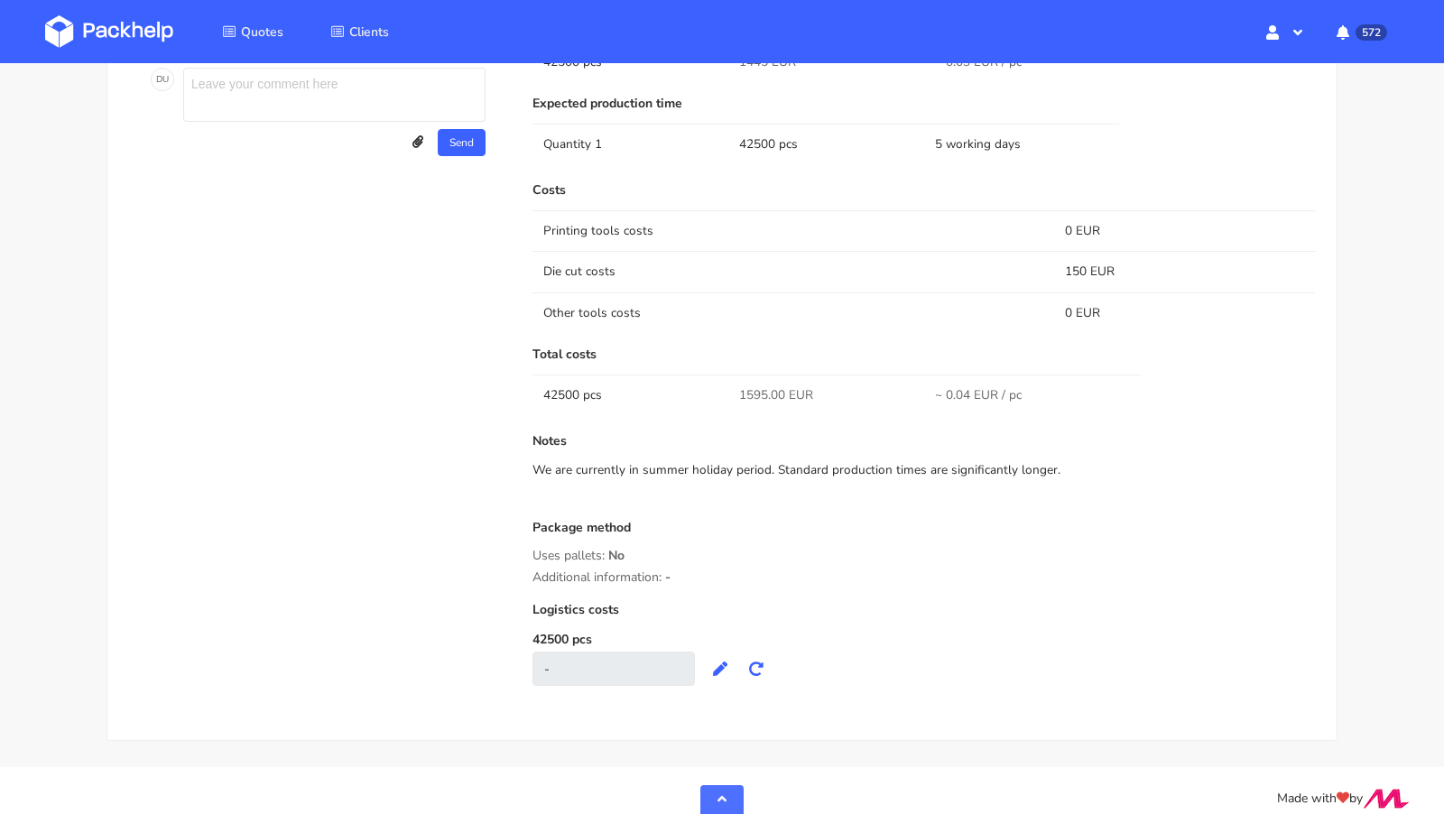
scroll to position [0, 0]
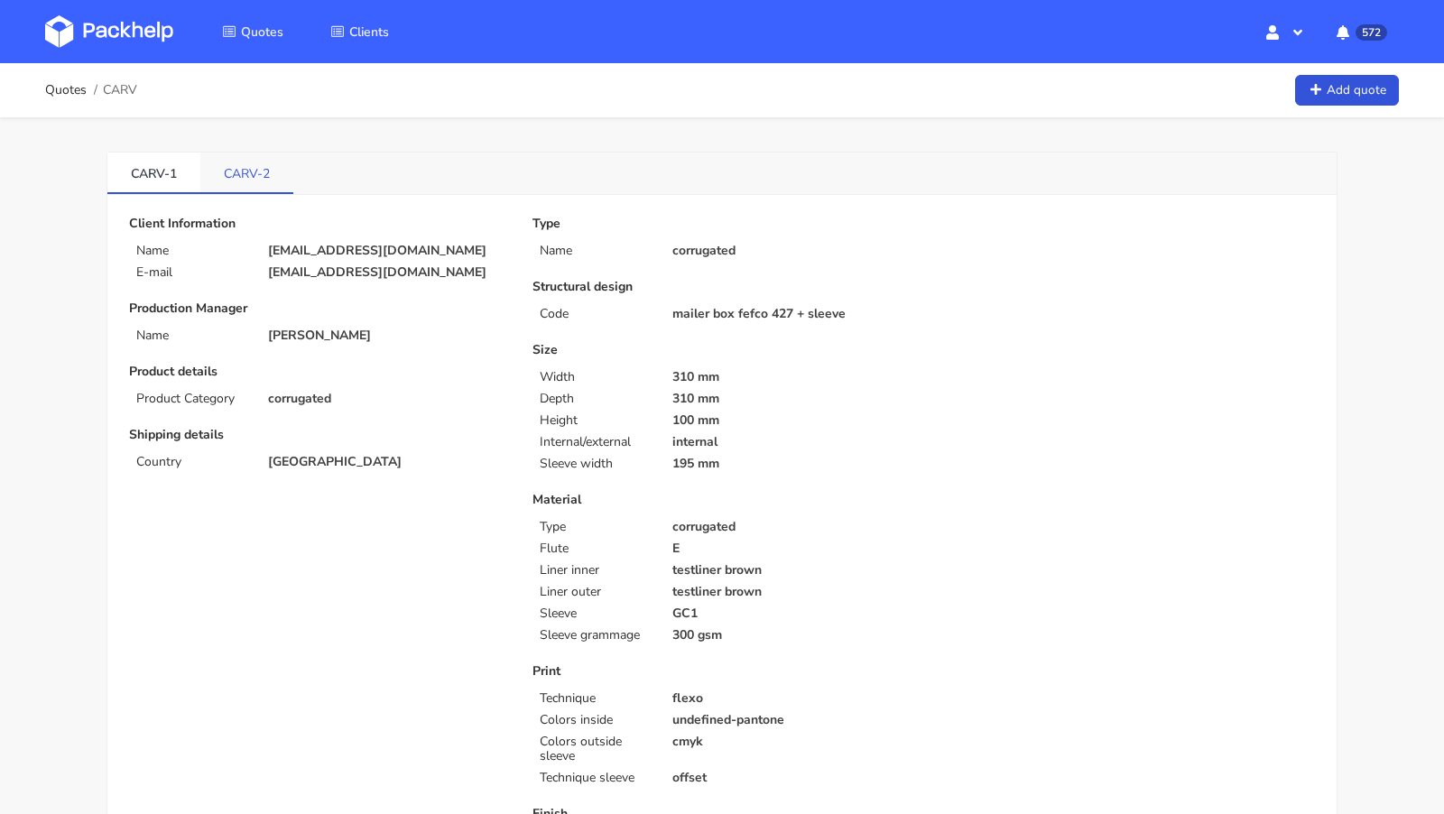
click at [235, 181] on link "CARV-2" at bounding box center [246, 173] width 93 height 40
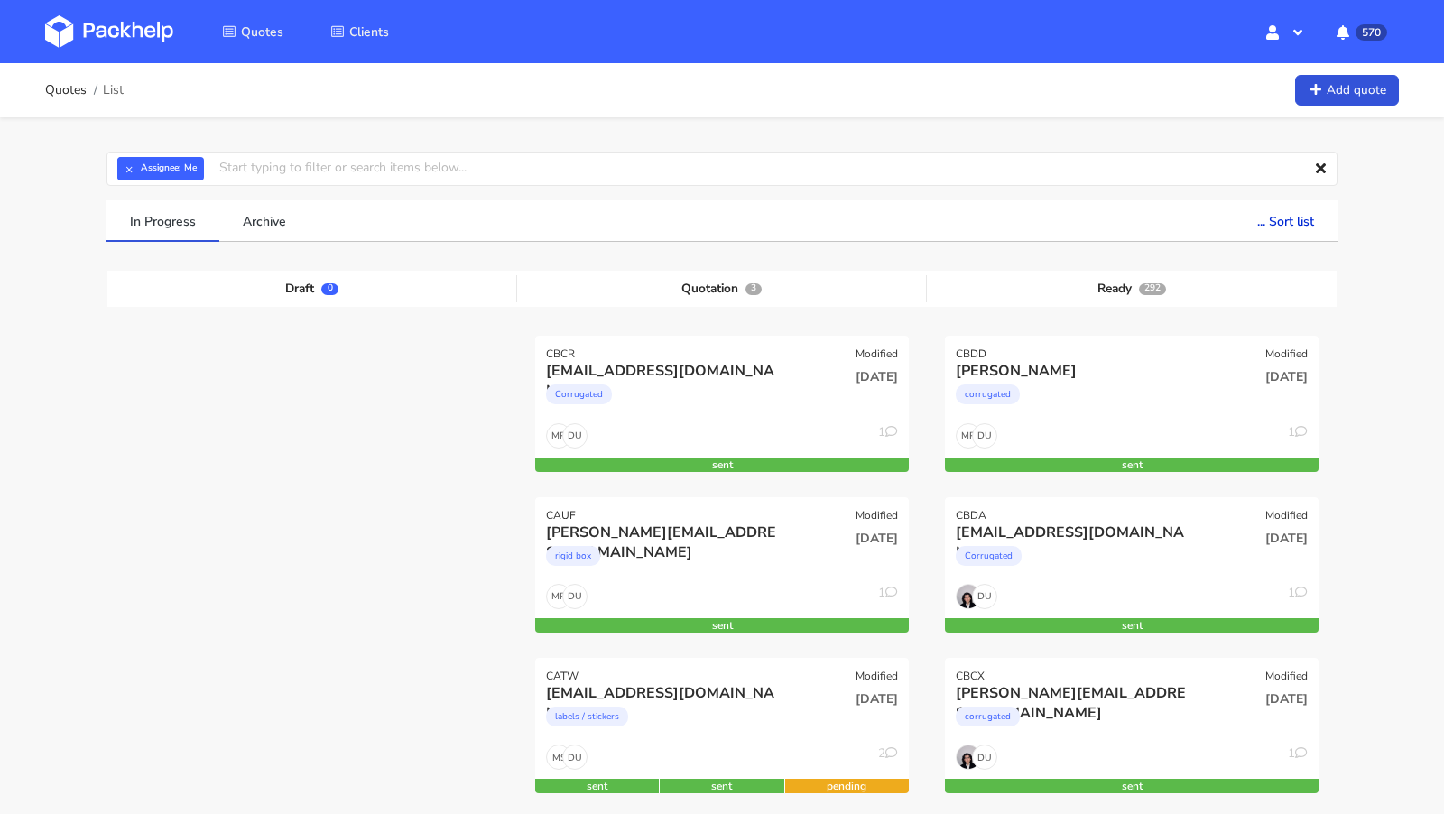
scroll to position [33, 0]
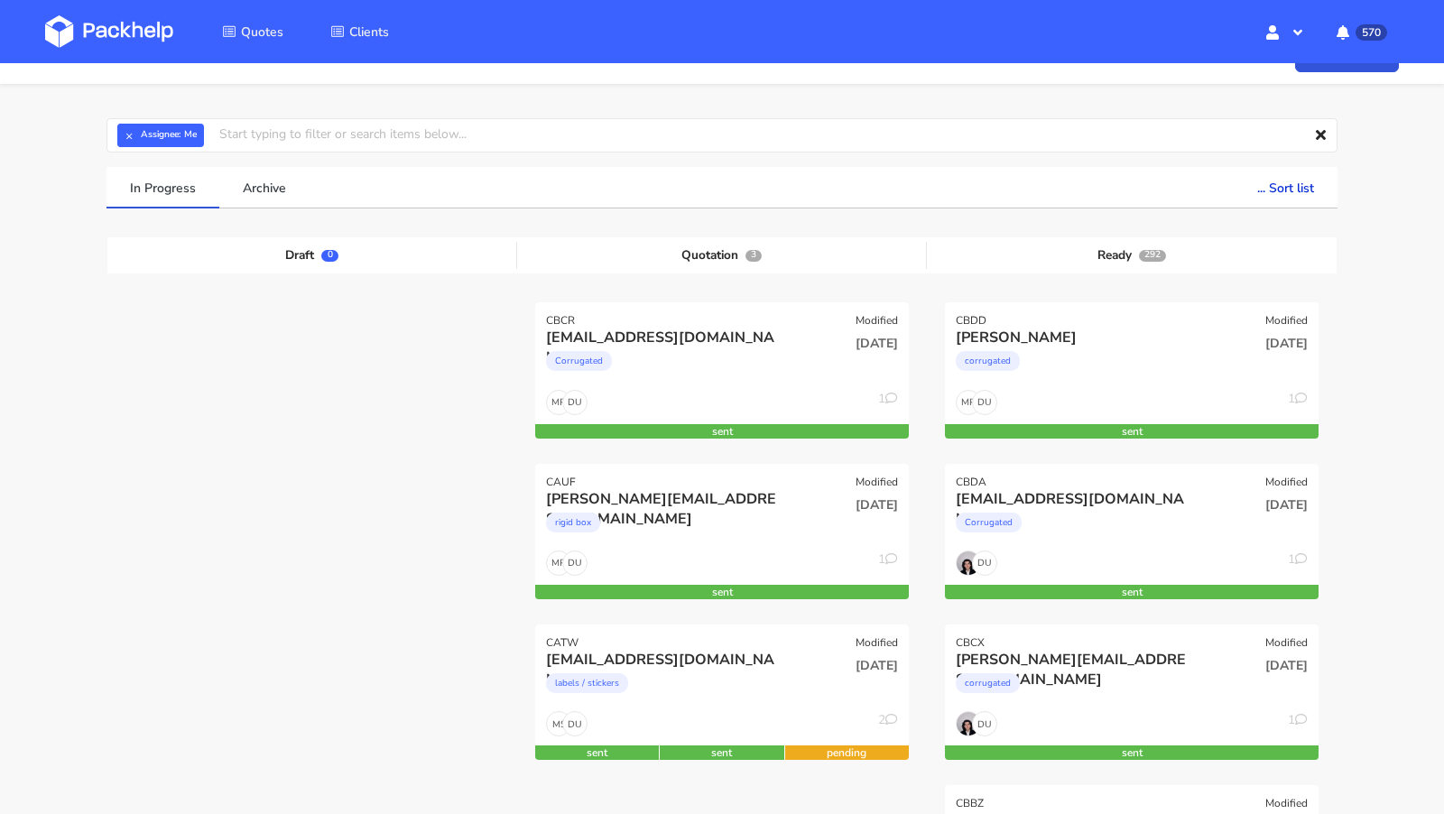
click at [162, 31] on img at bounding box center [109, 31] width 128 height 32
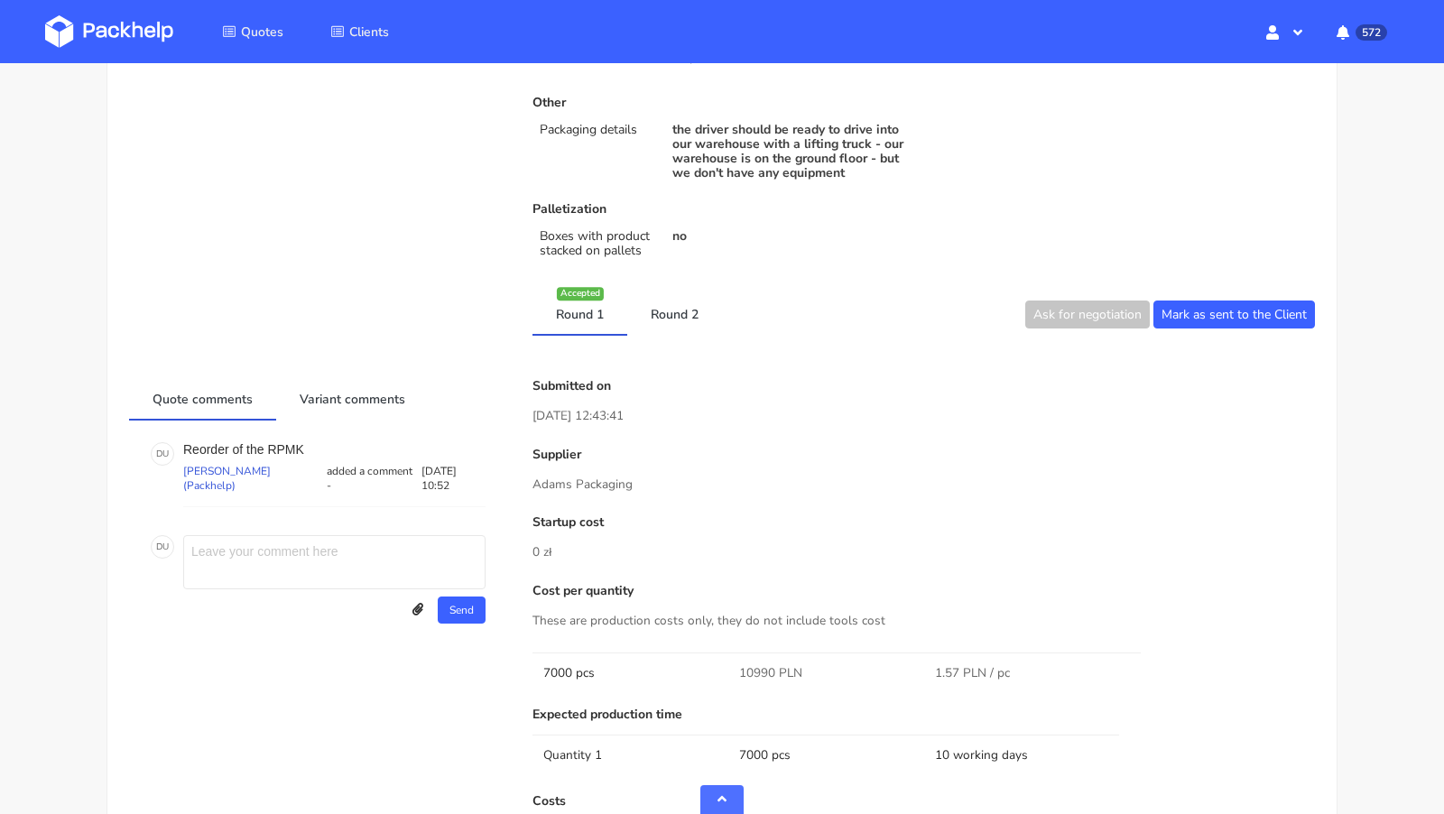
scroll to position [828, 0]
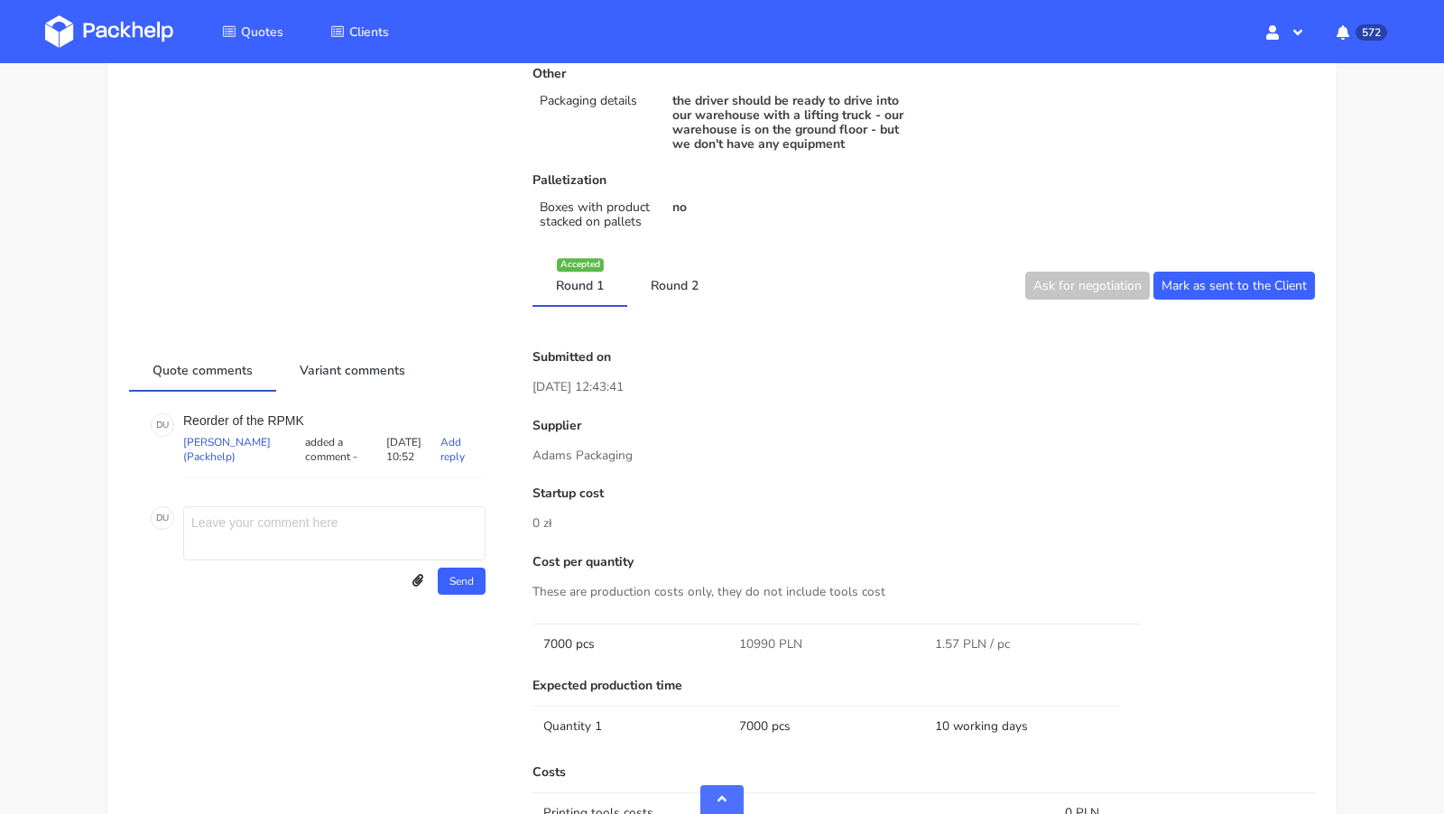
click at [291, 413] on p "Reorder of the RPMK" at bounding box center [334, 420] width 302 height 14
copy p "RPMK"
click at [661, 287] on link "Round 2" at bounding box center [674, 285] width 95 height 40
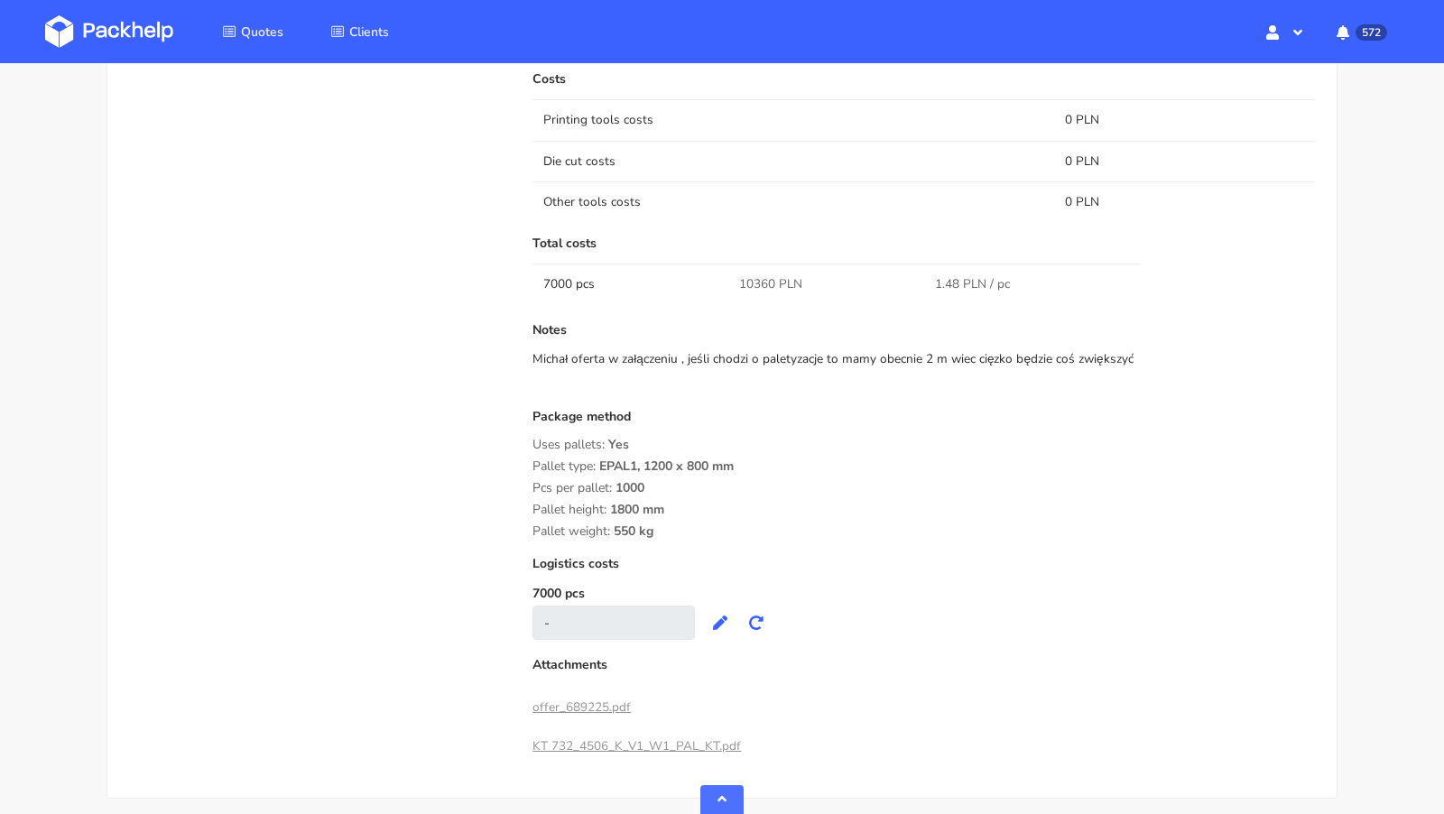
scroll to position [0, 0]
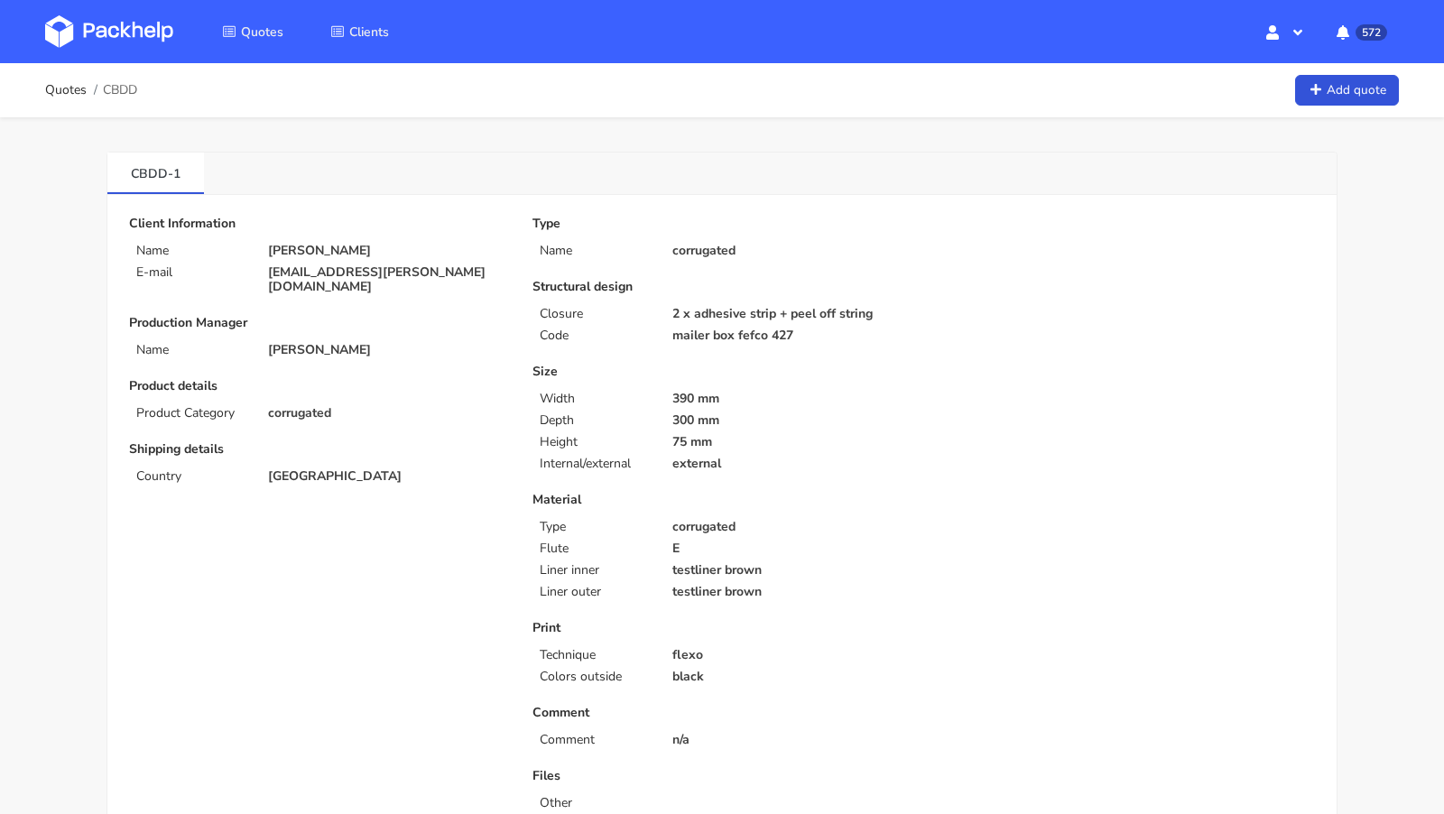
click at [162, 34] on img at bounding box center [109, 31] width 128 height 32
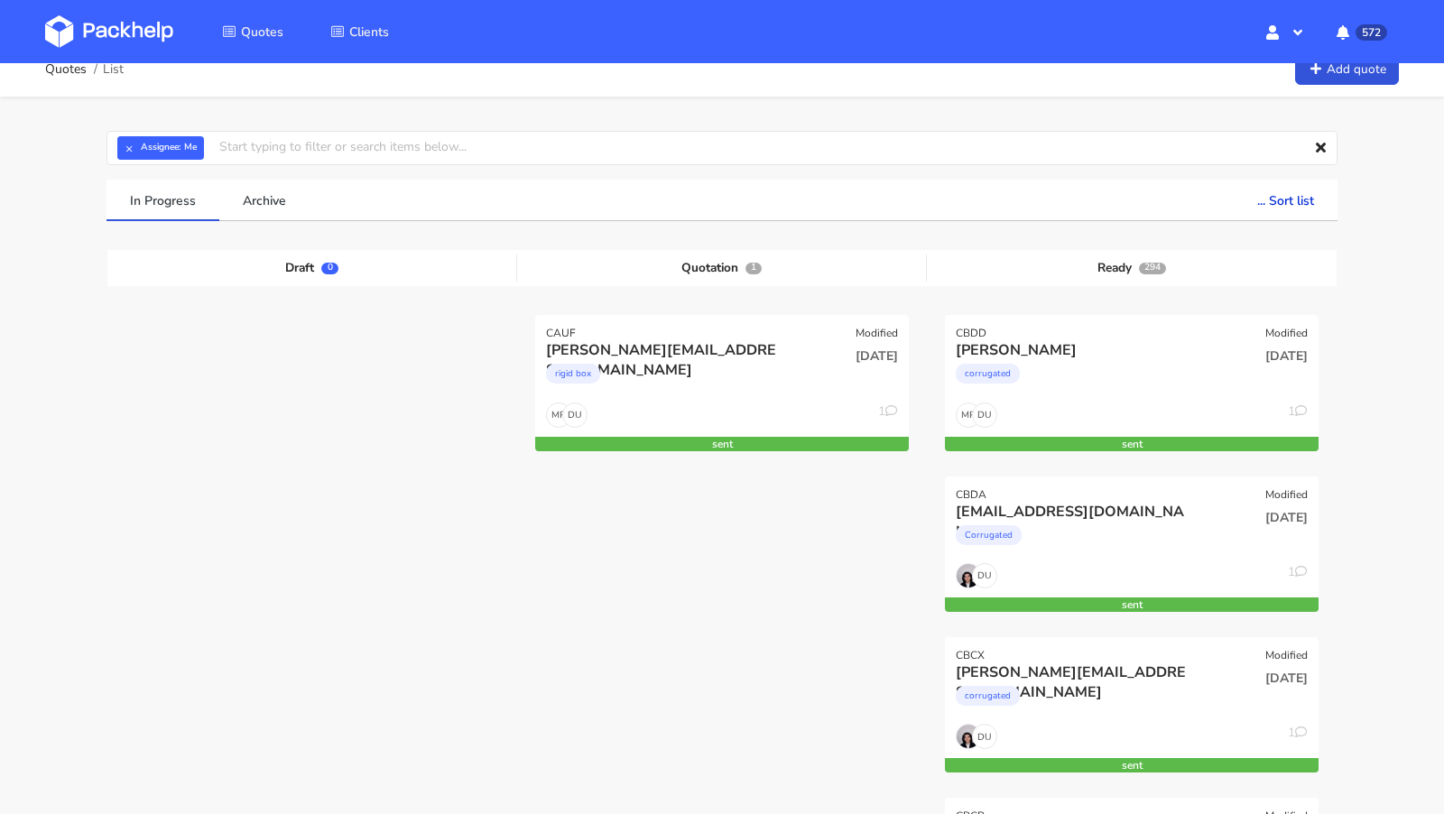
scroll to position [22, 0]
